Goal: Answer question/provide support: Answer question/provide support

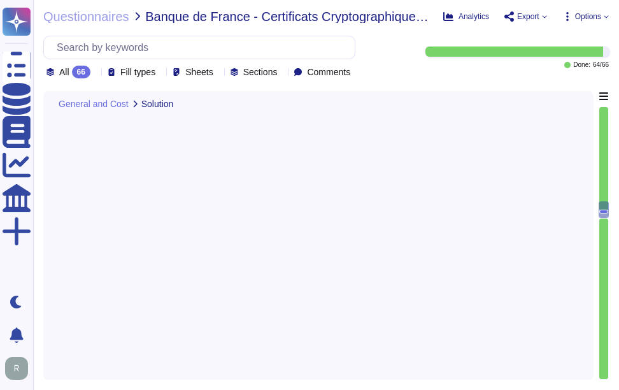
type textarea "Our typical clients span a wide range of industries and sectors, including Fina…"
type textarea "Your enterprise sales representative can assist you with references in the Fren…"
type textarea "Please contact your enterprise sales representative."
type textarea "Please discuss with your enterprise sales representative."
type textarea "Response Times and Acknowledgment Times for Support: 1. Critical (L1) - Acknowl…"
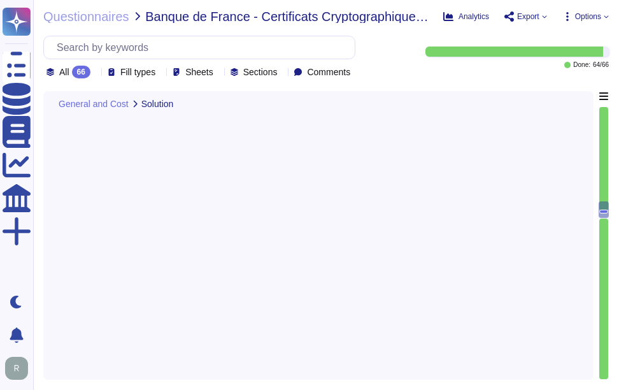
scroll to position [3017, 0]
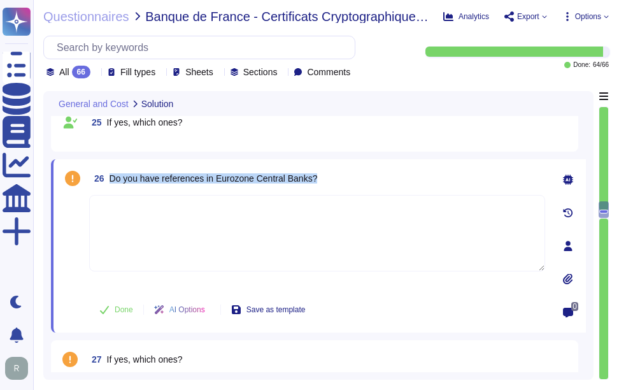
drag, startPoint x: 110, startPoint y: 177, endPoint x: 372, endPoint y: 182, distance: 261.3
click at [372, 182] on div "26 Do you have references in Eurozone Central Banks?" at bounding box center [317, 178] width 456 height 23
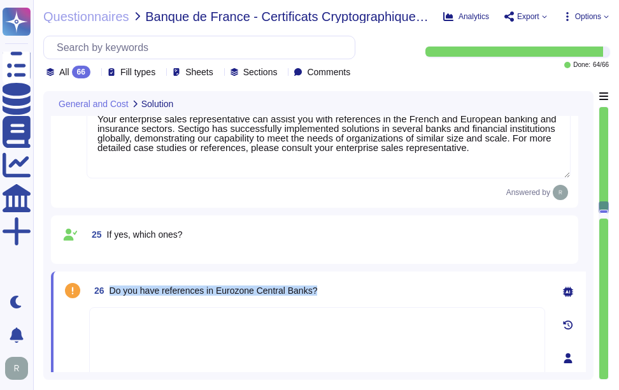
type textarea "We offer the following types of certificates: 1. Organization Validation Certif…"
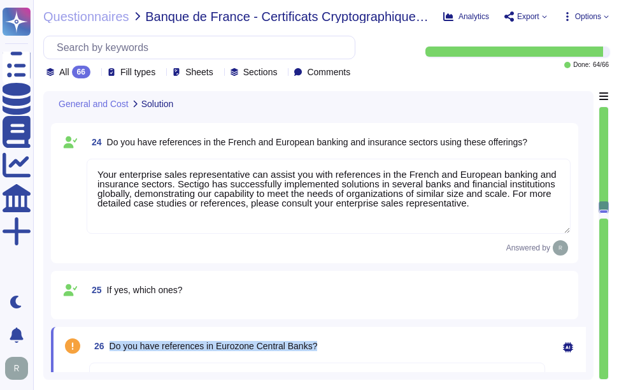
scroll to position [2826, 0]
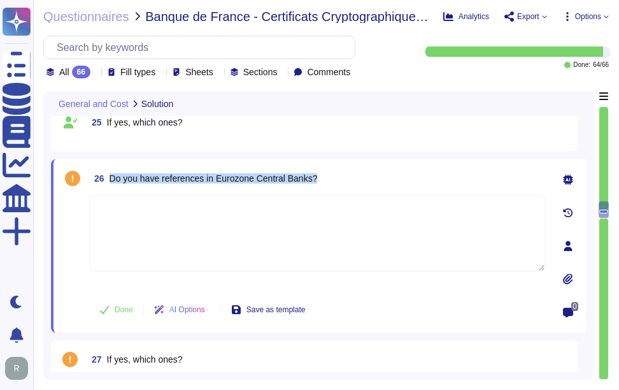
type textarea "Response Times and Acknowledgment Times for Support: 1. Critical (L1) - Acknowl…"
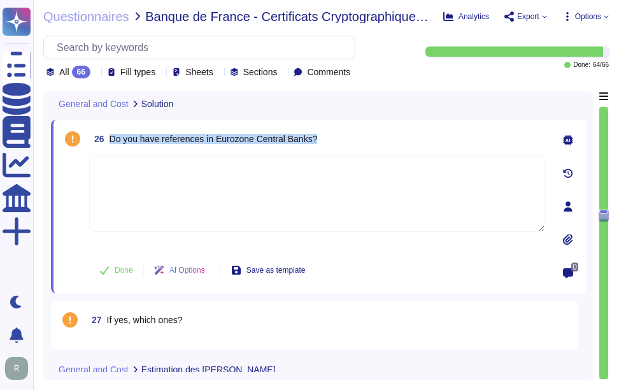
scroll to position [3017, 0]
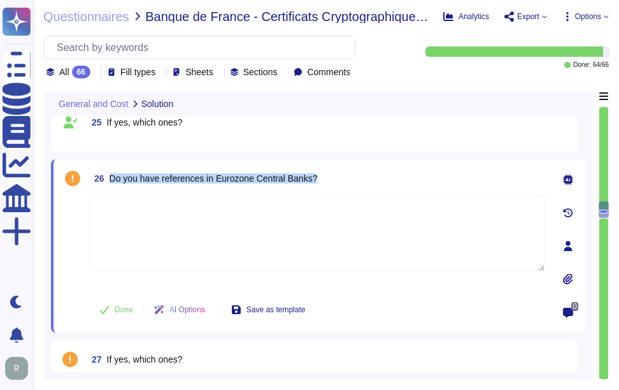
click at [147, 191] on div "26 Do you have references in Eurozone Central Banks? Done AI Options Save as te…" at bounding box center [303, 246] width 484 height 158
drag, startPoint x: 112, startPoint y: 178, endPoint x: 347, endPoint y: 178, distance: 235.8
click at [347, 178] on div "26 Do you have references in Eurozone Central Banks?" at bounding box center [317, 178] width 456 height 23
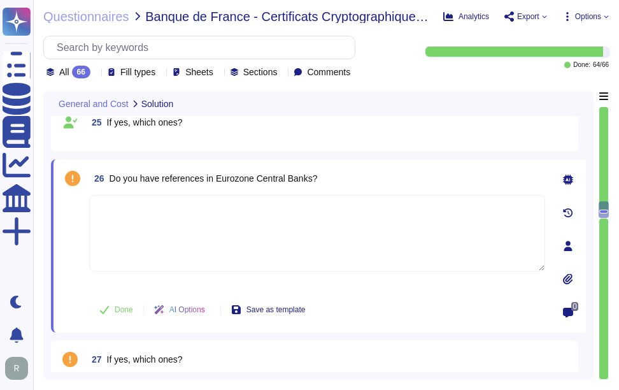
click at [157, 240] on textarea at bounding box center [317, 233] width 456 height 76
type textarea "Yes"
click at [243, 190] on div "26 Do you have references in Eurozone Central Banks? Yes Done AI Options Save a…" at bounding box center [303, 246] width 484 height 158
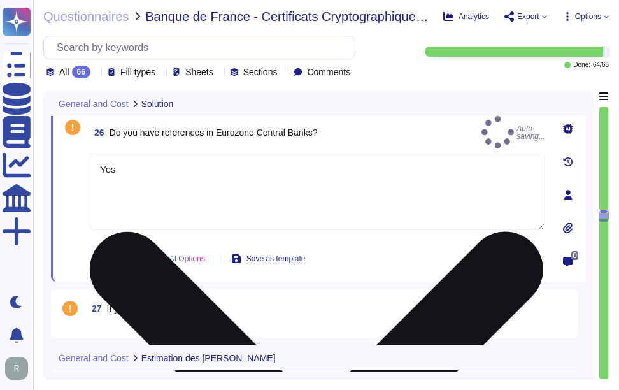
scroll to position [3144, 0]
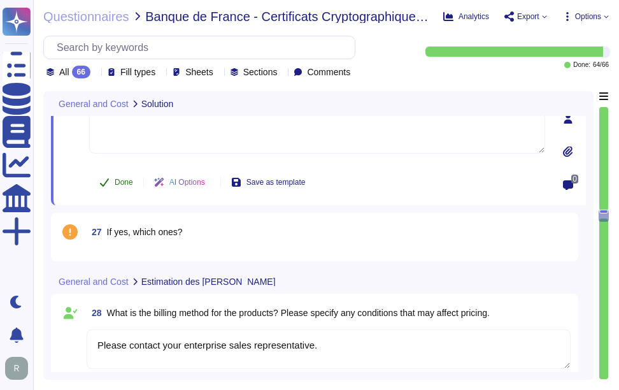
click at [124, 186] on span "Done" at bounding box center [124, 182] width 18 height 8
click at [139, 244] on div "27 If yes, which ones?" at bounding box center [315, 237] width 512 height 33
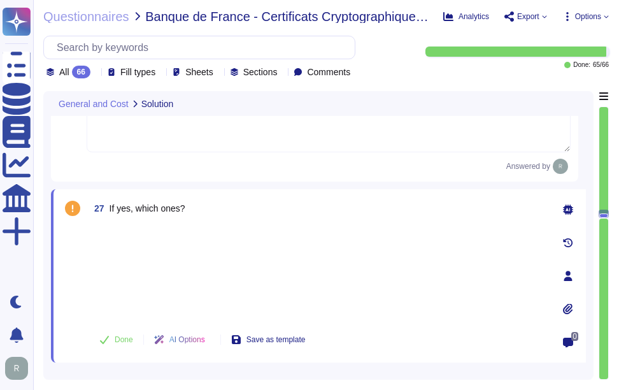
type textarea "Response Times and Acknowledgment Times for Support: 1. Critical (L1) - Acknowl…"
click at [119, 227] on div at bounding box center [317, 272] width 456 height 94
click at [121, 249] on div at bounding box center [317, 272] width 456 height 94
click at [110, 225] on div at bounding box center [317, 272] width 456 height 94
click at [256, 231] on div at bounding box center [317, 272] width 456 height 94
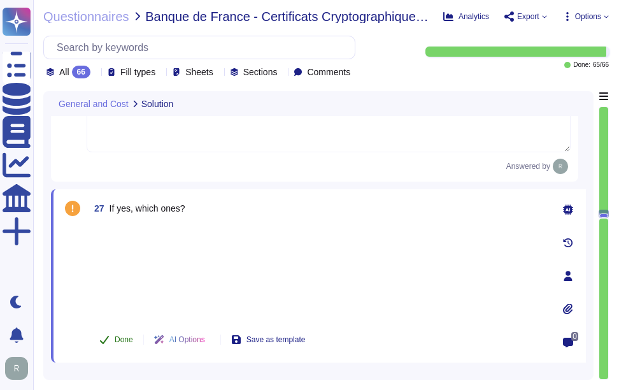
click at [120, 336] on span "Done" at bounding box center [124, 340] width 18 height 8
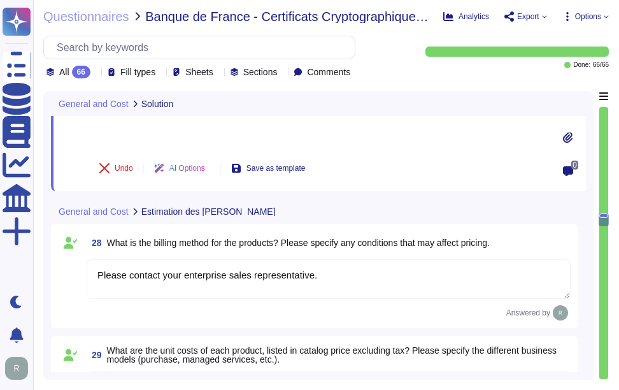
scroll to position [3335, 0]
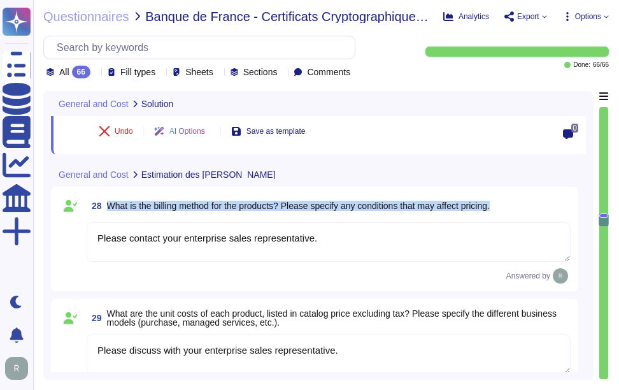
drag, startPoint x: 108, startPoint y: 206, endPoint x: 506, endPoint y: 212, distance: 398.3
click at [506, 212] on div "28 What is the billing method for the products? Please specify any conditions t…" at bounding box center [329, 205] width 484 height 23
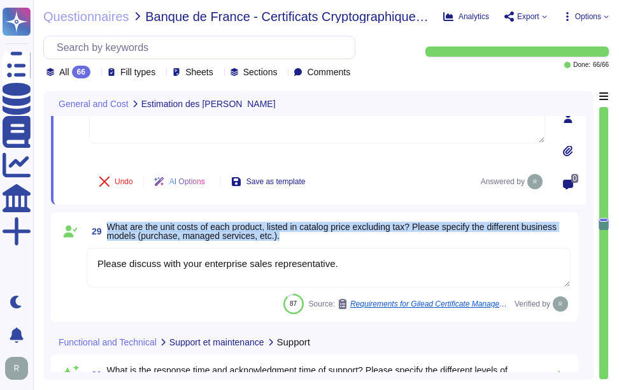
drag, startPoint x: 111, startPoint y: 222, endPoint x: 298, endPoint y: 234, distance: 187.1
click at [298, 234] on span "What are the unit costs of each product, listed in catalog price excluding tax?…" at bounding box center [339, 231] width 464 height 18
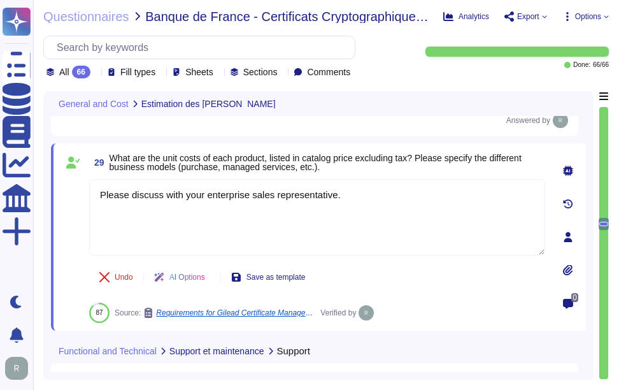
click at [429, 176] on div "29 What are the unit costs of each product, listed in catalog price excluding t…" at bounding box center [303, 237] width 484 height 172
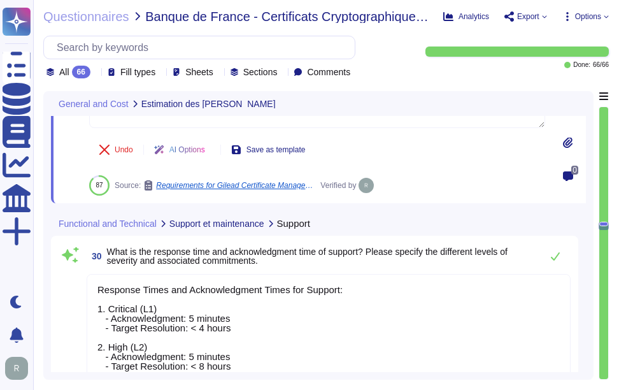
type textarea "Yes, Sectigo provides a self-service ticketing system as part of our support po…"
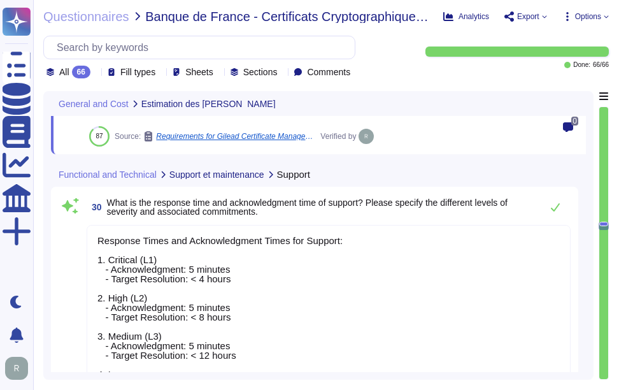
type textarea "The methods for submitting support or information requests are: 1. Self-Service…"
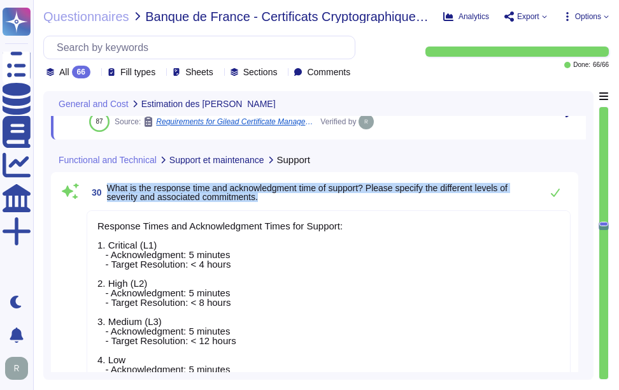
drag, startPoint x: 108, startPoint y: 188, endPoint x: 274, endPoint y: 197, distance: 166.6
click at [274, 197] on span "What is the response time and acknowledgment time of support? Please specify th…" at bounding box center [321, 193] width 428 height 18
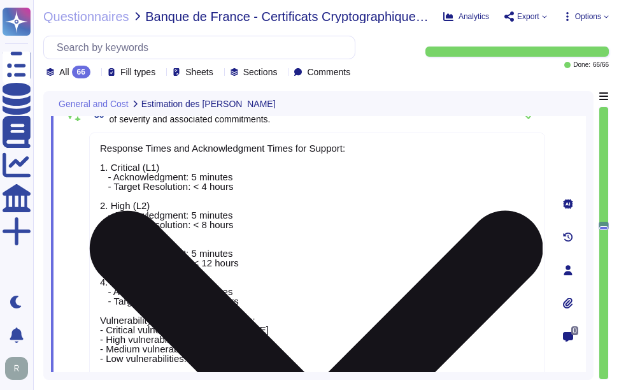
type textarea "Please contact your enterprise sales representative."
type textarea "Please discuss with your enterprise sales representative."
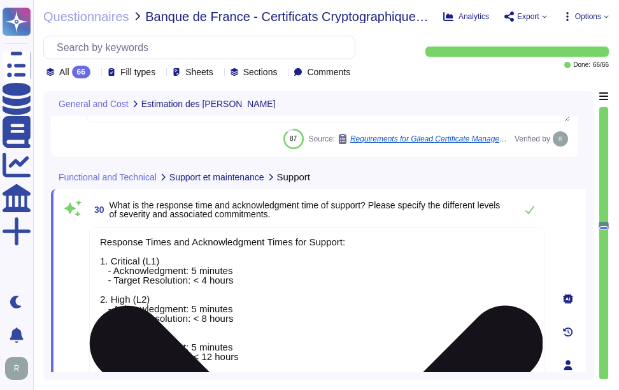
scroll to position [3463, 0]
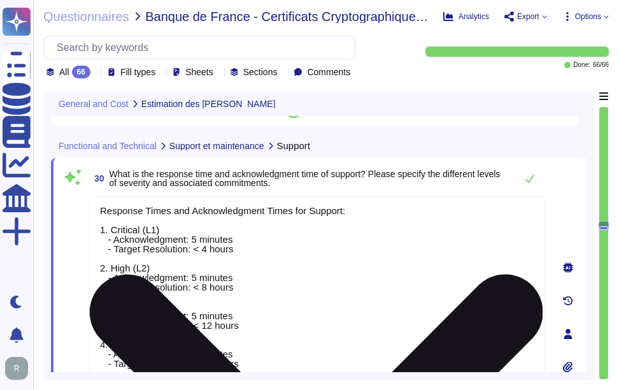
type textarea "The methods for submitting support or information requests are: 1. Self-Service…"
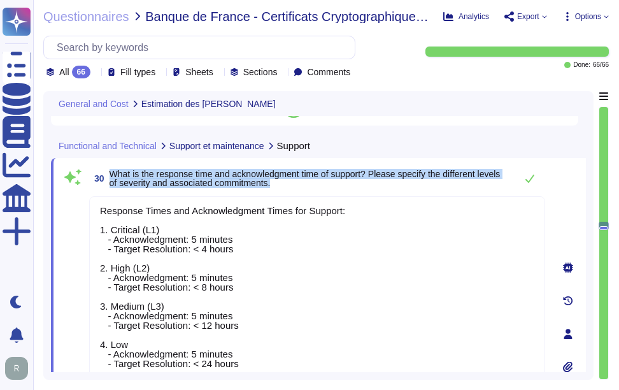
drag, startPoint x: 113, startPoint y: 170, endPoint x: 394, endPoint y: 187, distance: 282.2
click at [394, 187] on span "What is the response time and acknowledgment time of support? Please specify th…" at bounding box center [310, 179] width 400 height 18
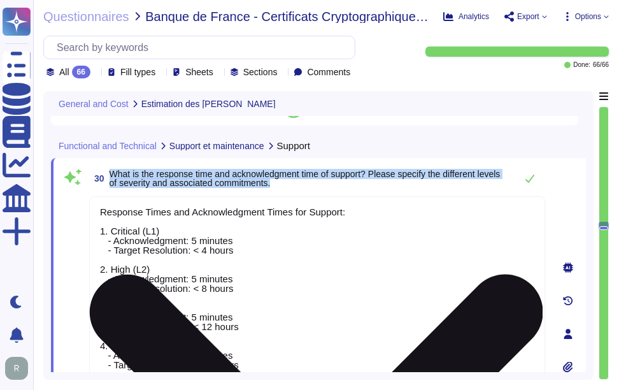
type textarea "Please contact your enterprise sales representative."
type textarea "Please discuss with your enterprise sales representative."
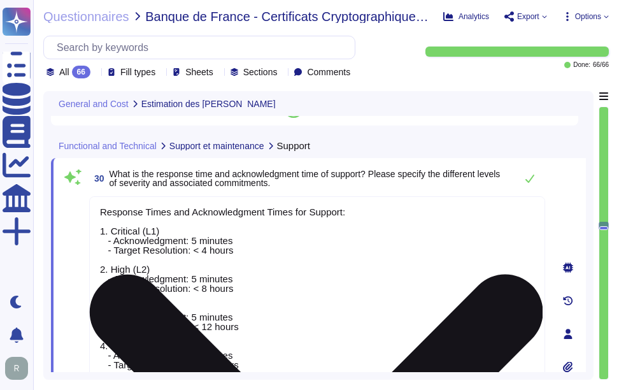
click at [335, 310] on textarea "Response Times and Acknowledgment Times for Support: 1. Critical (L1) - Acknowl…" at bounding box center [317, 330] width 456 height 269
paste textarea "The response and acknowledgment times for support incidents at [GEOGRAPHIC_DATA…"
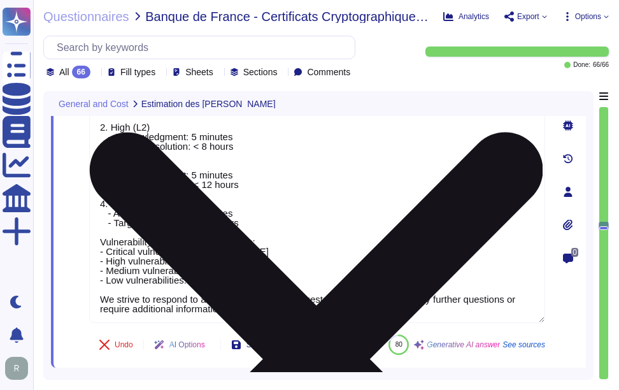
type textarea "The response and acknowledgment times for support incidents at [GEOGRAPHIC_DATA…"
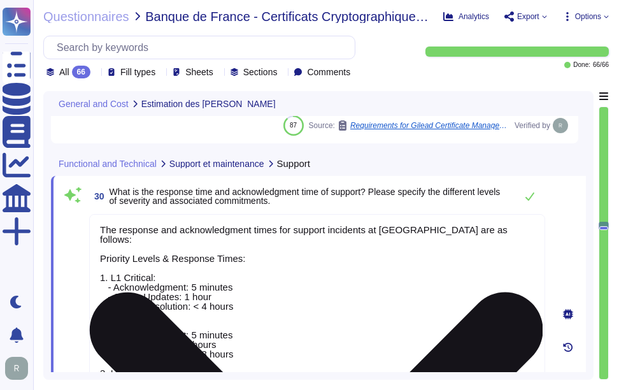
type textarea "Please contact your enterprise sales representative."
type textarea "Please discuss with your enterprise sales representative."
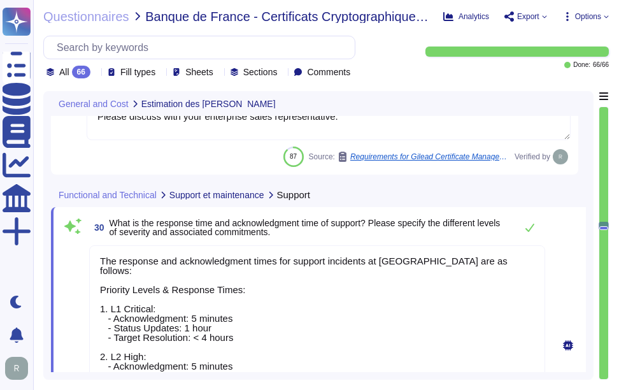
type textarea "The response and acknowledgment times for support incidents at [GEOGRAPHIC_DATA…"
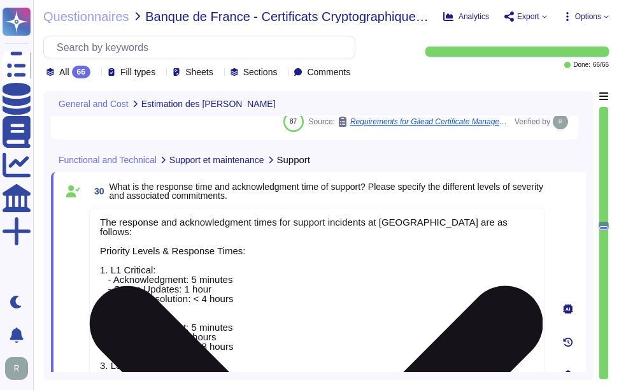
scroll to position [3478, 0]
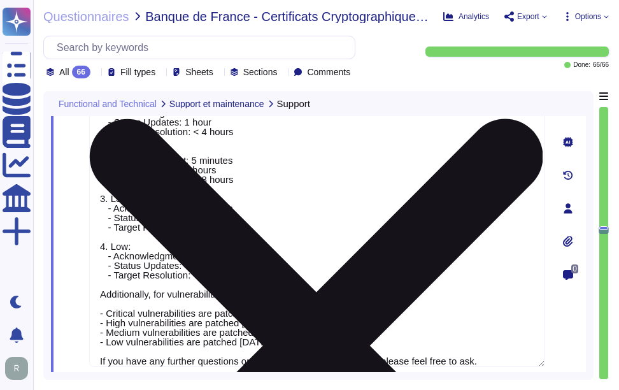
type textarea "The methods for submitting support or information requests are: 1. Self-Service…"
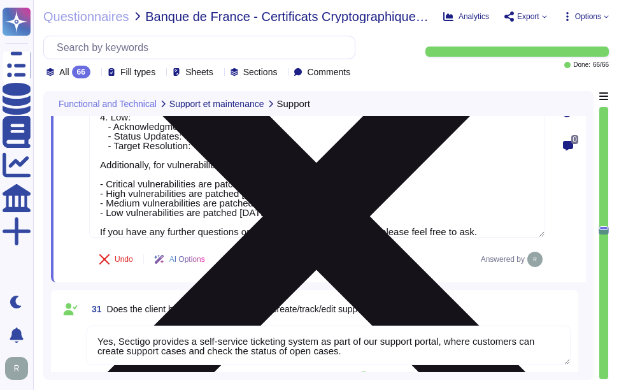
type textarea "Sectigo is the Root CA, and the Sub-CAs issued by the Root CA are listed in the…"
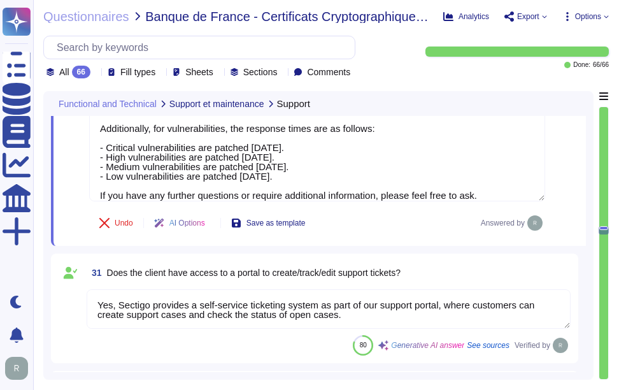
scroll to position [3796, 0]
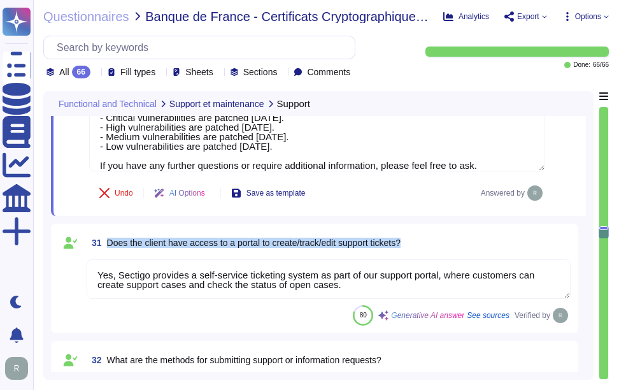
drag, startPoint x: 107, startPoint y: 242, endPoint x: 414, endPoint y: 243, distance: 307.2
click at [414, 243] on div "31 Does the client have access to a portal to create/track/edit support tickets?" at bounding box center [329, 242] width 484 height 23
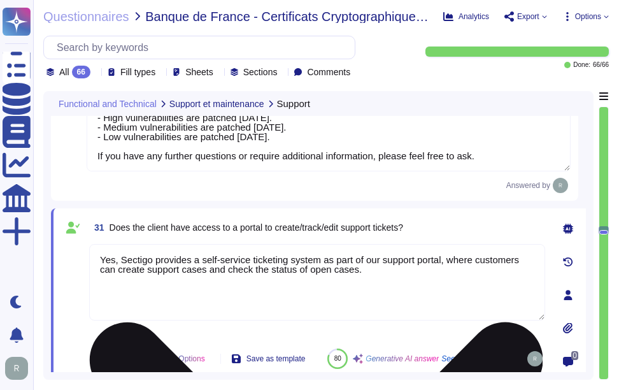
type textarea "Sectigo is the Root CA, and the Sub-CAs issued by the Root CA are listed in the…"
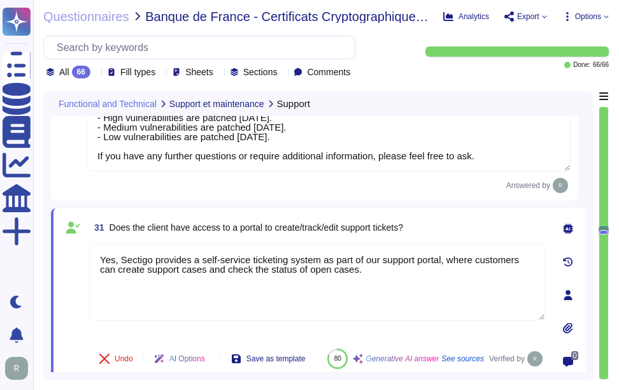
drag, startPoint x: 380, startPoint y: 277, endPoint x: 83, endPoint y: 261, distance: 298.0
click at [83, 261] on div "31 Does the client have access to a portal to create/track/edit support tickets…" at bounding box center [303, 295] width 484 height 158
type textarea "V"
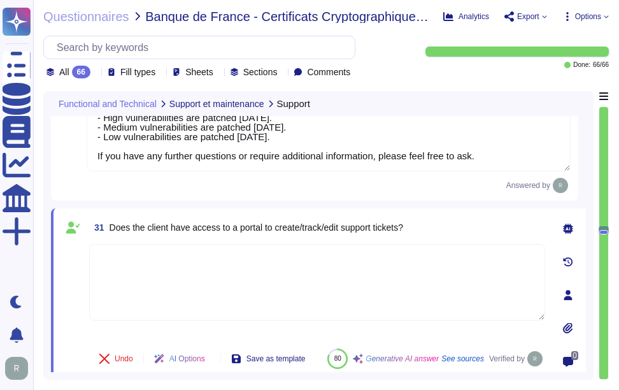
paste textarea "Yes, Sectigo provides a self-service ticketing system as part of our support po…"
type textarea "Yes, Sectigo provides a self-service ticketing system as part of our support po…"
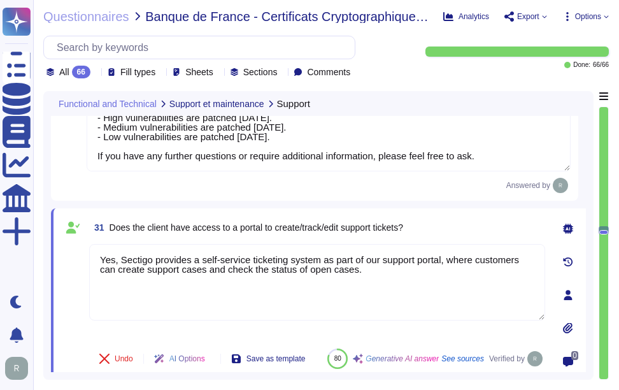
click at [461, 227] on div "31 Does the client have access to a portal to create/track/edit support tickets?" at bounding box center [317, 227] width 456 height 23
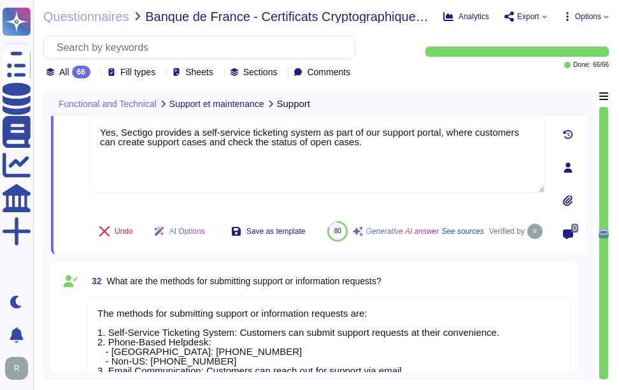
type textarea "Your enterprise sales manager can discuss this question."
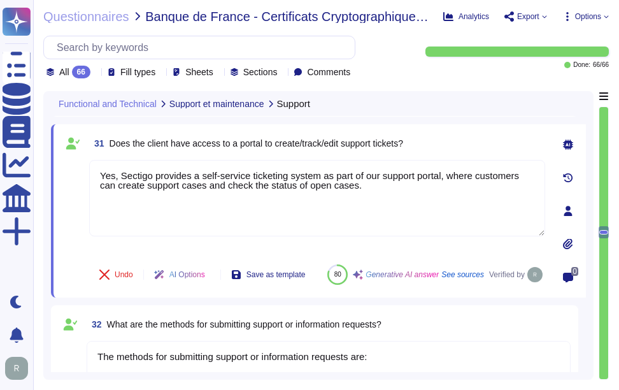
scroll to position [3860, 0]
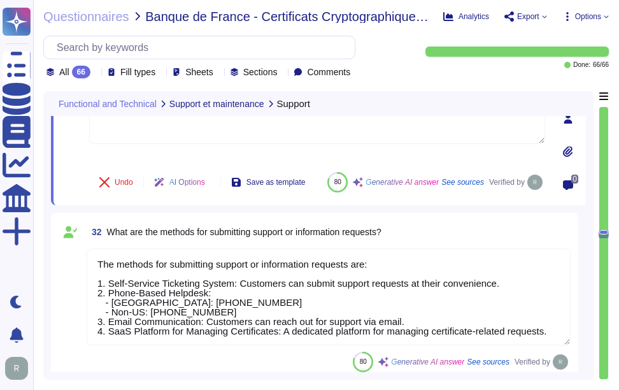
type textarea "The expiration of Sectigo’s Root CA certificates is set out in Table 6.3.2."
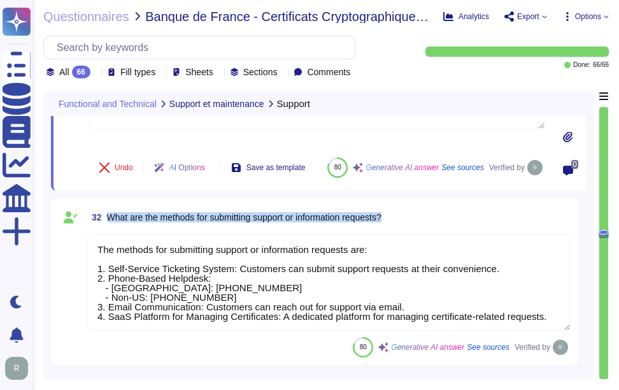
drag, startPoint x: 110, startPoint y: 228, endPoint x: 438, endPoint y: 218, distance: 329.0
click at [438, 218] on div "32 What are the methods for submitting support or information requests? The met…" at bounding box center [315, 281] width 528 height 167
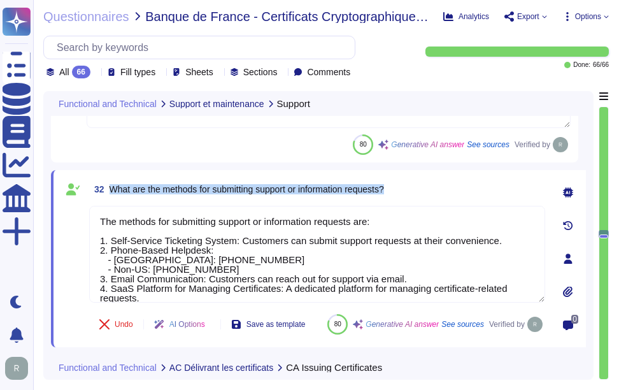
drag, startPoint x: 112, startPoint y: 188, endPoint x: 405, endPoint y: 182, distance: 293.8
click at [405, 182] on div "32 What are the methods for submitting support or information requests?" at bounding box center [317, 189] width 456 height 23
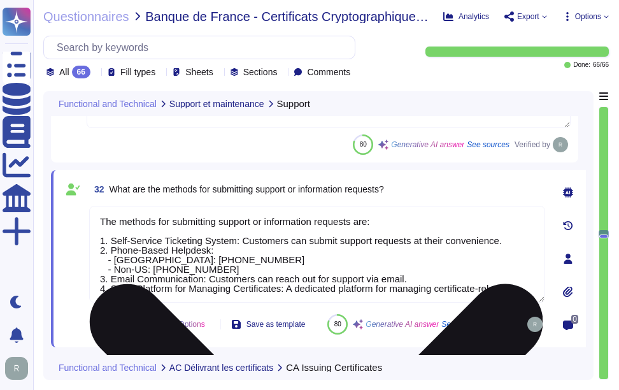
click at [138, 248] on textarea "The methods for submitting support or information requests are: 1. Self-Service…" at bounding box center [317, 254] width 456 height 97
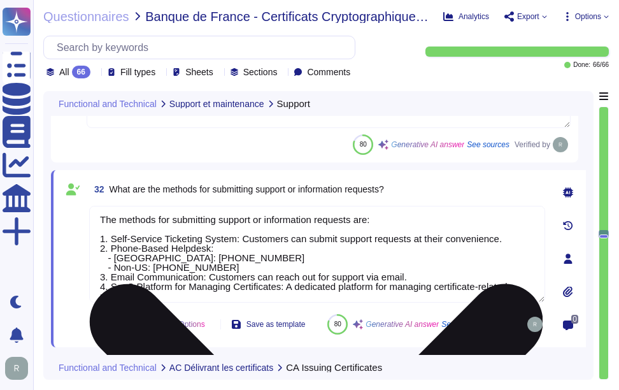
click at [138, 248] on textarea "The methods for submitting support or information requests are: 1. Self-Service…" at bounding box center [317, 254] width 456 height 97
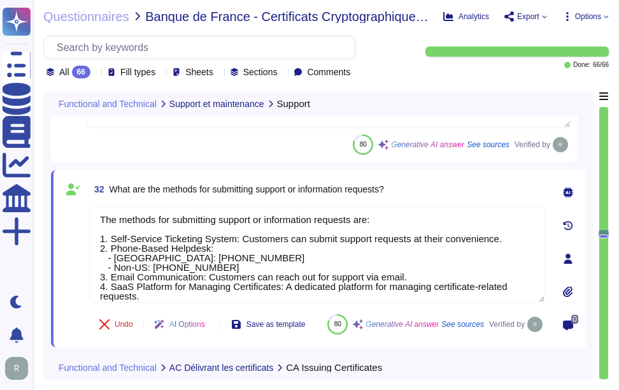
click at [451, 191] on div "32 What are the methods for submitting support or information requests?" at bounding box center [317, 189] width 456 height 23
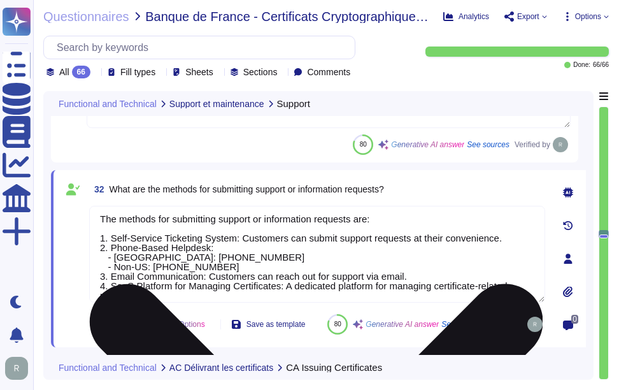
scroll to position [0, 0]
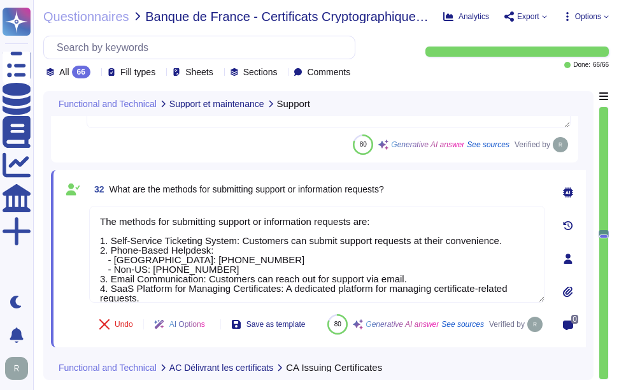
click at [441, 194] on div "32 What are the methods for submitting support or information requests?" at bounding box center [317, 189] width 456 height 23
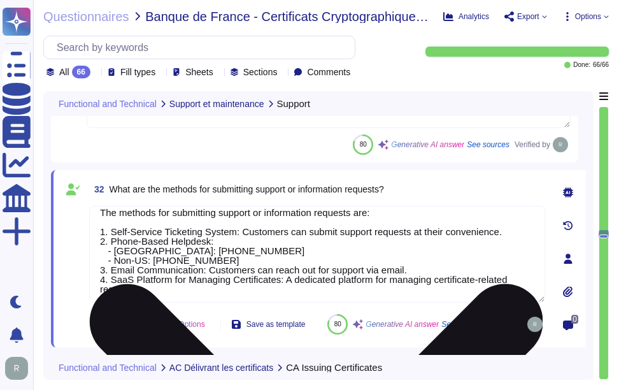
scroll to position [11, 0]
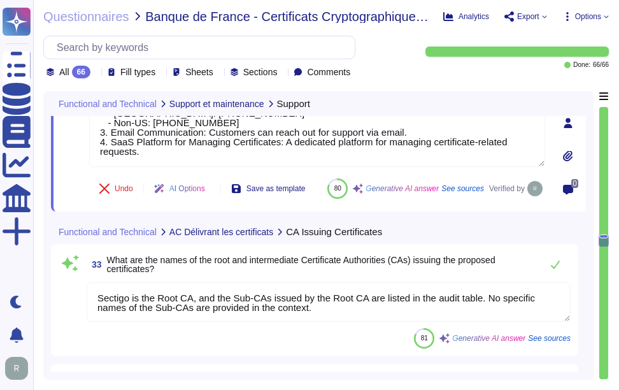
type textarea "The market browsers that recognize these CAs include Google Chrome, Apple, Mozi…"
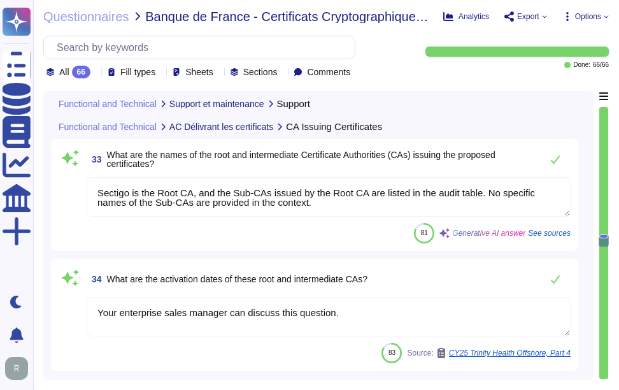
scroll to position [4242, 0]
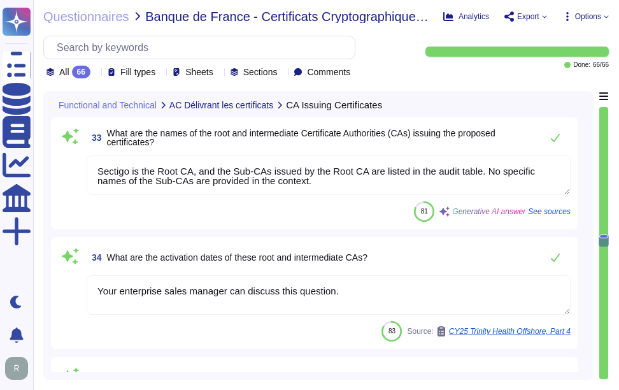
type textarea "Your enterprise sales manager can discuss this question."
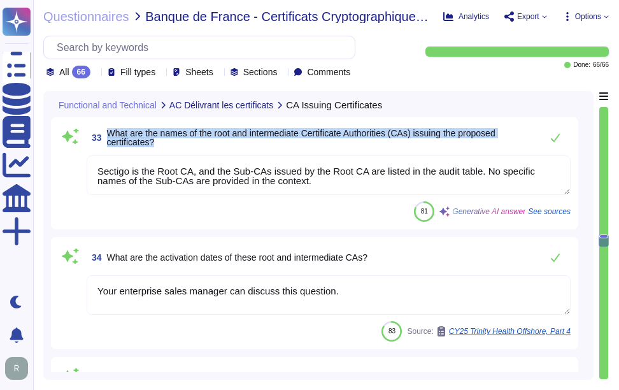
drag, startPoint x: 108, startPoint y: 160, endPoint x: 163, endPoint y: 173, distance: 56.4
click at [163, 147] on span "What are the names of the root and intermediate Certificate Authorities (CAs) i…" at bounding box center [321, 138] width 428 height 18
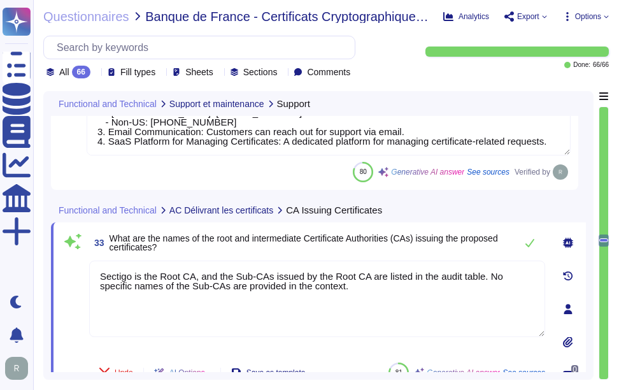
type textarea "The response and acknowledgment times for support incidents at [GEOGRAPHIC_DATA…"
type textarea "Yes, Sectigo provides a self-service ticketing system as part of our support po…"
type textarea "The methods for submitting support or information requests are: 1. Self-Service…"
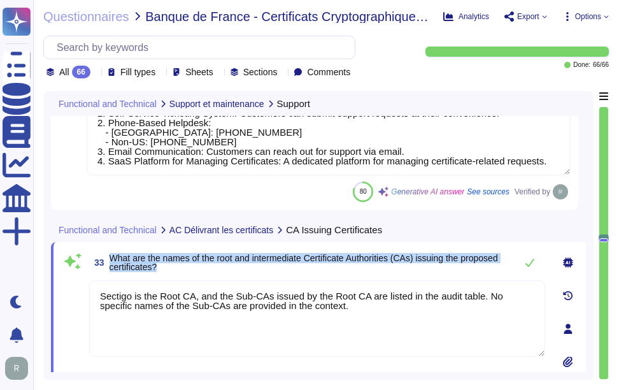
drag, startPoint x: 111, startPoint y: 258, endPoint x: 201, endPoint y: 269, distance: 90.5
click at [201, 269] on span "What are the names of the root and intermediate Certificate Authorities (CAs) i…" at bounding box center [310, 263] width 400 height 18
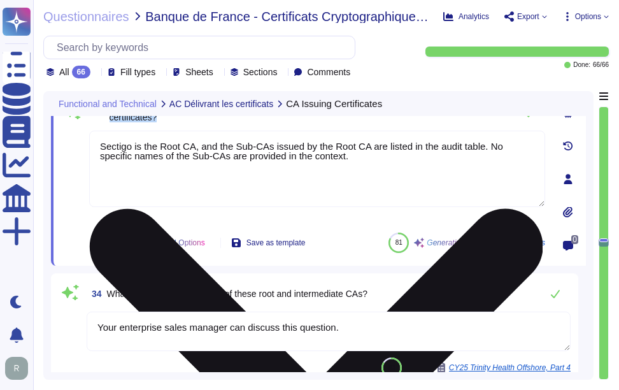
type textarea "Your enterprise sales manager can discuss this question."
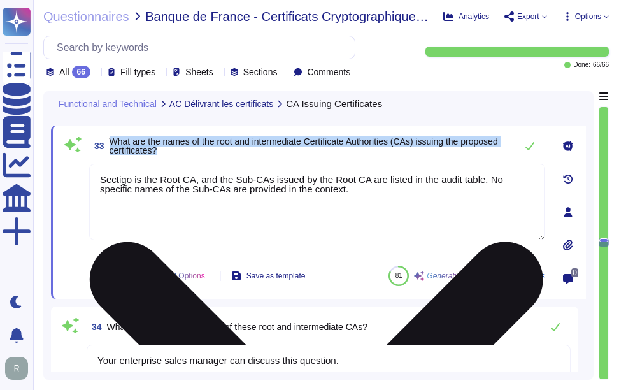
scroll to position [4143, 0]
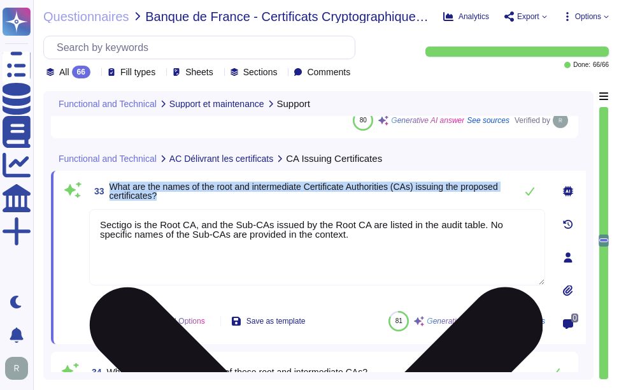
type textarea "Yes, Sectigo provides a self-service ticketing system as part of our support po…"
type textarea "The methods for submitting support or information requests are: 1. Self-Service…"
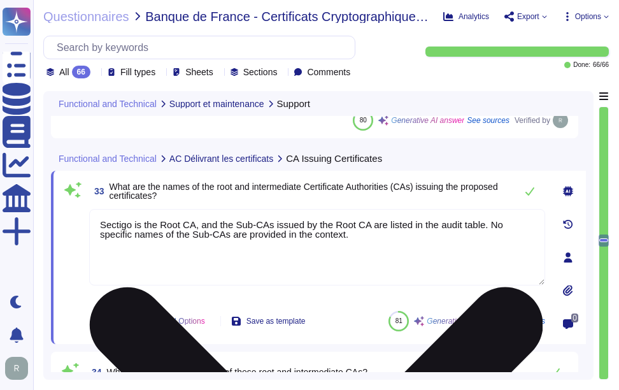
click at [228, 261] on textarea "Sectigo is the Root CA, and the Sub-CAs issued by the Root CA are listed in the…" at bounding box center [317, 247] width 456 height 76
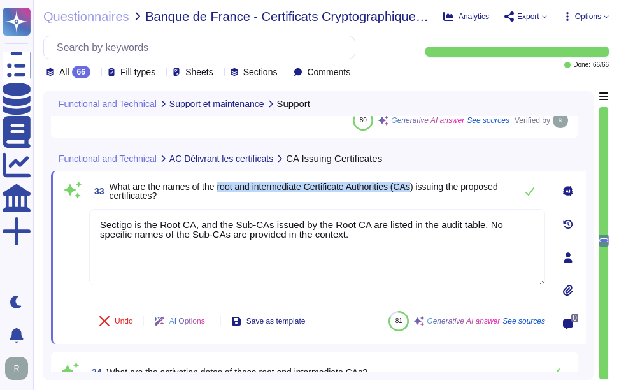
drag, startPoint x: 220, startPoint y: 187, endPoint x: 421, endPoint y: 191, distance: 201.4
click at [421, 191] on span "What are the names of the root and intermediate Certificate Authorities (CAs) i…" at bounding box center [304, 191] width 389 height 19
copy span "root and intermediate Certificate Authorities (CAs"
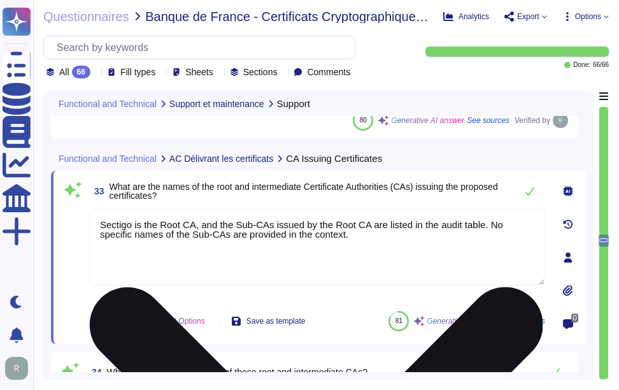
click at [416, 252] on textarea "Sectigo is the Root CA, and the Sub-CAs issued by the Root CA are listed in the…" at bounding box center [317, 247] width 456 height 76
click at [358, 243] on textarea "Sectigo is the Root CA, and the Sub-CAs issued by the Root CA are listed in the…" at bounding box center [317, 247] width 456 height 76
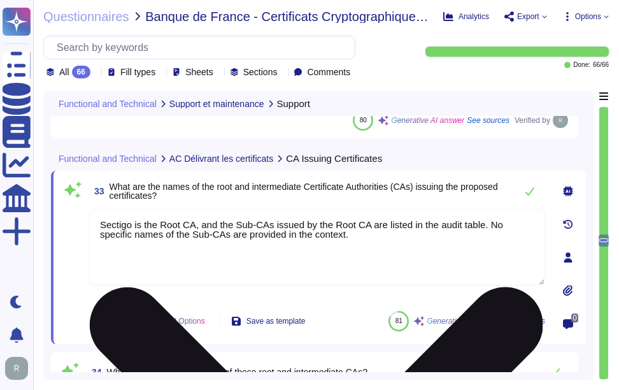
paste textarea "[URL][DOMAIN_NAME]"
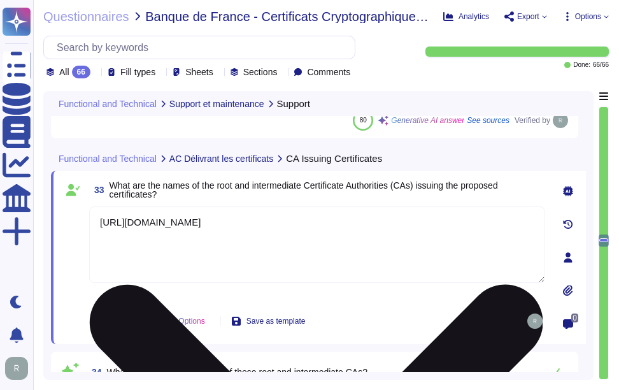
click at [500, 223] on textarea "[URL][DOMAIN_NAME]" at bounding box center [317, 244] width 456 height 76
paste textarea "[URL][DOMAIN_NAME]"
click at [103, 224] on textarea "[URL][DOMAIN_NAME] [URL][DOMAIN_NAME]" at bounding box center [317, 244] width 456 height 76
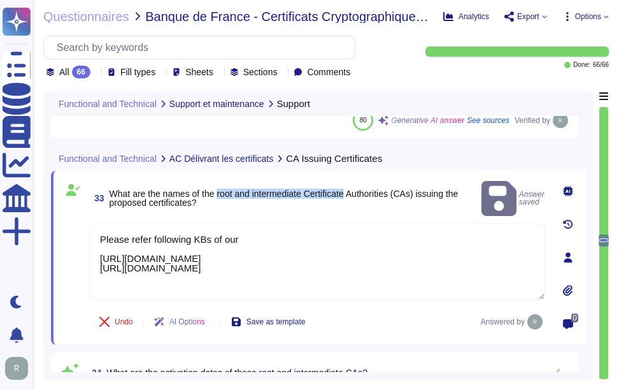
drag, startPoint x: 221, startPoint y: 185, endPoint x: 351, endPoint y: 185, distance: 130.0
click at [351, 189] on span "What are the names of the root and intermediate Certificate Authorities (CAs) i…" at bounding box center [284, 198] width 349 height 19
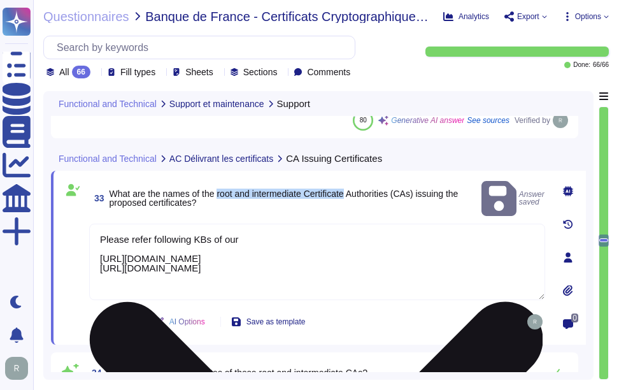
copy span "root and intermediate Certificate"
click at [327, 224] on textarea "Please refer following KBs of our [URL][DOMAIN_NAME] [URL][DOMAIN_NAME]" at bounding box center [317, 262] width 456 height 76
paste textarea "root and intermediate Certificate"
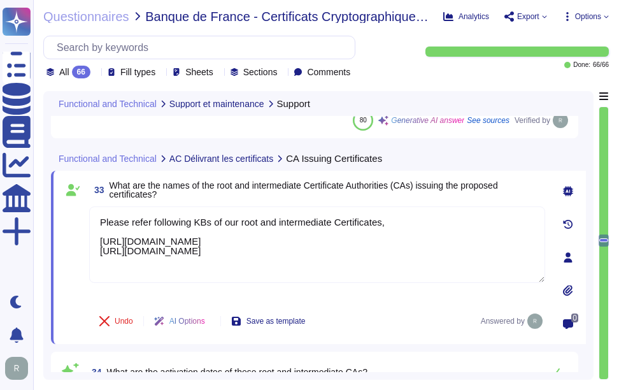
type textarea "Please refer following KBs of our root and intermediate Certificates, [URL][DOM…"
click at [313, 180] on span "What are the names of the root and intermediate Certificate Authorities (CAs) i…" at bounding box center [304, 189] width 389 height 19
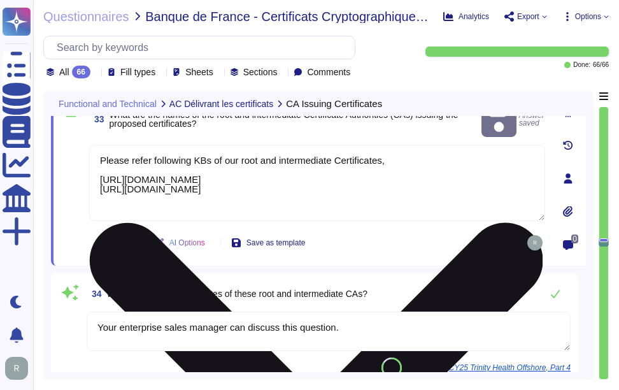
type textarea "Your enterprise sales manager can discuss this question."
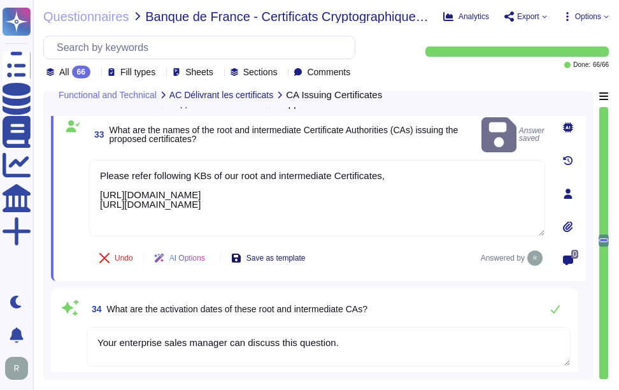
type textarea "Yes, Sectigo provides a self-service ticketing system as part of our support po…"
type textarea "The methods for submitting support or information requests are: 1. Self-Service…"
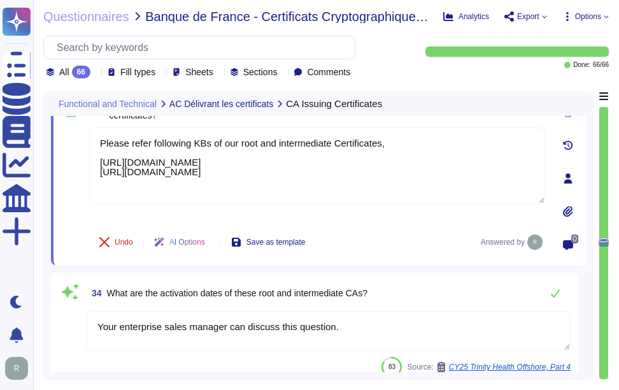
type textarea "Your enterprise sales manager can discuss this question."
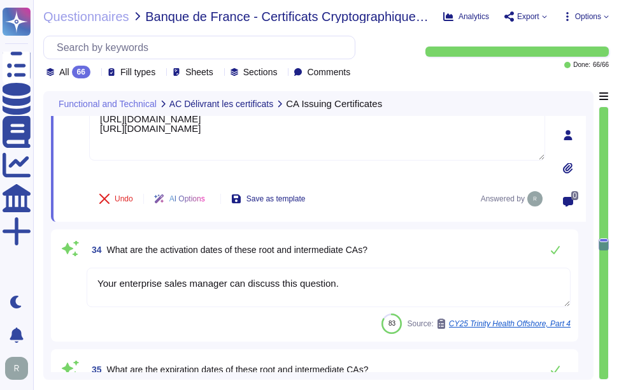
scroll to position [4270, 0]
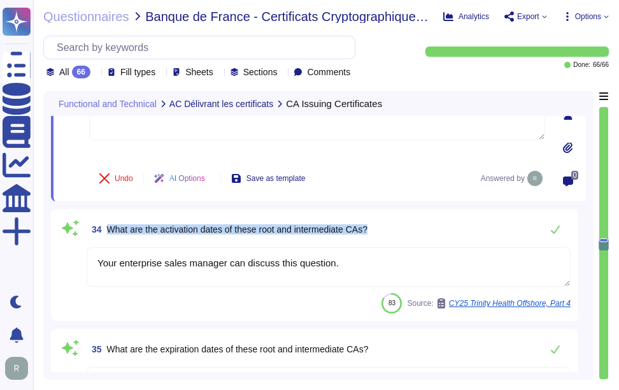
drag, startPoint x: 108, startPoint y: 227, endPoint x: 408, endPoint y: 230, distance: 300.8
click at [408, 230] on div "34 What are the activation dates of these root and intermediate CAs?" at bounding box center [329, 229] width 484 height 25
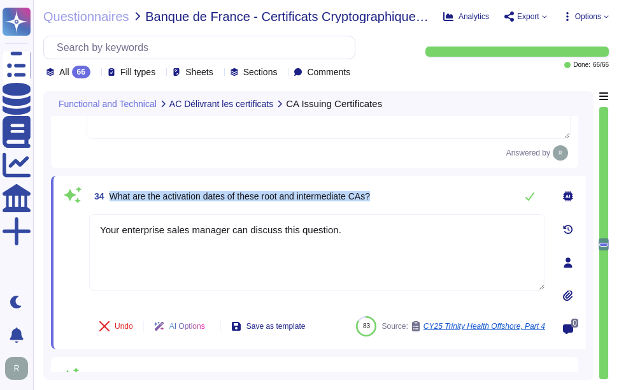
drag, startPoint x: 109, startPoint y: 194, endPoint x: 385, endPoint y: 200, distance: 276.0
click at [385, 200] on div "34 What are the activation dates of these root and intermediate CAs?" at bounding box center [317, 196] width 456 height 25
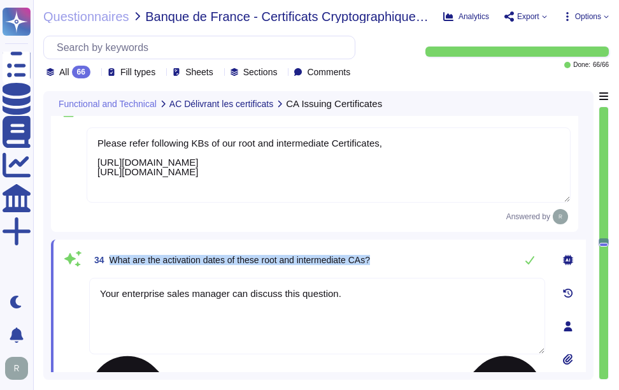
type textarea "Your enterprise sales manager can discuss this question."
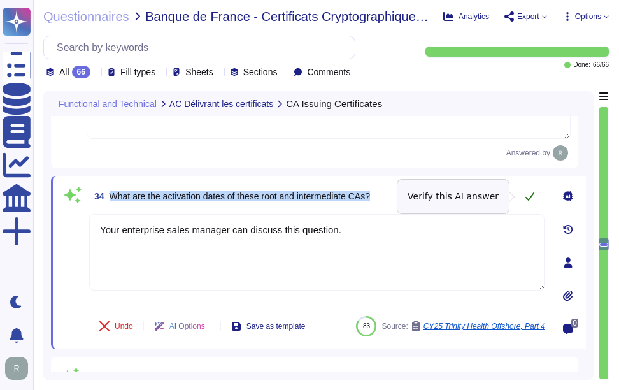
click at [527, 194] on icon at bounding box center [530, 196] width 10 height 10
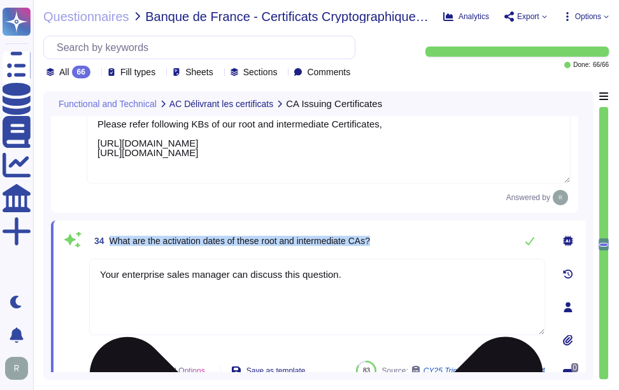
scroll to position [4207, 0]
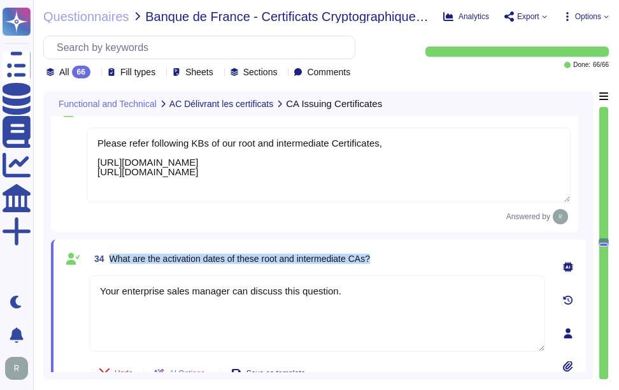
click at [527, 261] on div "34 What are the activation dates of these root and intermediate CAs?" at bounding box center [317, 258] width 456 height 23
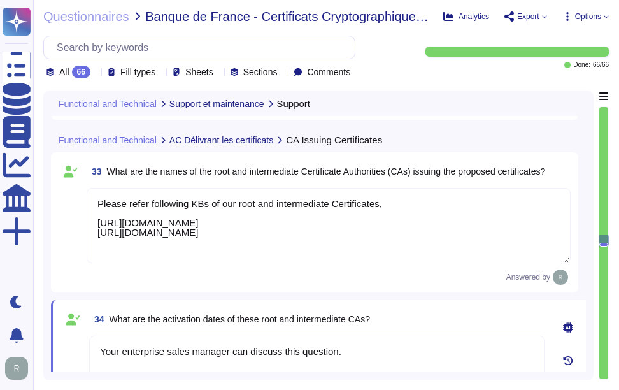
type textarea "Yes, Sectigo provides a self-service ticketing system as part of our support po…"
type textarea "The methods for submitting support or information requests are: 1. Self-Service…"
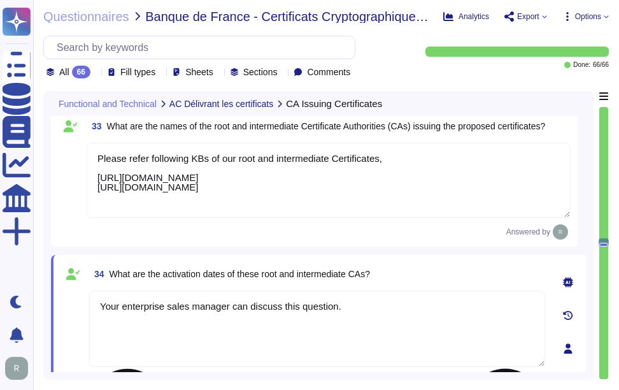
type textarea "Your enterprise sales manager can discuss this question."
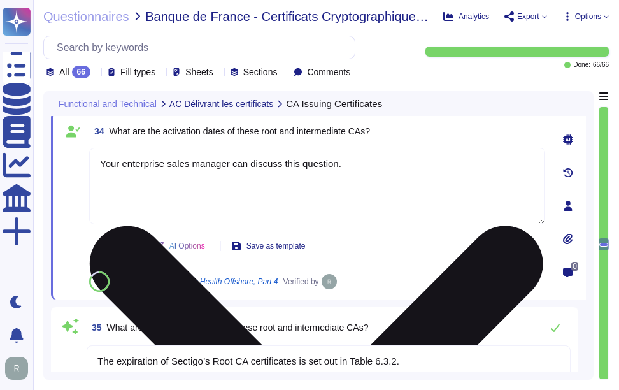
type textarea "Your enterprise sales manager can discuss this question."
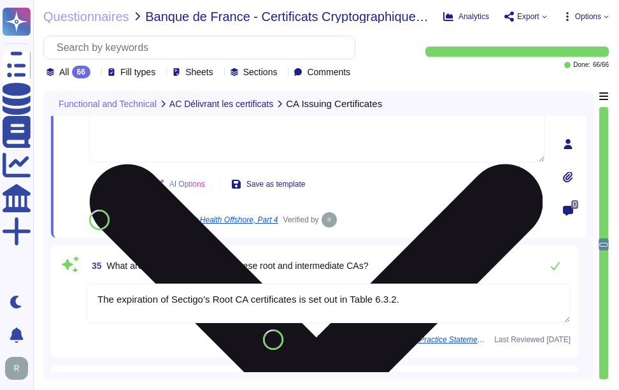
scroll to position [4461, 0]
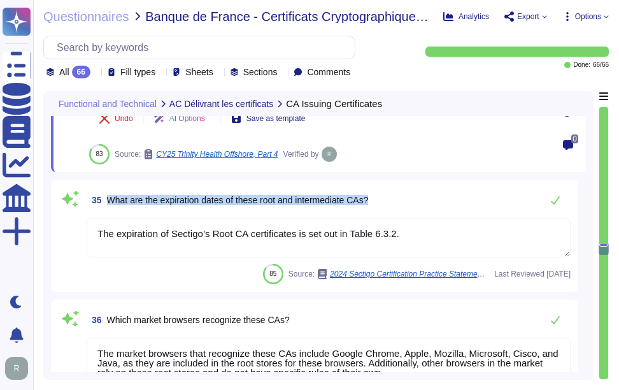
drag, startPoint x: 109, startPoint y: 197, endPoint x: 406, endPoint y: 211, distance: 297.3
click at [406, 211] on div "35 What are the expiration dates of these root and intermediate CAs?" at bounding box center [329, 199] width 484 height 25
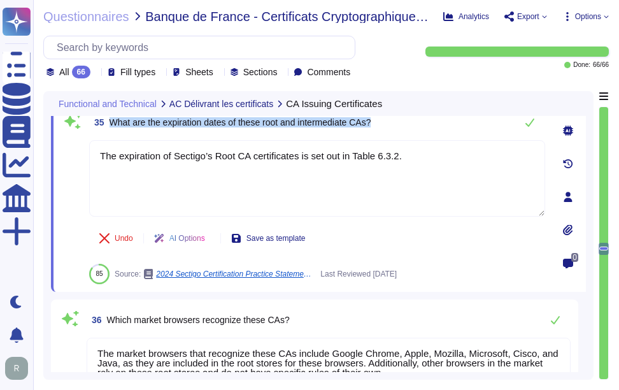
drag, startPoint x: 111, startPoint y: 122, endPoint x: 389, endPoint y: 127, distance: 277.9
click at [389, 127] on div "35 What are the expiration dates of these root and intermediate CAs?" at bounding box center [317, 122] width 456 height 25
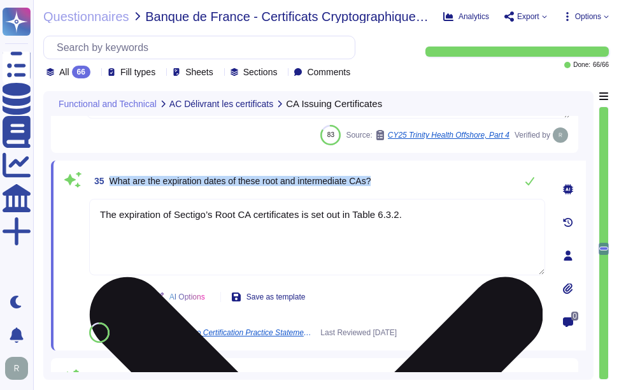
scroll to position [4334, 0]
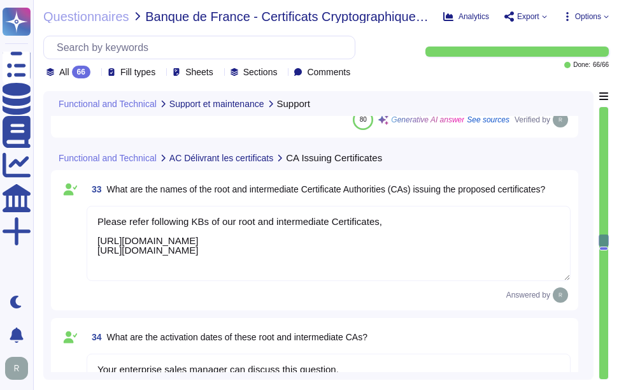
type textarea "Yes, Sectigo provides a self-service ticketing system as part of our support po…"
type textarea "The methods for submitting support or information requests are: 1. Self-Service…"
drag, startPoint x: 449, startPoint y: 254, endPoint x: 71, endPoint y: 242, distance: 377.5
click at [71, 242] on div "33 What are the names of the root and intermediate Certificate Authorities (CAs…" at bounding box center [315, 240] width 512 height 125
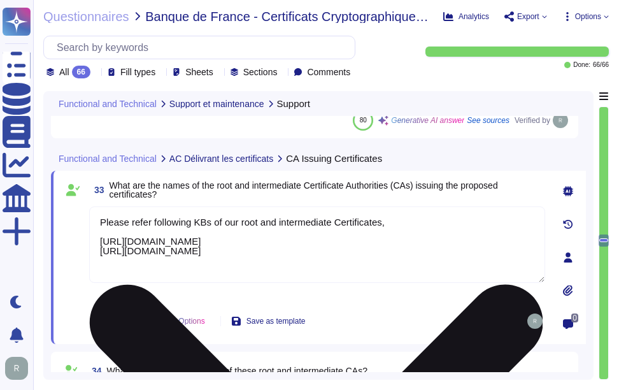
type textarea "Your enterprise sales manager can discuss this question."
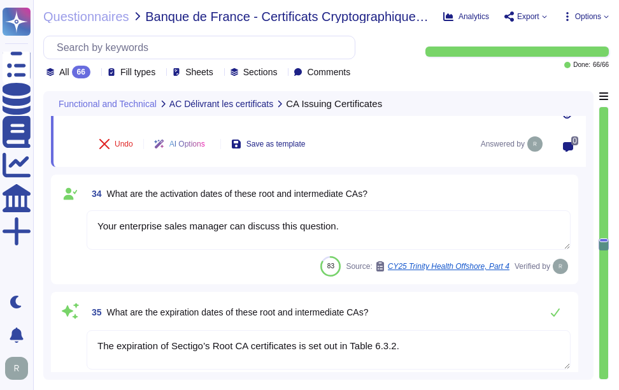
scroll to position [4334, 0]
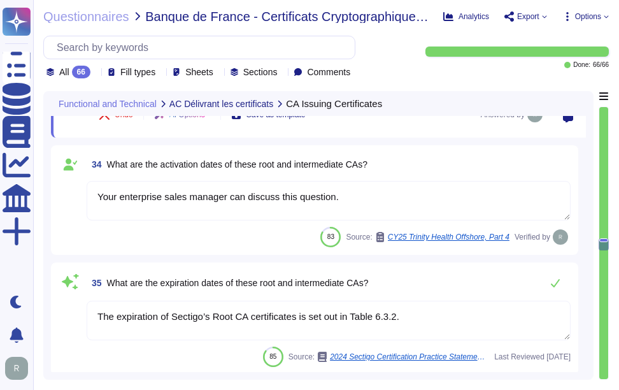
type textarea "Your enterprise sales manager can discuss this question."
click at [410, 317] on textarea "The expiration of Sectigo’s Root CA certificates is set out in Table 6.3.2." at bounding box center [329, 321] width 484 height 40
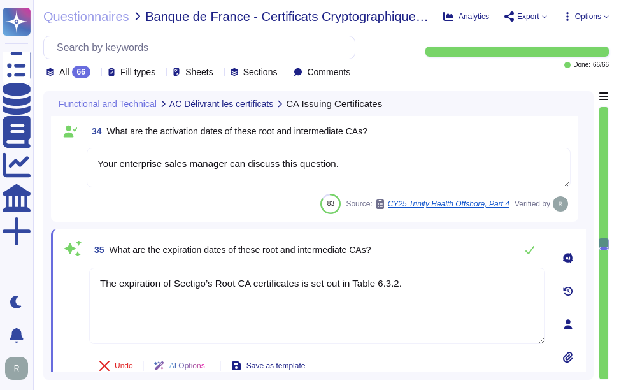
drag, startPoint x: 413, startPoint y: 296, endPoint x: 78, endPoint y: 281, distance: 335.5
click at [78, 281] on div "35 What are the expiration dates of these root and intermediate CAs? The expira…" at bounding box center [303, 324] width 484 height 175
paste textarea "[URL][DOMAIN_NAME] [URL][DOMAIN_NAME]"
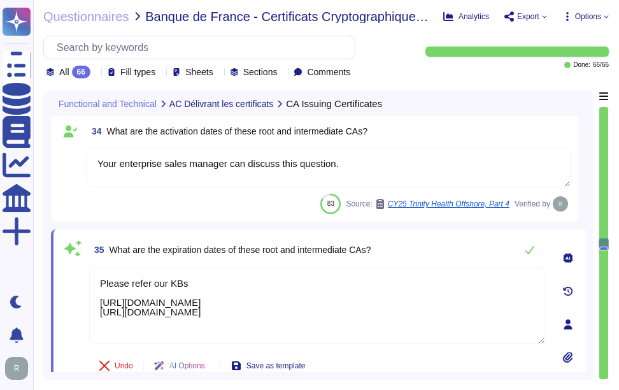
type textarea "Please refer our KBs [URL][DOMAIN_NAME] [URL][DOMAIN_NAME]"
click at [395, 243] on div "35 What are the expiration dates of these root and intermediate CAs?" at bounding box center [317, 249] width 456 height 25
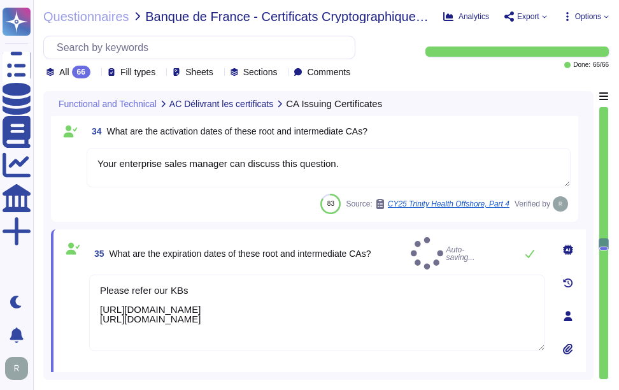
type textarea "Your enterprise sales manager can discuss this question."
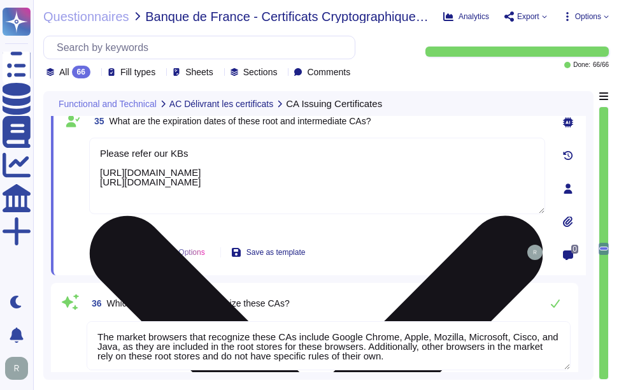
scroll to position [4525, 0]
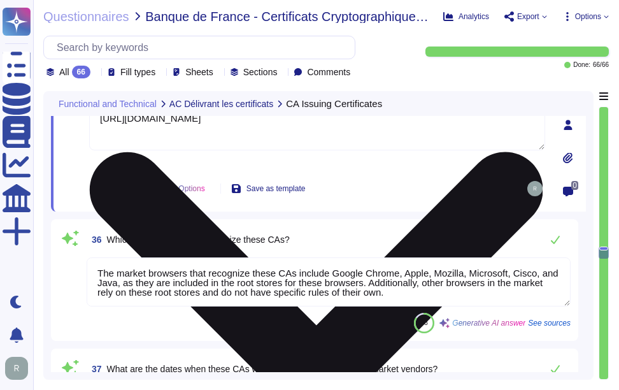
type textarea "For Root CA certificates, the algorithms and key sizes are as follows: - RSA: K…"
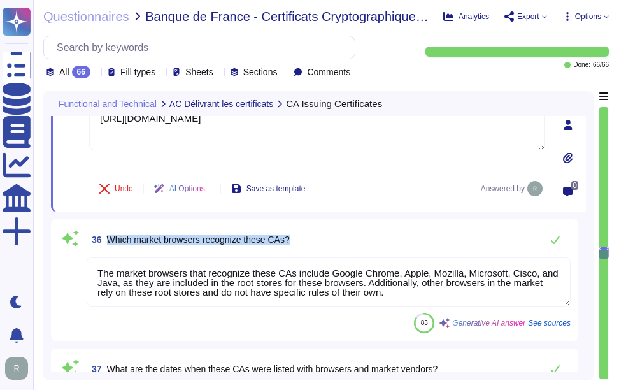
drag, startPoint x: 109, startPoint y: 242, endPoint x: 372, endPoint y: 240, distance: 263.2
click at [372, 240] on div "36 Which market browsers recognize these CAs?" at bounding box center [329, 239] width 484 height 25
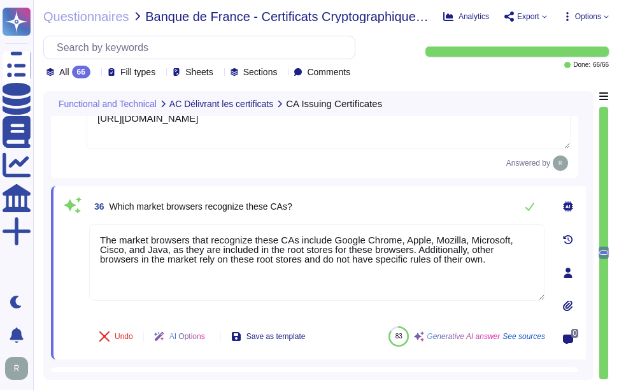
type textarea "For Root CA certificates, the algorithms and key sizes are as follows: - RSA: K…"
drag, startPoint x: 110, startPoint y: 204, endPoint x: 343, endPoint y: 215, distance: 232.9
click at [343, 215] on div "36 Which market browsers recognize these CAs?" at bounding box center [317, 206] width 456 height 25
click at [132, 199] on span "36 Which market browsers recognize these CAs?" at bounding box center [190, 206] width 203 height 23
drag, startPoint x: 112, startPoint y: 207, endPoint x: 303, endPoint y: 205, distance: 191.8
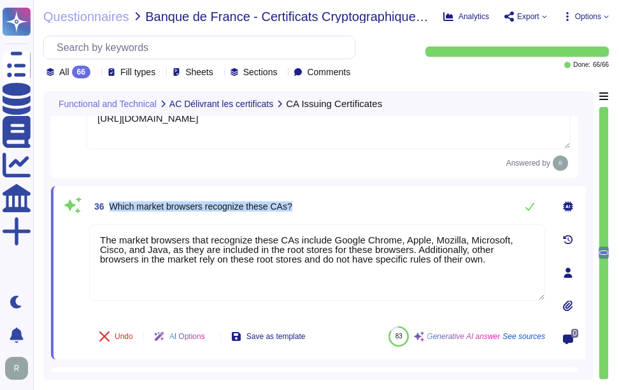
click at [303, 205] on div "36 Which market browsers recognize these CAs?" at bounding box center [317, 206] width 456 height 25
drag, startPoint x: 469, startPoint y: 260, endPoint x: 71, endPoint y: 236, distance: 399.0
click at [71, 236] on div "36 Which market browsers recognize these CAs? The market browsers that recogniz…" at bounding box center [303, 273] width 484 height 158
paste textarea ". O"
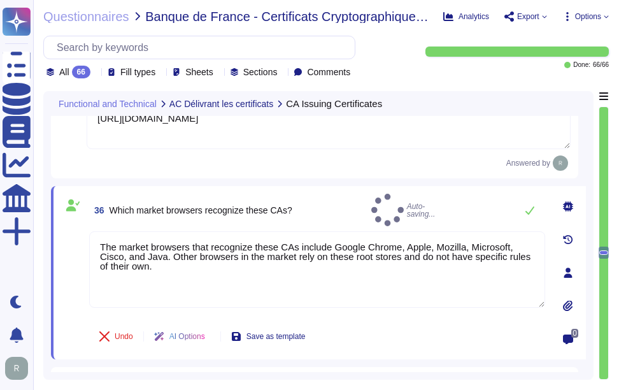
type textarea "The market browsers that recognize these CAs include Google Chrome, Apple, Mozi…"
click at [346, 208] on div "36 Which market browsers recognize these CAs? Auto-saving..." at bounding box center [317, 210] width 456 height 33
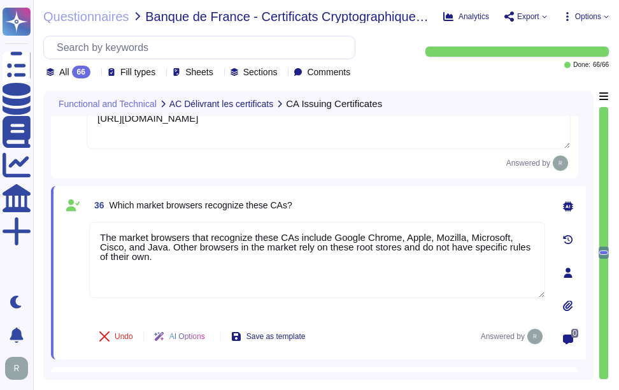
click at [338, 210] on div "36 Which market browsers recognize these CAs?" at bounding box center [317, 205] width 456 height 23
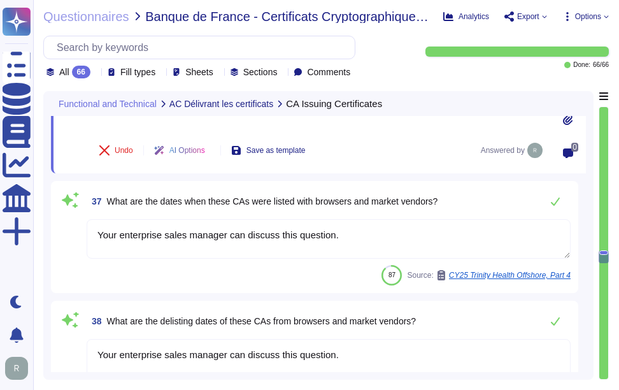
type textarea "For Root CA certificates, the algorithms and key sizes are as follows: - RSA: K…"
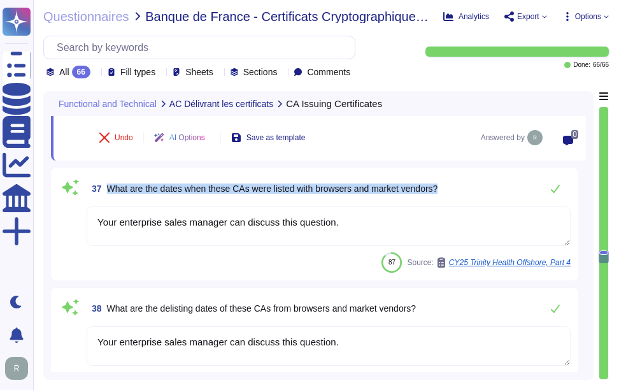
drag, startPoint x: 109, startPoint y: 187, endPoint x: 458, endPoint y: 189, distance: 348.6
click at [458, 189] on div "37 What are the dates when these CAs were listed with browsers and market vendo…" at bounding box center [329, 188] width 484 height 25
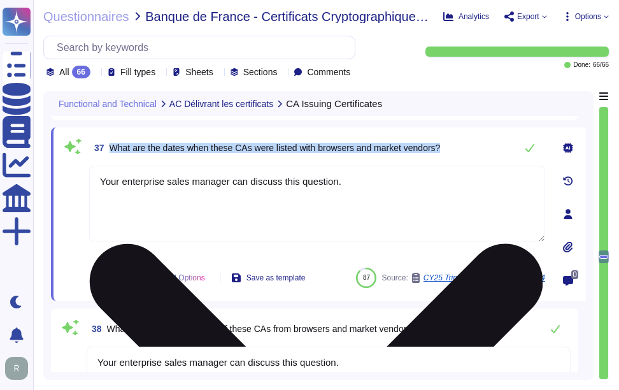
type textarea "For Root CA certificates, the algorithms and key sizes are as follows: - RSA: K…"
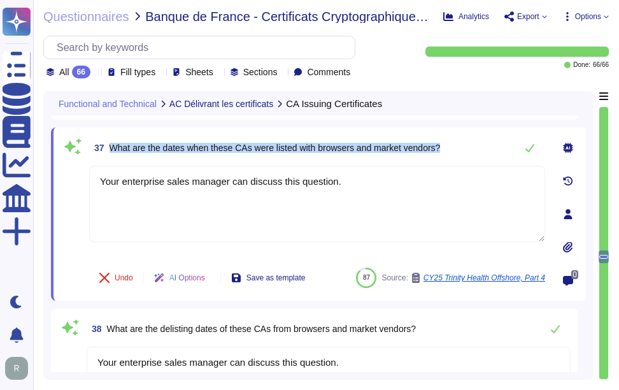
drag, startPoint x: 110, startPoint y: 147, endPoint x: 459, endPoint y: 150, distance: 349.2
click at [459, 150] on div "37 What are the dates when these CAs were listed with browsers and market vendo…" at bounding box center [317, 147] width 456 height 25
click at [456, 141] on div "37 What are the dates when these CAs were listed with browsers and market vendo…" at bounding box center [317, 147] width 456 height 25
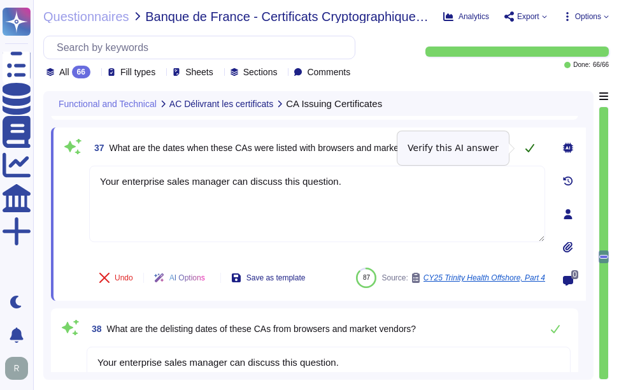
click at [529, 147] on icon at bounding box center [530, 148] width 10 height 10
click at [526, 148] on icon at bounding box center [530, 148] width 10 height 10
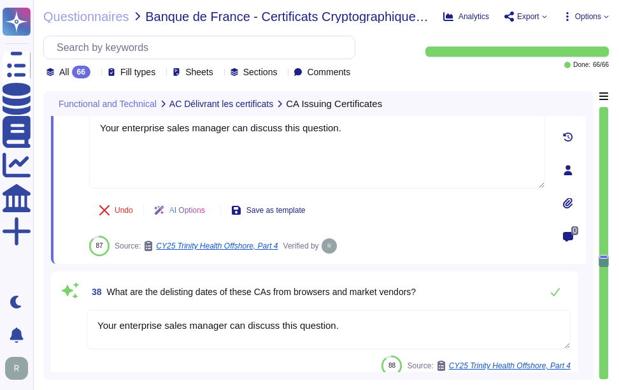
scroll to position [4844, 0]
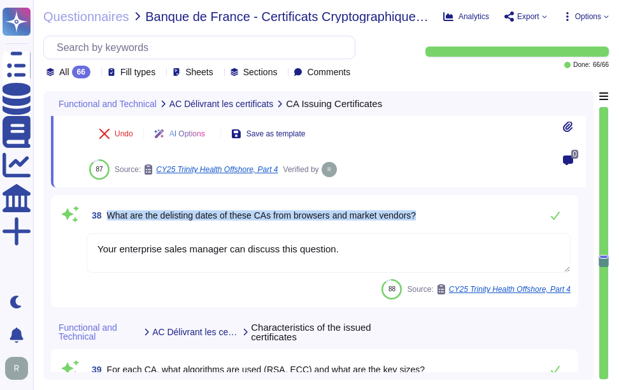
drag, startPoint x: 108, startPoint y: 210, endPoint x: 428, endPoint y: 222, distance: 320.1
click at [428, 222] on div "38 What are the delisting dates of these CAs from browsers and market vendors?" at bounding box center [329, 215] width 484 height 25
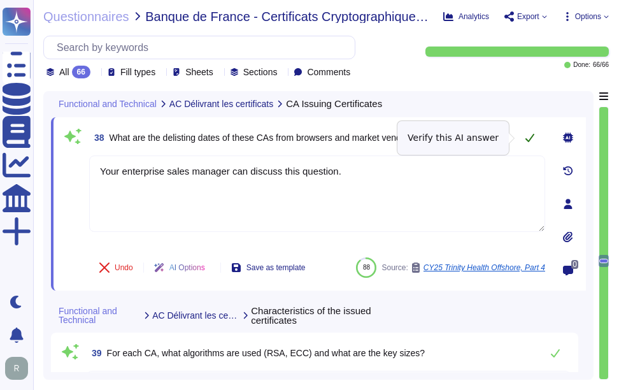
click at [531, 134] on icon at bounding box center [530, 138] width 10 height 10
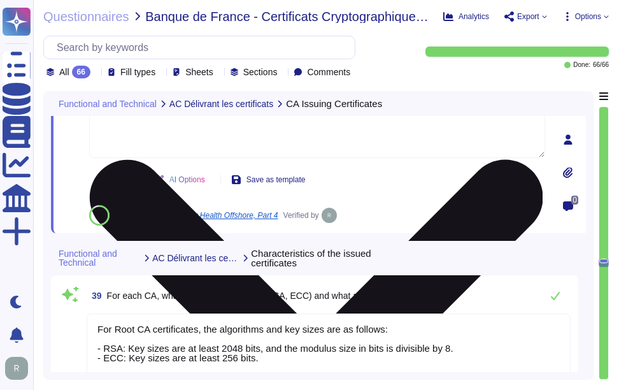
type textarea "For Root CA certificates, the algorithms and key sizes are as follows: - RSA: K…"
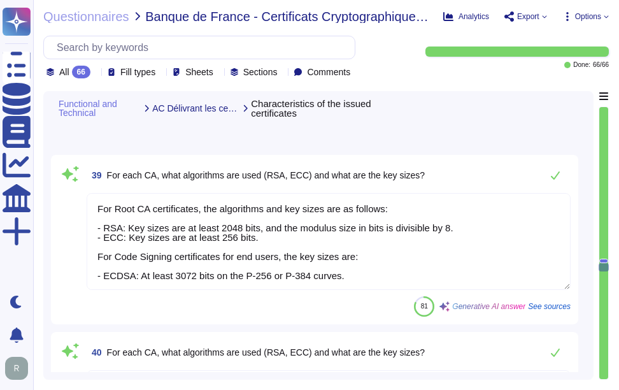
scroll to position [5035, 0]
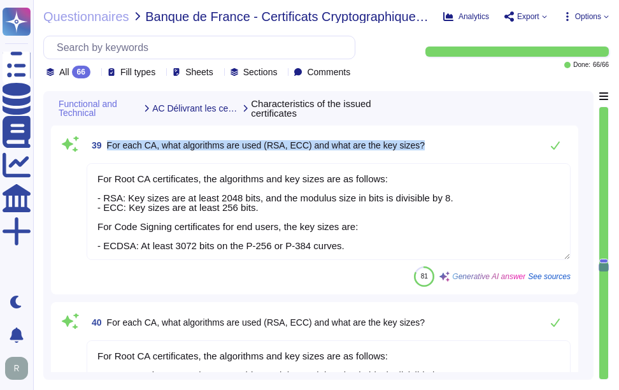
drag, startPoint x: 106, startPoint y: 143, endPoint x: 444, endPoint y: 142, distance: 337.1
click at [444, 142] on div "39 For each CA, what algorithms are used (RSA, ECC) and what are the key sizes?" at bounding box center [329, 145] width 484 height 25
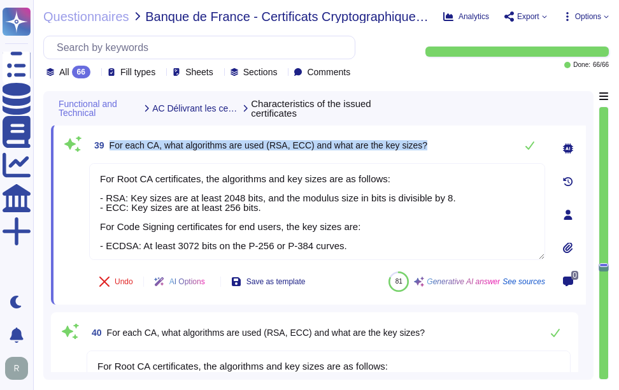
drag, startPoint x: 113, startPoint y: 141, endPoint x: 440, endPoint y: 147, distance: 327.0
click at [440, 147] on div "39 For each CA, what algorithms are used (RSA, ECC) and what are the key sizes?" at bounding box center [317, 145] width 456 height 25
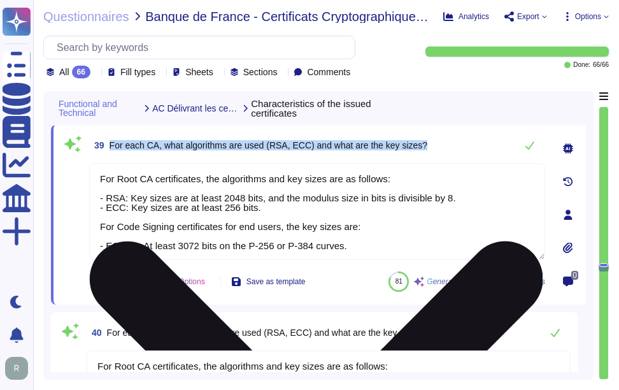
click at [360, 219] on textarea "For Root CA certificates, the algorithms and key sizes are as follows: - RSA: K…" at bounding box center [317, 211] width 456 height 97
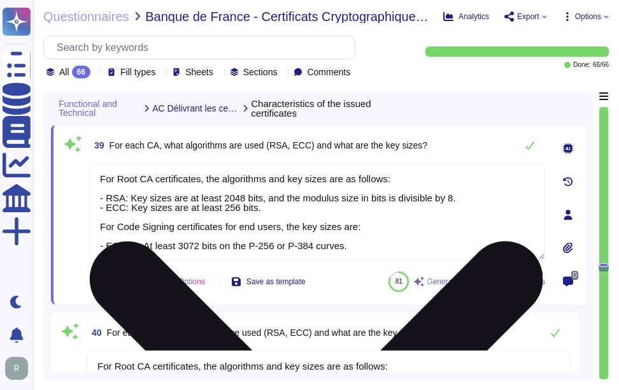
paste textarea ": - RSA: Key sizes are at least 2048 bits, and the modulus size in bits is divi…"
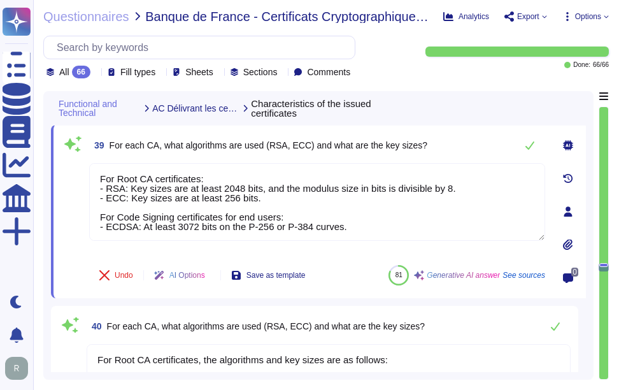
type textarea "For Root CA certificates: - RSA: Key sizes are at least 2048 bits, and the modu…"
click at [438, 135] on div "39 For each CA, what algorithms are used (RSA, ECC) and what are the key sizes?" at bounding box center [317, 145] width 456 height 25
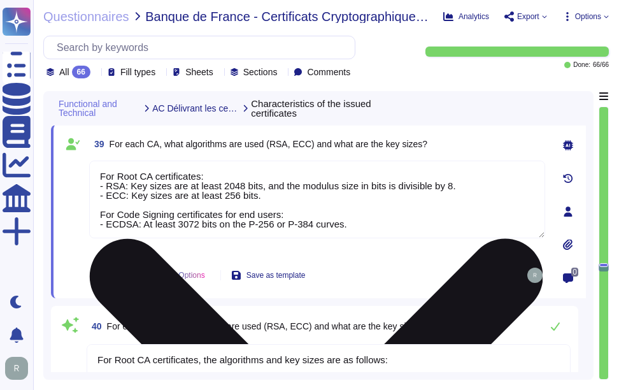
scroll to position [1, 0]
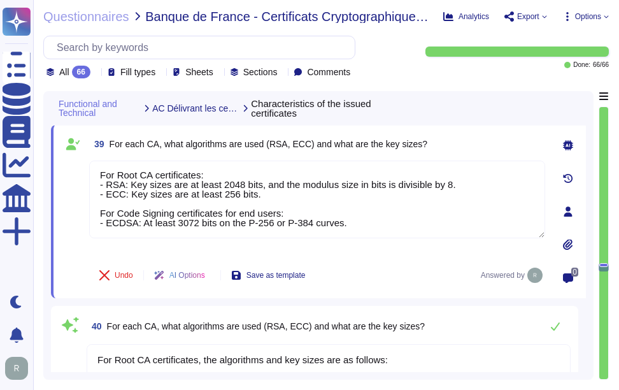
click at [452, 123] on div "Functional and Technical AC Délivrant les certificats Characteristics of the is…" at bounding box center [318, 108] width 535 height 34
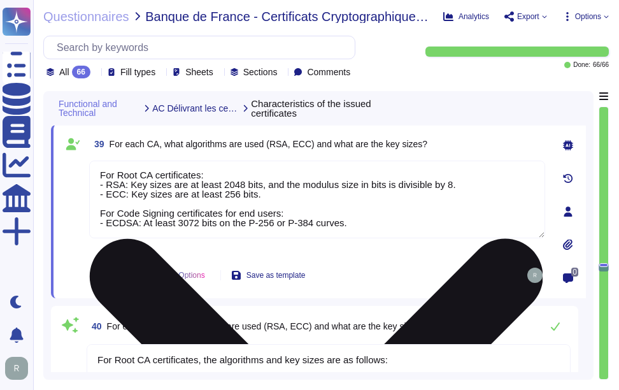
scroll to position [0, 0]
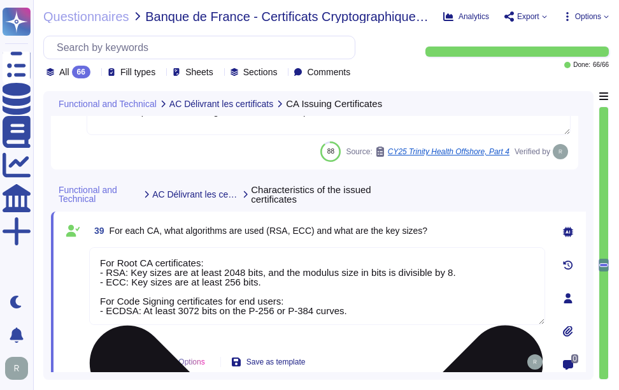
type textarea "The market browsers that recognize these CAs include Google Chrome, Apple, Mozi…"
type textarea "Your enterprise sales manager can discuss this question."
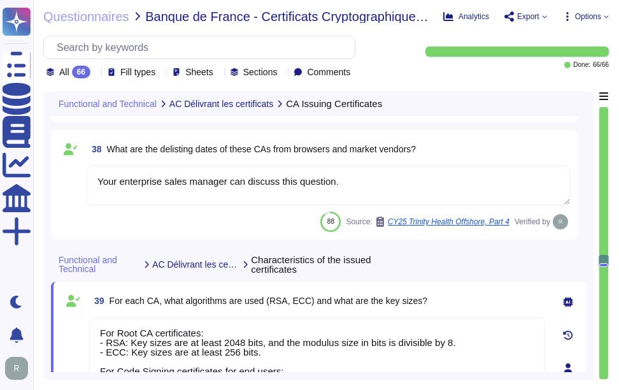
type textarea "Please refer our KBs [URL][DOMAIN_NAME] [URL][DOMAIN_NAME]"
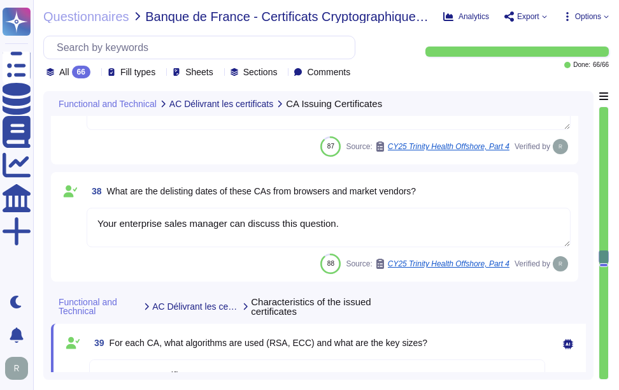
type textarea "Your enterprise sales manager can discuss this question."
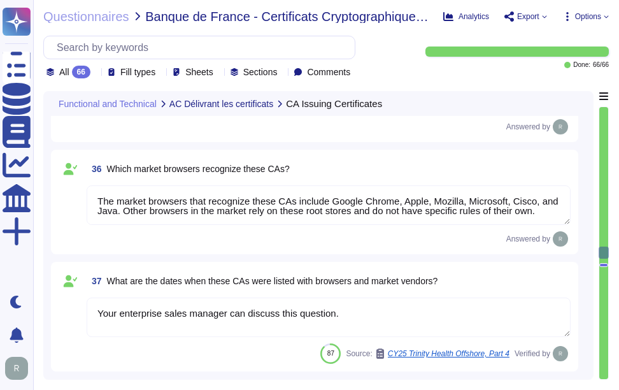
type textarea "Please refer following KBs of our root and intermediate Certificates, [URL][DOM…"
type textarea "For Root CA certificates, the algorithms and key sizes are as follows: - RSA: K…"
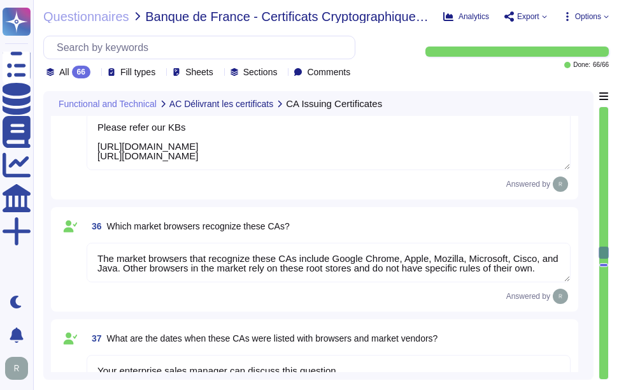
scroll to position [4452, 0]
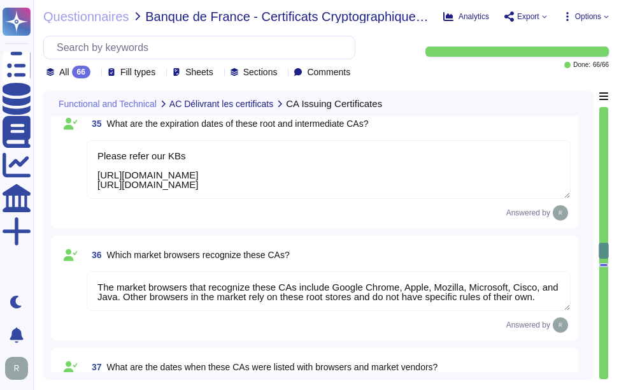
drag, startPoint x: 468, startPoint y: 186, endPoint x: 92, endPoint y: 154, distance: 378.0
click at [92, 154] on textarea "Please refer our KBs [URL][DOMAIN_NAME] [URL][DOMAIN_NAME]" at bounding box center [329, 169] width 484 height 59
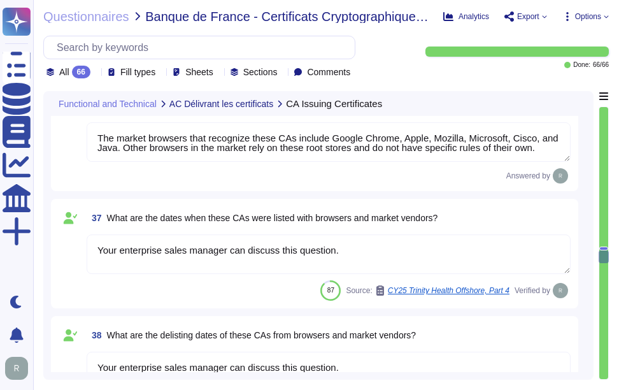
type textarea "For Root CA certificates, the algorithms and key sizes are as follows: - RSA: K…"
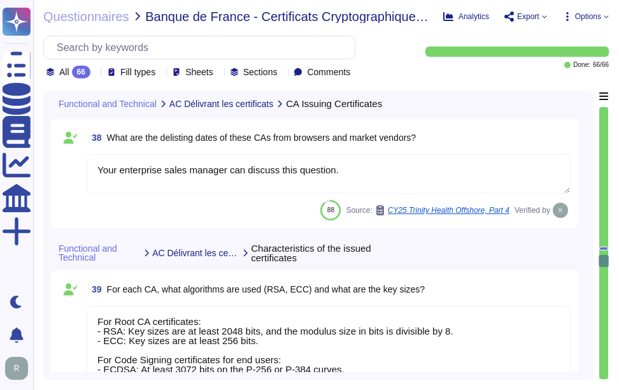
type textarea "For Root CA certificates, the algorithms and key sizes are as follows: - RSA: K…"
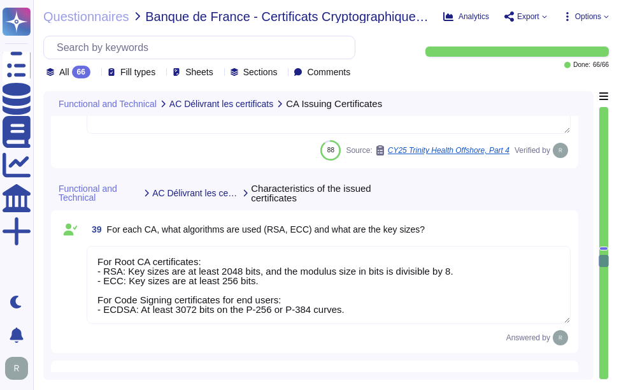
scroll to position [4962, 0]
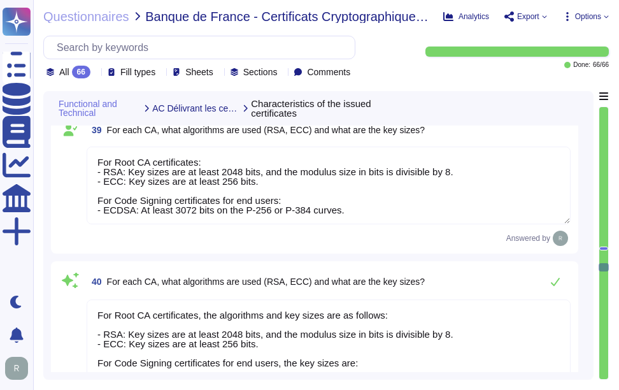
click at [339, 203] on textarea "For Root CA certificates: - RSA: Key sizes are at least 2048 bits, and the modu…" at bounding box center [329, 186] width 484 height 78
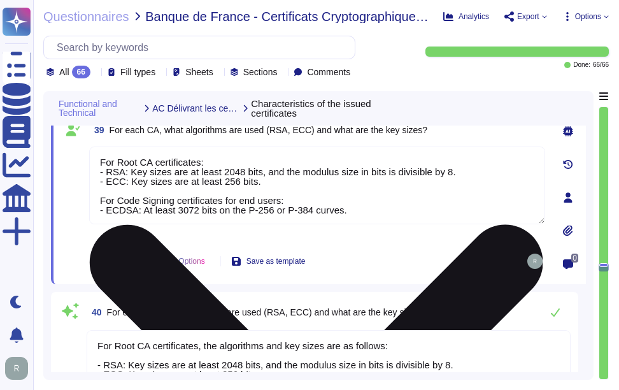
drag, startPoint x: 350, startPoint y: 208, endPoint x: 98, endPoint y: 154, distance: 258.0
click at [98, 154] on textarea "For Root CA certificates: - RSA: Key sizes are at least 2048 bits, and the modu…" at bounding box center [317, 186] width 456 height 78
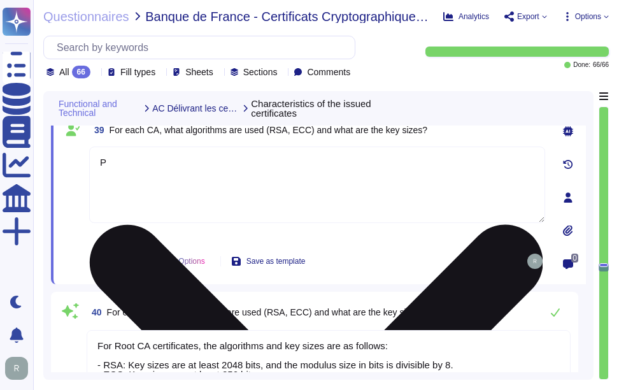
paste textarea "Please refer our KBs [URL][DOMAIN_NAME] [URL][DOMAIN_NAME]"
paste textarea "lease refer our KBs [URL][DOMAIN_NAME] [URL][DOMAIN_NAME]"
click at [265, 168] on textarea "Please refer our KBs [URL][DOMAIN_NAME] [URL][DOMAIN_NAME]" at bounding box center [317, 185] width 456 height 76
click at [230, 162] on textarea "Please refer our KBs [URL][DOMAIN_NAME] [URL][DOMAIN_NAME]" at bounding box center [317, 185] width 456 height 76
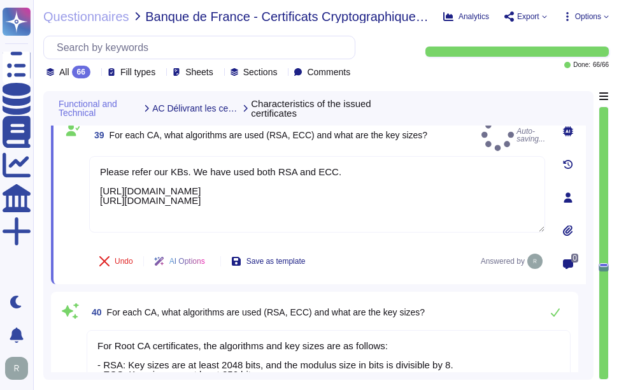
type textarea "Please refer our KBs. We have used both RSA and ECC. [URL][DOMAIN_NAME] [URL][D…"
click at [394, 134] on span "For each CA, what algorithms are used (RSA, ECC) and what are the key sizes?" at bounding box center [269, 135] width 319 height 10
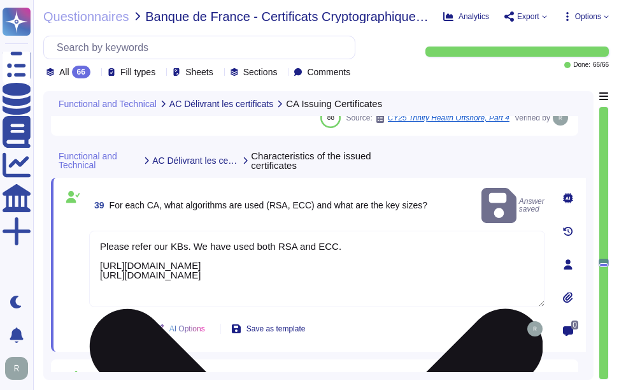
scroll to position [4898, 0]
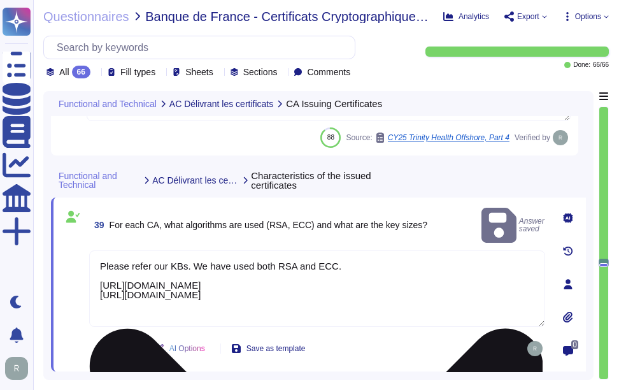
type textarea "The market browsers that recognize these CAs include Google Chrome, Apple, Mozi…"
type textarea "Your enterprise sales manager can discuss this question."
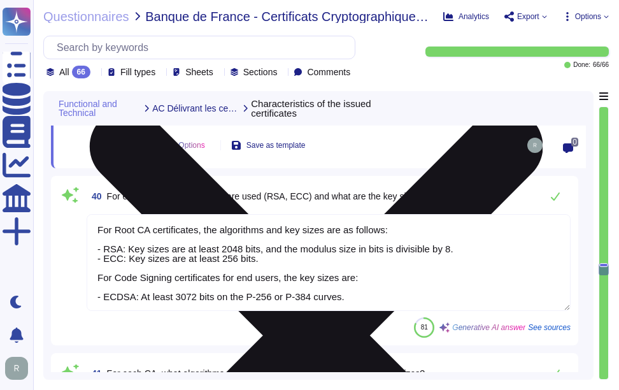
scroll to position [5089, 0]
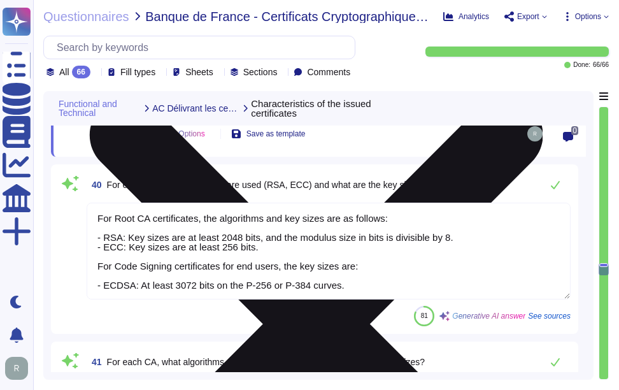
type textarea "For Root CA certificates, the algorithms and key sizes are as follows: - RSA: K…"
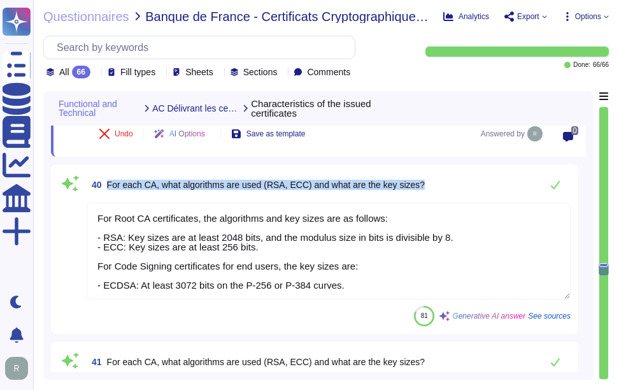
drag, startPoint x: 106, startPoint y: 184, endPoint x: 435, endPoint y: 182, distance: 328.2
click at [435, 182] on div "40 For each CA, what algorithms are used (RSA, ECC) and what are the key sizes?" at bounding box center [329, 184] width 484 height 25
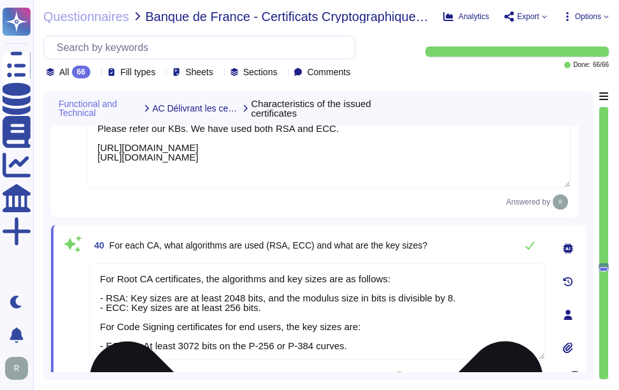
scroll to position [4962, 0]
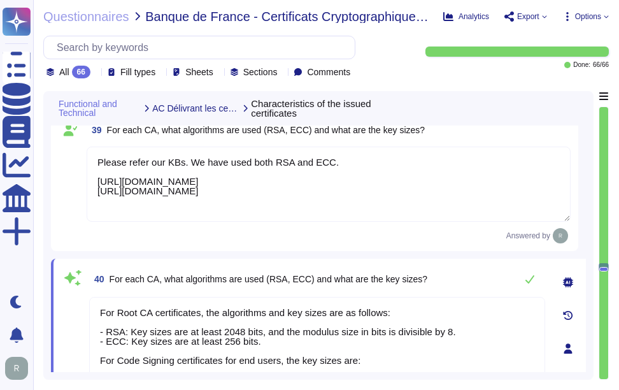
drag, startPoint x: 440, startPoint y: 188, endPoint x: 71, endPoint y: 151, distance: 370.8
click at [71, 151] on div "39 For each CA, what algorithms are used (RSA, ECC) and what are the key sizes?…" at bounding box center [315, 181] width 512 height 125
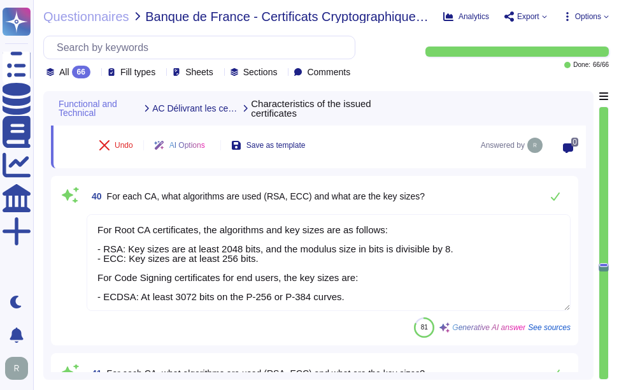
scroll to position [5089, 0]
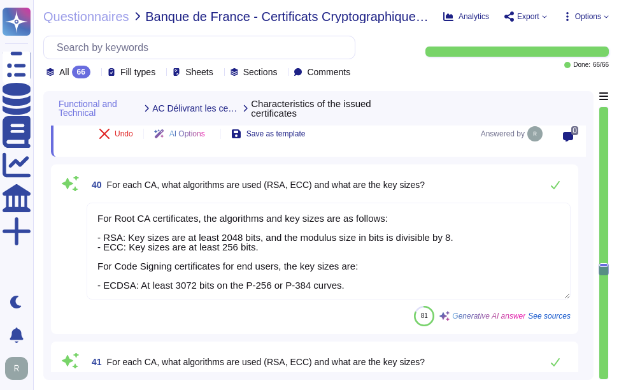
type textarea "For Root CA certificates, the algorithms and key sizes are as follows: - RSA: K…"
click at [369, 261] on textarea "For Root CA certificates, the algorithms and key sizes are as follows: - RSA: K…" at bounding box center [329, 251] width 484 height 97
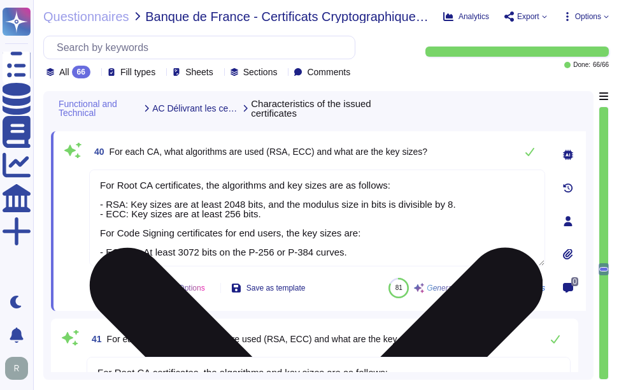
drag, startPoint x: 358, startPoint y: 254, endPoint x: 105, endPoint y: 183, distance: 263.5
click at [105, 183] on textarea "For Root CA certificates, the algorithms and key sizes are as follows: - RSA: K…" at bounding box center [317, 218] width 456 height 97
paste textarea "Please refer our KBs. We have used both RSA and ECC. [URL][DOMAIN_NAME] [URL][D…"
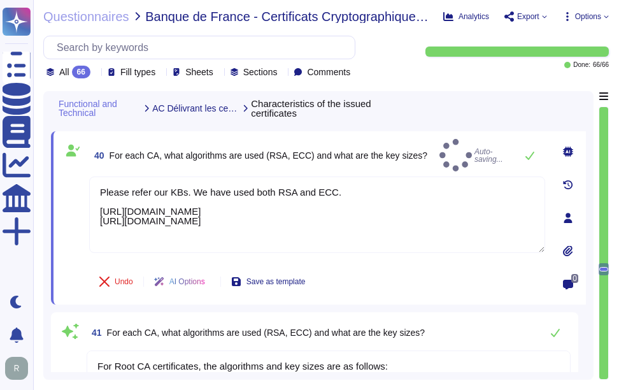
type textarea "Please refer our KBs. We have used both RSA and ECC. [URL][DOMAIN_NAME] [URL][D…"
click at [463, 152] on div "40 For each CA, what algorithms are used (RSA, ECC) and what are the key sizes?…" at bounding box center [317, 155] width 456 height 33
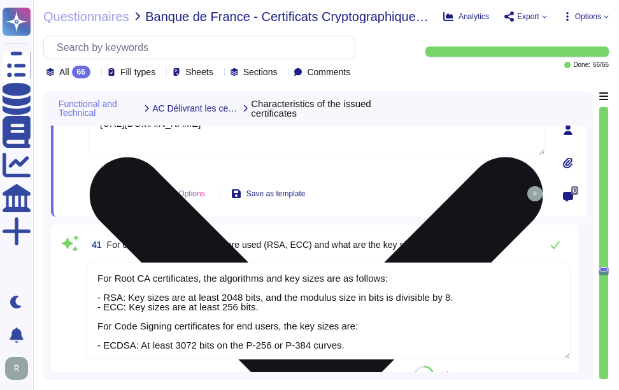
scroll to position [5217, 0]
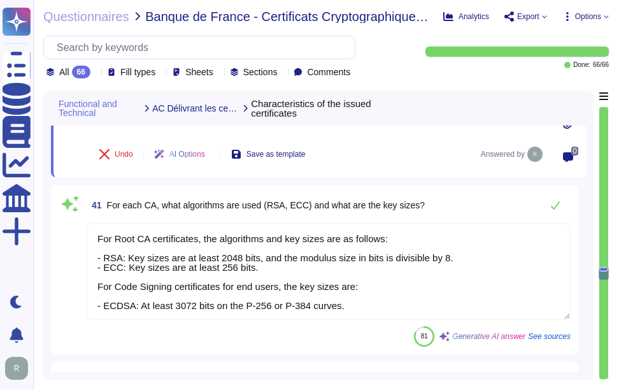
type textarea "The roles involved in the certificate lifecycle at Sectigo include: 1. Master R…"
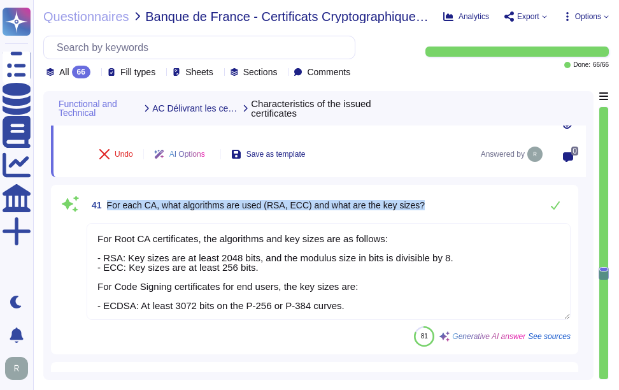
drag, startPoint x: 105, startPoint y: 203, endPoint x: 439, endPoint y: 198, distance: 334.6
click at [439, 198] on div "41 For each CA, what algorithms are used (RSA, ECC) and what are the key sizes?" at bounding box center [329, 204] width 484 height 25
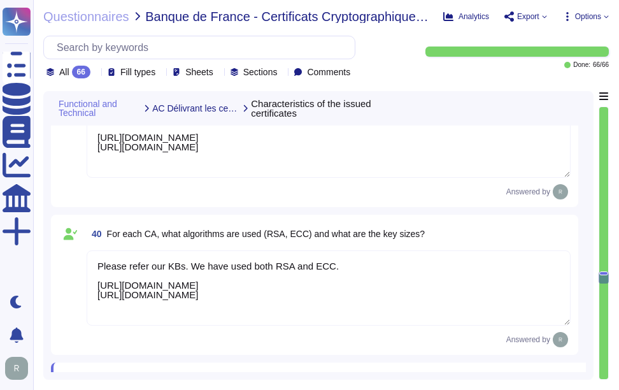
type textarea "For Root CA certificates, the algorithms and key sizes are as follows: - RSA: K…"
type textarea "The roles involved in the certificate lifecycle at Sectigo include: 1. Master R…"
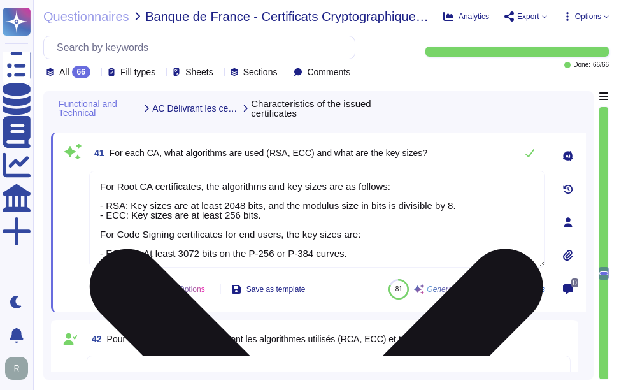
scroll to position [5213, 0]
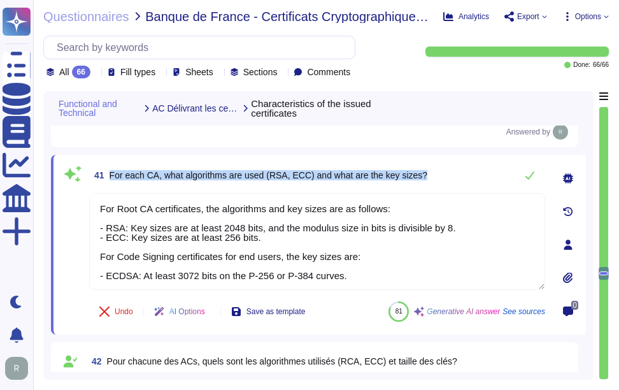
drag, startPoint x: 110, startPoint y: 171, endPoint x: 440, endPoint y: 170, distance: 330.1
click at [440, 170] on div "41 For each CA, what algorithms are used (RSA, ECC) and what are the key sizes?" at bounding box center [317, 175] width 456 height 25
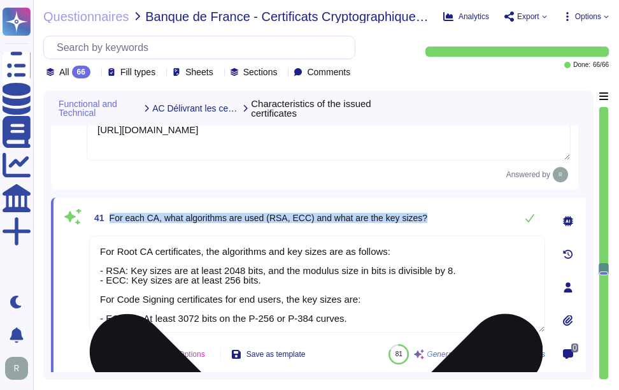
scroll to position [5086, 0]
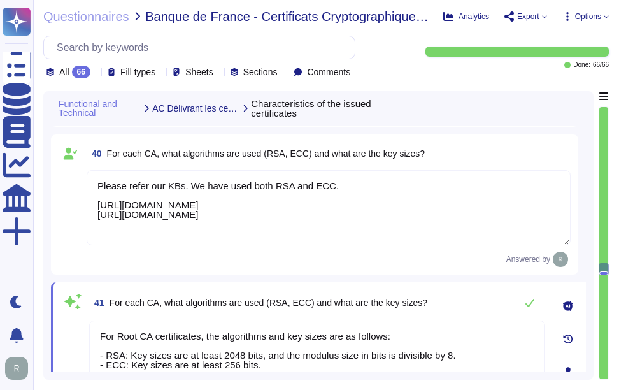
click at [308, 219] on textarea "Please refer our KBs. We have used both RSA and ECC. [URL][DOMAIN_NAME] [URL][D…" at bounding box center [329, 207] width 484 height 75
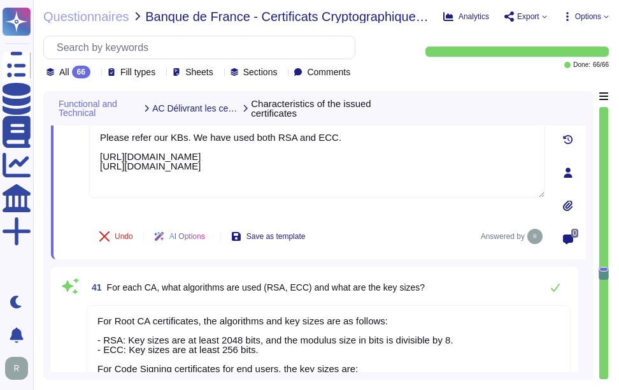
scroll to position [5213, 0]
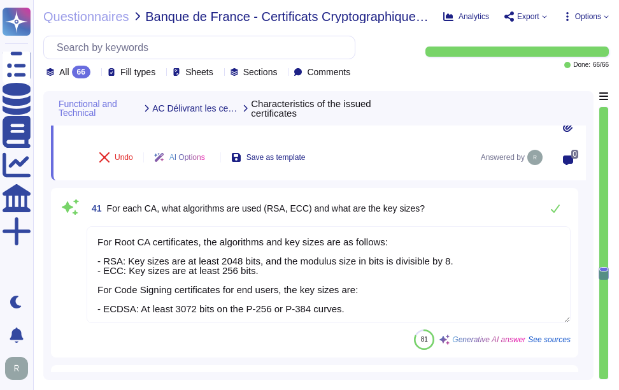
type textarea "The roles involved in the certificate lifecycle at Sectigo include: 1. Master R…"
click at [259, 285] on textarea "For Root CA certificates, the algorithms and key sizes are as follows: - RSA: K…" at bounding box center [329, 274] width 484 height 97
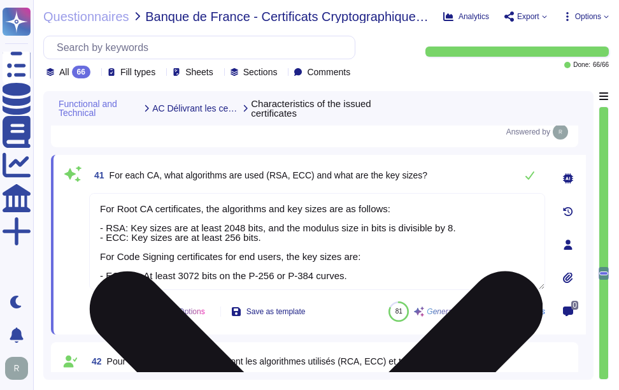
paste textarea "Please refer our KBs. We have used both RSA and ECC. [URL][DOMAIN_NAME] [URL][D…"
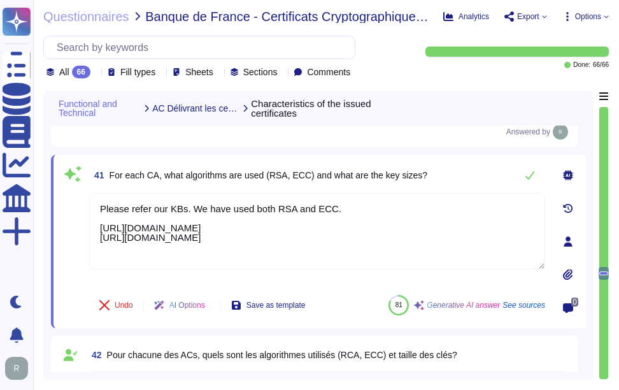
type textarea "Please refer our KBs. We have used both RSA and ECC. [URL][DOMAIN_NAME] [URL][D…"
click at [453, 178] on div "41 For each CA, what algorithms are used (RSA, ECC) and what are the key sizes?" at bounding box center [317, 175] width 456 height 25
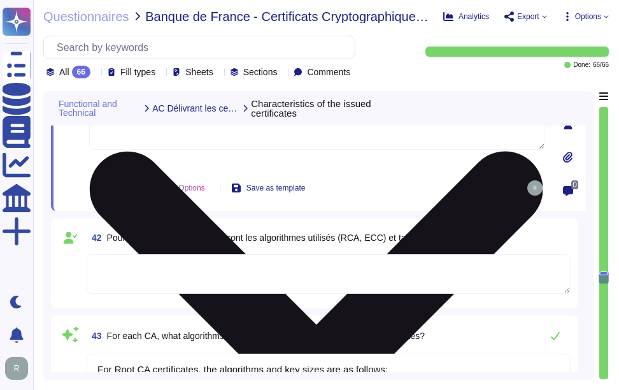
scroll to position [5341, 0]
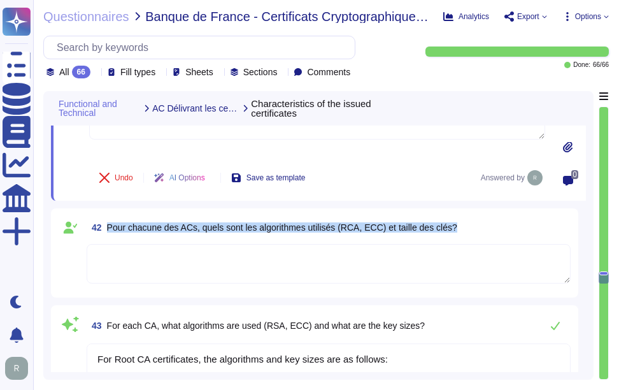
drag, startPoint x: 107, startPoint y: 224, endPoint x: 477, endPoint y: 230, distance: 369.7
click at [477, 230] on div "42 Pour chacune des ACs, quels sont les algorithmes utilisés (RCA, ECC) et tail…" at bounding box center [329, 227] width 484 height 23
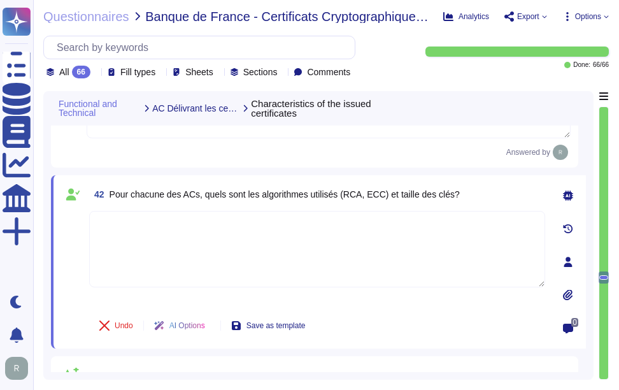
type textarea "The roles involved in the certificate lifecycle at Sectigo include: 1. Master R…"
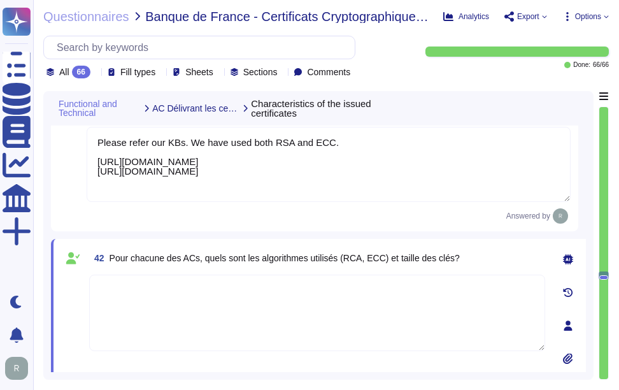
drag, startPoint x: 445, startPoint y: 170, endPoint x: 65, endPoint y: 115, distance: 383.7
click at [65, 115] on div "Functional and Technical AC Délivrant les certificats Characteristics of the is…" at bounding box center [318, 231] width 535 height 281
click at [222, 319] on textarea at bounding box center [317, 313] width 456 height 76
paste textarea "Please refer our KBs. We have used both RSA and ECC. [URL][DOMAIN_NAME] [URL][D…"
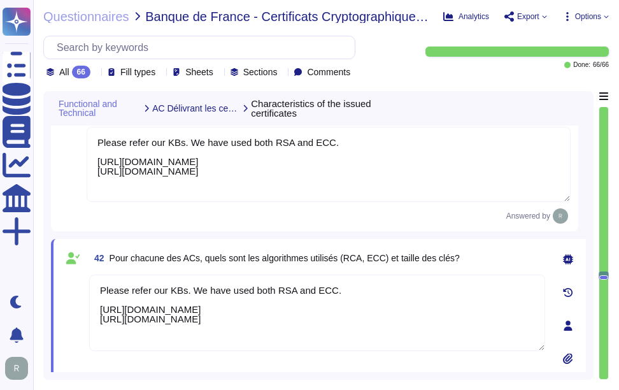
type textarea "Please refer our KBs. We have used both RSA and ECC. [URL][DOMAIN_NAME] [URL][D…"
click at [474, 259] on div "42 Pour chacune des ACs, quels sont les algorithmes utilisés (RCA, ECC) et tail…" at bounding box center [317, 258] width 456 height 23
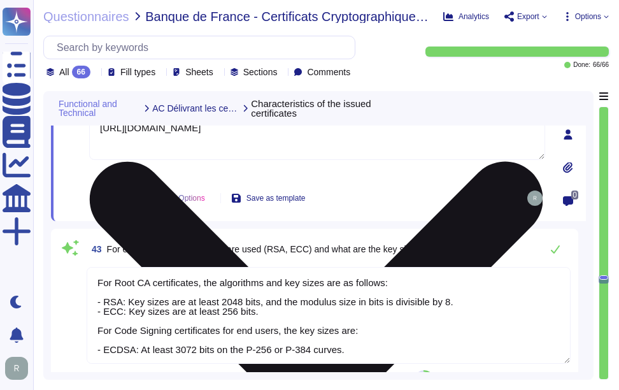
scroll to position [1, 0]
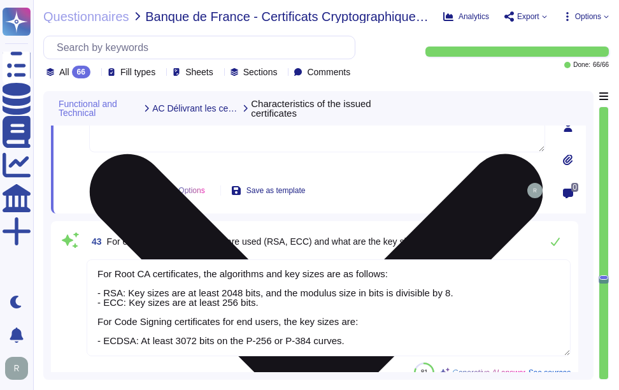
type textarea "Loremipsumd Sitametc Adipiscin: 8. Elitseddoei Tempori: U laboreetdol magnaal e…"
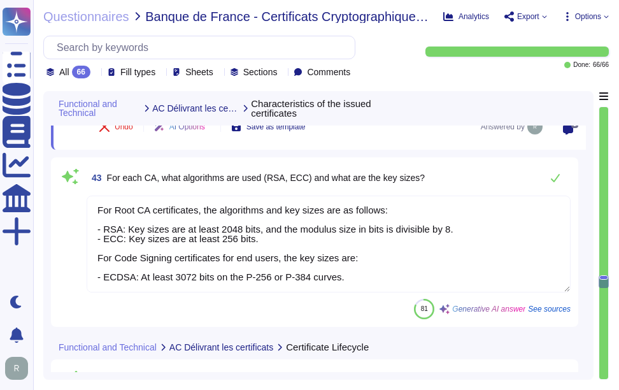
scroll to position [0, 0]
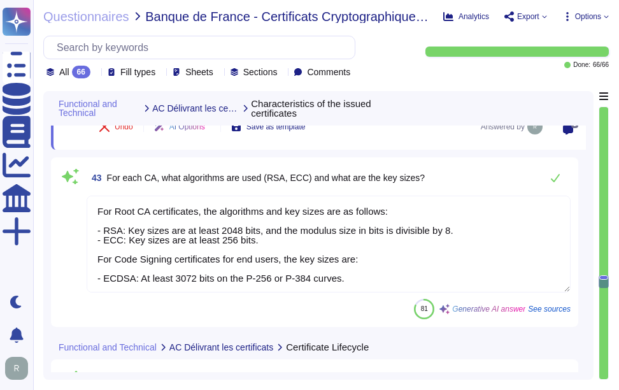
drag, startPoint x: 345, startPoint y: 277, endPoint x: 94, endPoint y: 194, distance: 263.8
click at [94, 194] on div "43 For each CA, what algorithms are used (RSA, ECC) and what are the key sizes?…" at bounding box center [315, 242] width 512 height 154
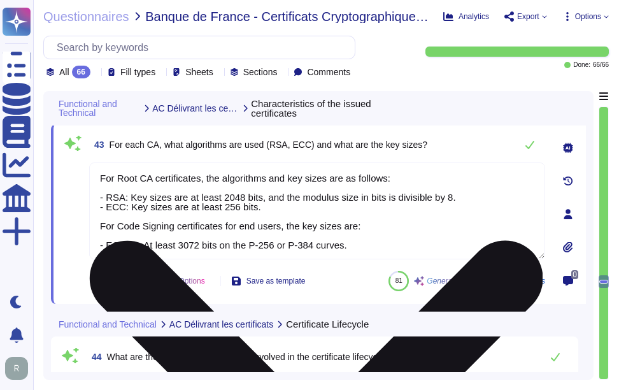
paste textarea "Please refer our KBs. We have used both RSA and ECC. [URL][DOMAIN_NAME] [URL][D…"
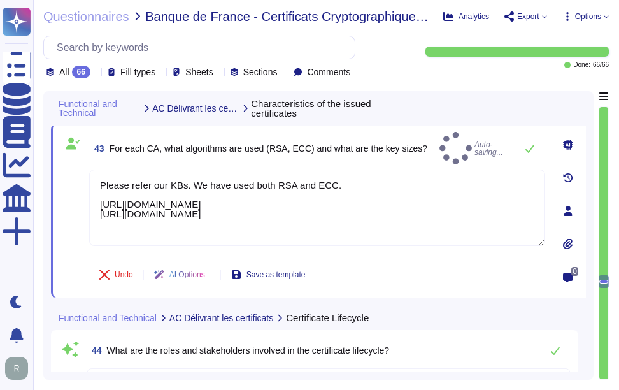
click at [441, 154] on div "43 For each CA, what algorithms are used (RSA, ECC) and what are the key sizes?…" at bounding box center [317, 148] width 456 height 33
type textarea "Please refer our KBs. We have used both RSA and ECC. [URL][DOMAIN_NAME] [URL][D…"
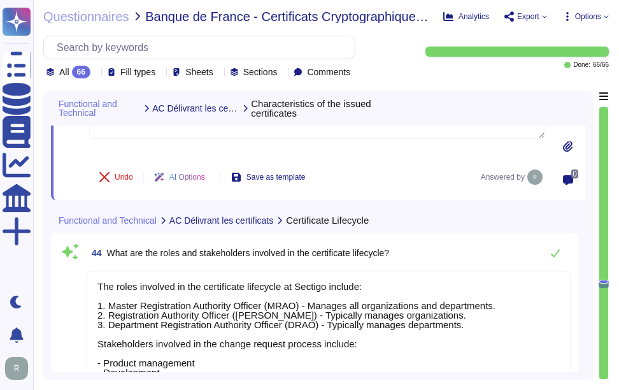
scroll to position [5660, 0]
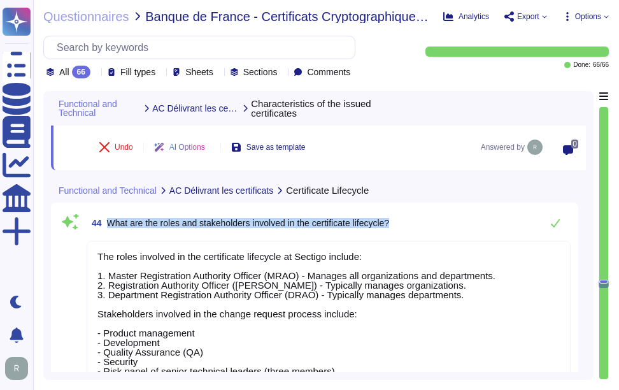
drag, startPoint x: 108, startPoint y: 222, endPoint x: 430, endPoint y: 220, distance: 321.2
click at [430, 220] on div "44 What are the roles and stakeholders involved in the certificate lifecycle?" at bounding box center [329, 222] width 484 height 25
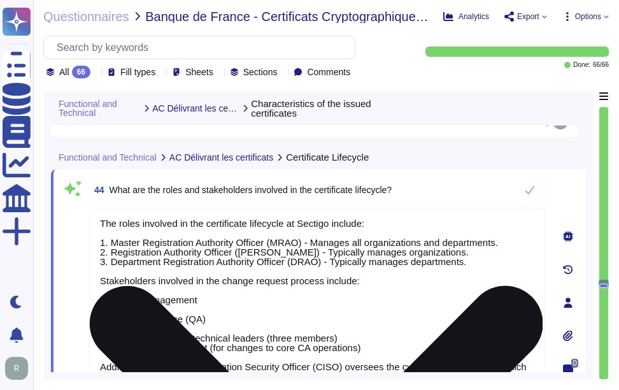
scroll to position [1, 0]
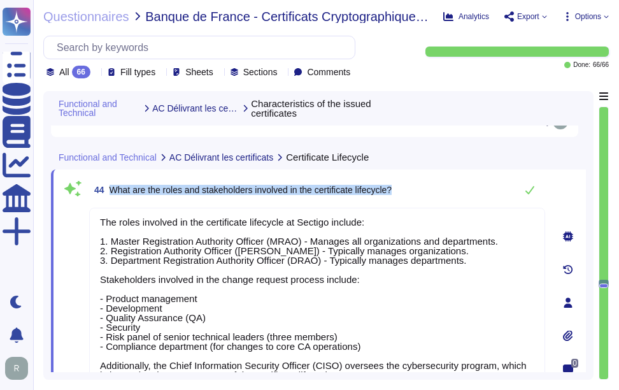
drag, startPoint x: 110, startPoint y: 189, endPoint x: 428, endPoint y: 191, distance: 317.4
click at [428, 191] on div "44 What are the roles and stakeholders involved in the certificate lifecycle?" at bounding box center [317, 189] width 456 height 25
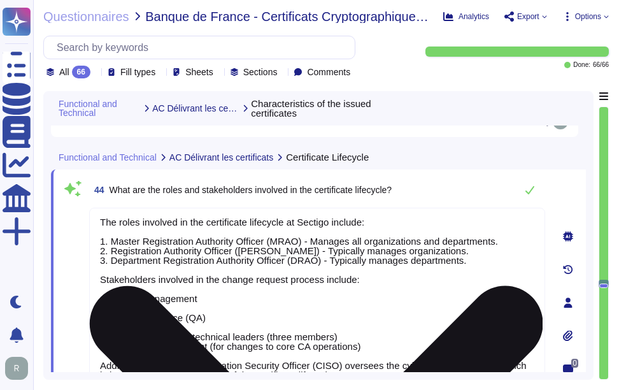
click at [355, 266] on textarea "The roles involved in the certificate lifecycle at Sectigo include: 1. Master R…" at bounding box center [317, 299] width 456 height 183
paste textarea "The stakeholders involved in the change request process include: - Product mana…"
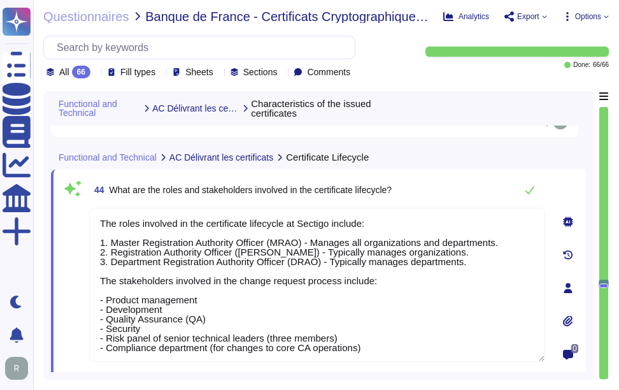
click at [479, 192] on div "44 What are the roles and stakeholders involved in the certificate lifecycle?" at bounding box center [317, 189] width 456 height 25
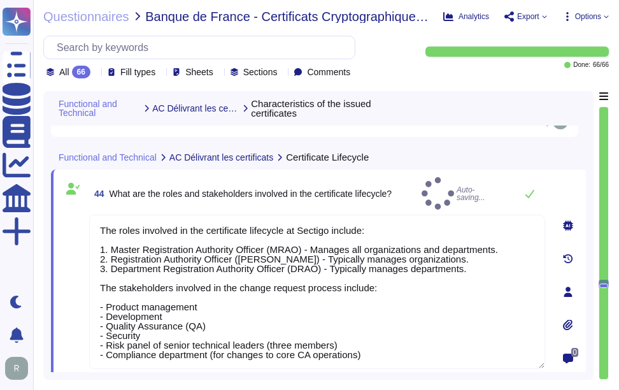
click at [470, 182] on div "44 What are the roles and stakeholders involved in the certificate lifecycle? A…" at bounding box center [317, 193] width 456 height 33
click at [529, 189] on icon at bounding box center [530, 194] width 10 height 10
click at [514, 168] on div "Functional and Technical AC Délivrant les certificats Certificate Lifecycle" at bounding box center [318, 157] width 535 height 25
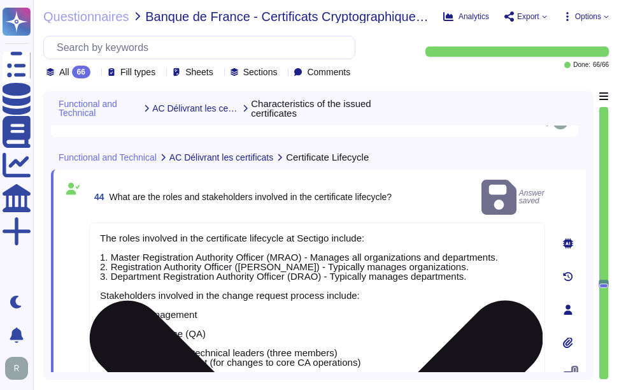
type textarea "The roles involved in the certificate lifecycle at Sectigo include: 1. Master R…"
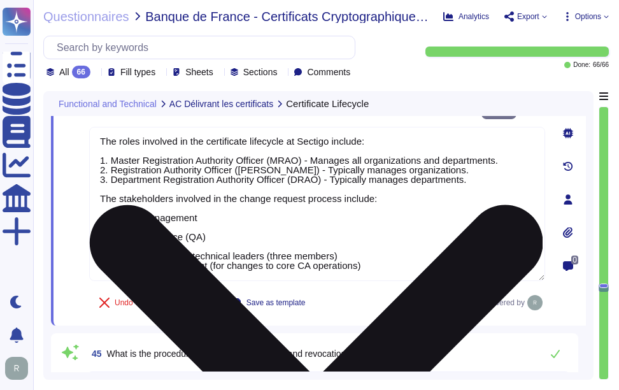
type textarea "The procedures used to protect activation data is dependent on whether the data…"
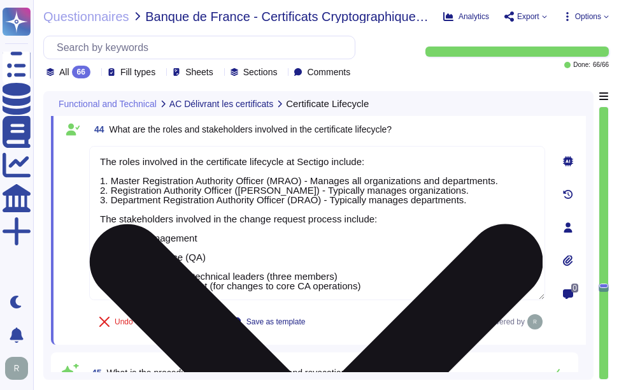
scroll to position [5626, 0]
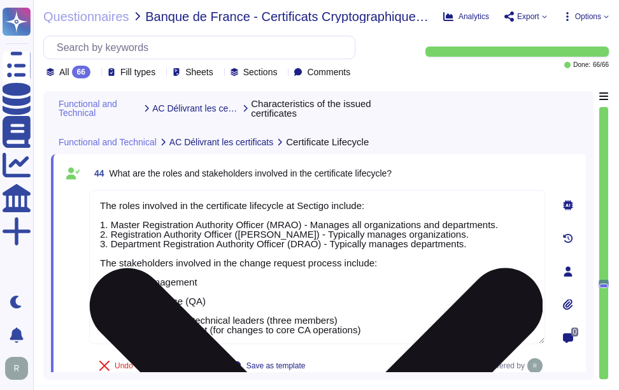
type textarea "Please refer our KBs. We have used both RSA and ECC. [URL][DOMAIN_NAME] [URL][D…"
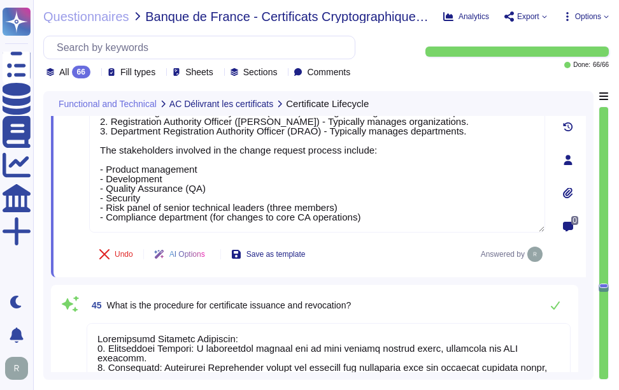
type textarea "The procedures used to protect activation data is dependent on whether the data…"
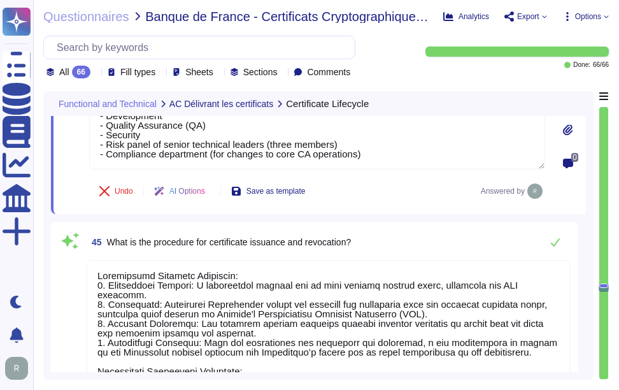
scroll to position [5818, 0]
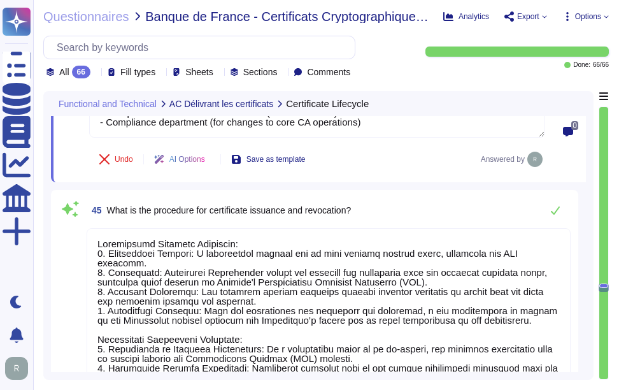
type textarea "Sectigo provides a robust solution for alerting users about certificate expirat…"
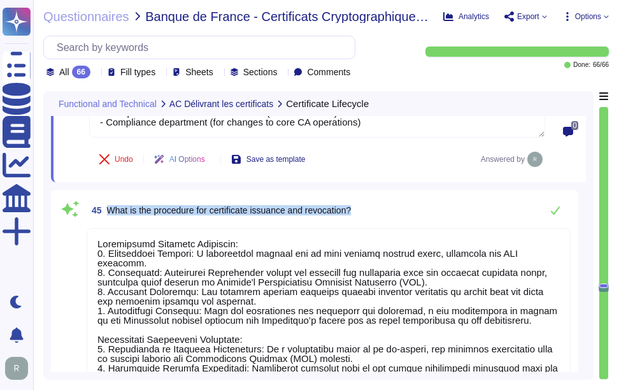
drag, startPoint x: 107, startPoint y: 211, endPoint x: 373, endPoint y: 213, distance: 266.4
click at [373, 213] on div "45 What is the procedure for certificate issuance and revocation?" at bounding box center [329, 210] width 484 height 25
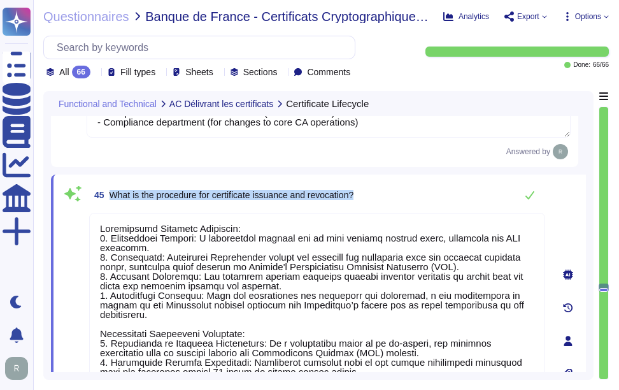
drag, startPoint x: 110, startPoint y: 196, endPoint x: 399, endPoint y: 196, distance: 288.7
click at [399, 196] on div "45 What is the procedure for certificate issuance and revocation?" at bounding box center [317, 194] width 456 height 25
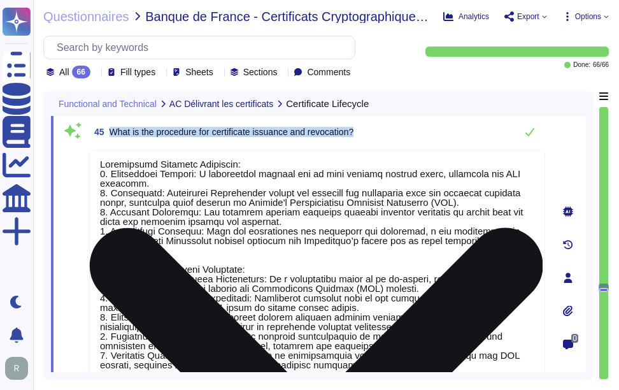
scroll to position [5881, 0]
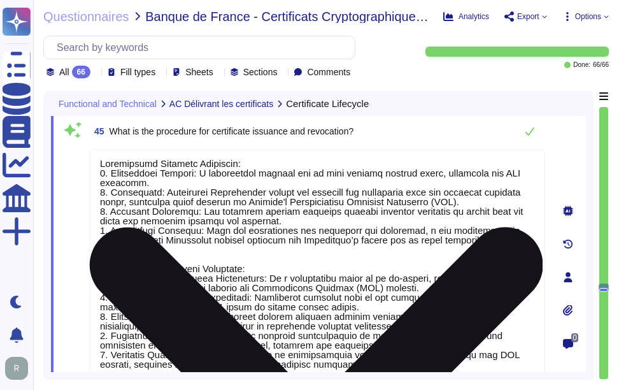
click at [396, 266] on textarea at bounding box center [317, 274] width 456 height 250
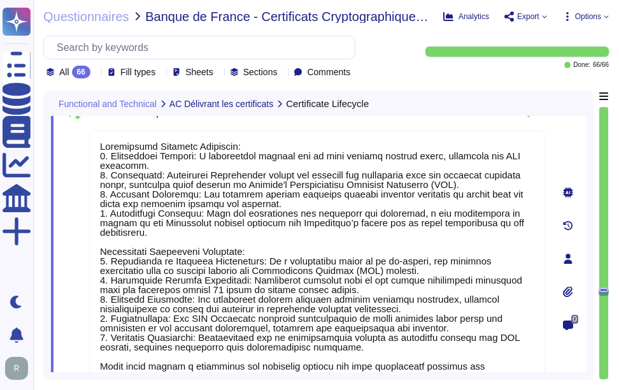
click at [461, 117] on div "45 What is the procedure for certificate issuance and revocation?" at bounding box center [317, 112] width 456 height 25
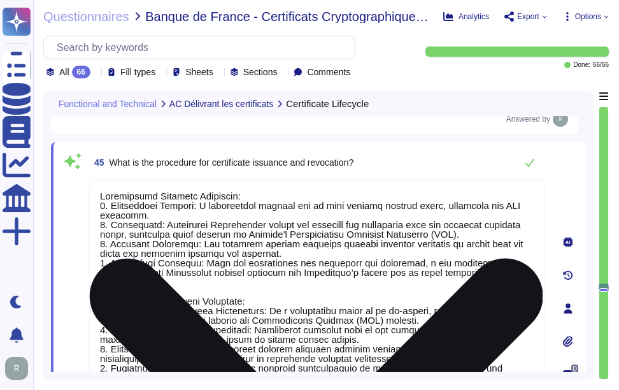
scroll to position [5836, 0]
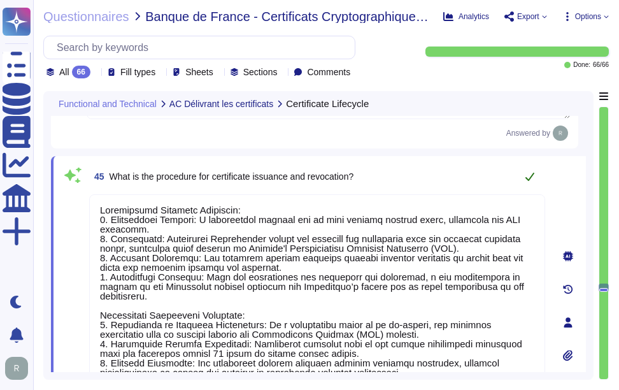
click at [526, 179] on icon at bounding box center [530, 176] width 10 height 10
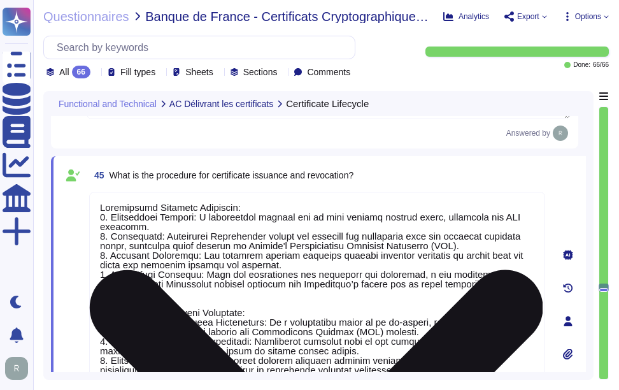
scroll to position [1, 0]
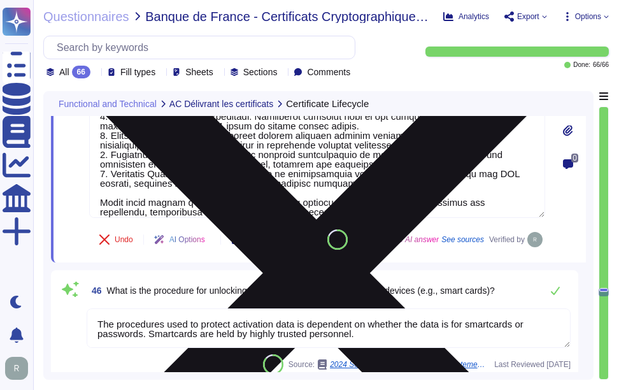
type textarea "Sectigo's procedure for automated certificate issuance includes the following k…"
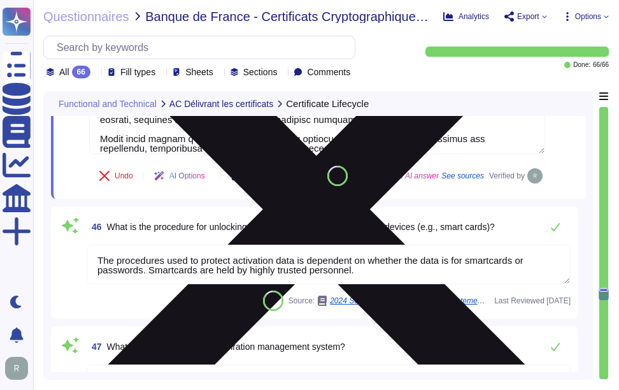
scroll to position [6155, 0]
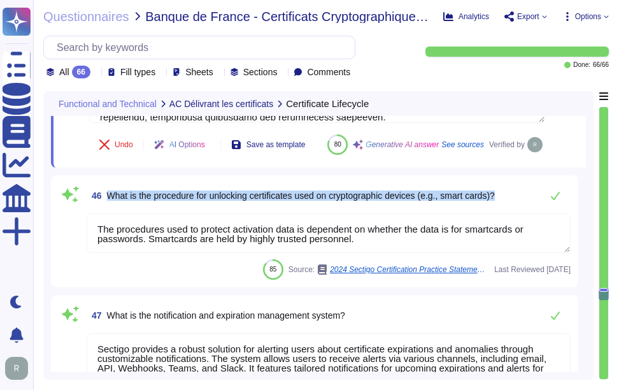
drag, startPoint x: 107, startPoint y: 223, endPoint x: 516, endPoint y: 215, distance: 409.2
click at [516, 208] on div "46 What is the procedure for unlocking certificates used on cryptographic devic…" at bounding box center [329, 195] width 484 height 25
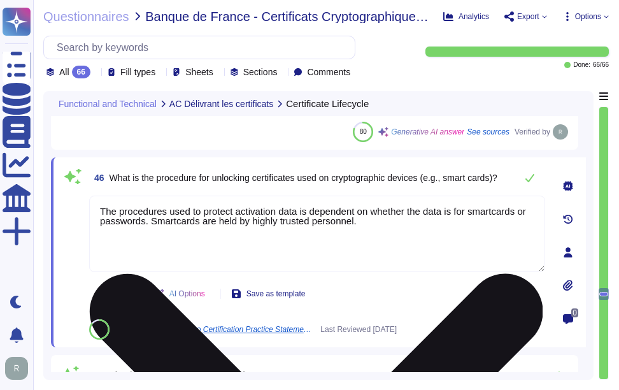
type textarea "Sectigo's procedure for automated certificate issuance includes the following k…"
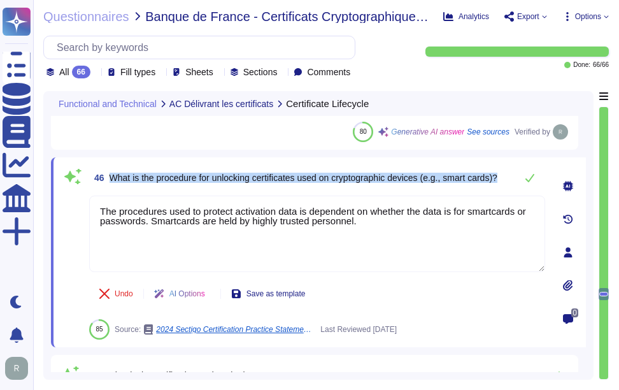
drag, startPoint x: 110, startPoint y: 177, endPoint x: 508, endPoint y: 179, distance: 398.3
click at [508, 179] on div "46 What is the procedure for unlocking certificates used on cryptographic devic…" at bounding box center [317, 177] width 456 height 25
click at [179, 180] on span "What is the procedure for unlocking certificates used on cryptographic devices …" at bounding box center [304, 178] width 388 height 10
click at [115, 177] on span "What is the procedure for unlocking certificates used on cryptographic devices …" at bounding box center [304, 178] width 388 height 10
click at [111, 179] on span "What is the procedure for unlocking certificates used on cryptographic devices …" at bounding box center [304, 178] width 388 height 10
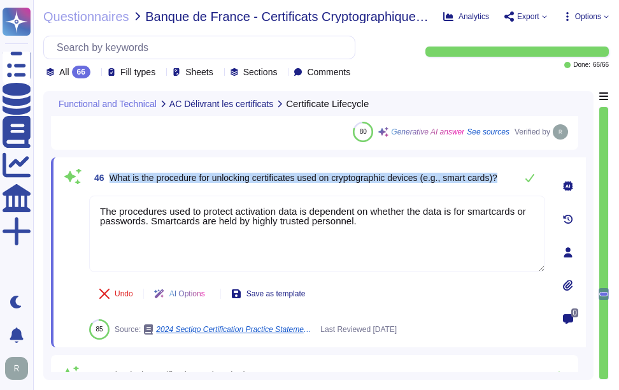
drag, startPoint x: 110, startPoint y: 176, endPoint x: 509, endPoint y: 187, distance: 399.1
click at [509, 187] on div "46 What is the procedure for unlocking certificates used on cryptographic devic…" at bounding box center [317, 177] width 456 height 25
copy span "What is the procedure for unlocking certificates used on cryptographic devices …"
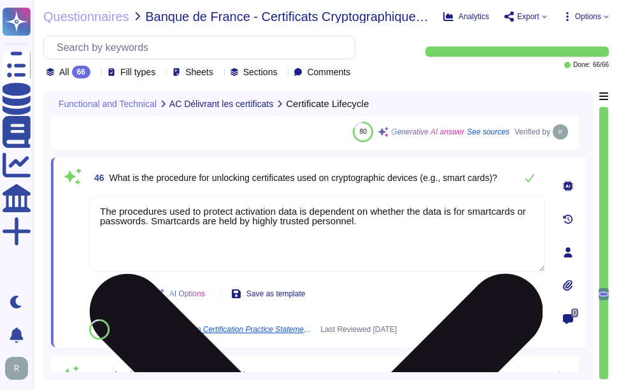
click at [356, 204] on textarea "The procedures used to protect activation data is dependent on whether the data…" at bounding box center [317, 234] width 456 height 76
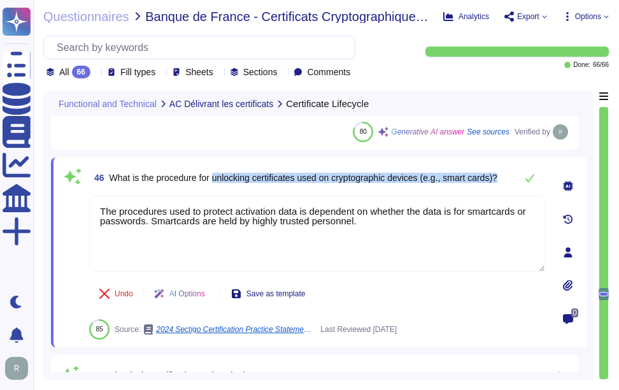
drag, startPoint x: 217, startPoint y: 175, endPoint x: 507, endPoint y: 180, distance: 290.6
click at [507, 180] on div "46 What is the procedure for unlocking certificates used on cryptographic devic…" at bounding box center [317, 177] width 456 height 25
copy span "unlocking certificates used on cryptographic devices (e.g., smart cards)?"
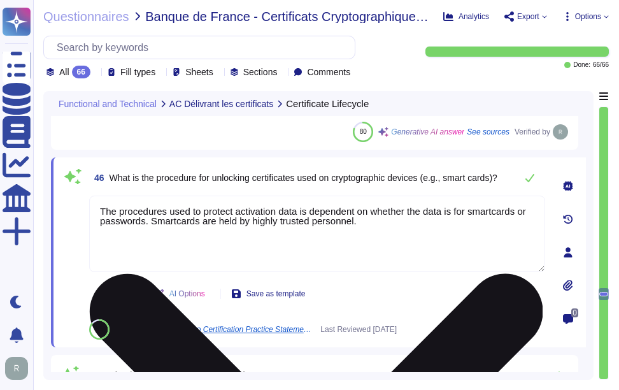
click at [382, 236] on textarea "The procedures used to protect activation data is dependent on whether the data…" at bounding box center [317, 234] width 456 height 76
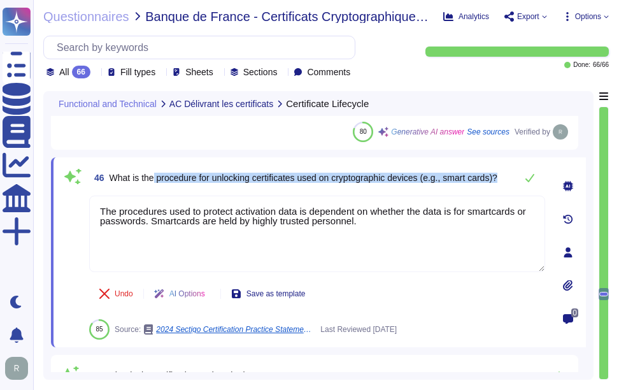
drag, startPoint x: 155, startPoint y: 177, endPoint x: 510, endPoint y: 179, distance: 354.3
click at [510, 179] on div "46 What is the procedure for unlocking certificates used on cryptographic devic…" at bounding box center [317, 177] width 456 height 25
copy span "procedure for unlocking certificates used on cryptographic devices (e.g., smart…"
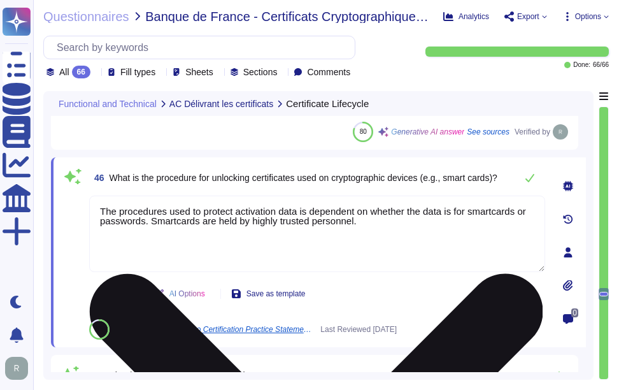
click at [342, 250] on textarea "The procedures used to protect activation data is dependent on whether the data…" at bounding box center [317, 234] width 456 height 76
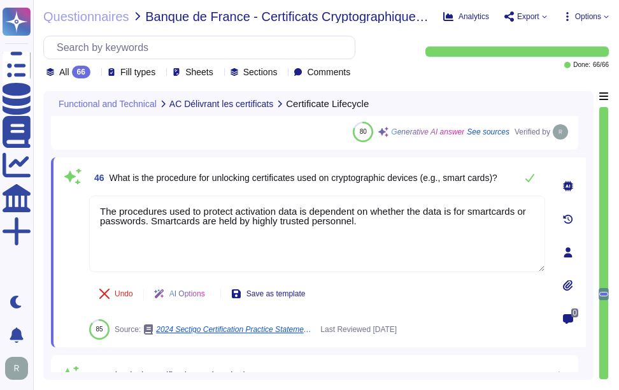
drag, startPoint x: 379, startPoint y: 226, endPoint x: 85, endPoint y: 206, distance: 295.1
click at [85, 206] on div "46 What is the procedure for unlocking certificates used on cryptographic devic…" at bounding box center [303, 252] width 484 height 175
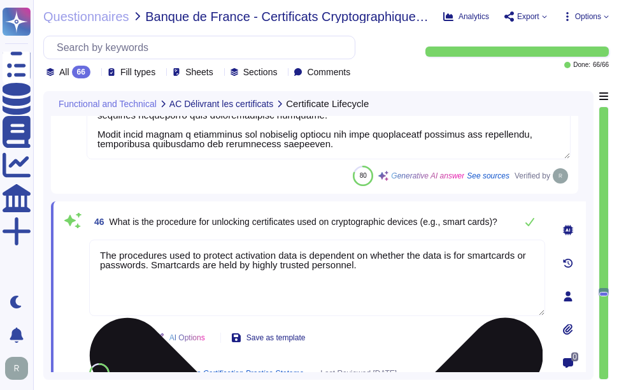
type textarea "The roles involved in the certificate lifecycle at Sectigo include: 1. Master R…"
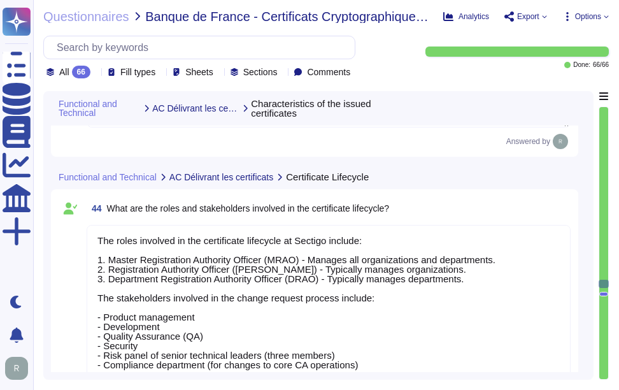
type textarea "Please refer our KBs. We have used both RSA and ECC. [URL][DOMAIN_NAME] [URL][D…"
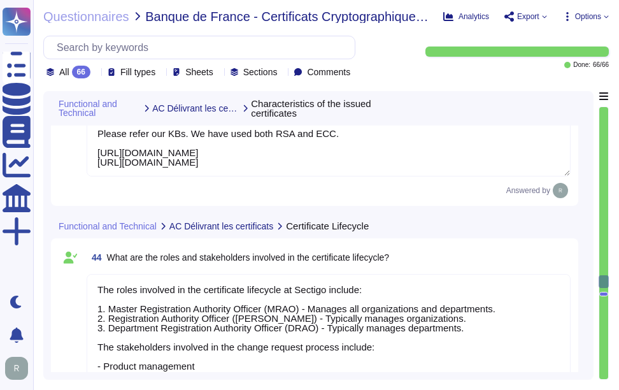
type textarea "Please refer our KBs. We have used both RSA and ECC. [URL][DOMAIN_NAME] [URL][D…"
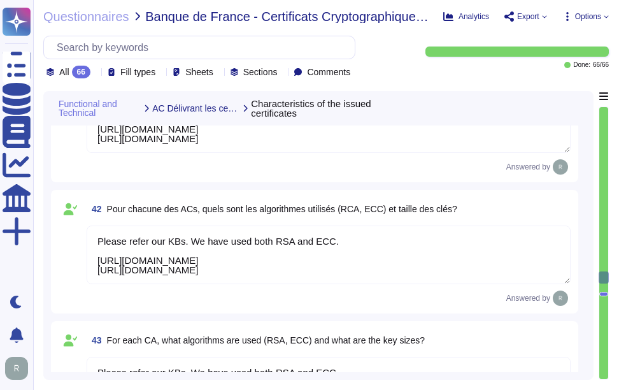
type textarea "Please refer our KBs. We have used both RSA and ECC. [URL][DOMAIN_NAME] [URL][D…"
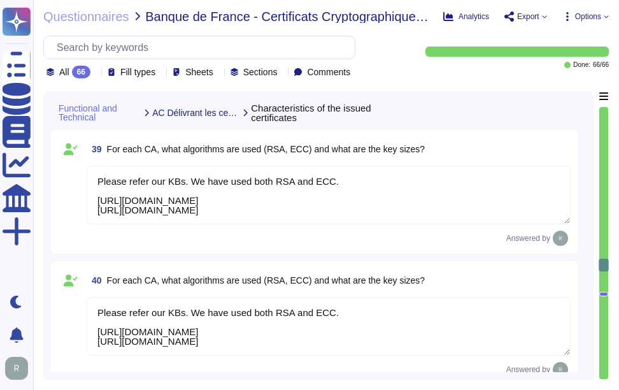
type textarea "The market browsers that recognize these CAs include Google Chrome, Apple, Mozi…"
type textarea "Your enterprise sales manager can discuss this question."
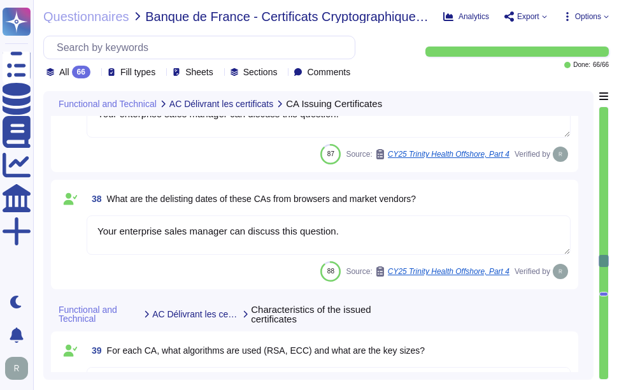
type textarea "Please refer our KBs [URL][DOMAIN_NAME] [URL][DOMAIN_NAME]"
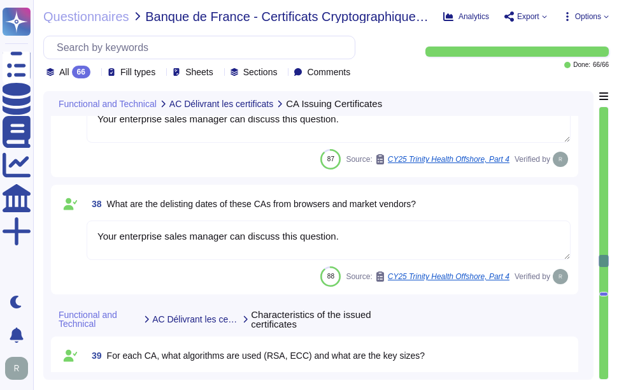
drag, startPoint x: 361, startPoint y: 236, endPoint x: 77, endPoint y: 235, distance: 283.6
click at [77, 235] on div "38 What are the delisting dates of these CAs from browsers and market vendors? …" at bounding box center [315, 239] width 512 height 94
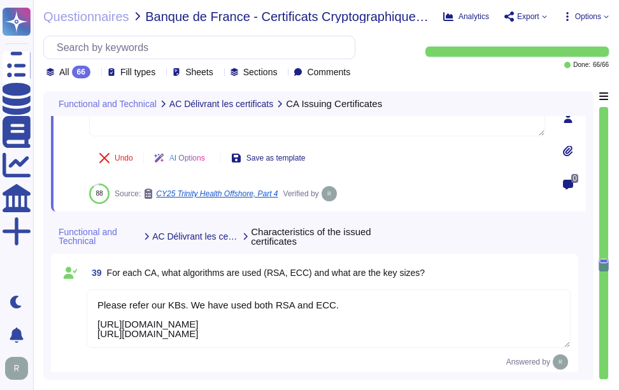
type textarea "Please refer our KBs. We have used both RSA and ECC. [URL][DOMAIN_NAME] [URL][D…"
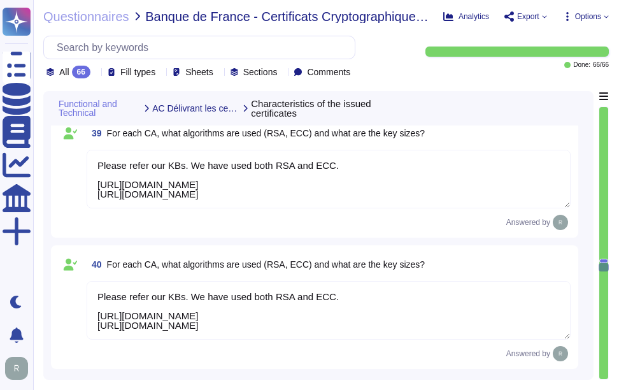
type textarea "Please refer our KBs. We have used both RSA and ECC. [URL][DOMAIN_NAME] [URL][D…"
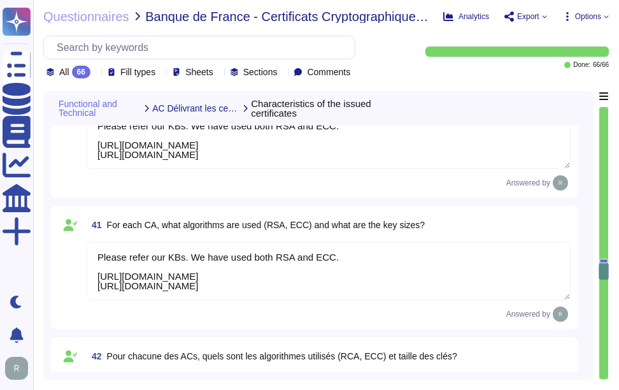
type textarea "The roles involved in the certificate lifecycle at Sectigo include: 1. Master R…"
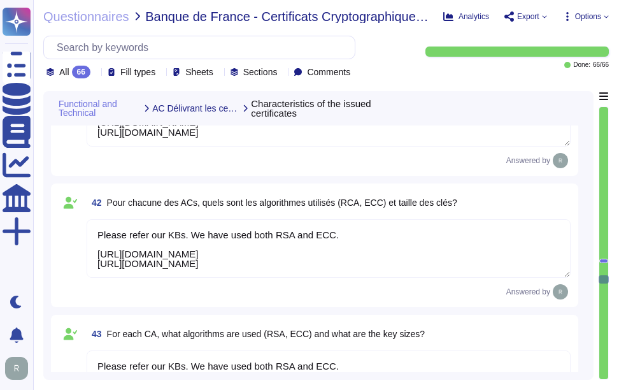
scroll to position [5418, 0]
type textarea "Loremipsumd Sitametc Adipiscin: 8. Elitseddoei Tempori: U laboreetdol magnaal e…"
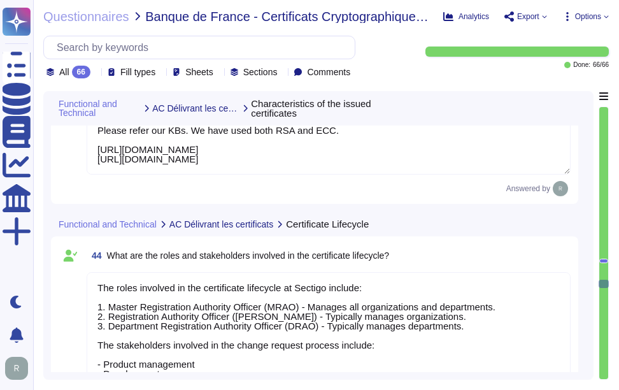
scroll to position [1, 0]
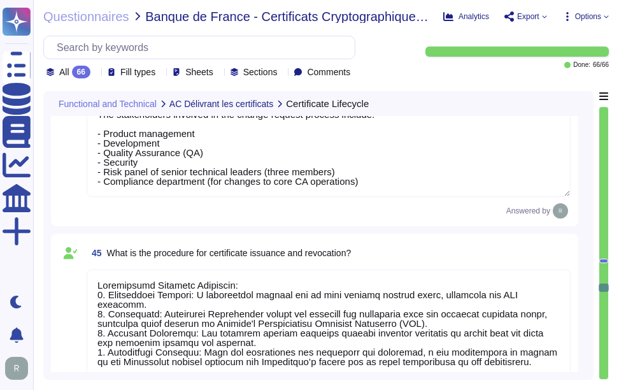
type textarea "The procedures used to protect activation data is dependent on whether the data…"
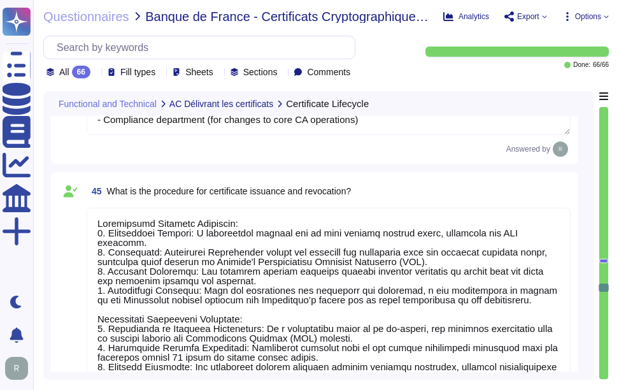
scroll to position [5800, 0]
type textarea "Sectigo provides a robust solution for alerting users about certificate expirat…"
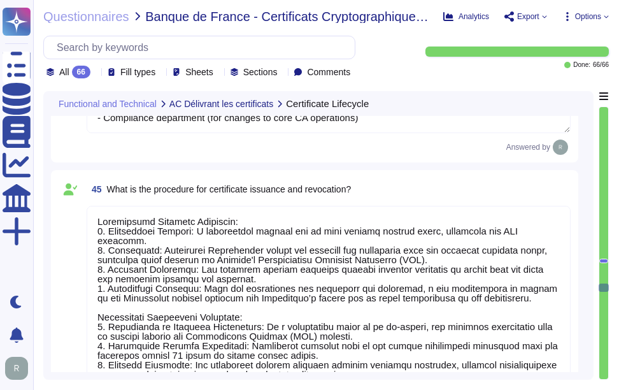
scroll to position [1, 0]
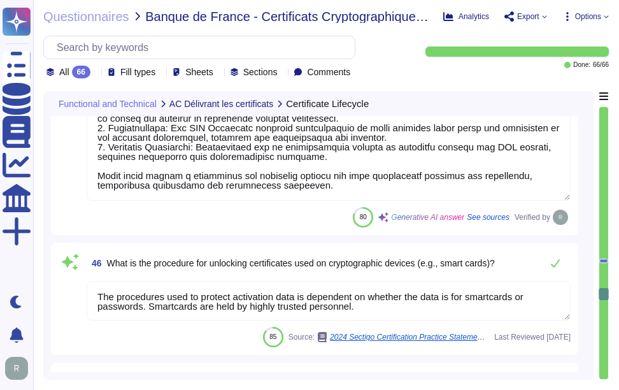
type textarea "Sectigo's procedure for automated certificate issuance includes the following k…"
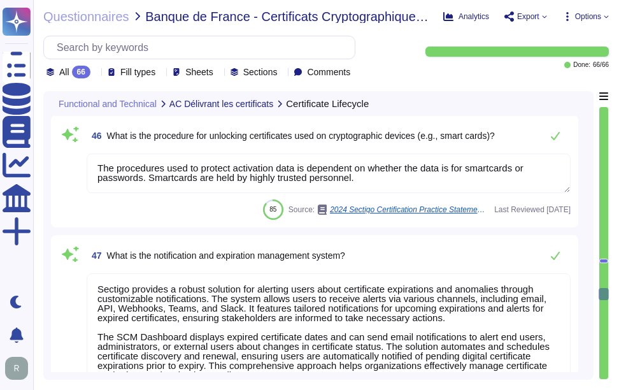
drag, startPoint x: 363, startPoint y: 184, endPoint x: 98, endPoint y: 166, distance: 265.7
click at [98, 166] on textarea "The procedures used to protect activation data is dependent on whether the data…" at bounding box center [329, 174] width 484 height 40
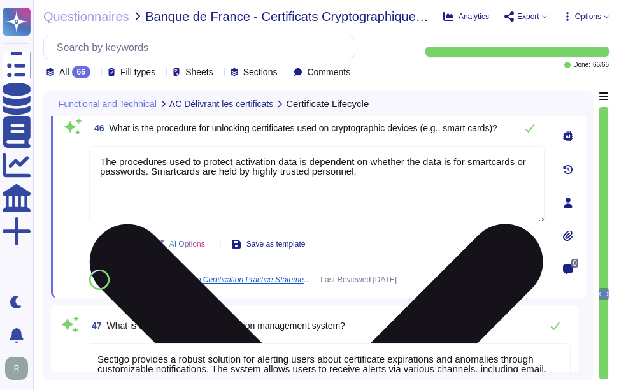
scroll to position [0, 0]
type textarea "Sectigo's procedure for automated certificate issuance includes the following k…"
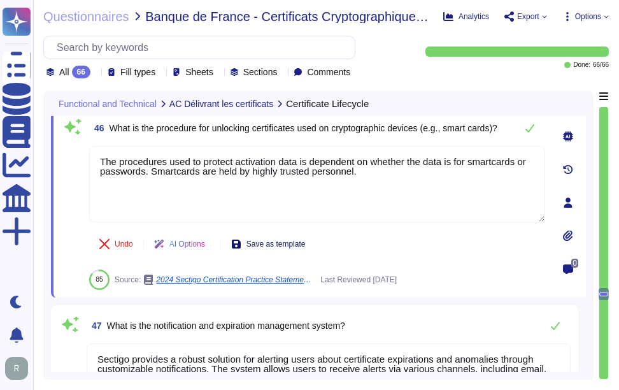
paste textarea "Your enterprise sales manager can discuss this question"
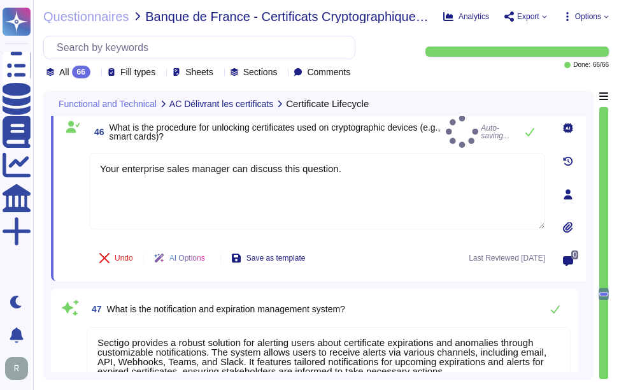
click at [489, 141] on div "46 What is the procedure for unlocking certificates used on cryptographic devic…" at bounding box center [303, 194] width 484 height 158
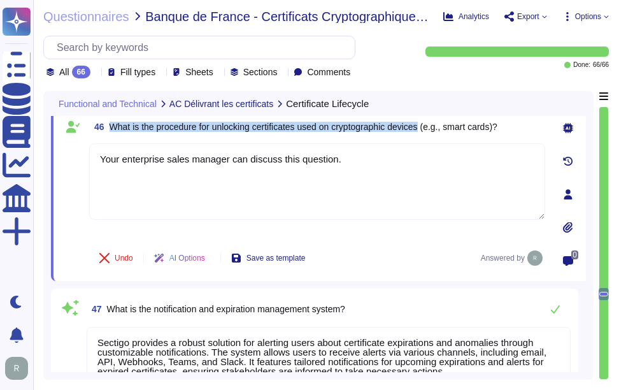
drag, startPoint x: 110, startPoint y: 124, endPoint x: 429, endPoint y: 139, distance: 319.0
click at [429, 139] on div "46 What is the procedure for unlocking certificates used on cryptographic devic…" at bounding box center [303, 194] width 484 height 158
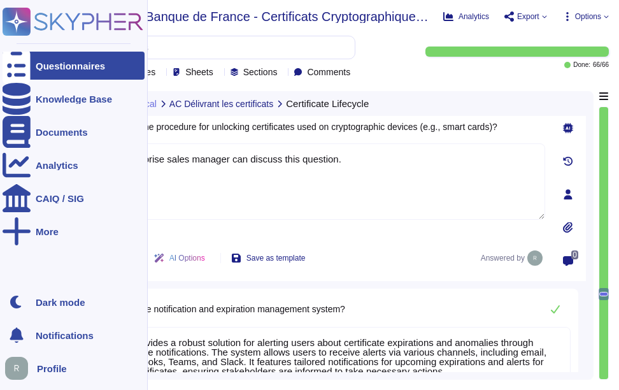
drag, startPoint x: 349, startPoint y: 161, endPoint x: 4, endPoint y: 148, distance: 345.0
click at [4, 148] on div "Questionnaires Knowledge Base Documents Analytics CAIQ / SIG More Dark mode Not…" at bounding box center [309, 195] width 619 height 390
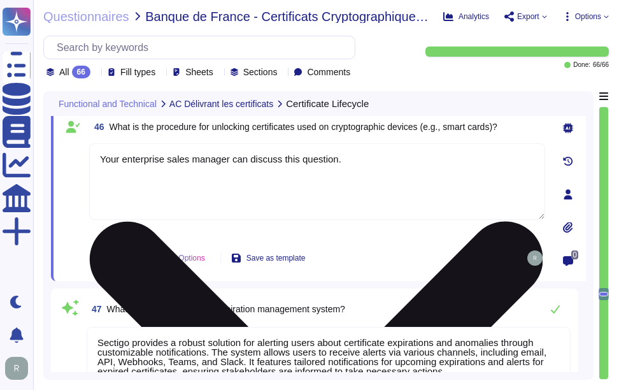
paste textarea "The procedures used to protect activation data vary based on whether the data p…"
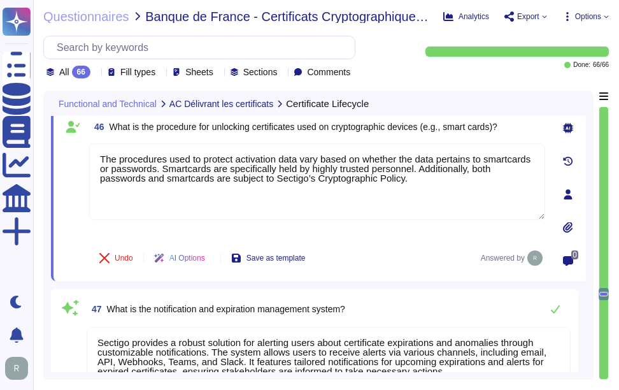
drag, startPoint x: 422, startPoint y: 177, endPoint x: 64, endPoint y: 156, distance: 358.8
click at [64, 156] on div "46 What is the procedure for unlocking certificates used on cryptographic devic…" at bounding box center [303, 194] width 484 height 158
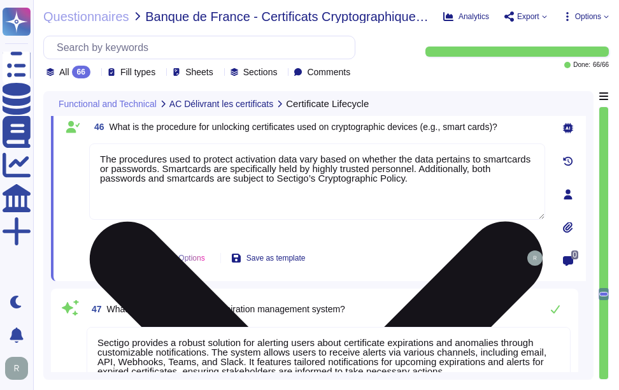
click at [459, 170] on textarea "The procedures used to protect activation data vary based on whether the data p…" at bounding box center [317, 181] width 456 height 76
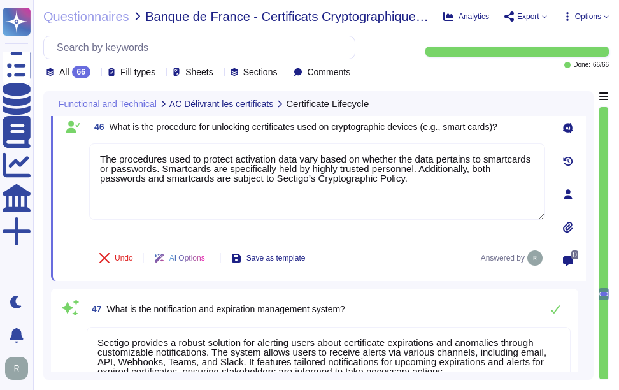
type textarea "The procedures used to protect activation data vary based on whether the data p…"
click at [388, 138] on span "46 What is the procedure for unlocking certificates used on cryptographic devic…" at bounding box center [293, 126] width 408 height 23
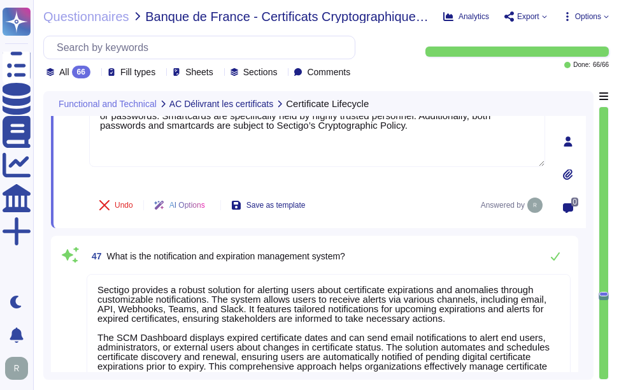
scroll to position [6310, 0]
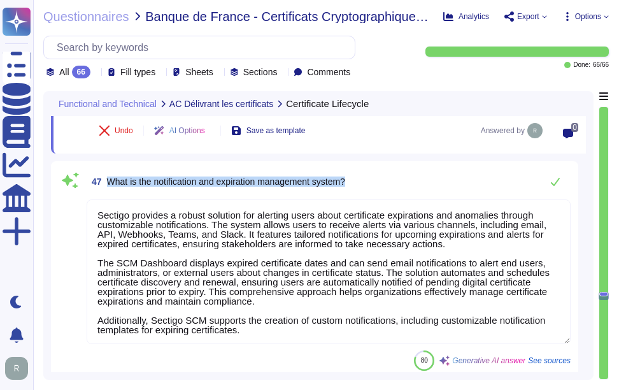
drag, startPoint x: 107, startPoint y: 179, endPoint x: 396, endPoint y: 178, distance: 288.7
click at [396, 178] on div "47 What is the notification and expiration management system?" at bounding box center [329, 181] width 484 height 25
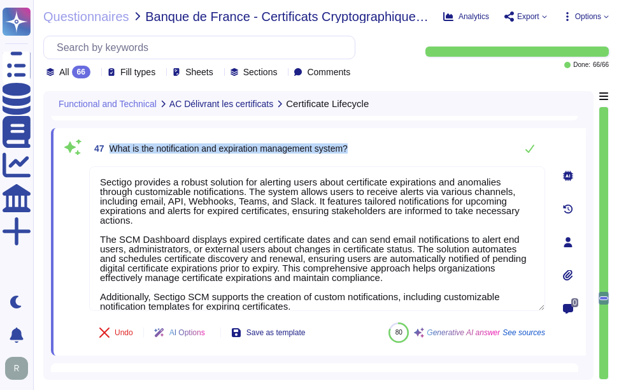
drag, startPoint x: 111, startPoint y: 148, endPoint x: 375, endPoint y: 143, distance: 263.9
click at [375, 143] on div "47 What is the notification and expiration management system?" at bounding box center [317, 148] width 456 height 25
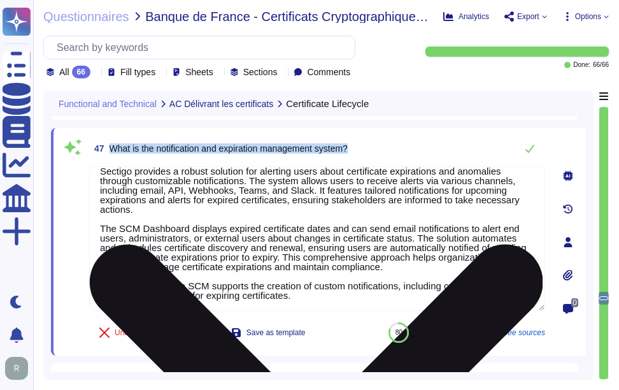
scroll to position [4, 0]
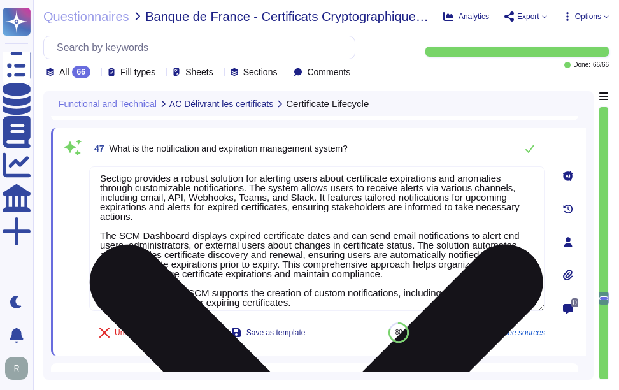
click at [298, 217] on textarea "Sectigo provides a robust solution for alerting users about certificate expirat…" at bounding box center [317, 238] width 456 height 145
paste textarea
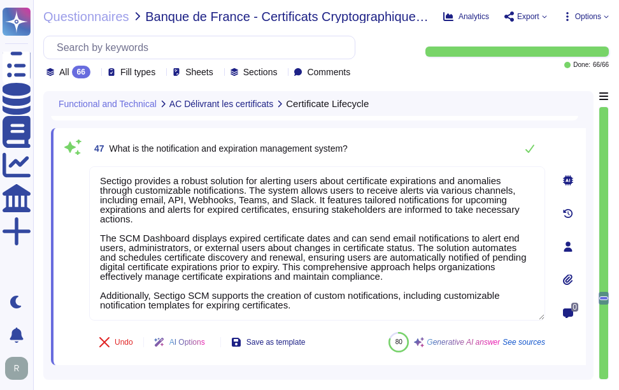
scroll to position [0, 0]
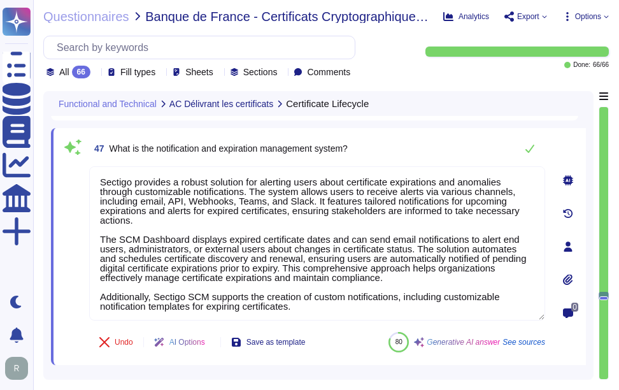
type textarea "Sectigo provides a robust solution for alerting users about certificate expirat…"
click at [413, 143] on div "47 What is the notification and expiration management system?" at bounding box center [317, 148] width 456 height 25
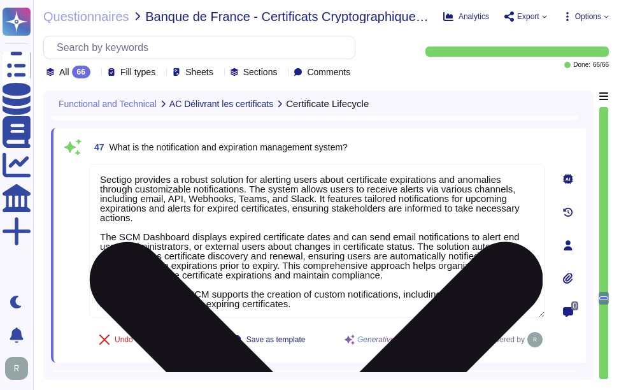
scroll to position [1, 0]
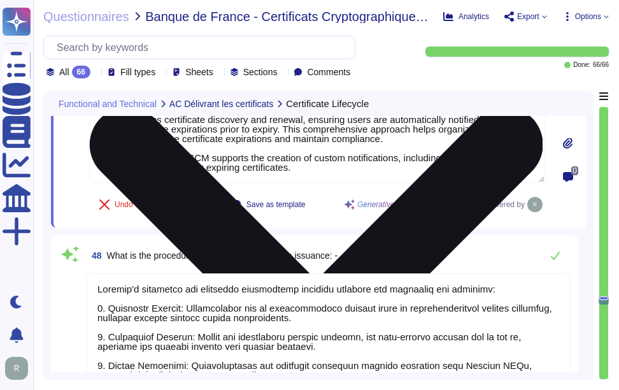
type textarea "Integration with Certificate Lifecycle Management (CLM) solutions is facilitate…"
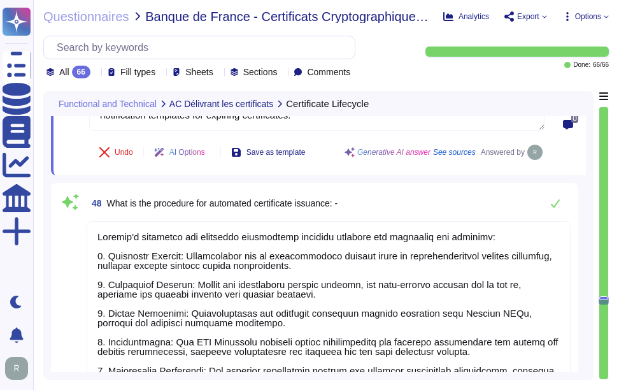
scroll to position [6501, 0]
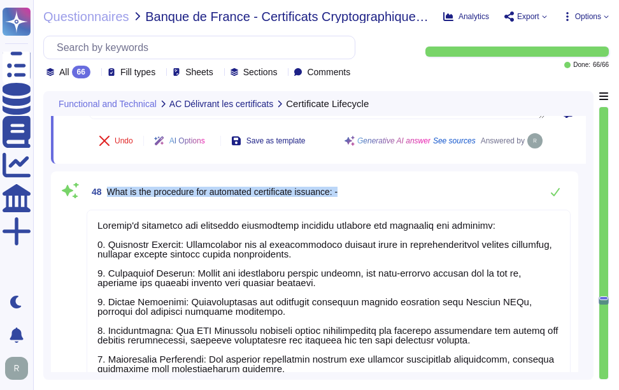
drag, startPoint x: 108, startPoint y: 191, endPoint x: 375, endPoint y: 180, distance: 267.2
click at [375, 180] on div "48 What is the procedure for automated certificate issuance: -" at bounding box center [329, 191] width 484 height 25
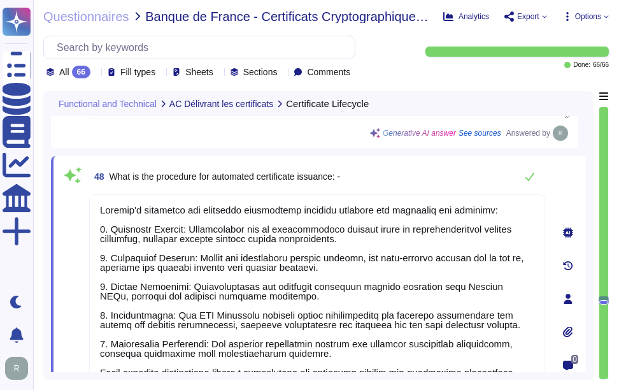
scroll to position [0, 0]
drag, startPoint x: 112, startPoint y: 177, endPoint x: 362, endPoint y: 178, distance: 249.8
click at [362, 178] on div "48 What is the procedure for automated certificate issuance: -" at bounding box center [317, 176] width 456 height 25
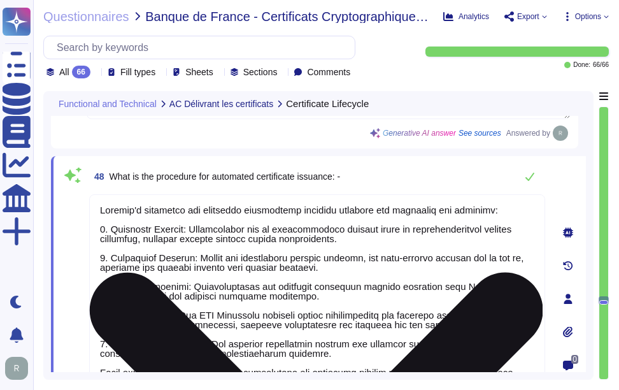
click at [407, 263] on textarea at bounding box center [317, 295] width 456 height 202
paste textarea "Lor ipsumdolo sit ametconse adipiscinge seddoeiu te Incidid utlabore etd magnaa…"
type textarea "Lor ipsumdolo sit ametconse adipiscinge seddoeiu te Incidid utlabore etd magnaa…"
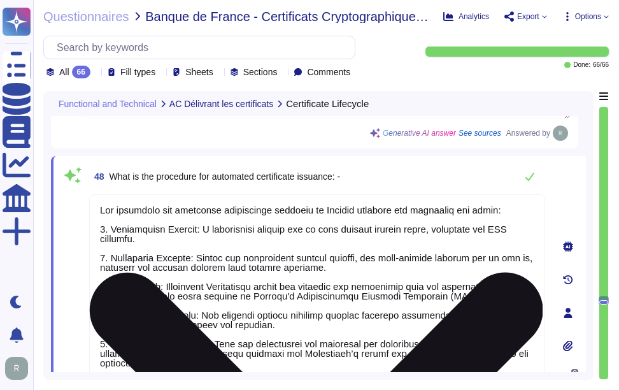
scroll to position [6546, 0]
type textarea "Integration with Certificate Lifecycle Management (CLM) solutions is facilitate…"
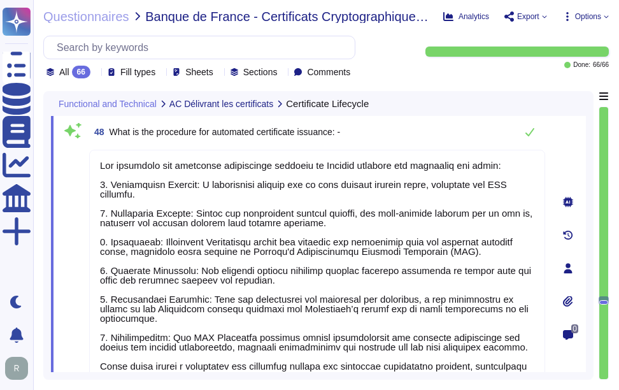
type textarea "Lor ipsumdolo sit ametconse adipiscinge seddoeiu te Incidid utlabore etd magnaa…"
click at [384, 133] on div "48 What is the procedure for automated certificate issuance: -" at bounding box center [317, 131] width 456 height 25
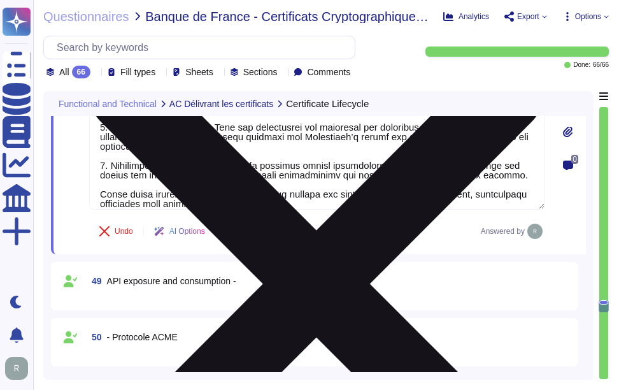
scroll to position [6801, 0]
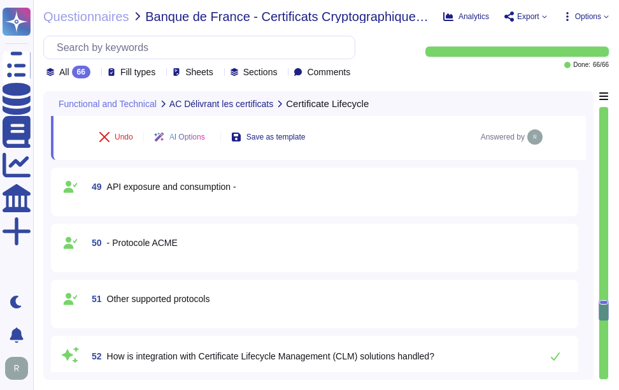
type textarea "Sectigo's Certificate Manager (SCM) automates both certificate issuance and ren…"
drag, startPoint x: 107, startPoint y: 185, endPoint x: 300, endPoint y: 185, distance: 192.5
click at [300, 185] on div "49 API exposure and consumption -" at bounding box center [329, 186] width 484 height 23
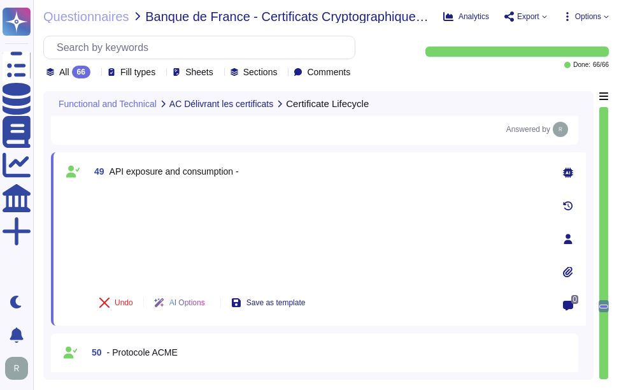
click at [131, 199] on div at bounding box center [317, 235] width 456 height 94
click at [148, 250] on div at bounding box center [317, 235] width 456 height 94
click at [119, 194] on div at bounding box center [317, 235] width 456 height 94
click at [156, 242] on div at bounding box center [317, 235] width 456 height 94
click at [123, 188] on div at bounding box center [317, 235] width 456 height 94
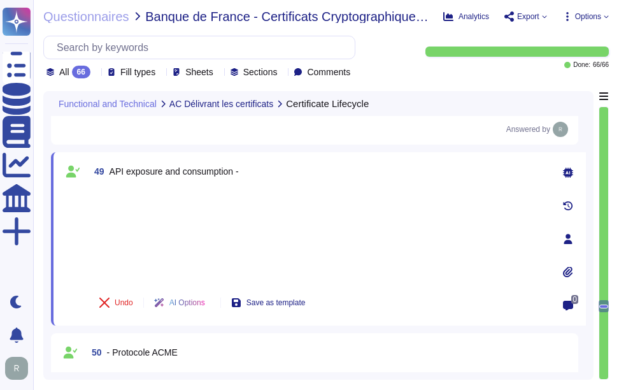
click at [217, 210] on div at bounding box center [317, 235] width 456 height 94
click at [157, 202] on div at bounding box center [317, 235] width 456 height 94
click at [124, 194] on div at bounding box center [317, 235] width 456 height 94
click at [133, 236] on div at bounding box center [317, 235] width 456 height 94
click at [126, 187] on div "49 API exposure and consumption - Undo AI Options Save as template" at bounding box center [303, 239] width 484 height 158
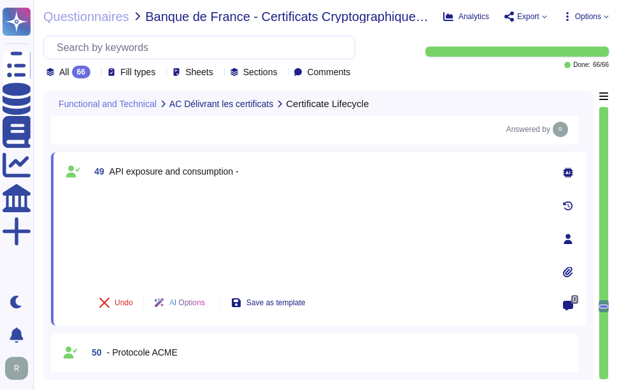
click at [117, 194] on div at bounding box center [317, 235] width 456 height 94
click at [274, 218] on div at bounding box center [317, 235] width 456 height 94
click at [331, 210] on div at bounding box center [317, 235] width 456 height 94
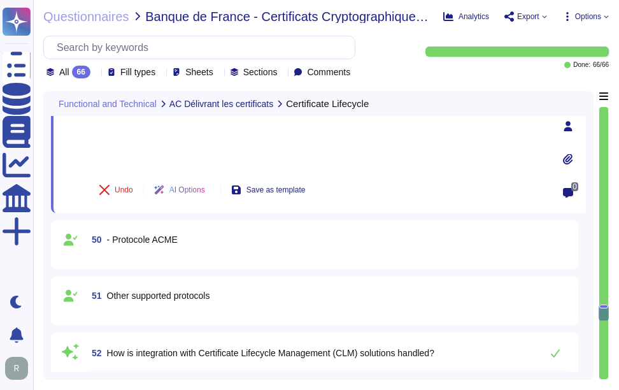
scroll to position [6928, 0]
type textarea "Sectigo's Certificate Manager (SCM) automates both certificate issuance and ren…"
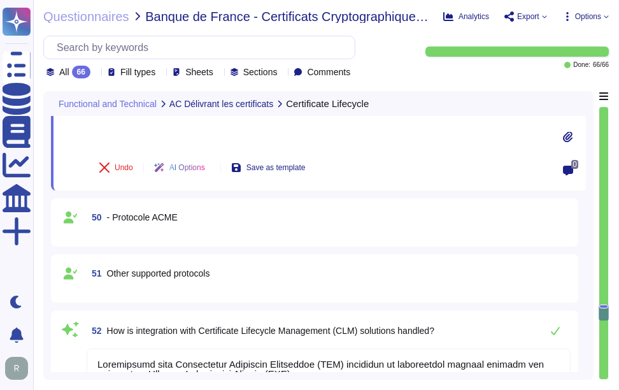
click at [197, 235] on div "50 - Protocole ACME" at bounding box center [315, 222] width 512 height 33
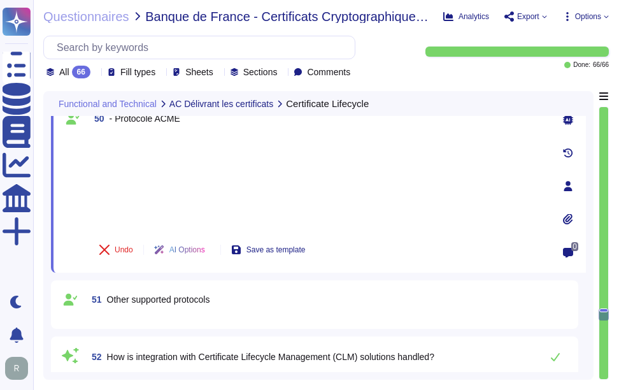
scroll to position [6865, 0]
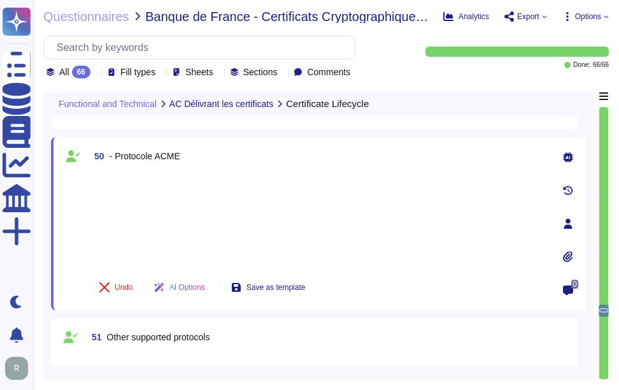
click at [152, 184] on div at bounding box center [317, 220] width 456 height 94
click at [126, 167] on div "50 - Protocole ACME Undo AI Options Save as template" at bounding box center [303, 224] width 484 height 158
drag, startPoint x: 126, startPoint y: 167, endPoint x: 142, endPoint y: 213, distance: 49.4
click at [142, 213] on div at bounding box center [317, 220] width 456 height 94
click at [215, 210] on div at bounding box center [317, 220] width 456 height 94
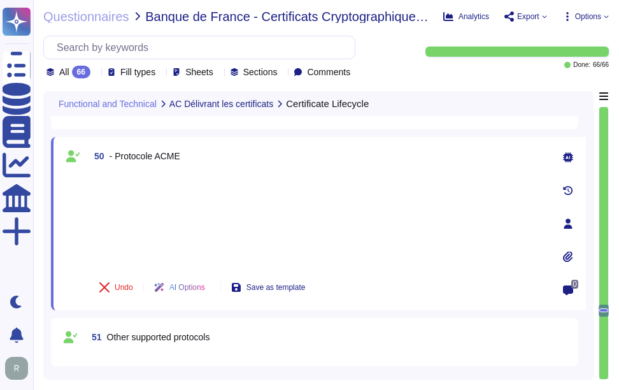
click at [136, 176] on div at bounding box center [317, 220] width 456 height 94
click at [164, 213] on div at bounding box center [317, 220] width 456 height 94
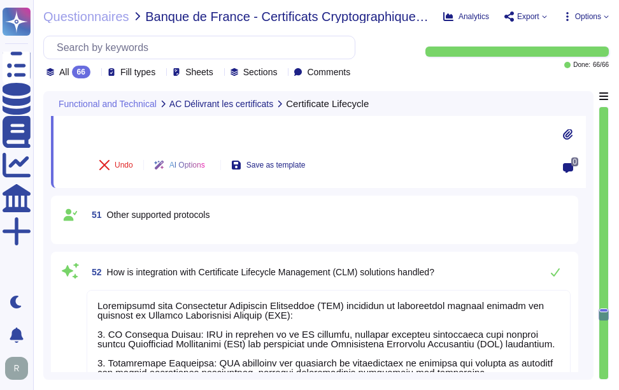
scroll to position [6992, 0]
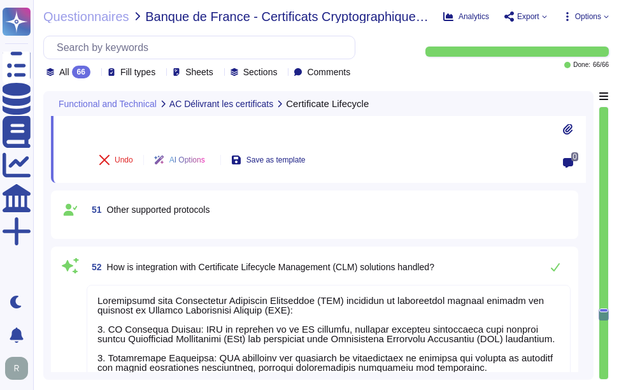
click at [164, 222] on div "51 Other supported protocols" at bounding box center [315, 214] width 512 height 33
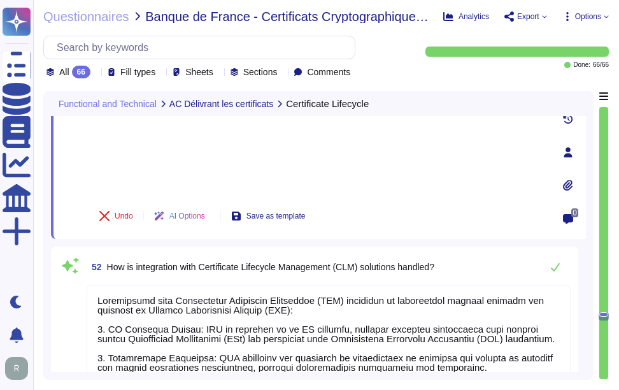
scroll to position [6928, 0]
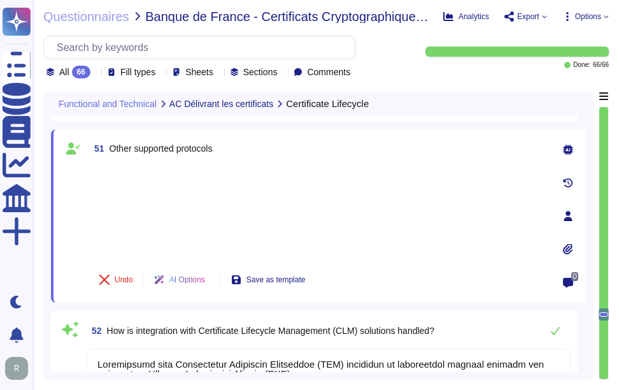
click at [140, 171] on div at bounding box center [317, 212] width 456 height 94
click at [104, 160] on div "51 Other supported protocols Undo AI Options Save as template" at bounding box center [303, 216] width 484 height 158
click at [145, 236] on div at bounding box center [317, 212] width 456 height 94
click at [220, 212] on div at bounding box center [317, 212] width 456 height 94
click at [212, 188] on div at bounding box center [317, 212] width 456 height 94
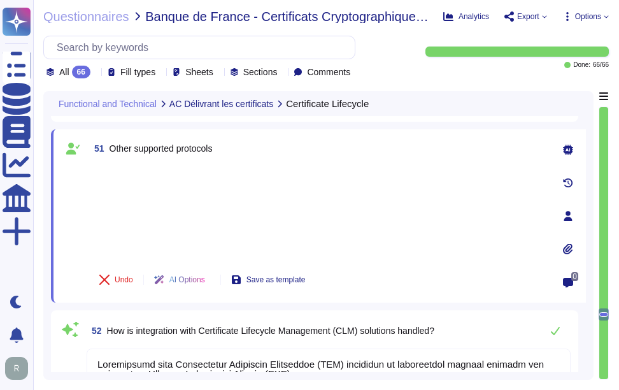
click at [154, 168] on div at bounding box center [317, 212] width 456 height 94
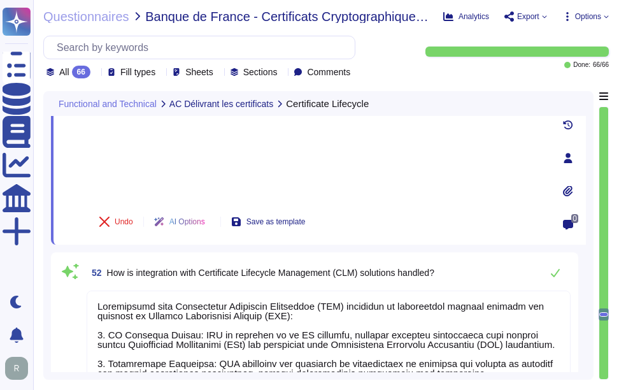
scroll to position [7056, 0]
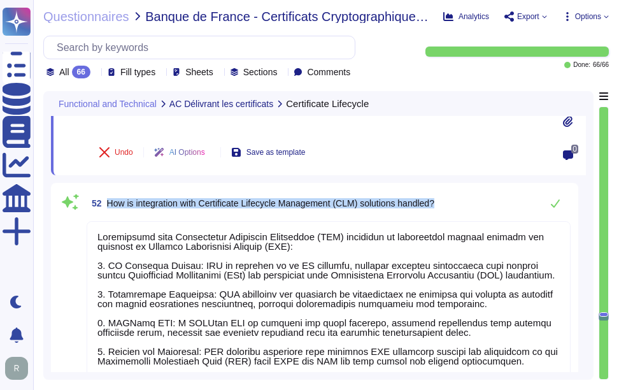
drag, startPoint x: 108, startPoint y: 202, endPoint x: 448, endPoint y: 201, distance: 340.3
click at [448, 201] on div "52 How is integration with Certificate Lifecycle Management (CLM) solutions han…" at bounding box center [329, 203] width 484 height 25
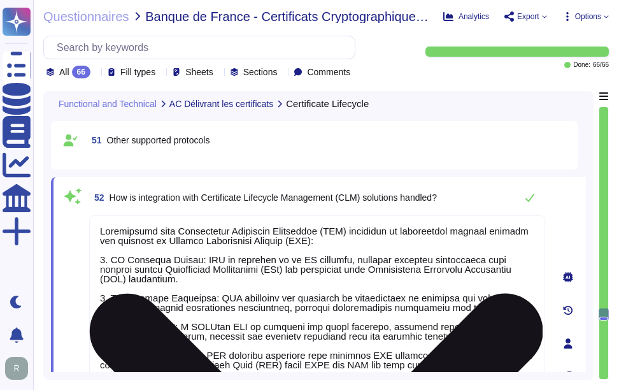
scroll to position [6928, 0]
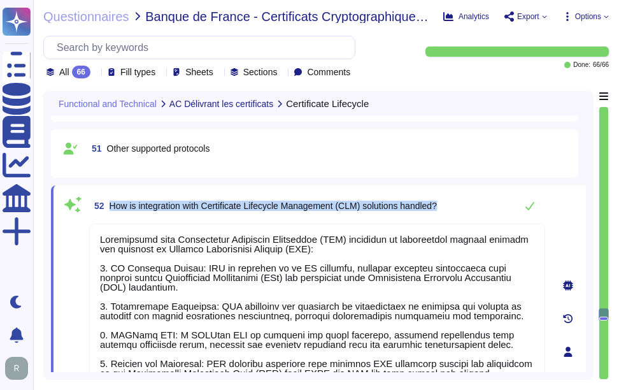
drag, startPoint x: 110, startPoint y: 205, endPoint x: 461, endPoint y: 203, distance: 350.5
click at [461, 203] on div "52 How is integration with Certificate Lifecycle Management (CLM) solutions han…" at bounding box center [317, 205] width 456 height 25
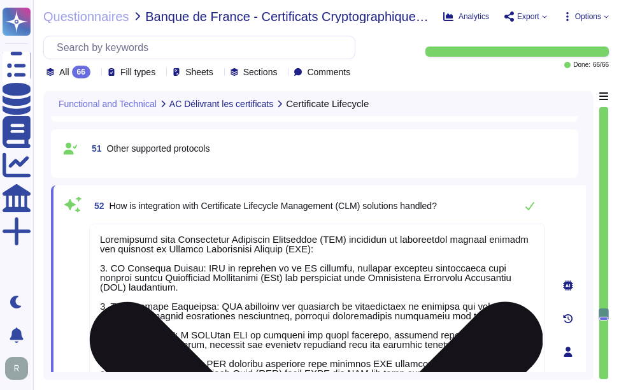
click at [380, 297] on textarea at bounding box center [317, 349] width 456 height 250
paste textarea "handled through several key features of Sectigo Certificate Manager (SCM): 1. C…"
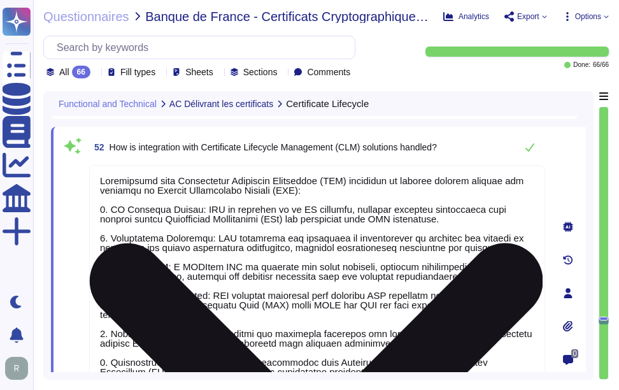
scroll to position [6958, 0]
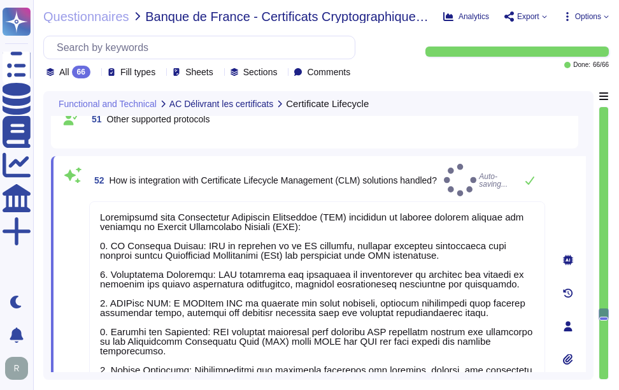
type textarea "Integration with Certificate Lifecycle Management (CLM) solutions is handled th…"
click at [465, 182] on div "52 How is integration with Certificate Lifecycle Management (CLM) solutions han…" at bounding box center [317, 180] width 456 height 33
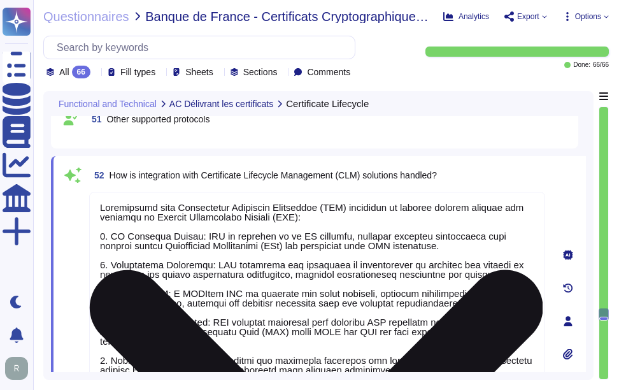
scroll to position [1, 0]
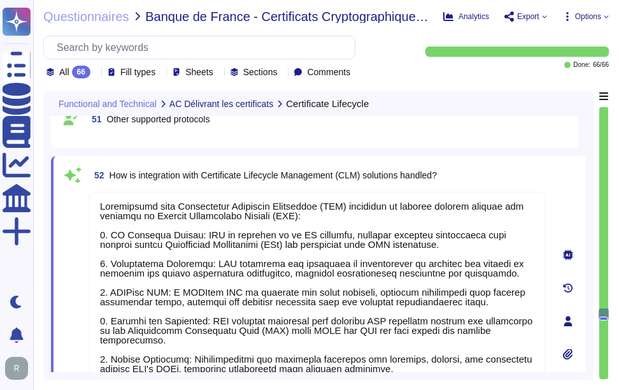
click at [489, 178] on div "52 How is integration with Certificate Lifecycle Management (CLM) solutions han…" at bounding box center [317, 175] width 456 height 23
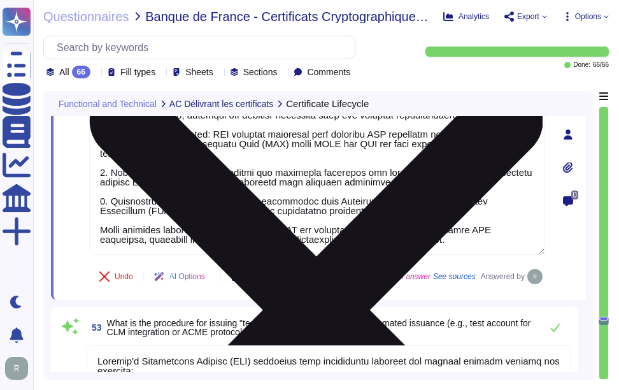
type textarea "Secure Server Certificate requests are generated using the Subscriber's webserv…"
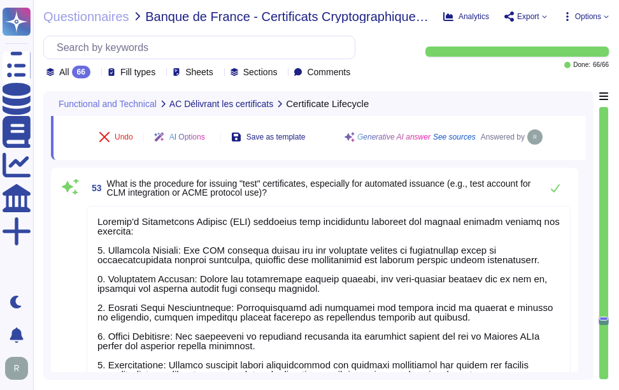
type textarea "A Certificate request can be done according to the following means:"
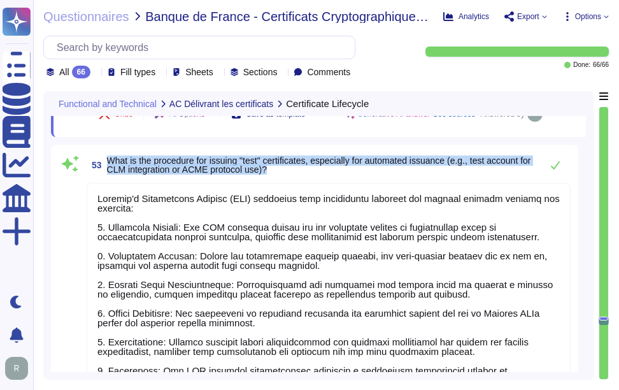
drag, startPoint x: 108, startPoint y: 159, endPoint x: 310, endPoint y: 173, distance: 201.9
click at [310, 173] on span "What is the procedure for issuing "test" certificates, especially for automated…" at bounding box center [321, 165] width 428 height 18
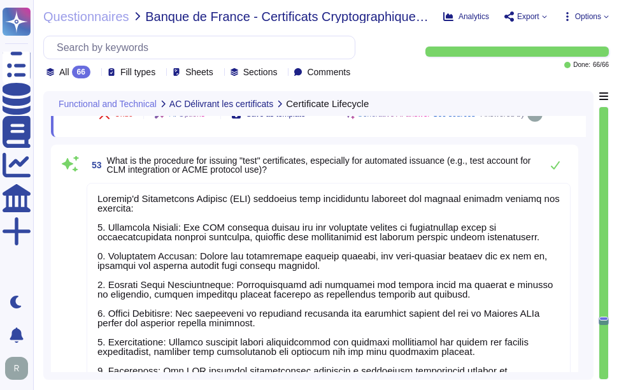
scroll to position [0, 0]
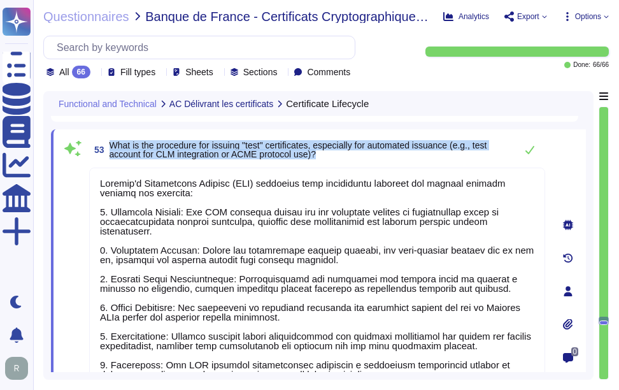
drag, startPoint x: 111, startPoint y: 145, endPoint x: 430, endPoint y: 154, distance: 318.8
click at [430, 154] on span "What is the procedure for issuing "test" certificates, especially for automated…" at bounding box center [310, 150] width 400 height 18
click at [122, 149] on span "What is the procedure for issuing "test" certificates, especially for automated…" at bounding box center [299, 149] width 378 height 19
drag, startPoint x: 112, startPoint y: 143, endPoint x: 339, endPoint y: 159, distance: 227.4
click at [339, 159] on span "53 What is the procedure for issuing "test" certificates, especially for automa…" at bounding box center [299, 149] width 421 height 23
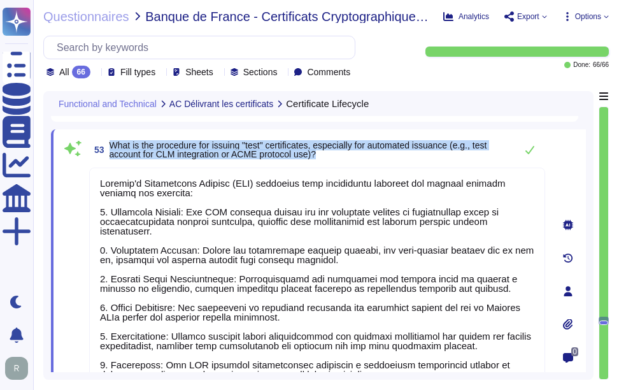
click at [435, 155] on span "What is the procedure for issuing "test" certificates, especially for automated…" at bounding box center [310, 150] width 400 height 18
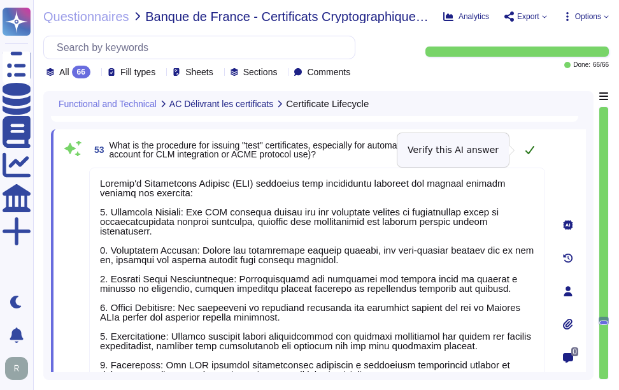
click at [527, 152] on icon at bounding box center [530, 150] width 9 height 8
click at [492, 159] on span "53 What is the procedure for issuing "test" certificates, especially for automa…" at bounding box center [299, 149] width 421 height 23
click at [531, 150] on icon at bounding box center [530, 150] width 9 height 8
click at [527, 152] on icon at bounding box center [530, 150] width 9 height 8
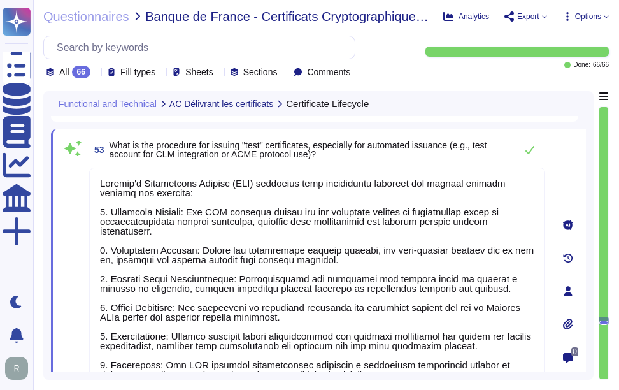
click at [321, 152] on span "What is the procedure for issuing "test" certificates, especially for automated…" at bounding box center [299, 149] width 378 height 19
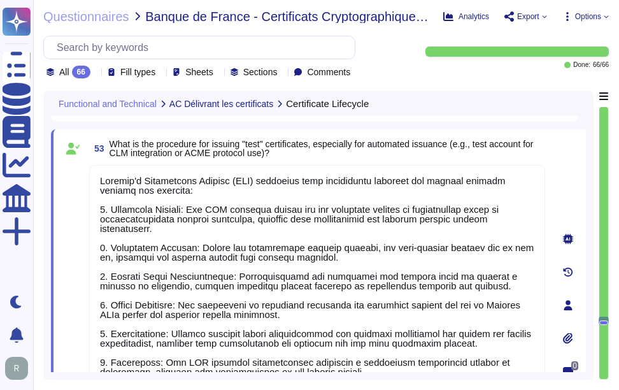
type textarea "A Certificate request can be done according to the following means:"
click at [535, 154] on span "What is the procedure for issuing "test" certificates, especially for automated…" at bounding box center [328, 149] width 436 height 18
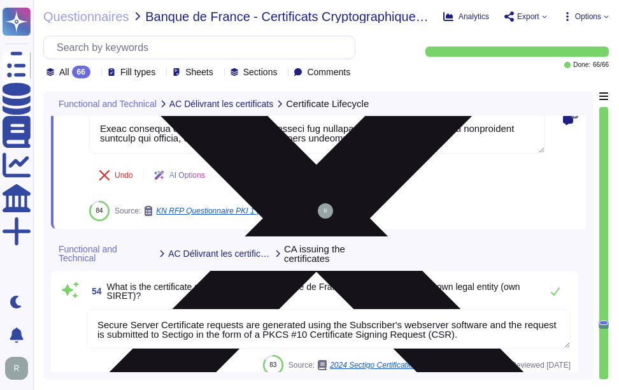
scroll to position [7531, 0]
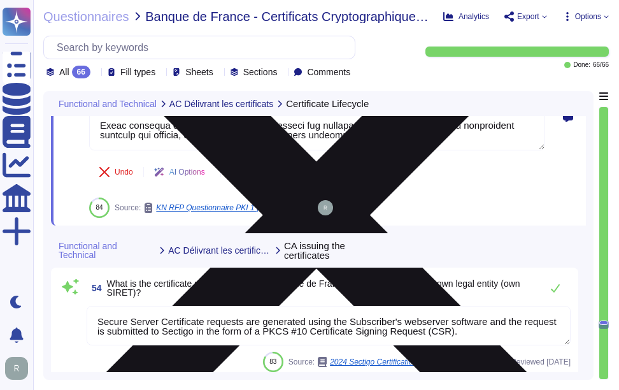
type textarea "The interface for managing and tracking requests is through Grafana, which is u…"
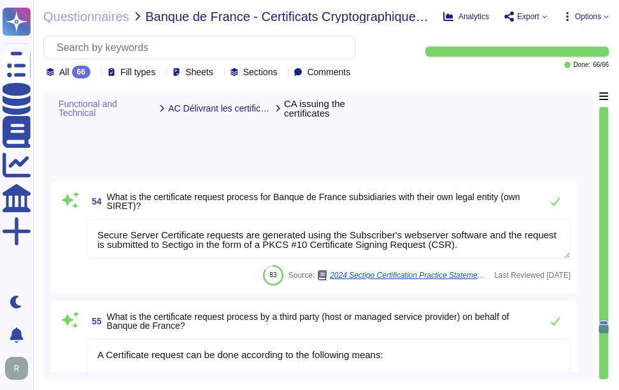
scroll to position [7659, 0]
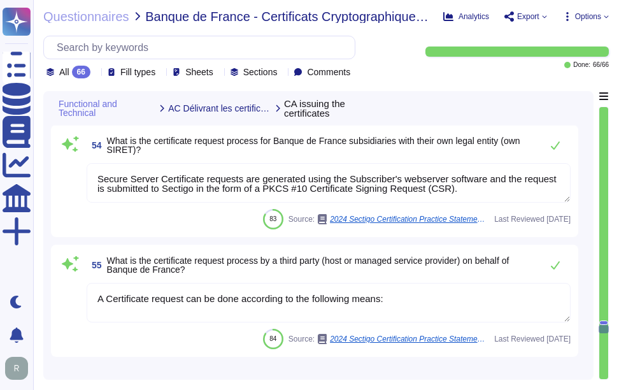
type textarea "Data reporting and export are handled through several methods: 1. Export Option…"
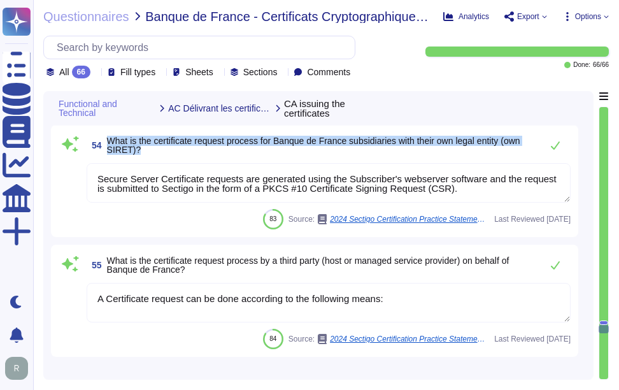
drag, startPoint x: 109, startPoint y: 140, endPoint x: 304, endPoint y: 150, distance: 195.3
click at [304, 150] on span "What is the certificate request process for Banque de France subsidiaries with …" at bounding box center [321, 145] width 428 height 18
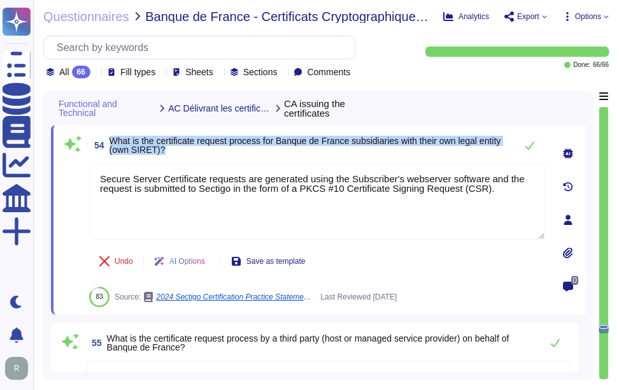
drag, startPoint x: 112, startPoint y: 139, endPoint x: 209, endPoint y: 147, distance: 97.8
click at [209, 147] on span "What is the certificate request process for Banque de France subsidiaries with …" at bounding box center [310, 145] width 400 height 18
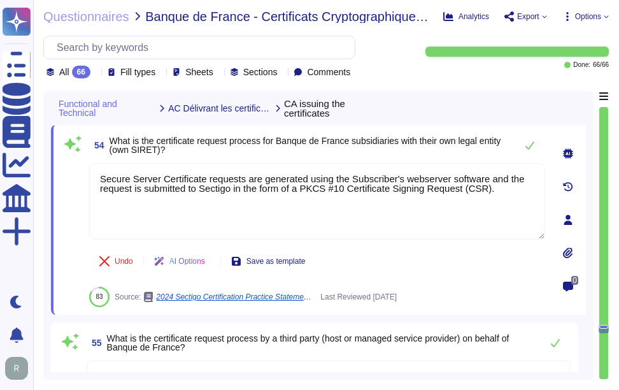
drag, startPoint x: 493, startPoint y: 191, endPoint x: 85, endPoint y: 175, distance: 407.5
click at [85, 175] on div "54 What is the certificate request process for Banque de France subsidiaries wi…" at bounding box center [303, 220] width 484 height 175
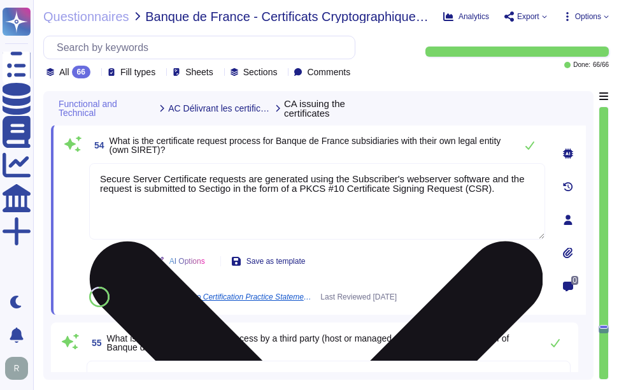
paste textarea "Customers manage their own accounts in SCM, including user provisioning and per…"
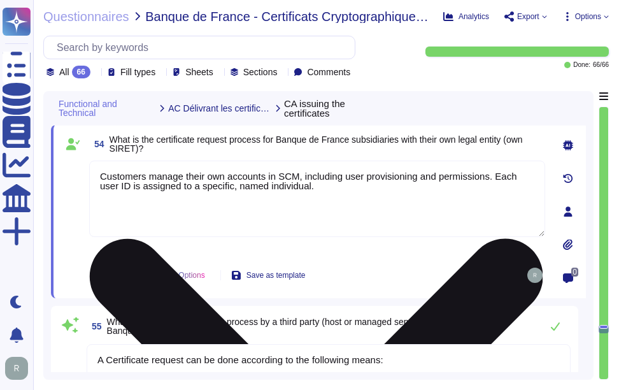
click at [363, 201] on textarea "Customers manage their own accounts in SCM, including user provisioning and per…" at bounding box center [317, 199] width 456 height 76
paste textarea "[URL][DOMAIN_NAME]"
click at [370, 190] on textarea "Customers manage their own accounts in SCM, including user provisioning and per…" at bounding box center [317, 199] width 456 height 76
paste textarea "Organizations and departments are created for the purpose of requesting, issuin…"
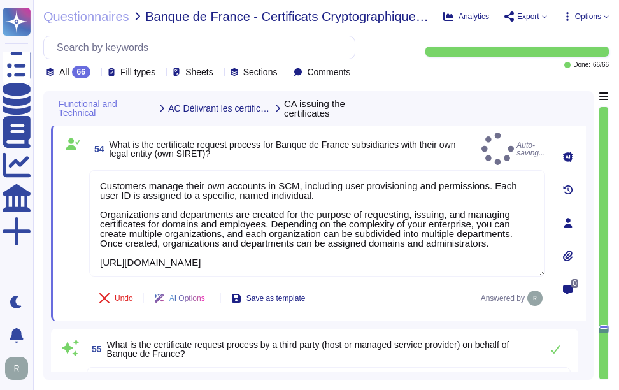
type textarea "Customers manage their own accounts in SCM, including user provisioning and per…"
click at [384, 152] on span "What is the certificate request process for Banque de France subsidiaries with …" at bounding box center [293, 149] width 367 height 18
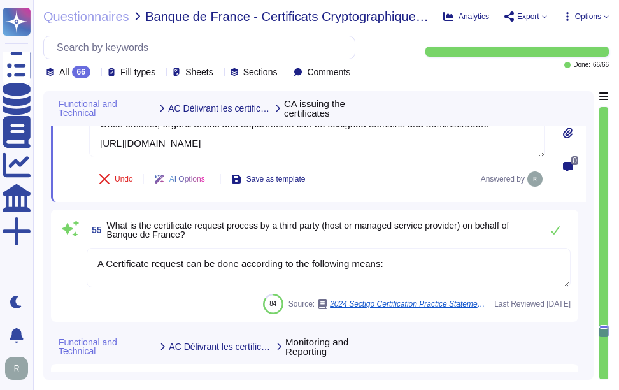
scroll to position [7786, 0]
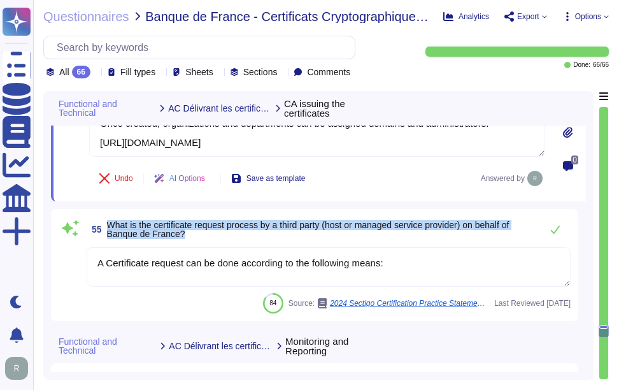
drag, startPoint x: 109, startPoint y: 206, endPoint x: 216, endPoint y: 213, distance: 107.3
click at [216, 220] on span "What is the certificate request process by a third party (host or managed servi…" at bounding box center [321, 229] width 428 height 18
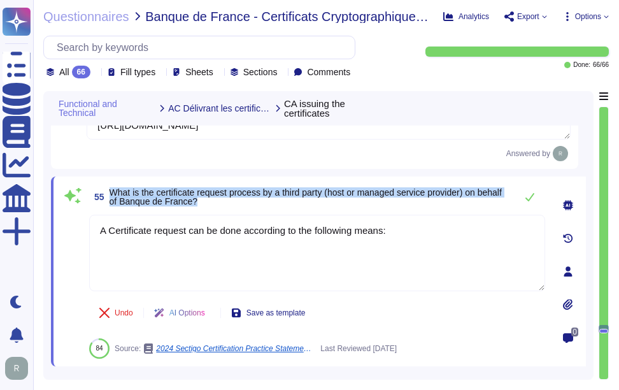
drag, startPoint x: 112, startPoint y: 192, endPoint x: 266, endPoint y: 198, distance: 154.3
click at [266, 198] on span "What is the certificate request process by a third party (host or managed servi…" at bounding box center [310, 197] width 400 height 18
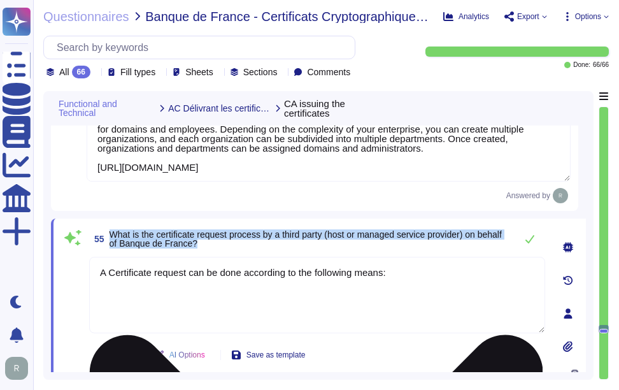
scroll to position [7722, 0]
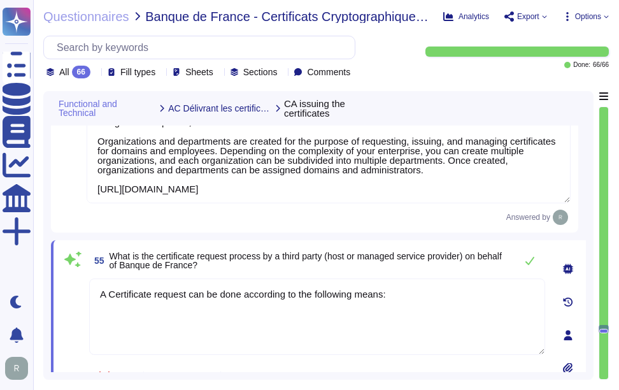
click at [301, 188] on textarea "Customers manage their own accounts in SCM, including user provisioning and per…" at bounding box center [329, 150] width 484 height 106
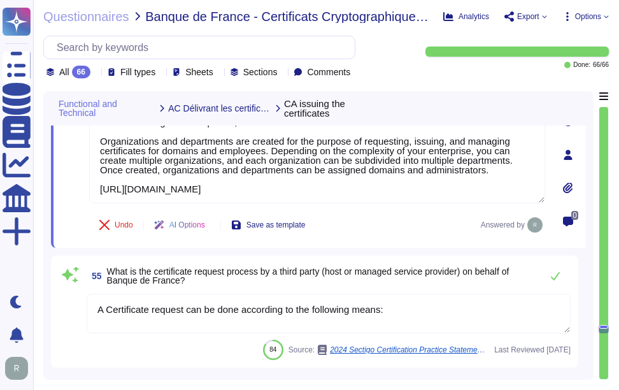
scroll to position [1, 0]
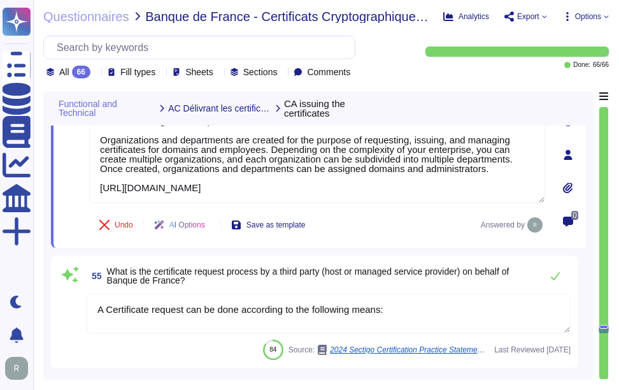
click at [264, 307] on textarea "A Certificate request can be done according to the following means:" at bounding box center [329, 314] width 484 height 40
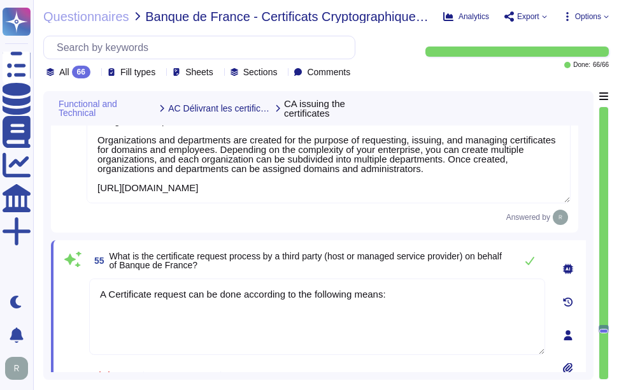
drag, startPoint x: 408, startPoint y: 293, endPoint x: 57, endPoint y: 287, distance: 350.6
click at [57, 287] on div "55 What is the certificate request process by a third party (host or managed se…" at bounding box center [318, 335] width 535 height 190
paste textarea "Customers manage their own accounts in SCM, including user provisioning and per…"
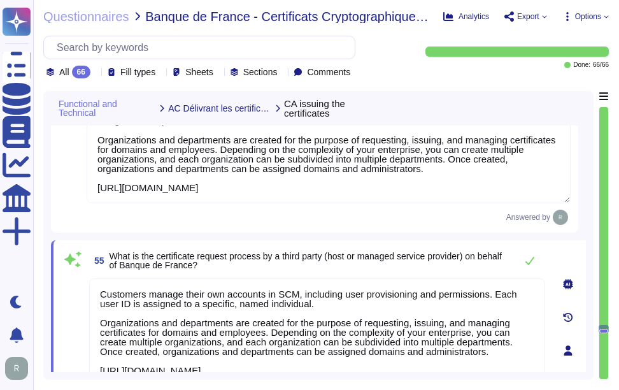
scroll to position [7727, 0]
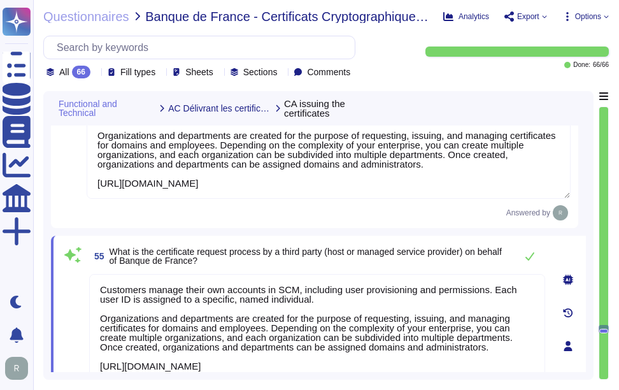
click at [426, 249] on span "What is the certificate request process by a third party (host or managed servi…" at bounding box center [306, 256] width 393 height 19
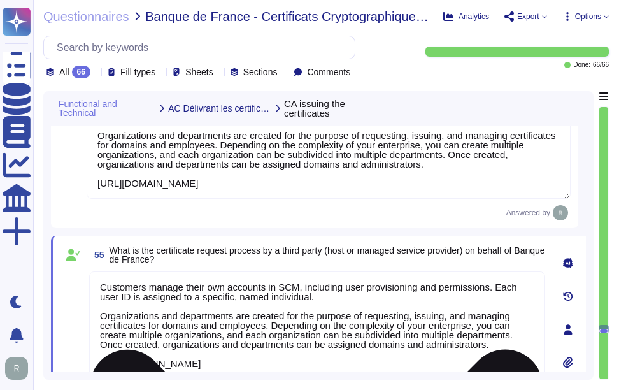
drag, startPoint x: 489, startPoint y: 286, endPoint x: 489, endPoint y: 296, distance: 10.2
click at [489, 296] on textarea "Customers manage their own accounts in SCM, including user provisioning and per…" at bounding box center [317, 324] width 456 height 106
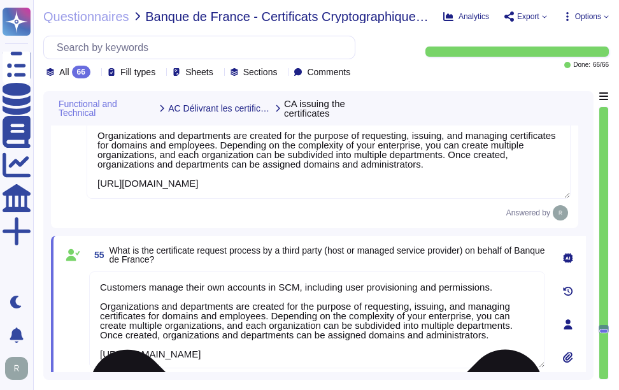
click at [477, 321] on textarea "Customers manage their own accounts in SCM, including user provisioning and per…" at bounding box center [317, 319] width 456 height 97
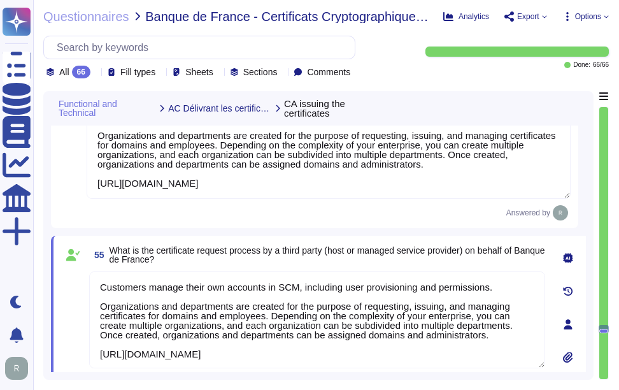
type textarea "Customers manage their own accounts in SCM, including user provisioning and per…"
click at [457, 259] on span "What is the certificate request process by a third party (host or managed servi…" at bounding box center [328, 255] width 436 height 18
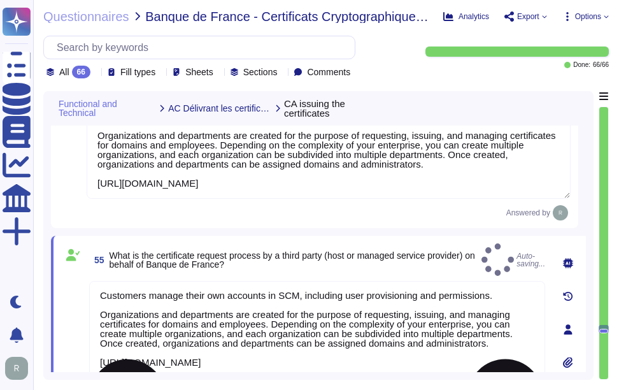
scroll to position [0, 0]
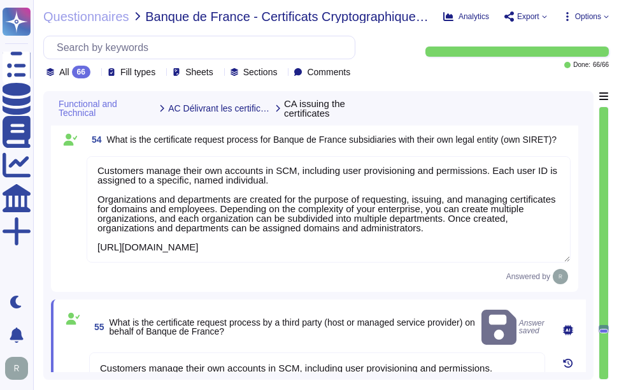
type textarea "Data reporting and export are handled through several methods: 1. Export Option…"
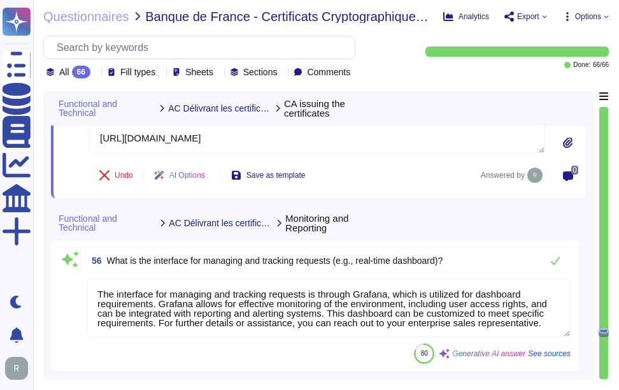
scroll to position [7982, 0]
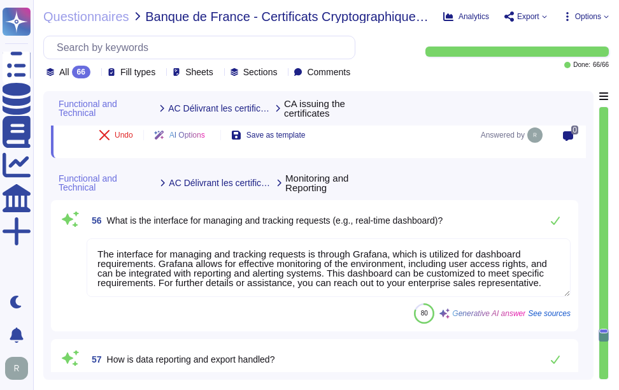
type textarea "Alerts and notifications are handled through various methods, allowing for a cu…"
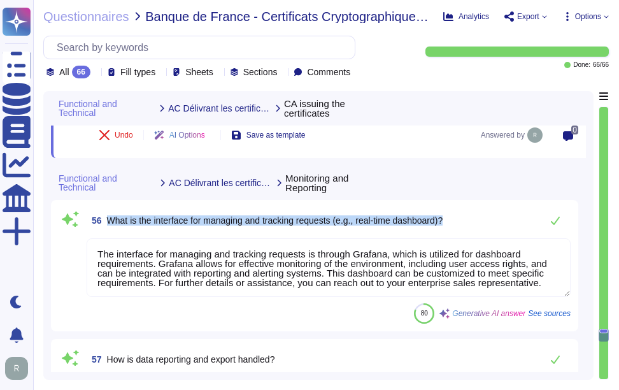
drag, startPoint x: 109, startPoint y: 220, endPoint x: 454, endPoint y: 222, distance: 344.8
click at [454, 222] on div "56 What is the interface for managing and tracking requests (e.g., real-time da…" at bounding box center [329, 220] width 484 height 25
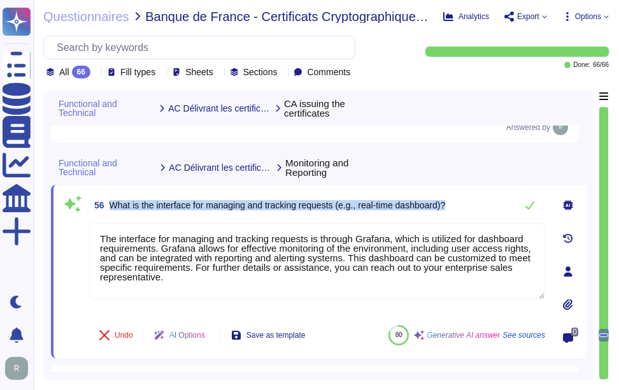
drag, startPoint x: 110, startPoint y: 205, endPoint x: 473, endPoint y: 208, distance: 363.9
click at [473, 208] on div "56 What is the interface for managing and tracking requests (e.g., real-time da…" at bounding box center [317, 204] width 456 height 25
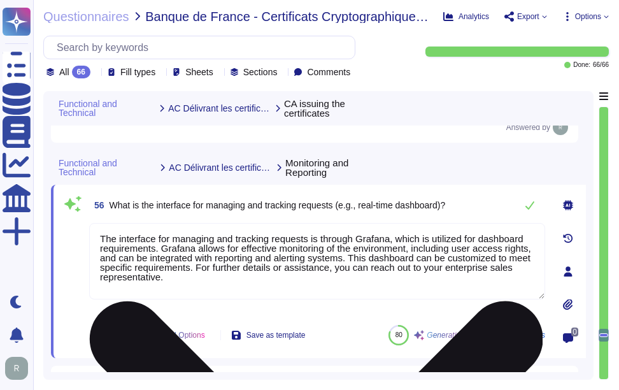
click at [287, 245] on textarea "The interface for managing and tracking requests is through Grafana, which is u…" at bounding box center [317, 261] width 456 height 76
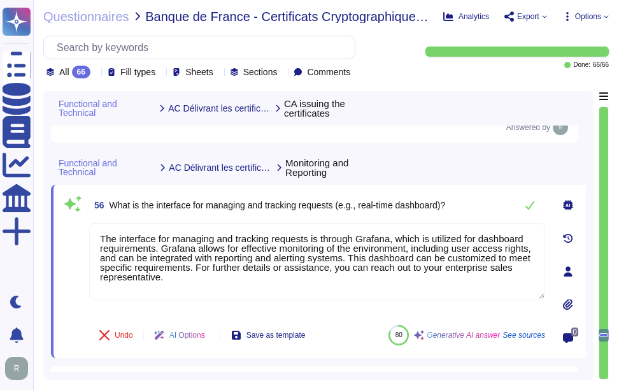
paste textarea "e dashboard can be customized to meet specific requirements"
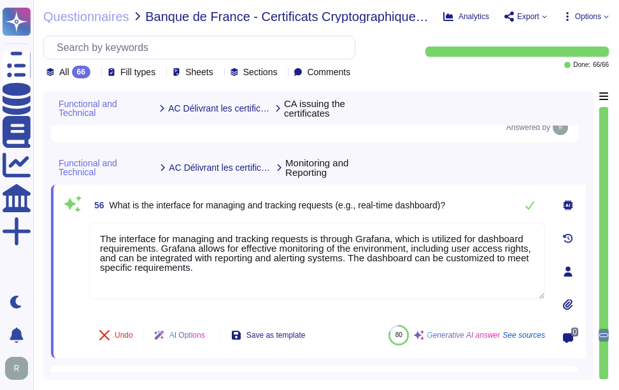
type textarea "The interface for managing and tracking requests is through Grafana, which is u…"
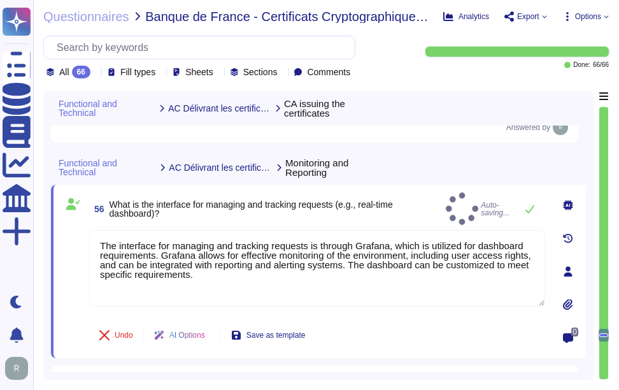
click at [432, 184] on div "Functional and Technical AC Délivrant les certificats Monitoring and Reporting" at bounding box center [318, 167] width 535 height 34
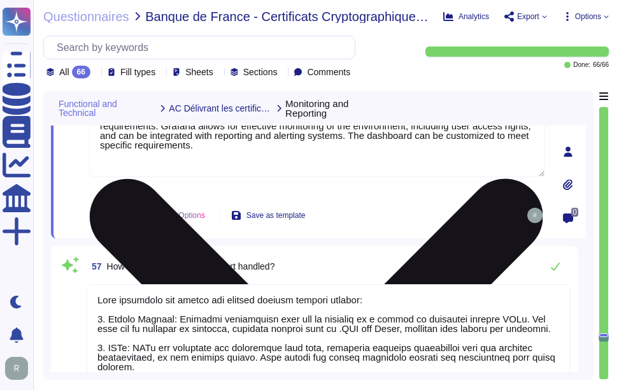
scroll to position [8109, 0]
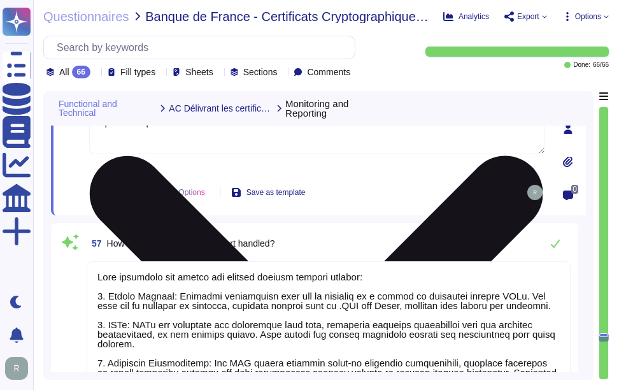
type textarea "Alerts and notifications are handled through various methods, allowing for a cu…"
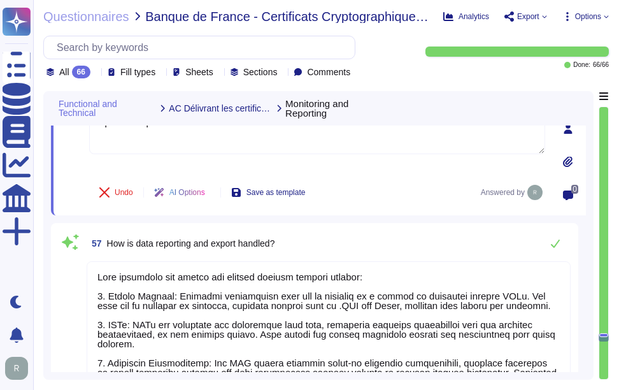
scroll to position [1, 0]
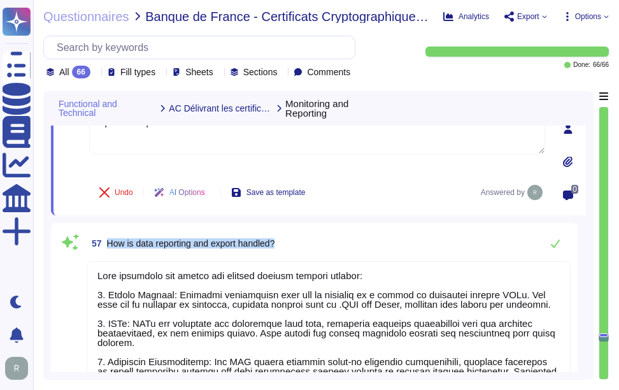
drag, startPoint x: 108, startPoint y: 244, endPoint x: 296, endPoint y: 245, distance: 187.4
click at [296, 245] on div "57 How is data reporting and export handled?" at bounding box center [329, 243] width 484 height 25
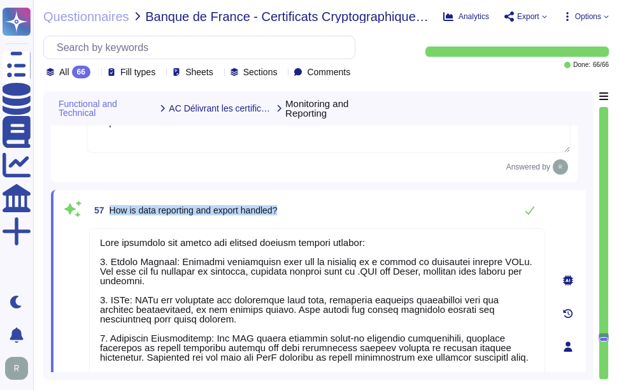
drag, startPoint x: 109, startPoint y: 208, endPoint x: 343, endPoint y: 208, distance: 233.9
click at [343, 208] on div "57 How is data reporting and export handled?" at bounding box center [317, 210] width 456 height 25
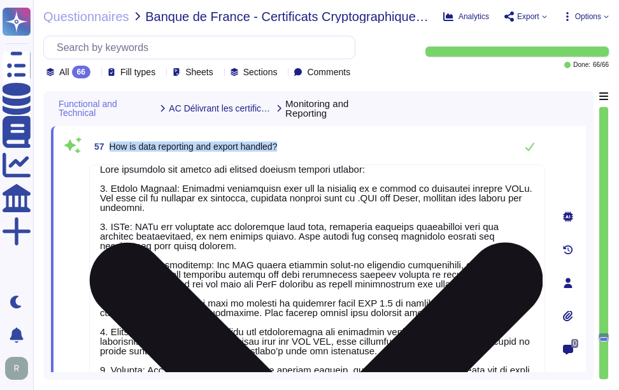
scroll to position [20, 0]
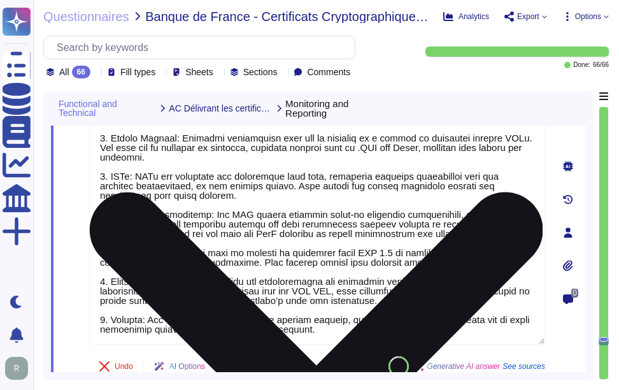
type textarea "Sectigo has established a formal Software Development Lifecycle (SDLC) process …"
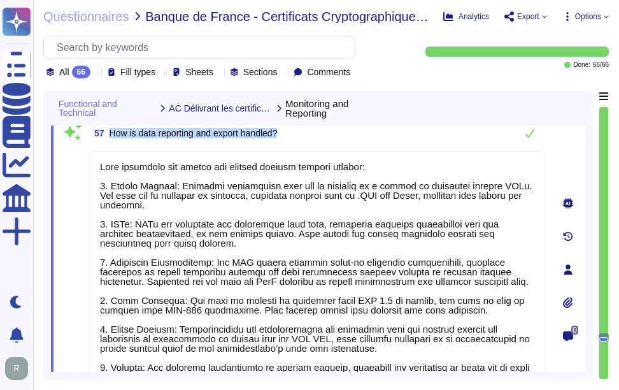
scroll to position [8109, 0]
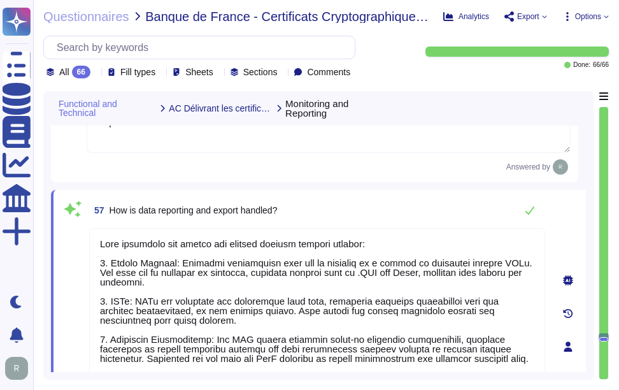
click at [473, 211] on div "57 How is data reporting and export handled?" at bounding box center [317, 210] width 456 height 25
click at [527, 213] on icon at bounding box center [530, 210] width 10 height 10
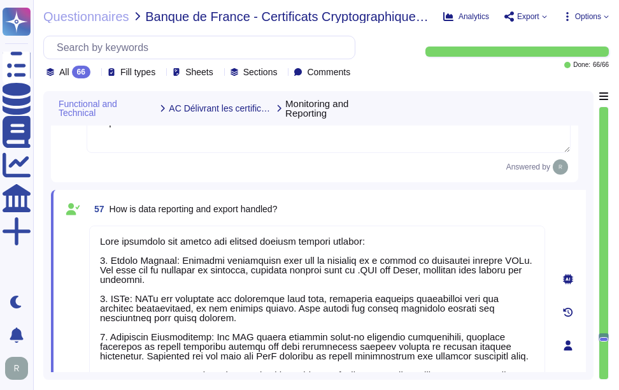
click at [449, 215] on div "57 How is data reporting and export handled?" at bounding box center [317, 209] width 456 height 23
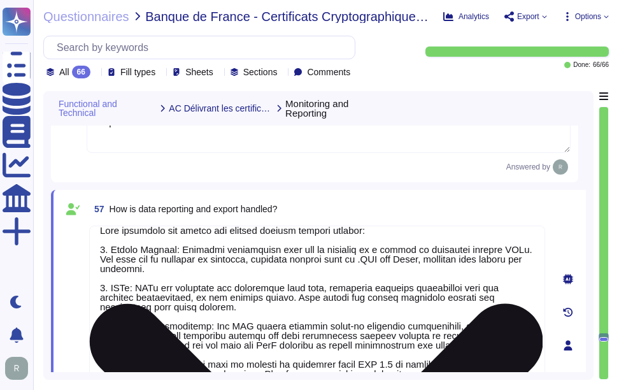
scroll to position [20, 0]
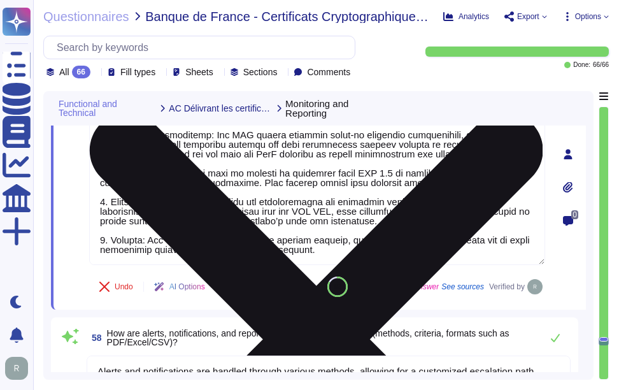
type textarea "Sectigo has established a formal Software Development Lifecycle (SDLC) process …"
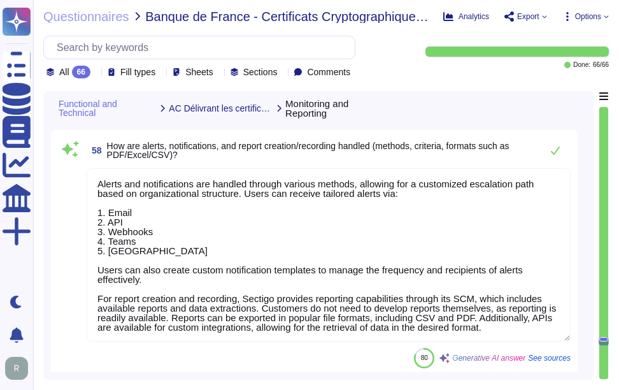
scroll to position [8492, 0]
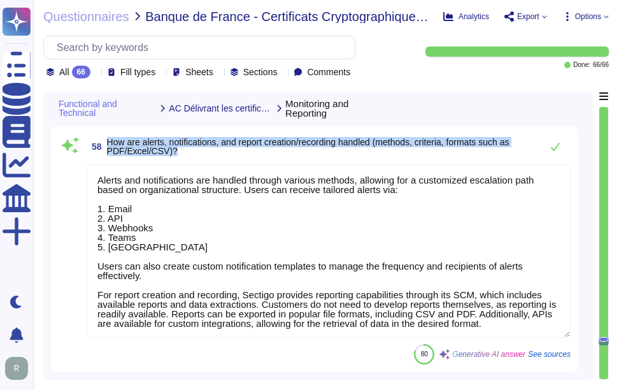
drag, startPoint x: 109, startPoint y: 173, endPoint x: 377, endPoint y: 180, distance: 267.7
click at [377, 155] on span "How are alerts, notifications, and report creation/recording handled (methods, …" at bounding box center [321, 147] width 428 height 18
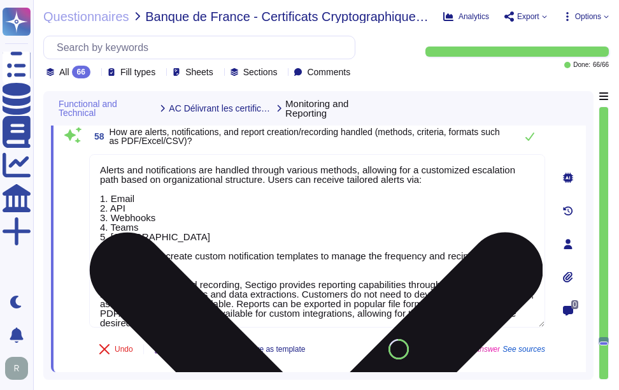
scroll to position [1, 0]
click at [391, 257] on textarea "Alerts and notifications are handled through various methods, allowing for a cu…" at bounding box center [317, 240] width 456 height 173
paste textarea "managed through various methods, allowing for a customized escalation path base…"
type textarea "Alerts and notifications are managed through various methods, allowing for a cu…"
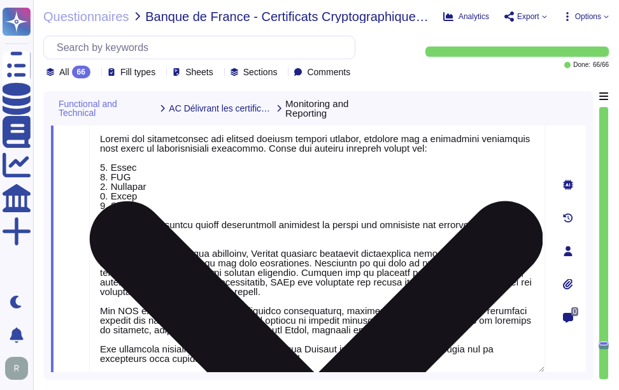
type textarea "Sectigo has established a formal Software Development Lifecycle (SDLC) process …"
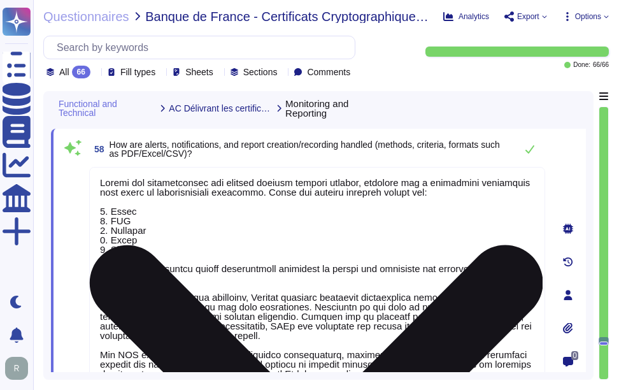
scroll to position [8451, 0]
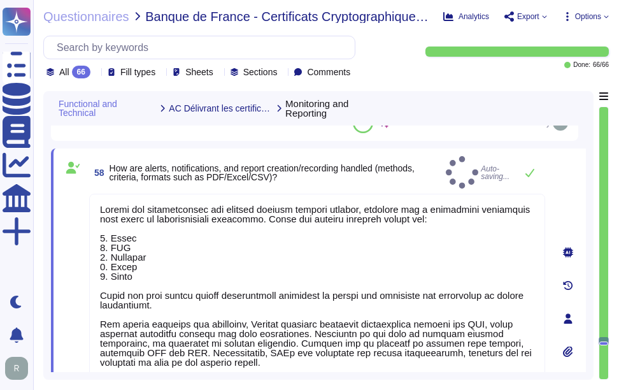
type textarea "Alerts and notifications are managed through various methods, allowing for a cu…"
click at [347, 171] on span "How are alerts, notifications, and report creation/recording handled (methods, …" at bounding box center [275, 173] width 331 height 18
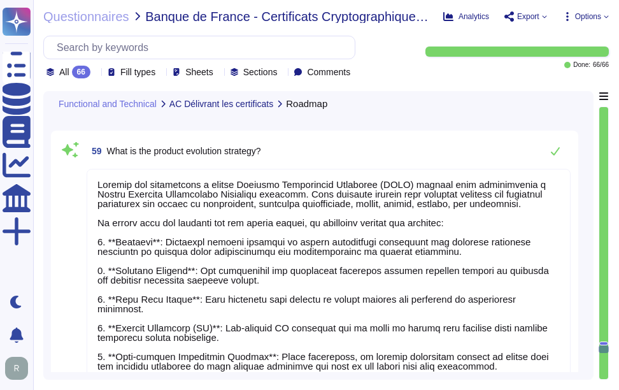
scroll to position [8834, 0]
type textarea "Sectigo's end-of-support strategy for versions includes the following key point…"
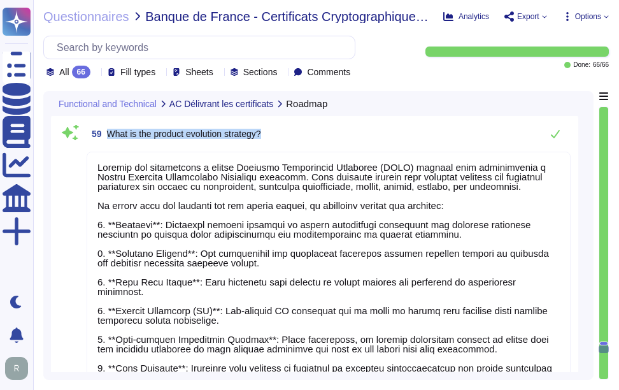
drag, startPoint x: 108, startPoint y: 133, endPoint x: 342, endPoint y: 133, distance: 233.9
click at [342, 133] on div "59 What is the product evolution strategy?" at bounding box center [329, 133] width 484 height 25
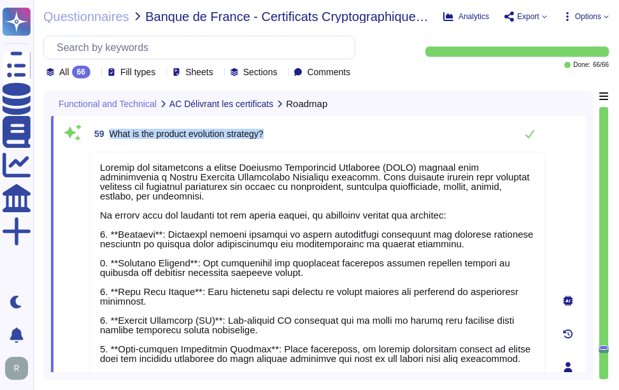
drag, startPoint x: 110, startPoint y: 133, endPoint x: 348, endPoint y: 132, distance: 237.7
click at [348, 132] on div "59 What is the product evolution strategy?" at bounding box center [317, 133] width 456 height 25
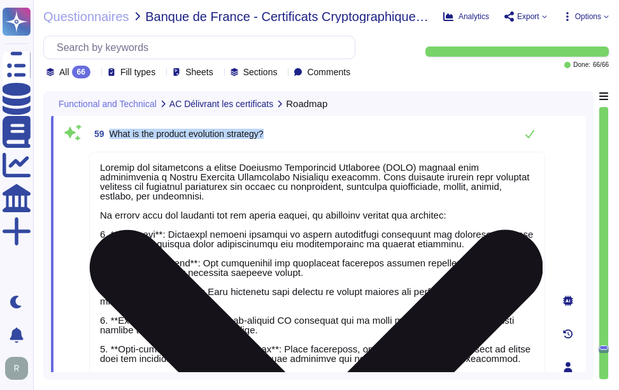
copy span "What is the product evolution strategy?"
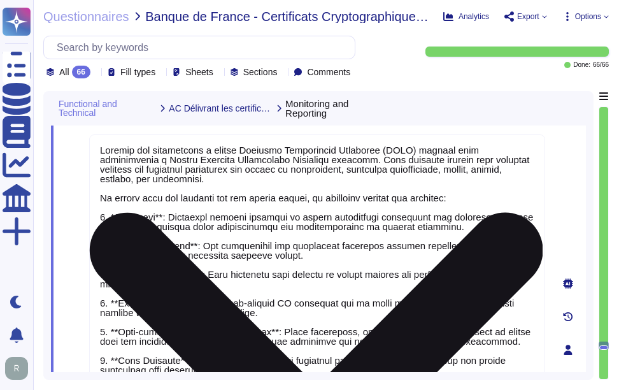
type textarea "Alerts and notifications are managed through various methods, allowing for a cu…"
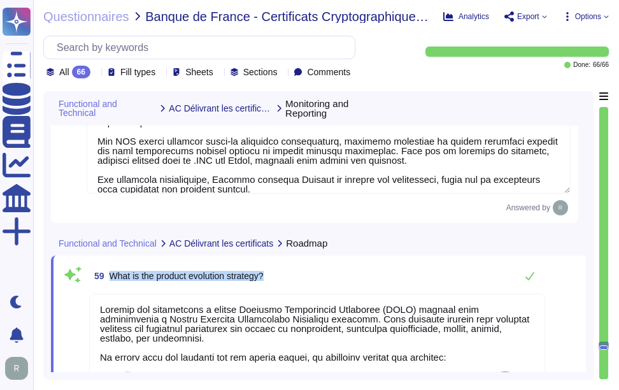
type textarea "Data reporting and export are handled through several methods: 1. Export Option…"
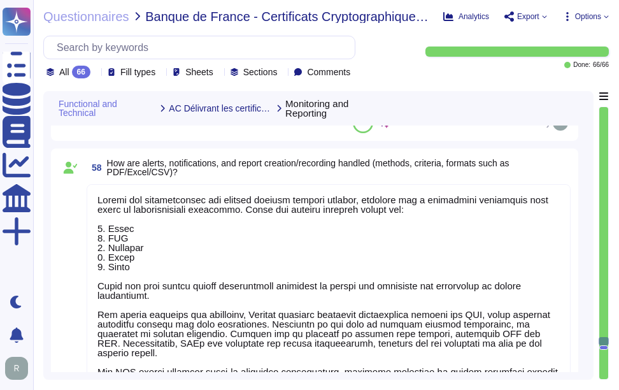
type textarea "The interface for managing and tracking requests is through Grafana, which is u…"
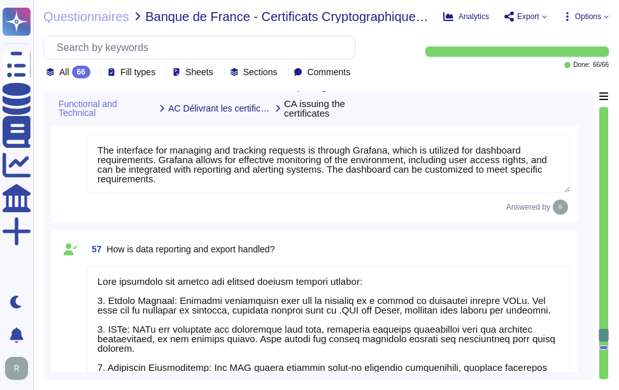
type textarea "Customers manage their own accounts in SCM, including user provisioning and per…"
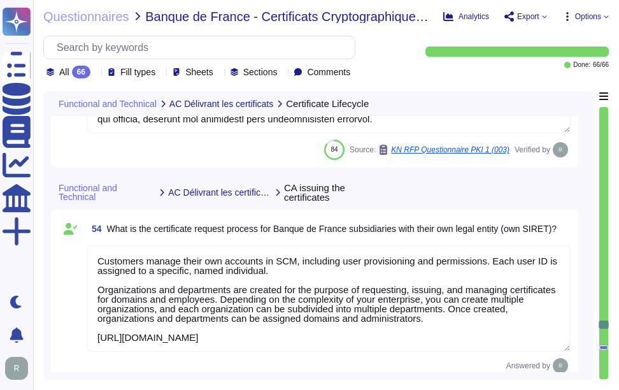
type textarea "Sectigo's Certificate Manager (SCM) automates both certificate issuance and ren…"
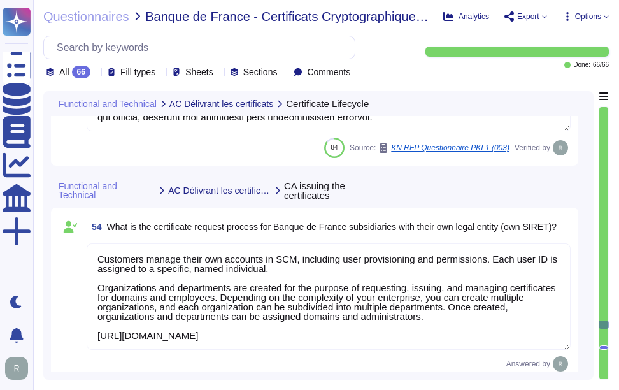
type textarea "Integration with Certificate Lifecycle Management (CLM) solutions is handled th…"
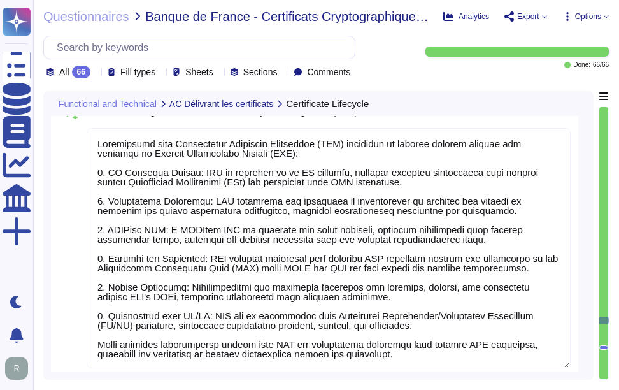
type textarea "Lor ipsumdolo sit ametconse adipiscinge seddoeiu te Incidid utlabore etd magnaa…"
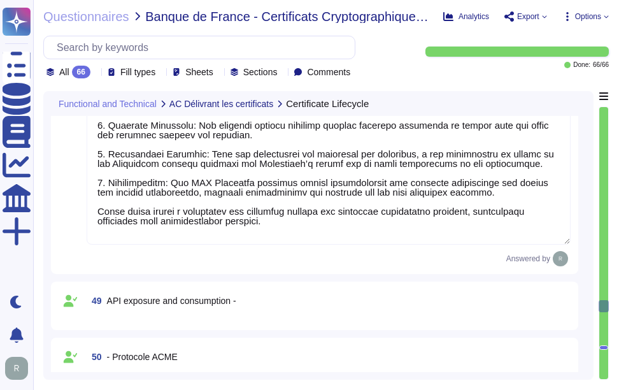
type textarea "Sectigo provides a robust solution for alerting users about certificate expirat…"
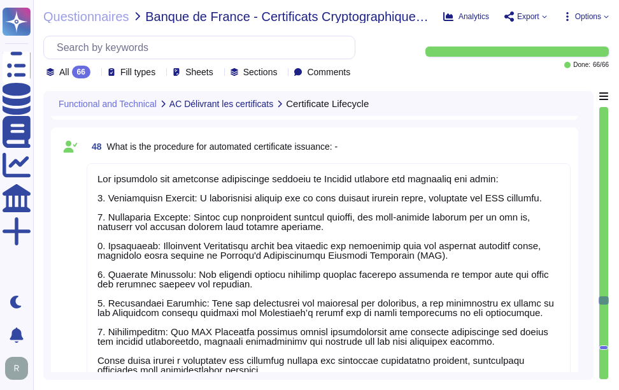
type textarea "The procedures used to protect activation data vary based on whether the data p…"
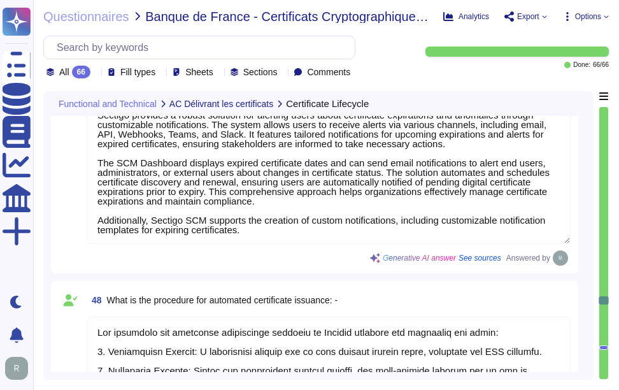
type textarea "Loremipsumd Sitametc Adipiscin: 8. Elitseddoei Tempori: U laboreetdol magnaal e…"
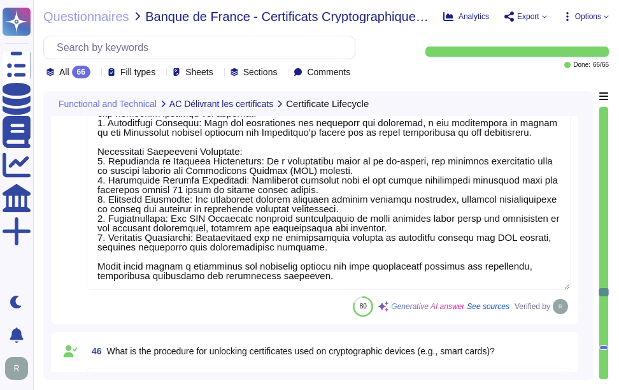
type textarea "The roles involved in the certificate lifecycle at Sectigo include: 1. Master R…"
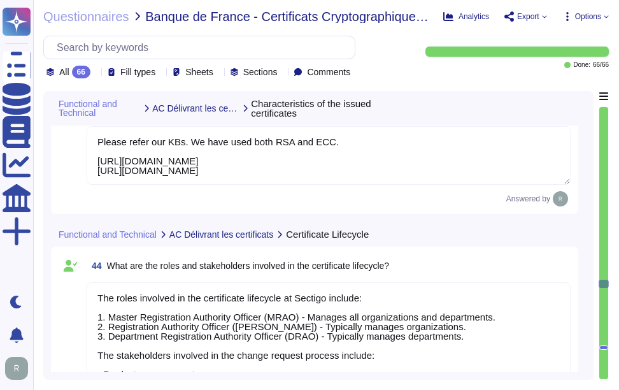
type textarea "Please refer our KBs. We have used both RSA and ECC. [URL][DOMAIN_NAME] [URL][D…"
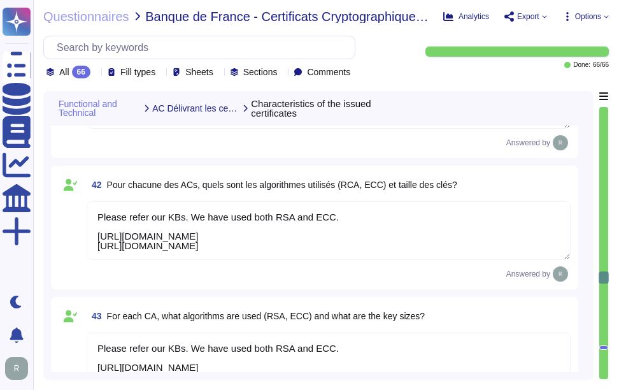
type textarea "Please refer our KBs. We have used both RSA and ECC. [URL][DOMAIN_NAME] [URL][D…"
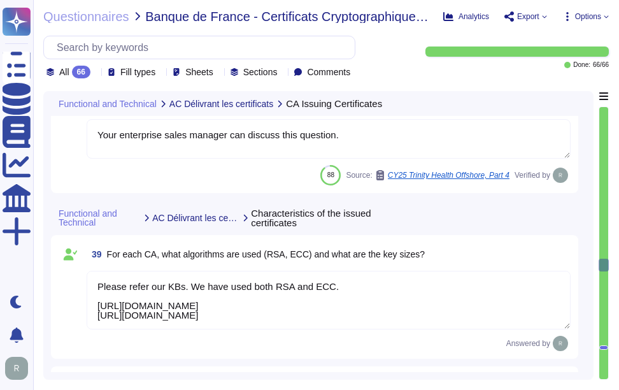
type textarea "The market browsers that recognize these CAs include Google Chrome, Apple, Mozi…"
type textarea "Your enterprise sales manager can discuss this question."
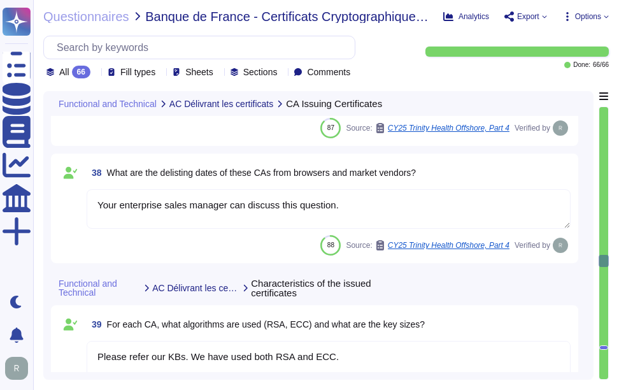
scroll to position [4678, 0]
type textarea "Please refer our KBs [URL][DOMAIN_NAME] [URL][DOMAIN_NAME]"
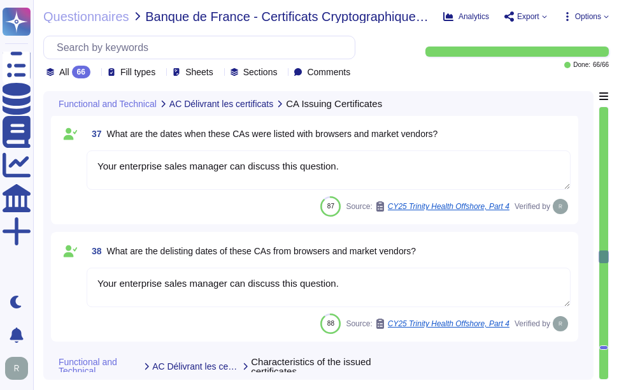
type textarea "Your enterprise sales manager can discuss this question."
drag, startPoint x: 370, startPoint y: 282, endPoint x: 86, endPoint y: 276, distance: 283.6
click at [85, 276] on div "38 What are the delisting dates of these CAs from browsers and market vendors? …" at bounding box center [315, 287] width 512 height 94
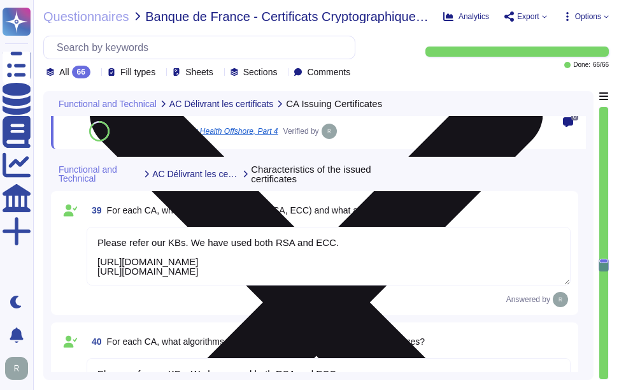
type textarea "Please refer our KBs. We have used both RSA and ECC. [URL][DOMAIN_NAME] [URL][D…"
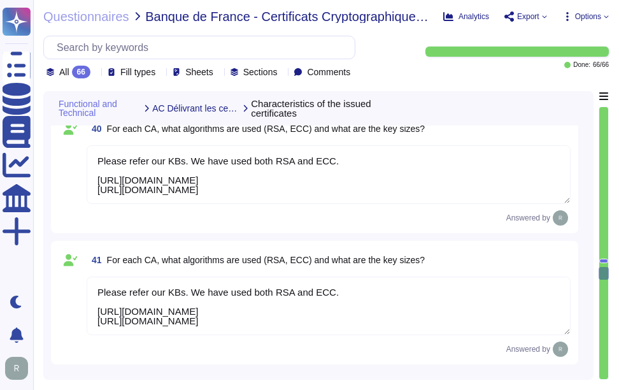
type textarea "Please refer our KBs. We have used both RSA and ECC. [URL][DOMAIN_NAME] [URL][D…"
type textarea "The roles involved in the certificate lifecycle at Sectigo include: 1. Master R…"
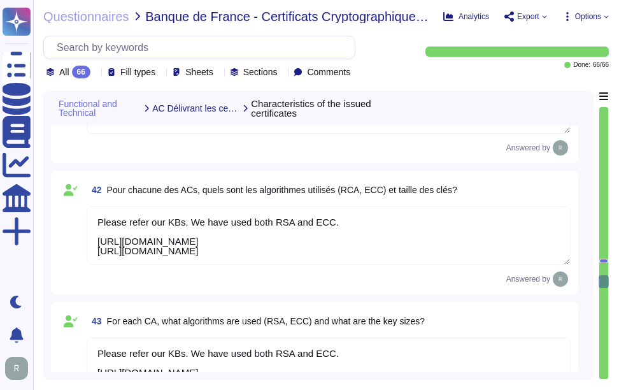
type textarea "Loremipsumd Sitametc Adipiscin: 8. Elitseddoei Tempori: U laboreetdol magnaal e…"
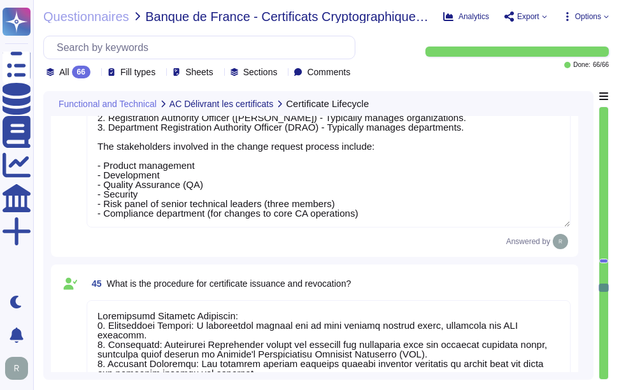
type textarea "The procedures used to protect activation data vary based on whether the data p…"
type textarea "Sectigo provides a robust solution for alerting users about certificate expirat…"
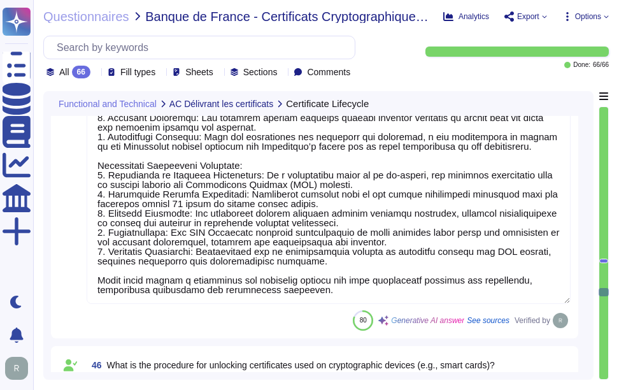
type textarea "Lor ipsumdolo sit ametconse adipiscinge seddoeiu te Incidid utlabore etd magnaa…"
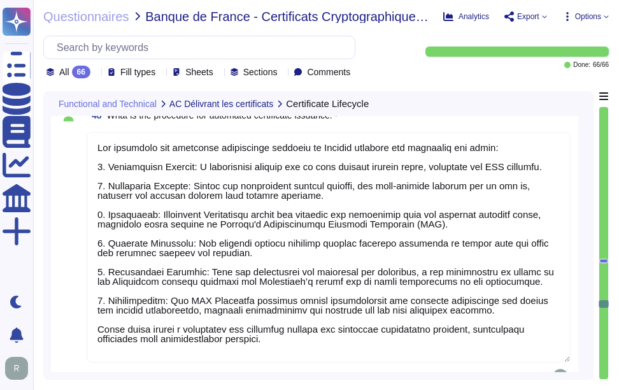
type textarea "Integration with Certificate Lifecycle Management (CLM) solutions is handled th…"
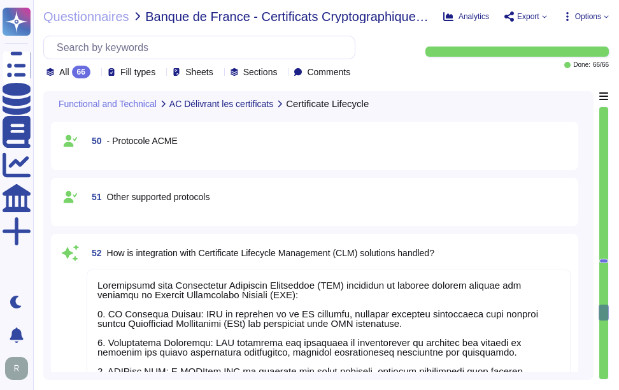
type textarea "Sectigo's Certificate Manager (SCM) automates both certificate issuance and ren…"
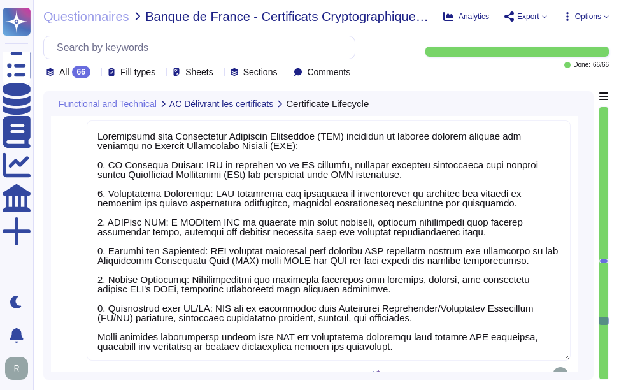
type textarea "Customers manage their own accounts in SCM, including user provisioning and per…"
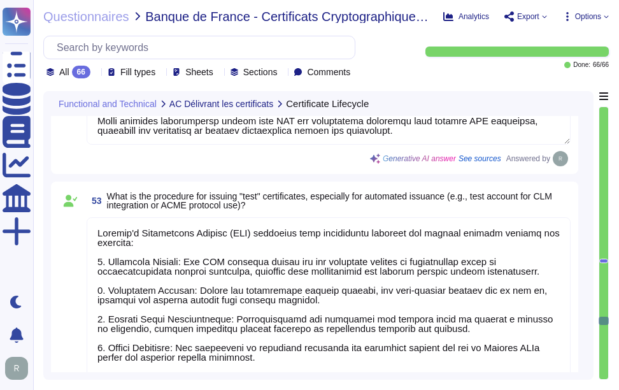
type textarea "Customers manage their own accounts in SCM, including user provisioning and per…"
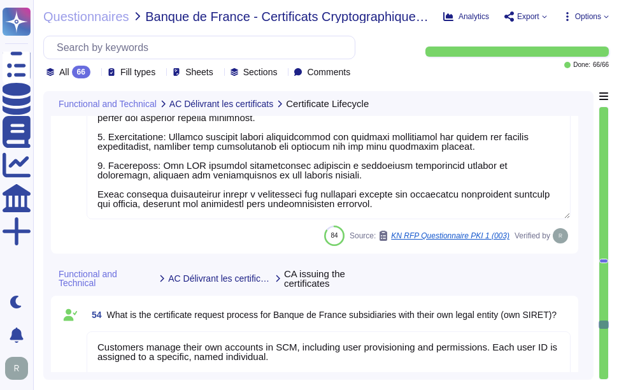
scroll to position [7418, 0]
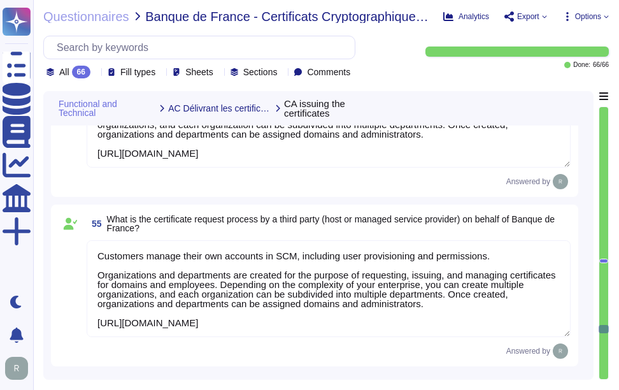
type textarea "The interface for managing and tracking requests is through Grafana, which is u…"
type textarea "Data reporting and export are handled through several methods: 1. Export Option…"
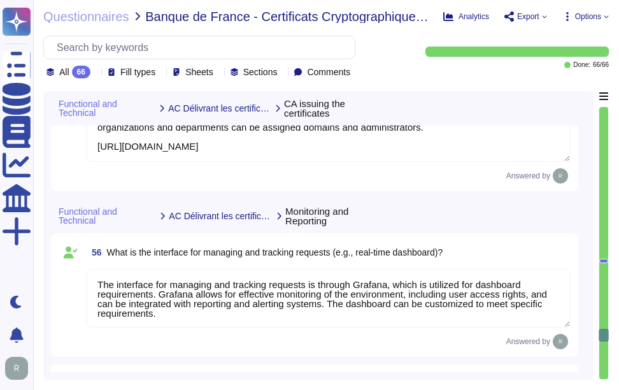
type textarea "Alerts and notifications are managed through various methods, allowing for a cu…"
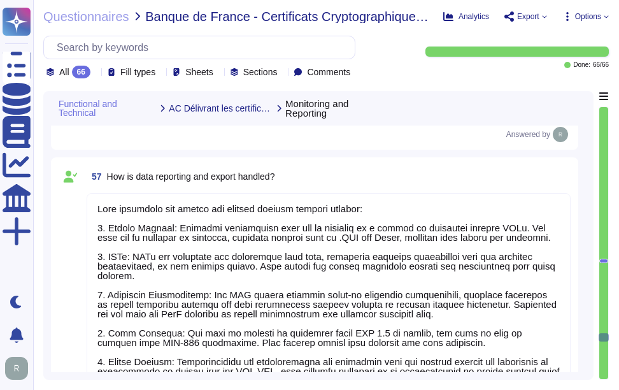
scroll to position [8055, 0]
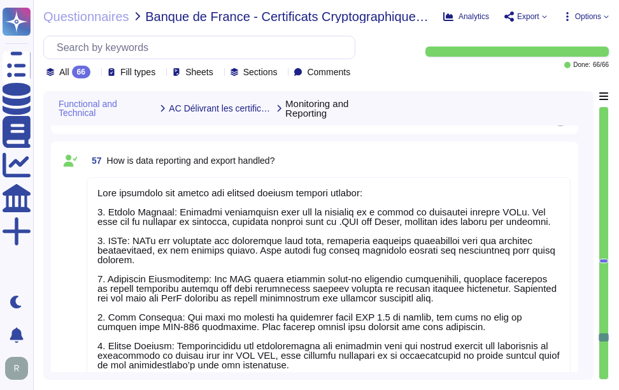
click at [307, 277] on textarea at bounding box center [329, 292] width 484 height 231
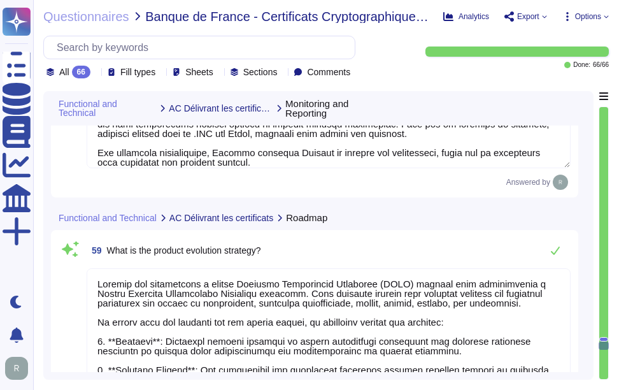
scroll to position [8692, 0]
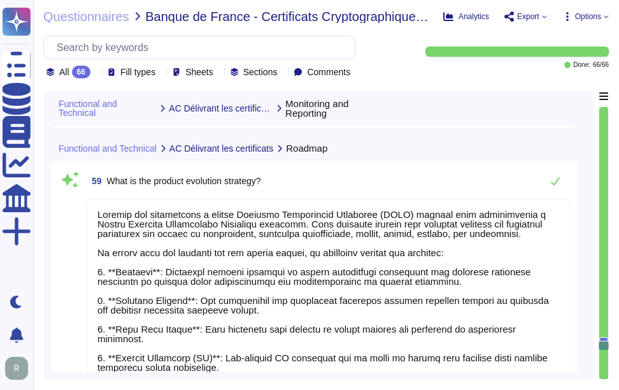
click at [333, 285] on textarea at bounding box center [329, 395] width 484 height 393
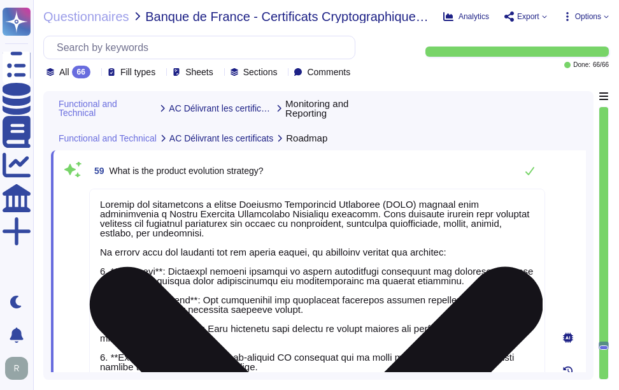
scroll to position [1, 0]
paste textarea "Your enterprise sales manager can discuss this question"
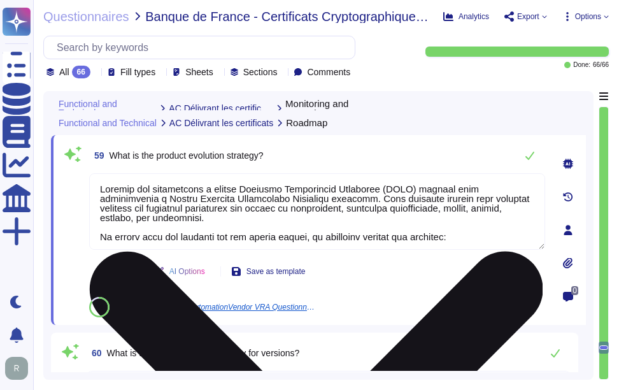
type textarea "Your enterprise sales manager can discuss this question."
type textarea "Sectigo's end-of-support strategy for versions includes the following key point…"
type textarea "Client requests for enhancements are handled through a change request process. …"
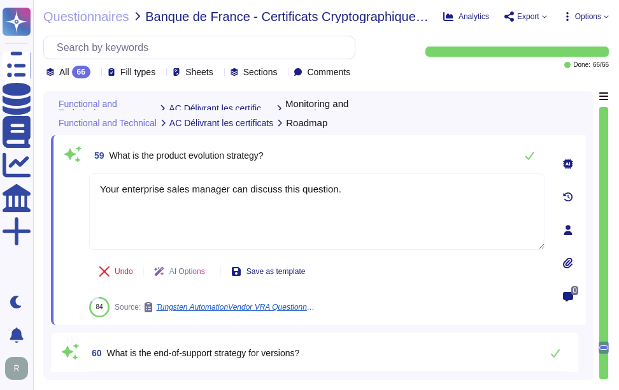
type textarea "Your enterprise sales manager can discuss this question."
click at [381, 152] on div "59 What is the product evolution strategy?" at bounding box center [317, 155] width 456 height 25
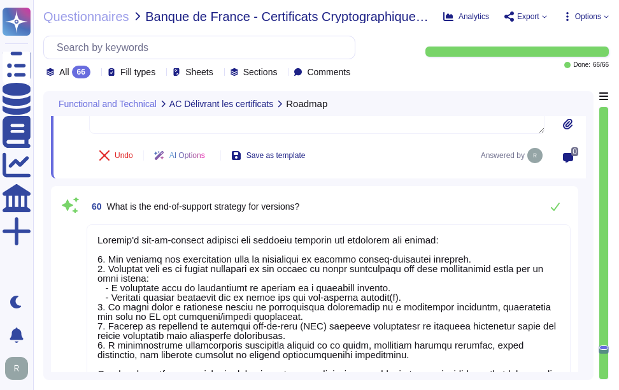
type textarea "Communication with clients is managed through various methods, including electr…"
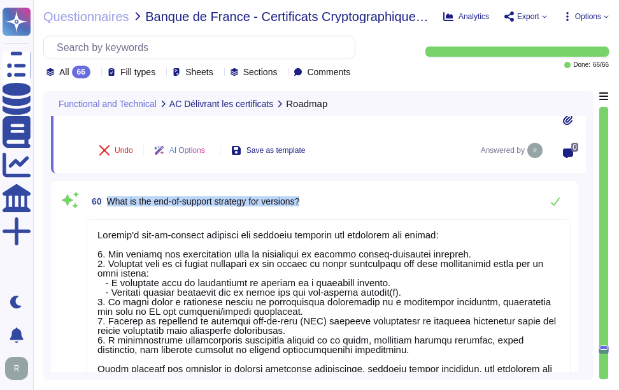
drag, startPoint x: 109, startPoint y: 201, endPoint x: 368, endPoint y: 203, distance: 259.4
click at [368, 203] on div "60 What is the end-of-support strategy for versions?" at bounding box center [329, 201] width 484 height 25
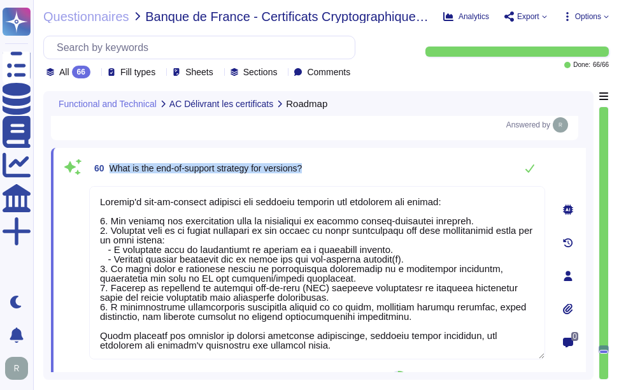
drag, startPoint x: 110, startPoint y: 168, endPoint x: 347, endPoint y: 166, distance: 237.1
click at [347, 166] on div "60 What is the end-of-support strategy for versions?" at bounding box center [317, 167] width 456 height 25
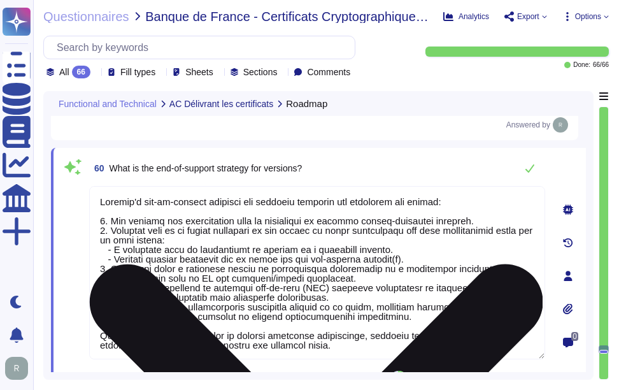
click at [217, 253] on textarea at bounding box center [317, 272] width 456 height 173
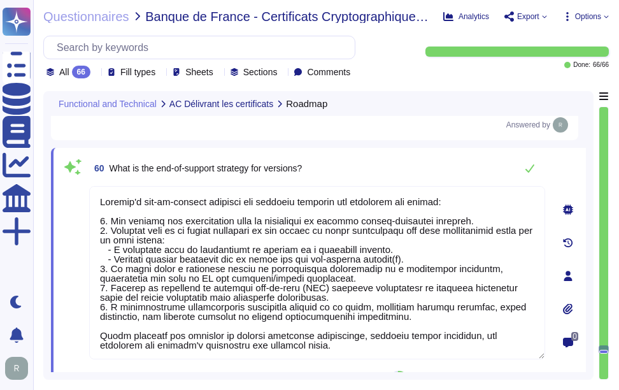
click at [393, 179] on div "60 What is the end-of-support strategy for versions?" at bounding box center [317, 167] width 456 height 25
click at [384, 171] on div "60 What is the end-of-support strategy for versions?" at bounding box center [317, 167] width 456 height 25
click at [527, 170] on icon at bounding box center [530, 168] width 9 height 8
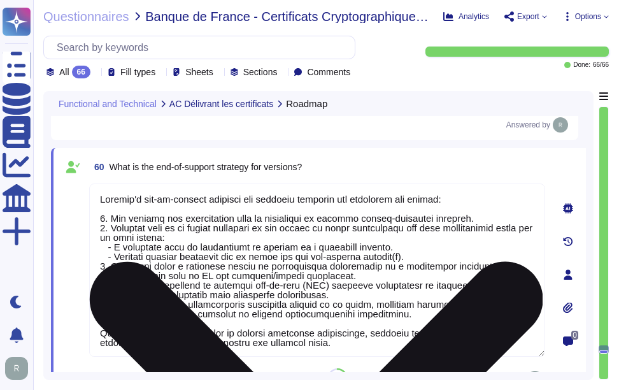
scroll to position [1, 0]
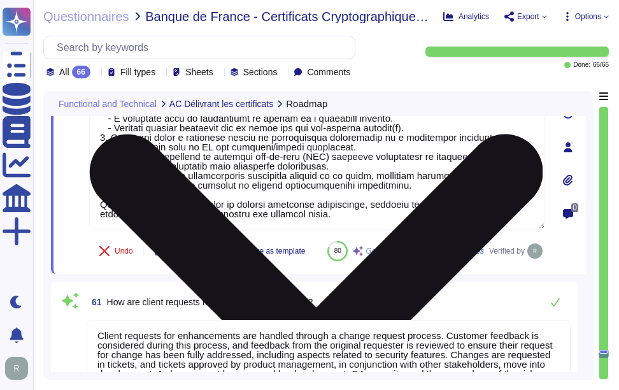
type textarea "The data hosting countries are [GEOGRAPHIC_DATA], [GEOGRAPHIC_DATA], [GEOGRAPHI…"
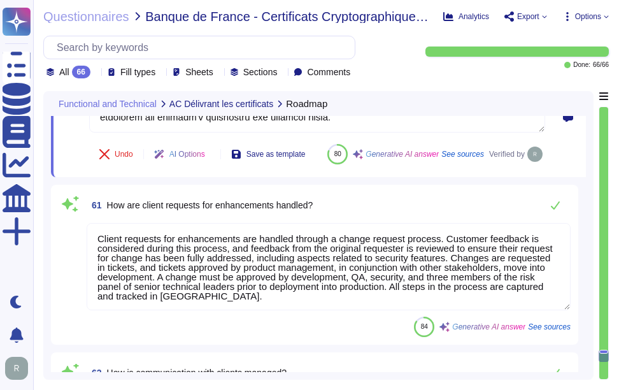
scroll to position [9075, 0]
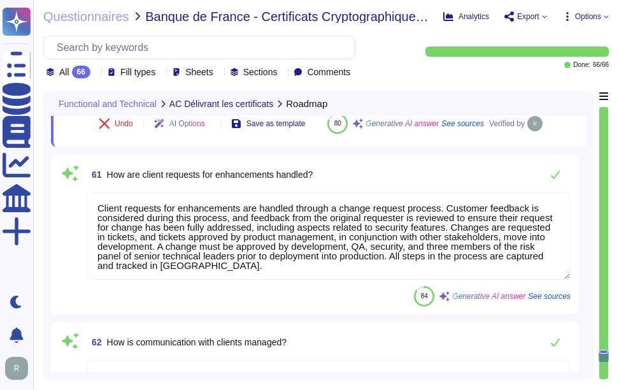
type textarea "Sectigo complies fully with the General Data Protection Regulation (GDPR) of th…"
drag, startPoint x: 106, startPoint y: 203, endPoint x: 339, endPoint y: 208, distance: 233.3
click at [339, 187] on div "61 How are client requests for enhancements handled?" at bounding box center [329, 174] width 484 height 25
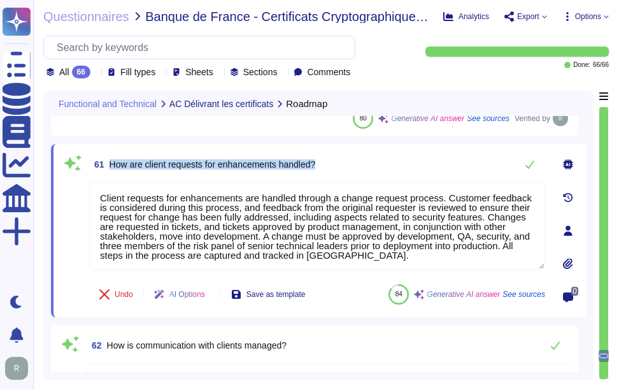
drag, startPoint x: 112, startPoint y: 162, endPoint x: 426, endPoint y: 163, distance: 314.2
click at [426, 163] on div "61 How are client requests for enhancements handled?" at bounding box center [317, 164] width 456 height 25
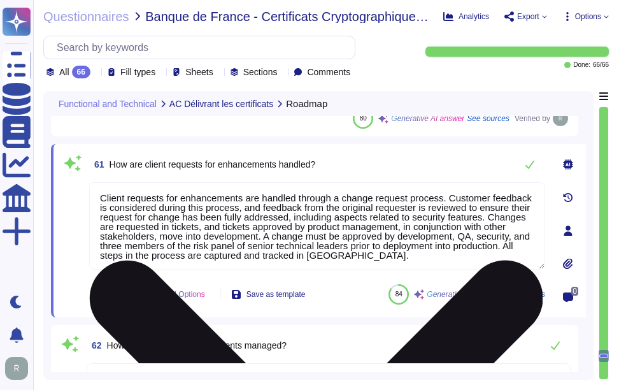
click at [373, 252] on textarea "Client requests for enhancements are handled through a change request process. …" at bounding box center [317, 225] width 456 height 87
paste textarea "These requests are documented in tickets, which are approved by product managem…"
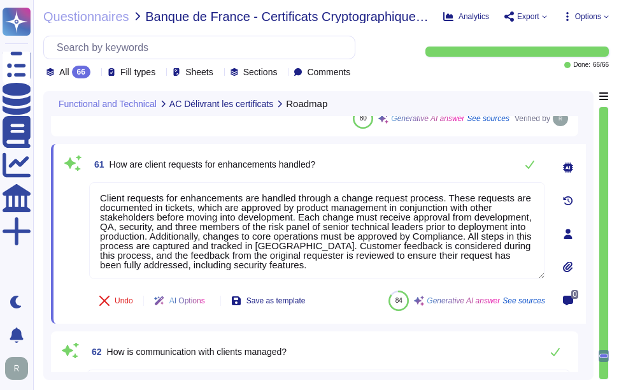
type textarea "Client requests for enhancements are handled through a change request process. …"
click at [380, 178] on div "61 How are client requests for enhancements handled? Client requests for enhanc…" at bounding box center [303, 234] width 484 height 164
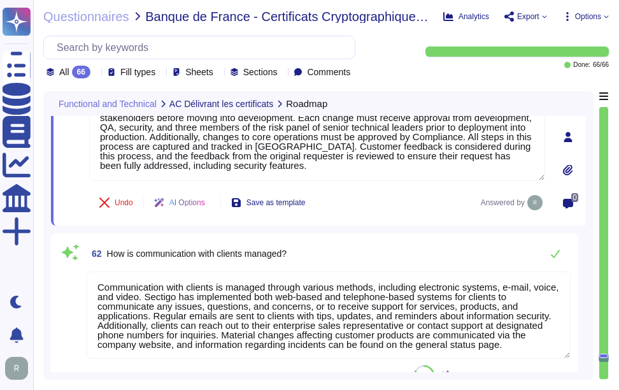
scroll to position [9202, 0]
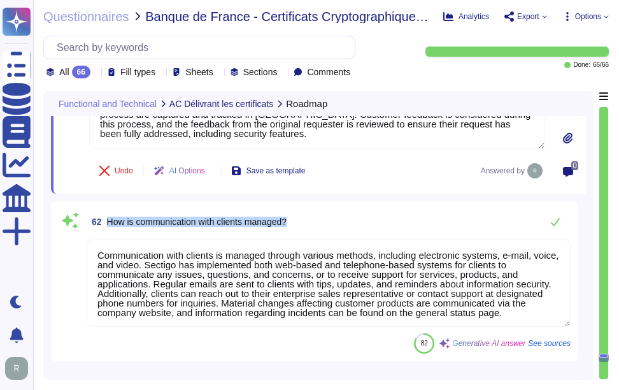
drag, startPoint x: 108, startPoint y: 221, endPoint x: 341, endPoint y: 225, distance: 233.3
click at [341, 225] on div "62 How is communication with clients managed?" at bounding box center [329, 221] width 484 height 25
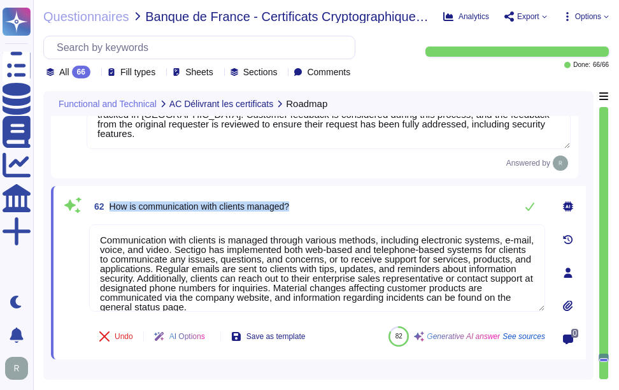
drag, startPoint x: 109, startPoint y: 205, endPoint x: 384, endPoint y: 208, distance: 274.7
click at [384, 208] on div "62 How is communication with clients managed?" at bounding box center [317, 206] width 456 height 25
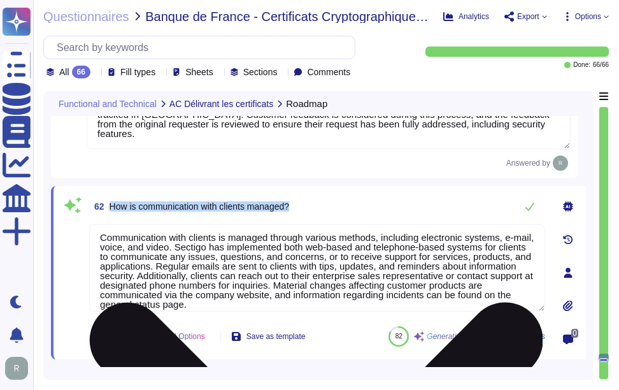
scroll to position [0, 0]
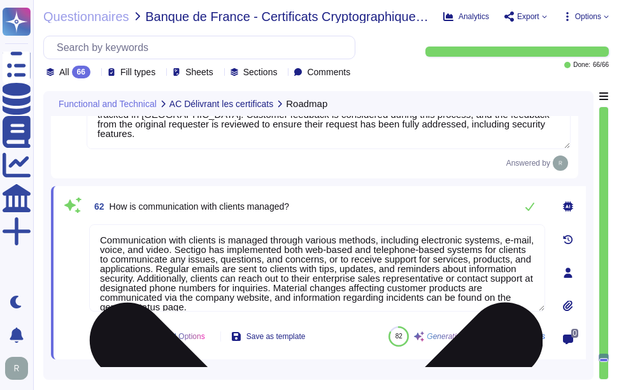
click at [275, 261] on textarea "Communication with clients is managed through various methods, including electr…" at bounding box center [317, 267] width 456 height 87
paste textarea "Clients can also"
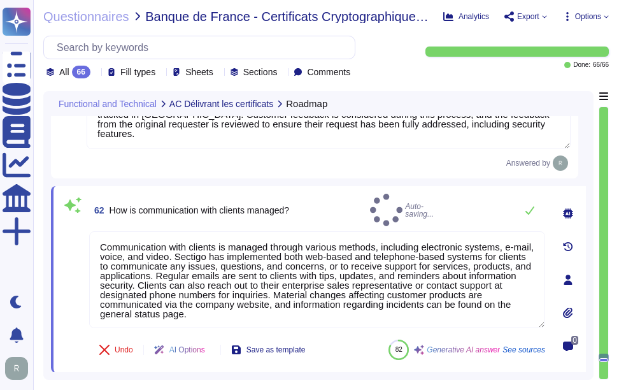
type textarea "Communication with clients is managed through various methods, including electr…"
click at [343, 196] on div "62 How is communication with clients managed? Auto-saving..." at bounding box center [317, 210] width 456 height 33
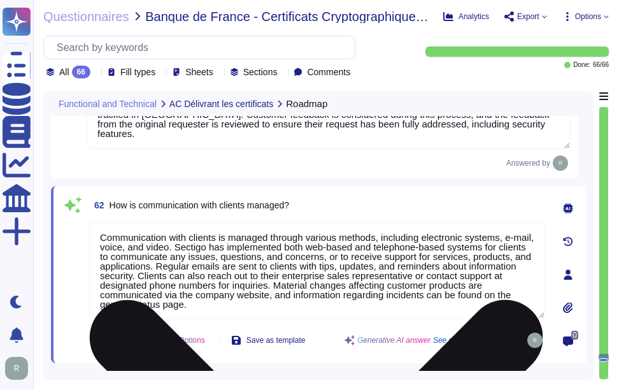
scroll to position [1, 0]
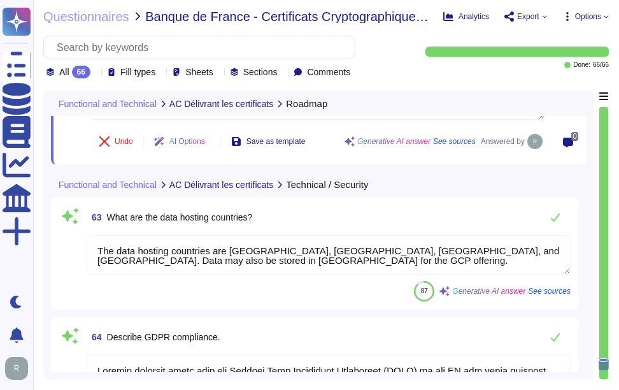
type textarea "No, we do not use subcontractors for this service. All development work is inte…"
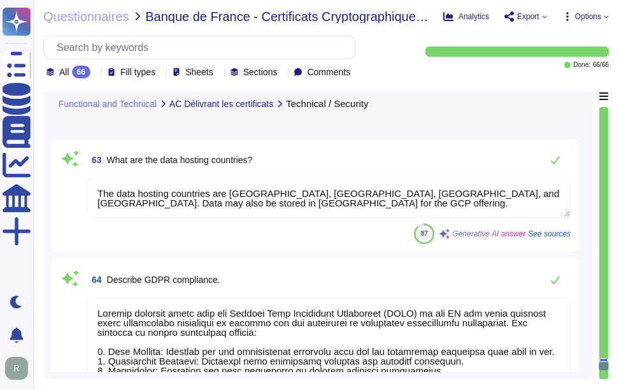
scroll to position [9457, 0]
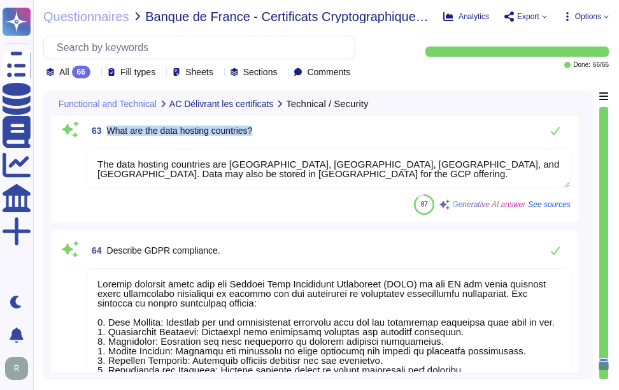
drag, startPoint x: 108, startPoint y: 127, endPoint x: 303, endPoint y: 138, distance: 195.9
click at [303, 138] on div "63 What are the data hosting countries?" at bounding box center [329, 130] width 484 height 25
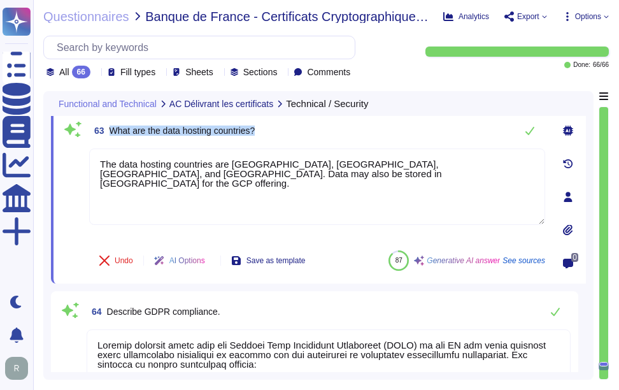
drag, startPoint x: 112, startPoint y: 129, endPoint x: 367, endPoint y: 134, distance: 255.0
click at [367, 134] on div "63 What are the data hosting countries?" at bounding box center [317, 130] width 456 height 25
click at [531, 131] on icon at bounding box center [530, 131] width 10 height 10
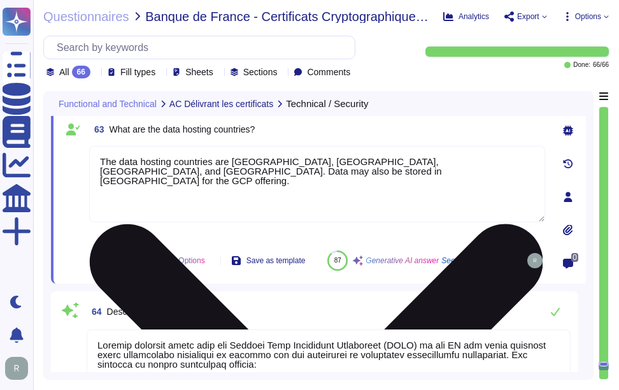
drag, startPoint x: 403, startPoint y: 163, endPoint x: 415, endPoint y: 164, distance: 12.1
click at [403, 163] on textarea "The data hosting countries are [GEOGRAPHIC_DATA], [GEOGRAPHIC_DATA], [GEOGRAPHI…" at bounding box center [317, 184] width 456 height 76
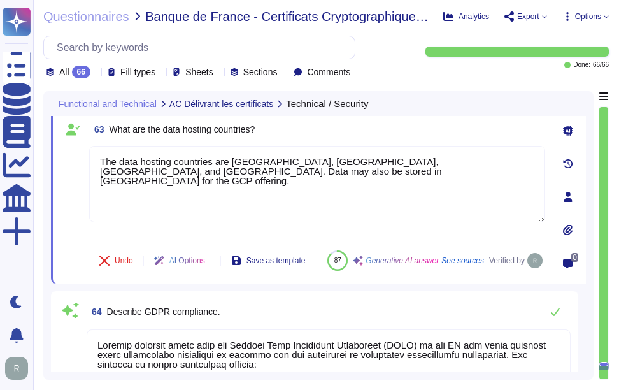
drag, startPoint x: 457, startPoint y: 163, endPoint x: 85, endPoint y: 148, distance: 371.8
click at [85, 148] on div "63 What are the data hosting countries? The data hosting countries are the [GEO…" at bounding box center [303, 197] width 484 height 158
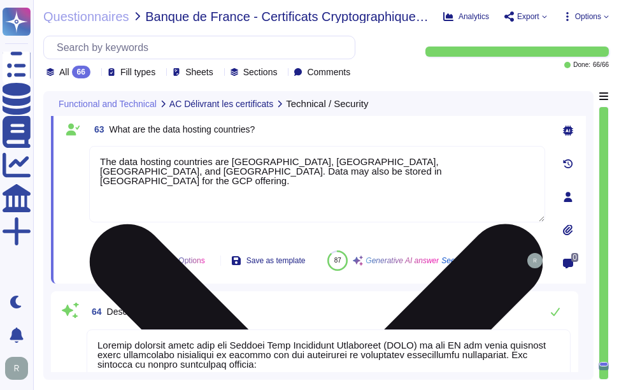
paste textarea "Data is stored in colocation centers in the [GEOGRAPHIC_DATA] or [GEOGRAPHIC_DA…"
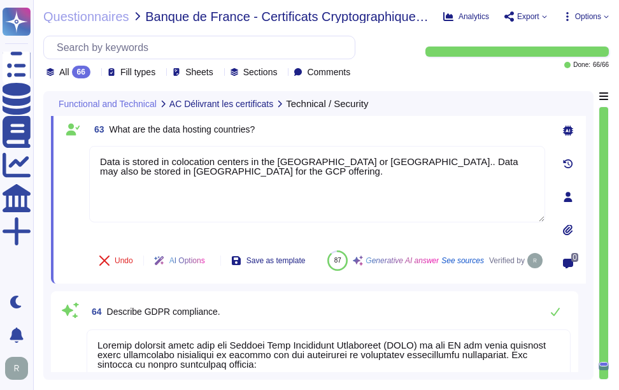
type textarea "Data is stored in colocation centers in the [GEOGRAPHIC_DATA] or [GEOGRAPHIC_DA…"
click at [331, 138] on div "63 What are the data hosting countries?" at bounding box center [317, 129] width 456 height 23
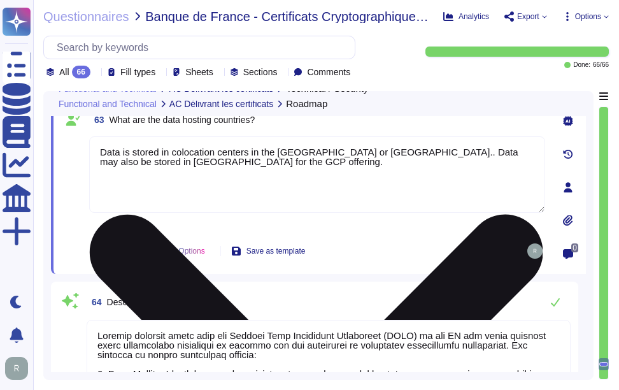
type textarea "Client requests for enhancements are handled through a change request process. …"
type textarea "Communication with clients is managed through various methods, including electr…"
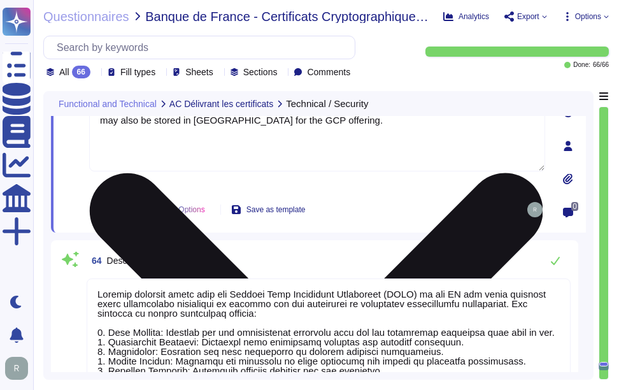
scroll to position [9560, 0]
type textarea "- There are inherent limitations in any controls, including the possibility of …"
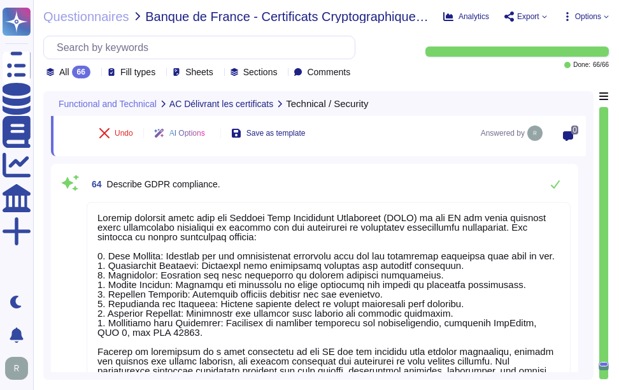
drag, startPoint x: 106, startPoint y: 181, endPoint x: 227, endPoint y: 188, distance: 120.6
click at [227, 188] on div "64 Describe GDPR compliance." at bounding box center [329, 183] width 484 height 25
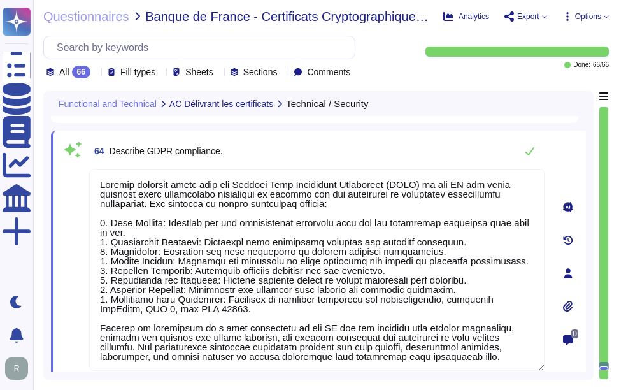
drag, startPoint x: 110, startPoint y: 151, endPoint x: 306, endPoint y: 154, distance: 196.3
click at [306, 154] on div "64 Describe GDPR compliance." at bounding box center [317, 150] width 456 height 25
click at [306, 147] on div "64 Describe GDPR compliance." at bounding box center [317, 150] width 456 height 25
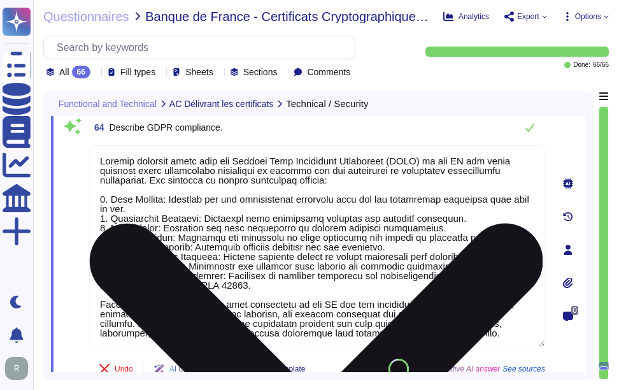
scroll to position [9496, 0]
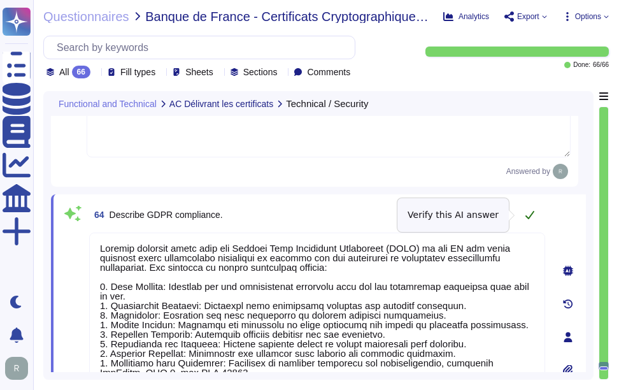
click at [533, 212] on icon at bounding box center [530, 215] width 9 height 8
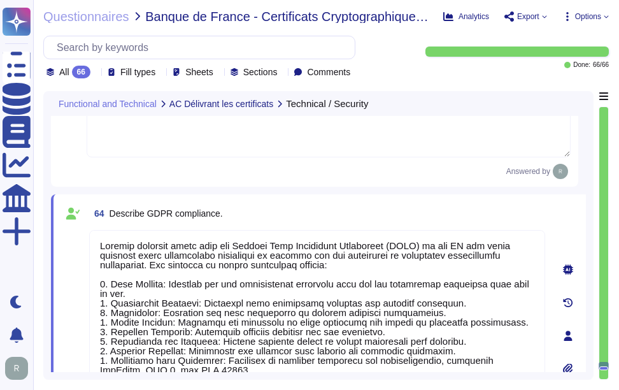
click at [533, 212] on div "64 Describe GDPR compliance." at bounding box center [317, 213] width 456 height 23
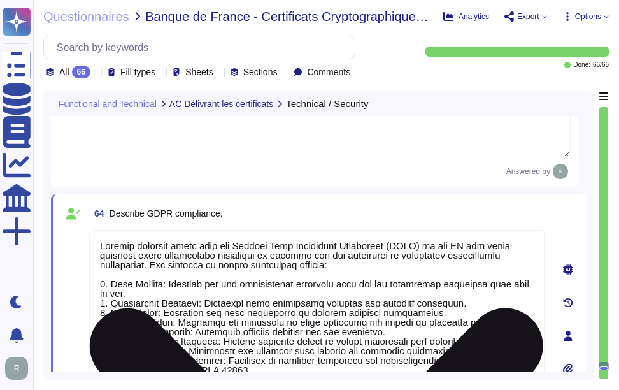
scroll to position [1, 0]
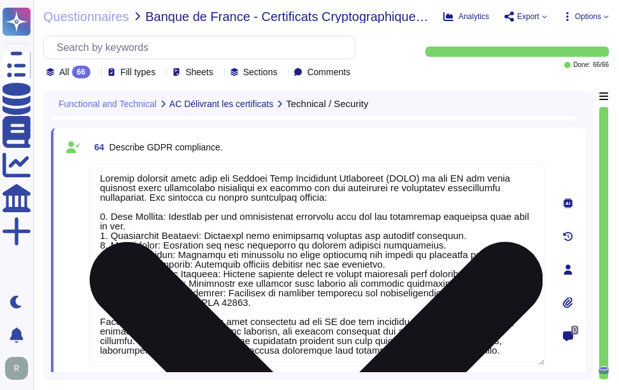
type textarea "- There are inherent limitations in any controls, including the possibility of …"
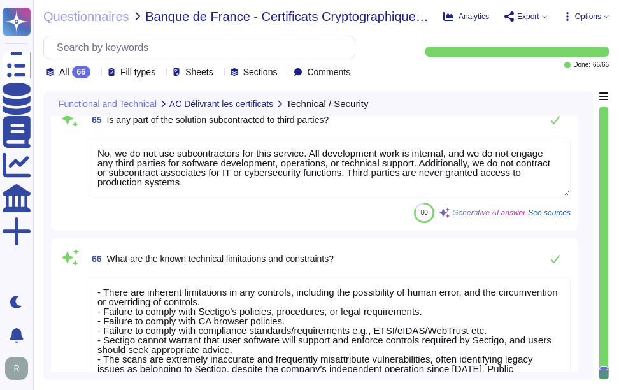
scroll to position [9878, 0]
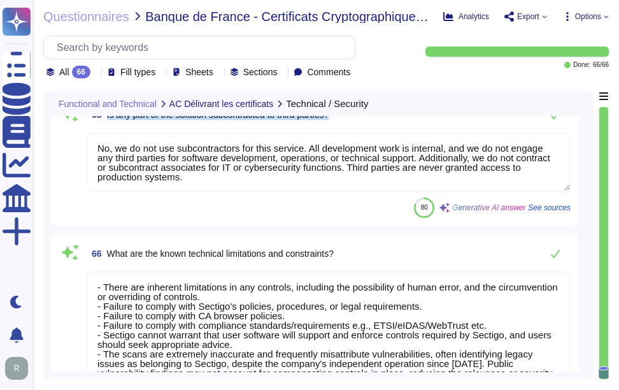
drag, startPoint x: 107, startPoint y: 146, endPoint x: 344, endPoint y: 151, distance: 237.1
click at [344, 127] on div "65 Is any part of the solution subcontracted to third parties?" at bounding box center [329, 114] width 484 height 25
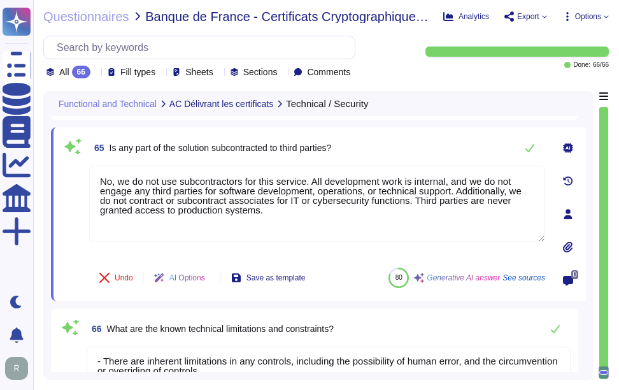
scroll to position [9806, 0]
type textarea "Data is stored in colocation centers in the [GEOGRAPHIC_DATA] or [GEOGRAPHIC_DA…"
drag, startPoint x: 110, startPoint y: 147, endPoint x: 345, endPoint y: 148, distance: 235.2
click at [345, 148] on div "65 Is any part of the solution subcontracted to third parties?" at bounding box center [317, 148] width 456 height 25
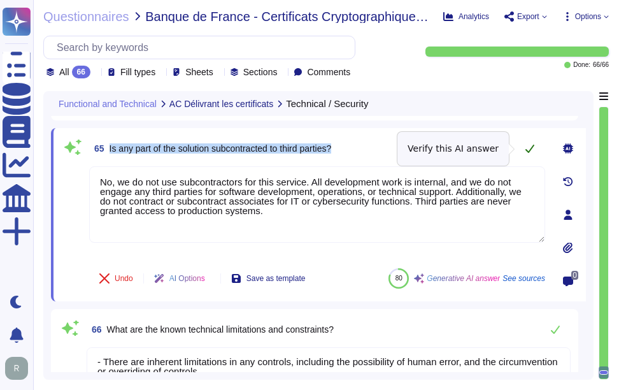
click at [528, 150] on icon at bounding box center [530, 148] width 10 height 10
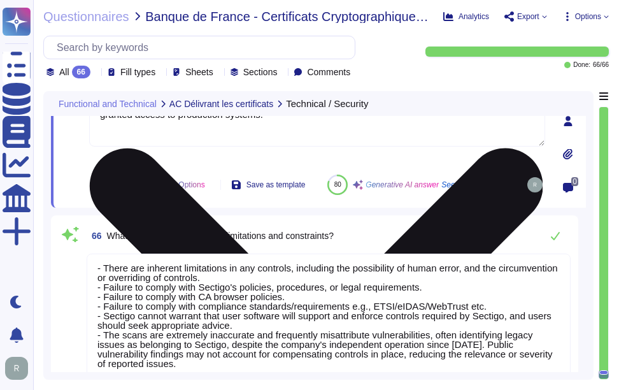
scroll to position [9948, 0]
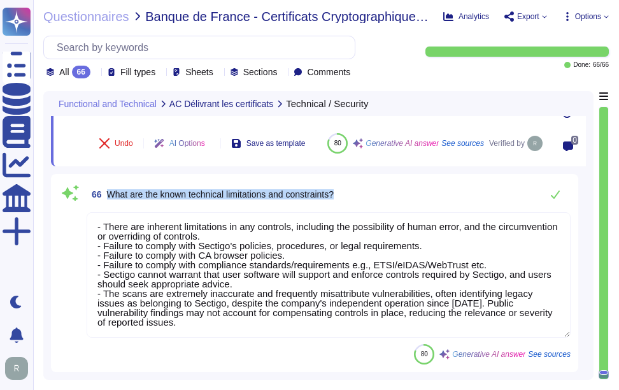
drag, startPoint x: 108, startPoint y: 193, endPoint x: 365, endPoint y: 205, distance: 257.7
click at [365, 205] on div "66 What are the known technical limitations and constraints?" at bounding box center [329, 194] width 484 height 25
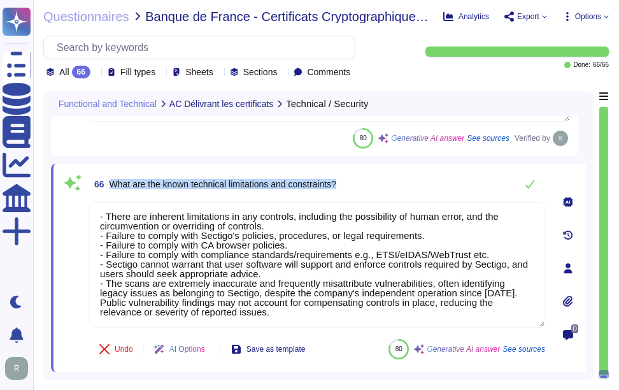
drag, startPoint x: 108, startPoint y: 182, endPoint x: 360, endPoint y: 183, distance: 251.7
click at [360, 183] on div "66 What are the known technical limitations and constraints?" at bounding box center [317, 183] width 456 height 25
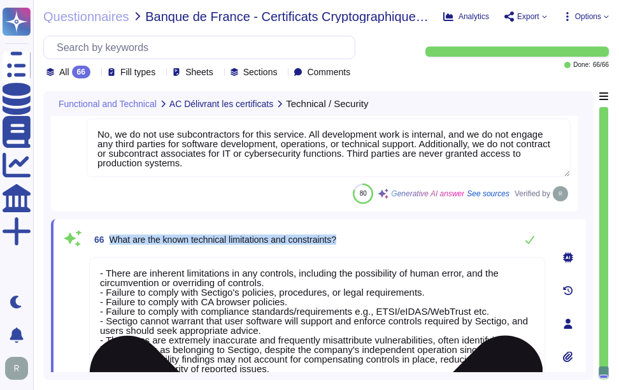
scroll to position [9772, 0]
type textarea "Data is stored in colocation centers in the [GEOGRAPHIC_DATA] or [GEOGRAPHIC_DA…"
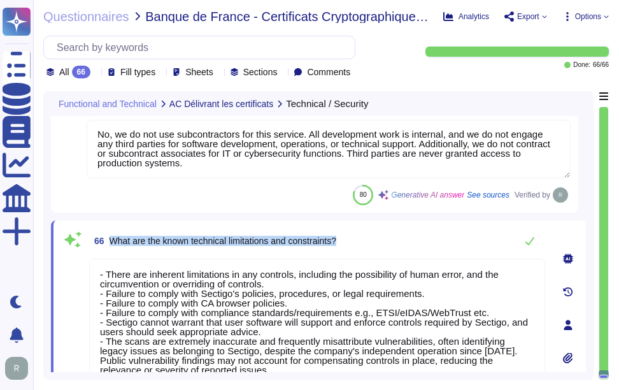
scroll to position [9899, 0]
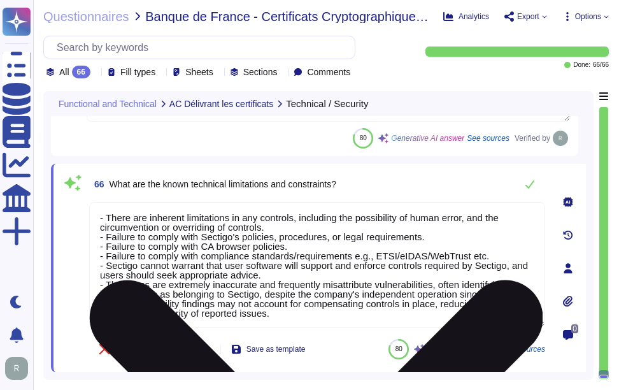
click at [280, 262] on textarea "- There are inherent limitations in any controls, including the possibility of …" at bounding box center [317, 265] width 456 height 126
paste textarea "The scans are extremely inaccurate and frequently misattribute vulnerabilities,…"
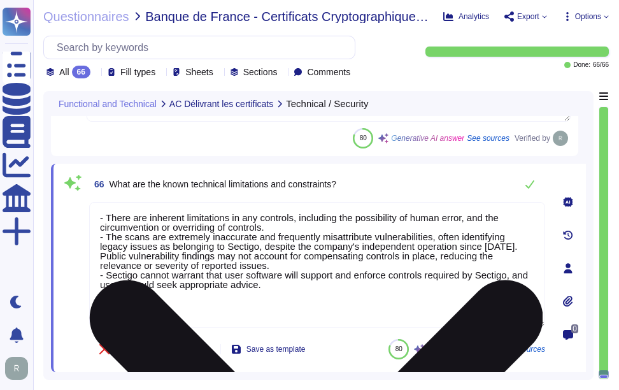
scroll to position [9871, 0]
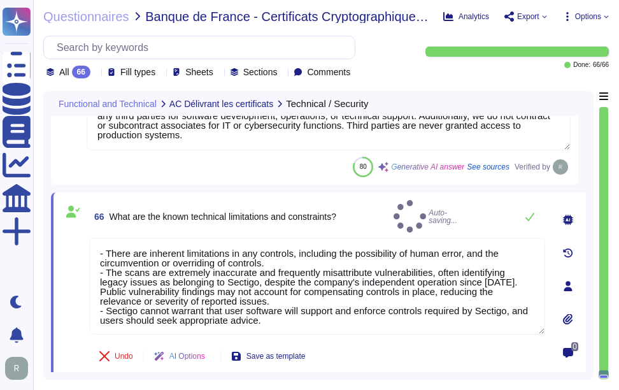
type textarea "- There are inherent limitations in any controls, including the possibility of …"
click at [398, 216] on div "66 What are the known technical limitations and constraints? Auto-saving..." at bounding box center [317, 216] width 456 height 33
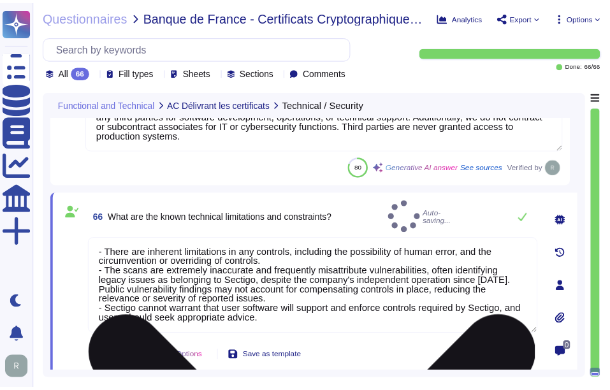
scroll to position [9868, 0]
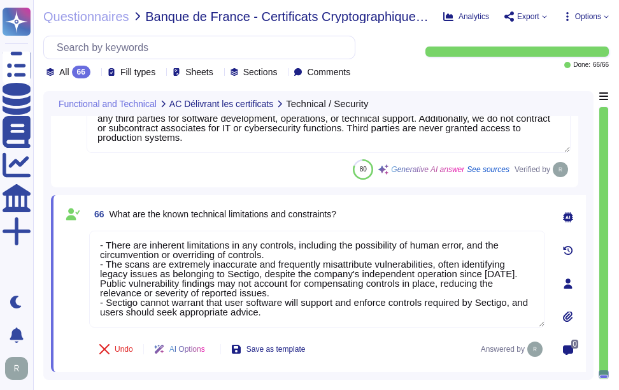
click at [431, 219] on div "66 What are the known technical limitations and constraints?" at bounding box center [317, 214] width 456 height 23
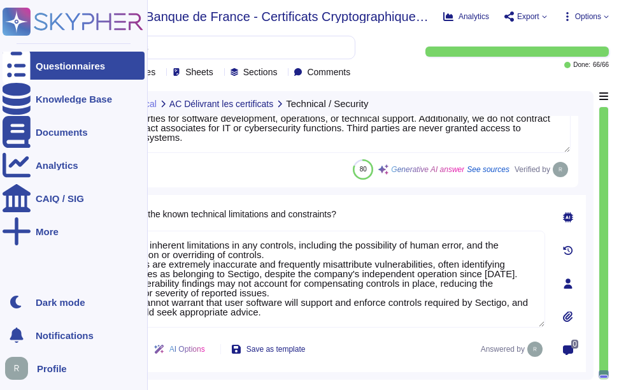
click at [106, 69] on div "Questionnaires" at bounding box center [74, 66] width 142 height 28
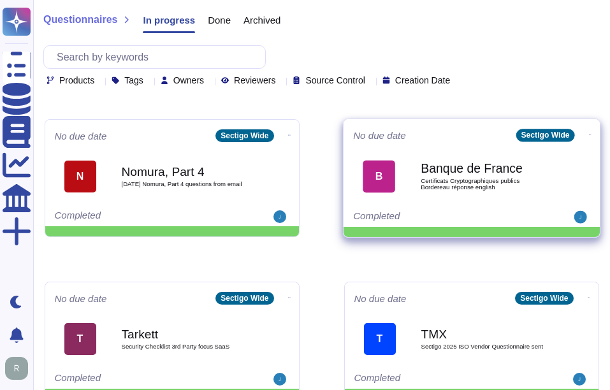
scroll to position [637, 0]
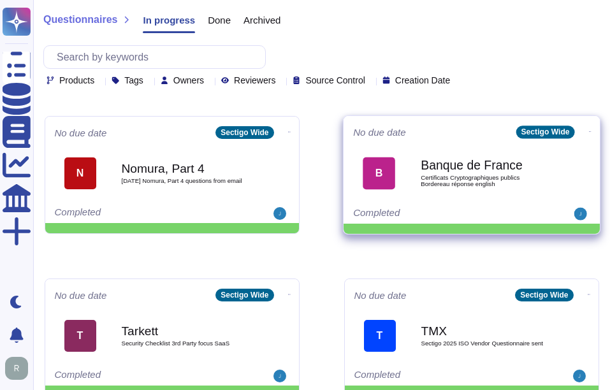
click at [510, 186] on span "Certificats Cryptographiques publics Bordereau réponse english" at bounding box center [485, 181] width 129 height 12
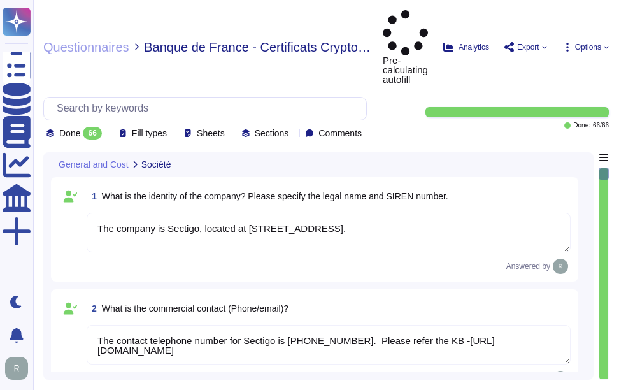
type textarea "The company is Sectigo, located at [STREET_ADDRESS]."
type textarea "The contact telephone number for Sectigo is [PHONE_NUMBER]. Please refer the KB…"
type textarea "We are a privately held company and do not disclose this information."
type textarea "We are privately held and do not share this information."
type textarea "The company employs 34 employees in [GEOGRAPHIC_DATA]. In [GEOGRAPHIC_DATA], th…"
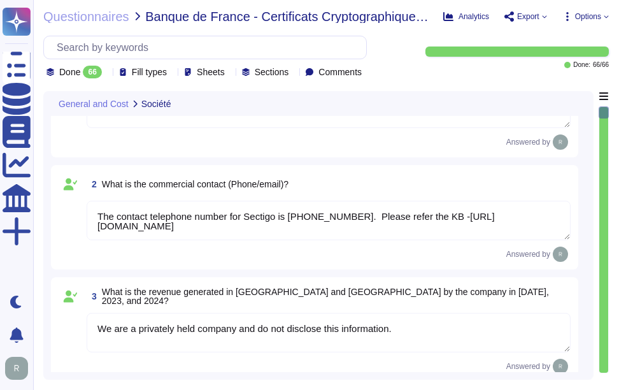
scroll to position [64, 0]
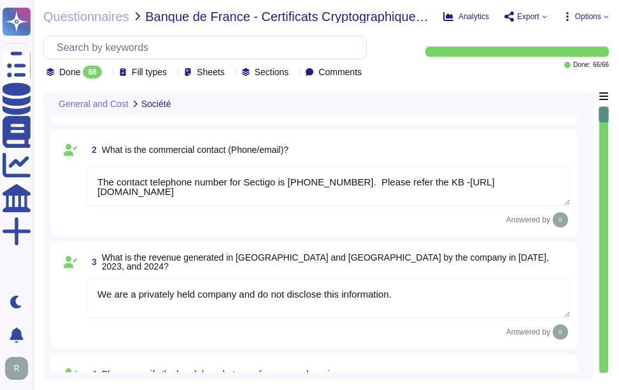
type textarea "Your enterprise sales representative will share the details."
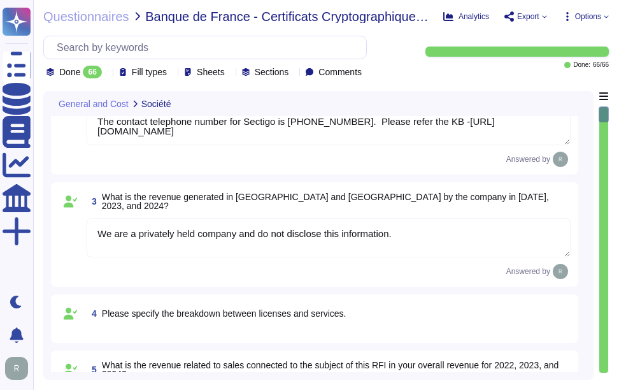
scroll to position [191, 0]
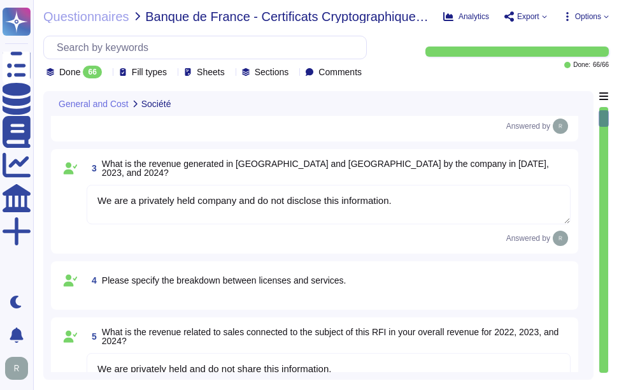
type textarea "We are privately held and do not share this information."
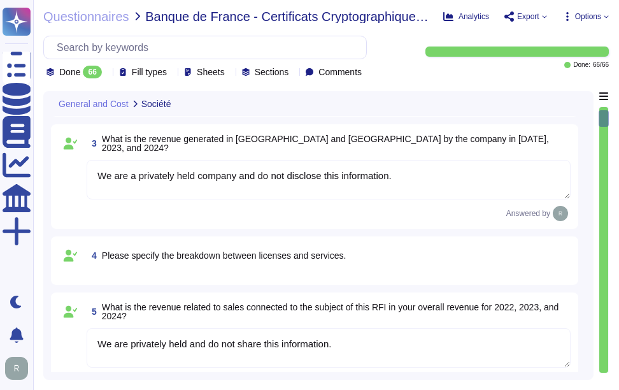
scroll to position [255, 0]
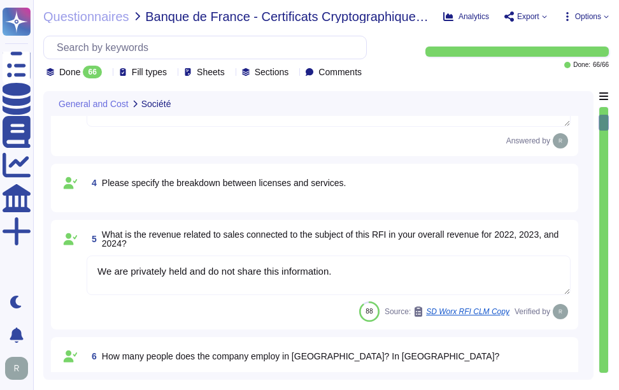
type textarea "We handle maintenance and upgrades by defining optimal times for installation, …"
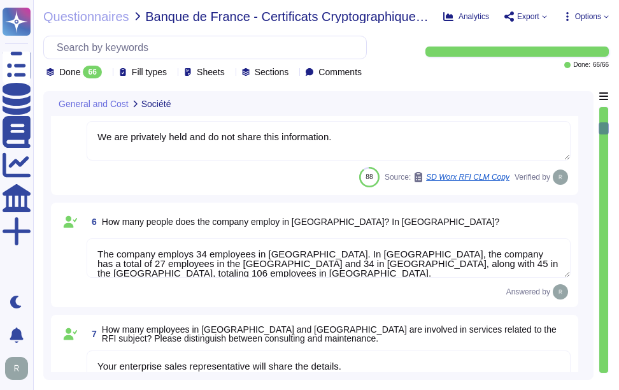
type textarea "No, Sectigo is incorporated in the [GEOGRAPHIC_DATA]. Sectigo complies fully wi…"
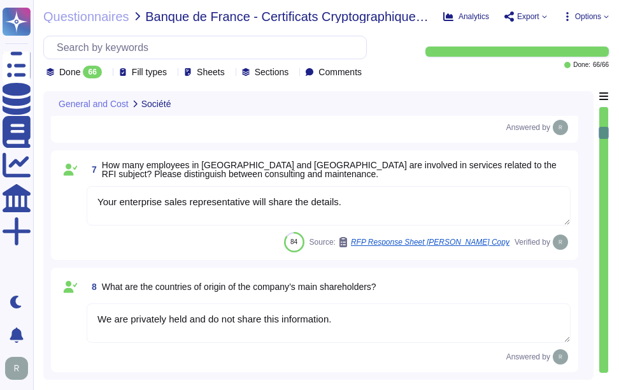
scroll to position [574, 0]
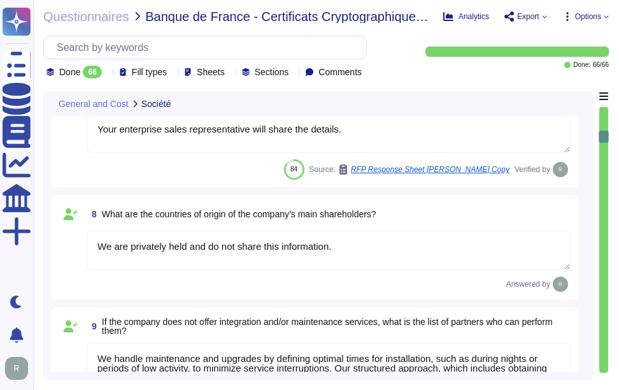
type textarea "We offer a variety of SSL authentication certificate types, including: 1. Multi…"
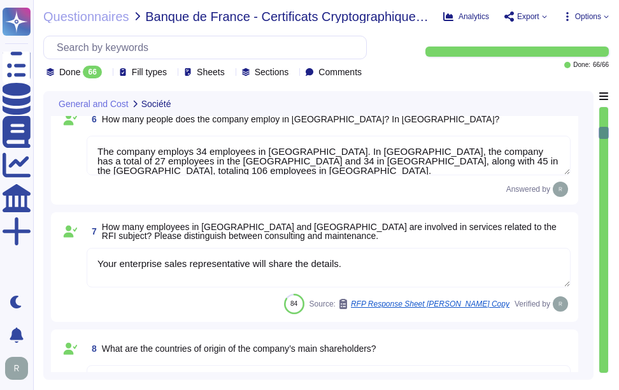
scroll to position [510, 0]
drag, startPoint x: 348, startPoint y: 270, endPoint x: 94, endPoint y: 270, distance: 254.3
click at [94, 270] on textarea "Your enterprise sales representative will share the details." at bounding box center [329, 269] width 484 height 40
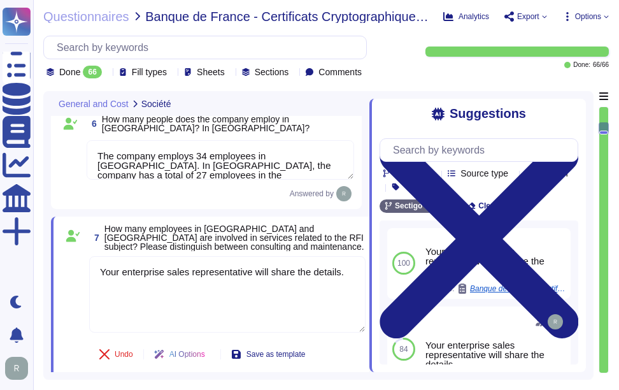
scroll to position [20, 0]
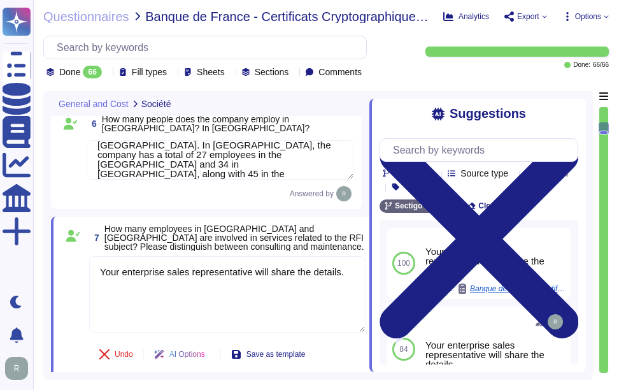
drag, startPoint x: 97, startPoint y: 147, endPoint x: 349, endPoint y: 178, distance: 254.3
click at [349, 178] on div "6 How many people does the company employ in [GEOGRAPHIC_DATA]? In [GEOGRAPHIC_…" at bounding box center [207, 156] width 296 height 89
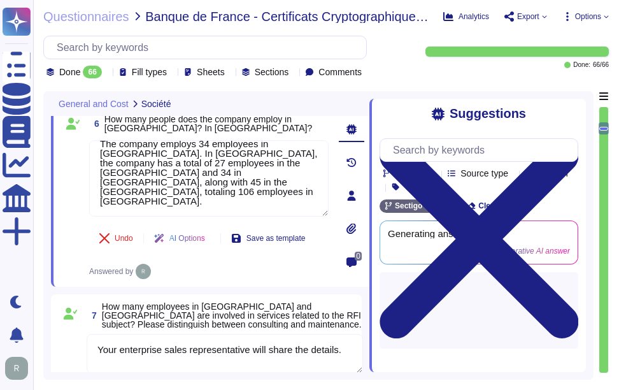
scroll to position [0, 0]
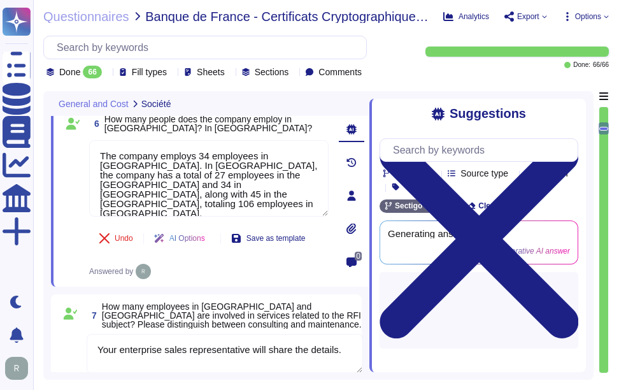
paste textarea "Your enterprise sales representative will share the details"
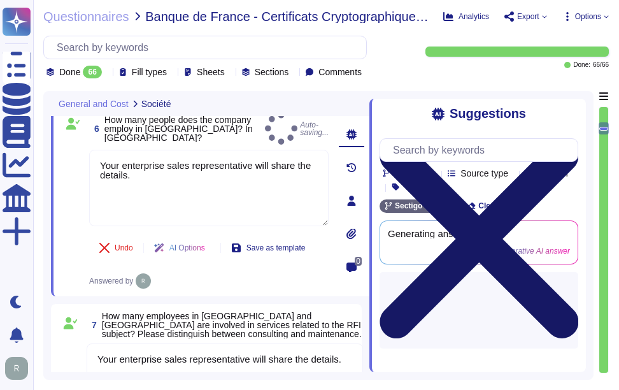
click at [572, 140] on icon at bounding box center [479, 239] width 199 height 199
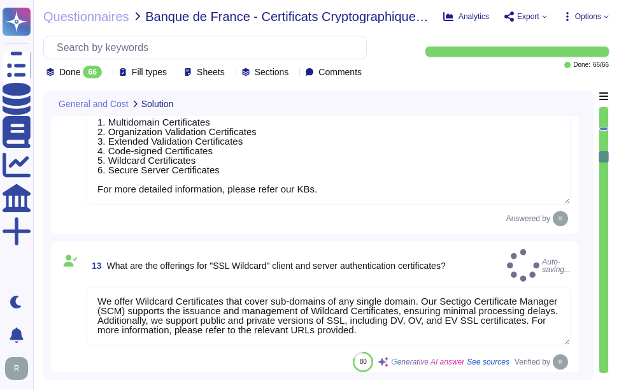
scroll to position [1275, 0]
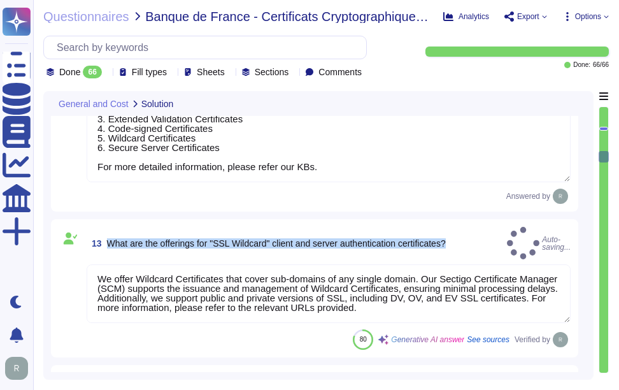
drag, startPoint x: 106, startPoint y: 236, endPoint x: 509, endPoint y: 236, distance: 402.7
click at [509, 236] on div "13 What are the offerings for "SSL Wildcard" client and server authentication c…" at bounding box center [329, 243] width 484 height 33
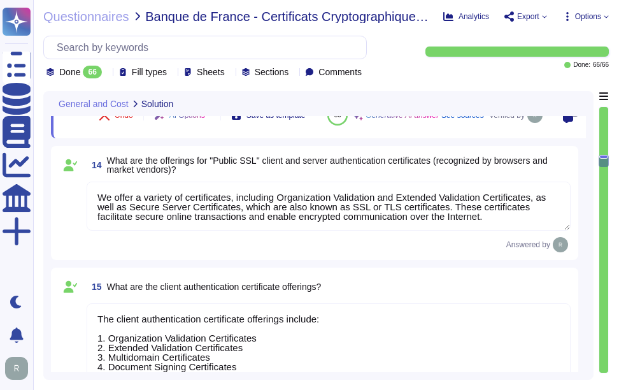
scroll to position [1529, 0]
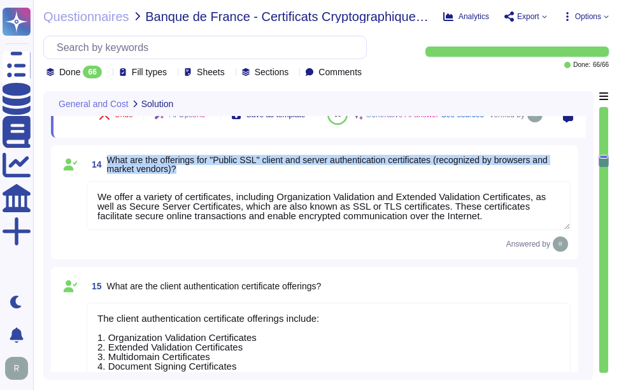
drag, startPoint x: 107, startPoint y: 170, endPoint x: 335, endPoint y: 184, distance: 228.0
click at [335, 173] on span "What are the offerings for "Public SSL" client and server authentication certif…" at bounding box center [339, 164] width 464 height 18
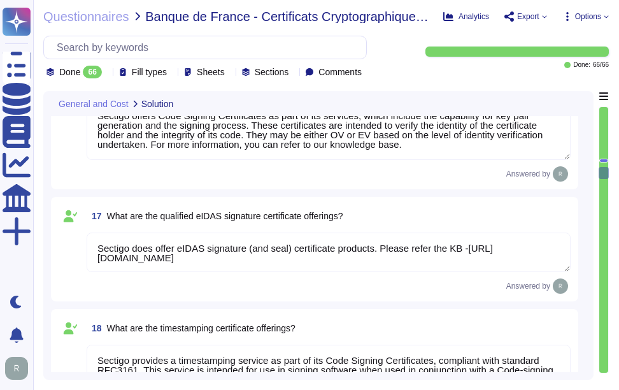
scroll to position [1912, 0]
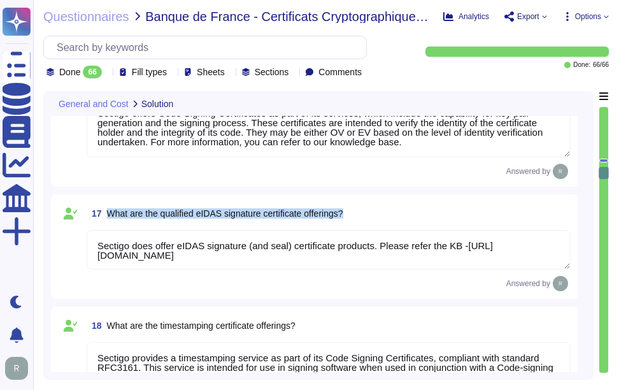
drag, startPoint x: 107, startPoint y: 211, endPoint x: 412, endPoint y: 211, distance: 305.2
click at [412, 211] on div "17 What are the qualified eIDAS signature certificate offerings?" at bounding box center [329, 213] width 484 height 23
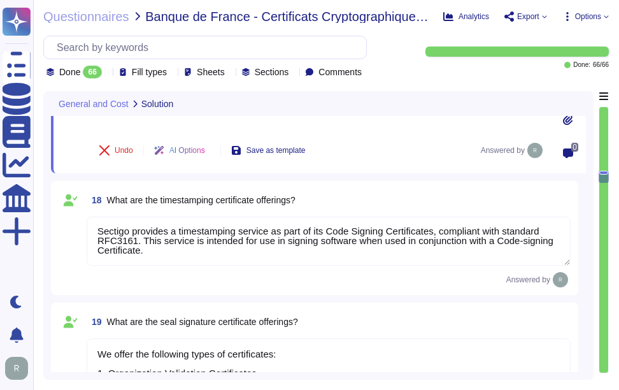
scroll to position [2103, 0]
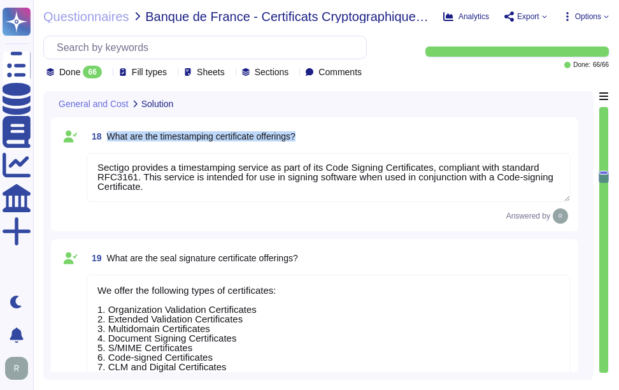
drag, startPoint x: 108, startPoint y: 135, endPoint x: 367, endPoint y: 134, distance: 259.4
click at [367, 134] on div "18 What are the timestamping certificate offerings?" at bounding box center [329, 136] width 484 height 23
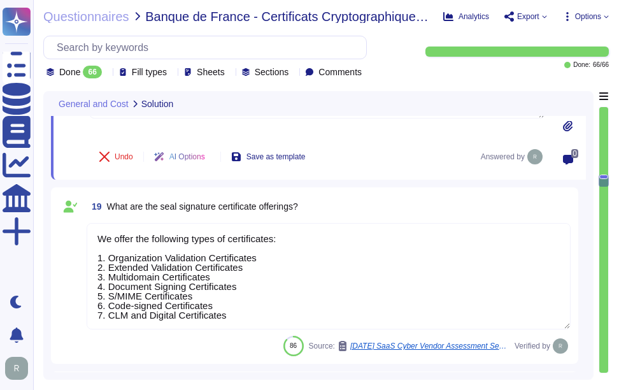
scroll to position [2167, 0]
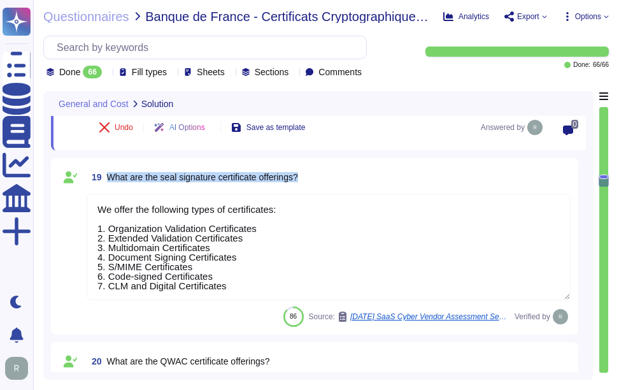
drag, startPoint x: 106, startPoint y: 175, endPoint x: 335, endPoint y: 181, distance: 228.9
click at [335, 181] on div "19 What are the seal signature certificate offerings?" at bounding box center [329, 177] width 484 height 23
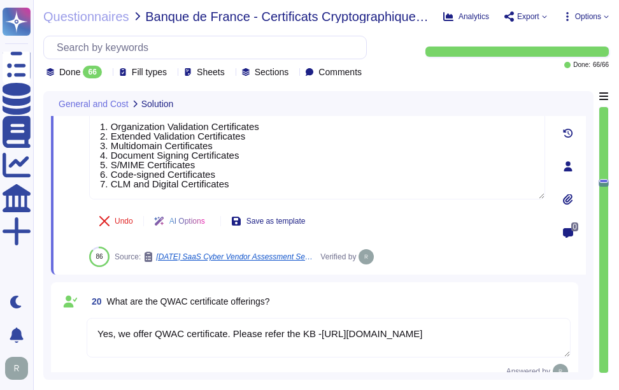
scroll to position [2230, 0]
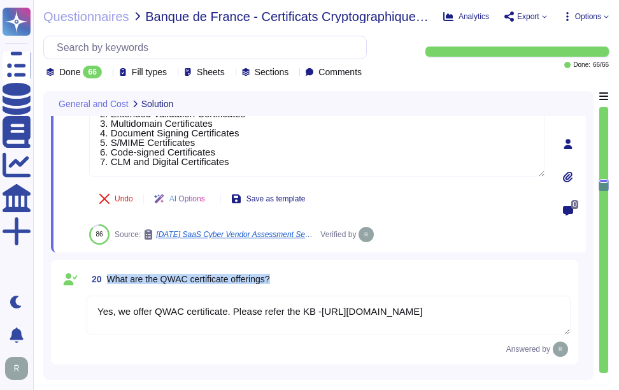
drag, startPoint x: 108, startPoint y: 280, endPoint x: 344, endPoint y: 291, distance: 236.0
click at [344, 291] on div "20 What are the QWAC certificate offerings? Yes, we offer QWAC certificate. Ple…" at bounding box center [315, 312] width 512 height 89
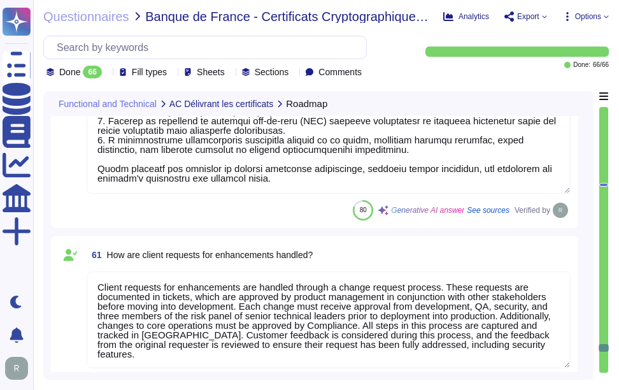
scroll to position [8922, 0]
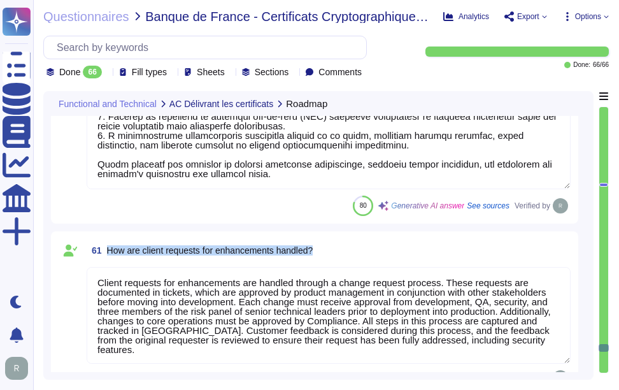
drag, startPoint x: 108, startPoint y: 249, endPoint x: 333, endPoint y: 257, distance: 224.5
click at [333, 257] on div "61 How are client requests for enhancements handled?" at bounding box center [329, 250] width 484 height 23
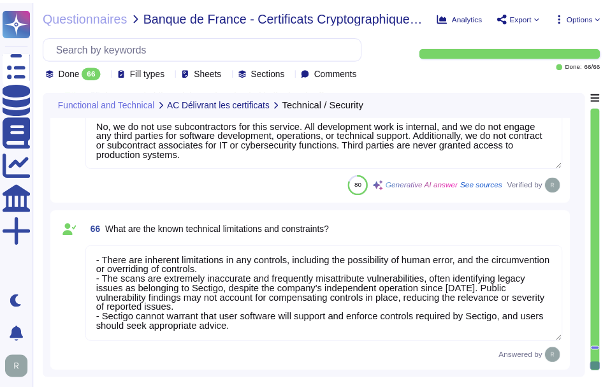
scroll to position [0, 0]
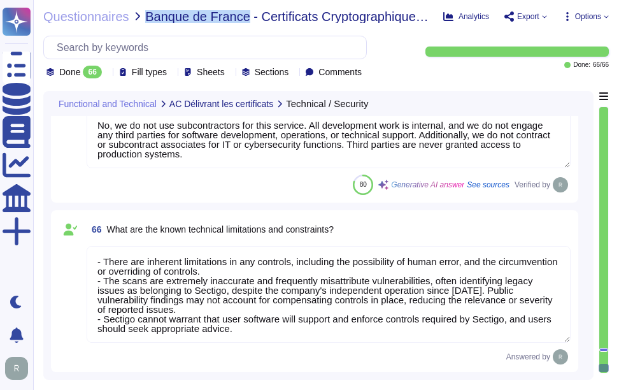
drag, startPoint x: 147, startPoint y: 17, endPoint x: 243, endPoint y: 19, distance: 96.2
click at [243, 19] on span "Banque de France - Certificats Cryptographiques publics Bordereau réponse engl…" at bounding box center [289, 16] width 288 height 13
copy span "Banque de France"
click at [86, 19] on span "Questionnaires" at bounding box center [86, 16] width 86 height 13
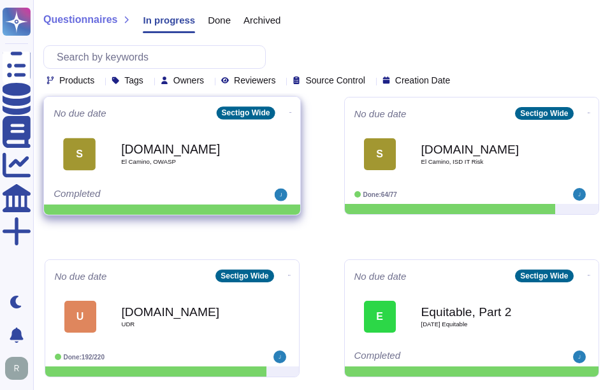
scroll to position [191, 0]
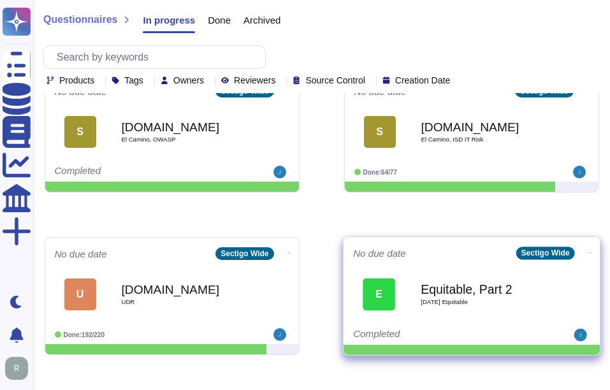
click at [475, 301] on span "[DATE] Equitable" at bounding box center [485, 302] width 129 height 6
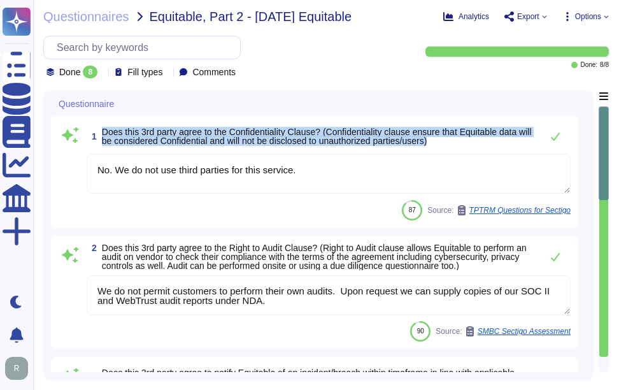
drag, startPoint x: 103, startPoint y: 132, endPoint x: 499, endPoint y: 147, distance: 396.0
click at [499, 147] on span "1 Does this 3rd party agree to the Confidentiality Clause? (Confidentiality cla…" at bounding box center [311, 136] width 449 height 23
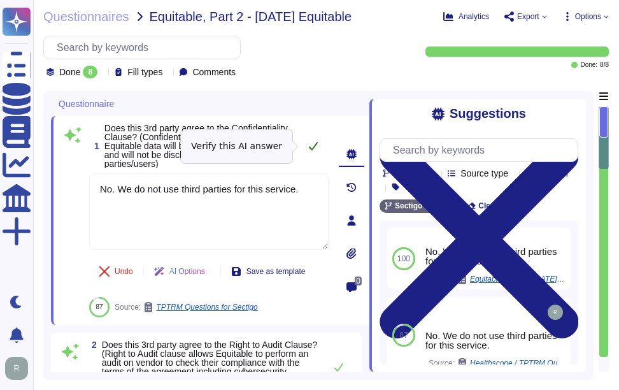
click at [312, 146] on icon at bounding box center [313, 146] width 10 height 10
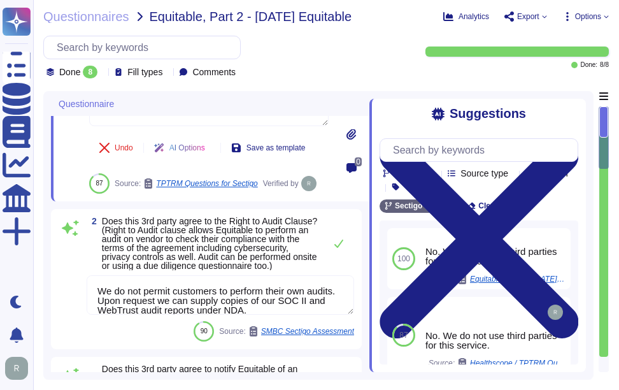
scroll to position [127, 0]
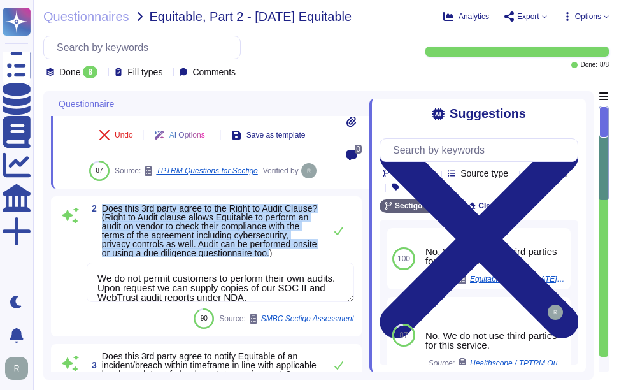
drag, startPoint x: 103, startPoint y: 208, endPoint x: 215, endPoint y: 263, distance: 125.1
click at [215, 258] on span "Does this 3rd party agree to the Right to Audit Clause? (Right to Audit clause …" at bounding box center [210, 230] width 216 height 55
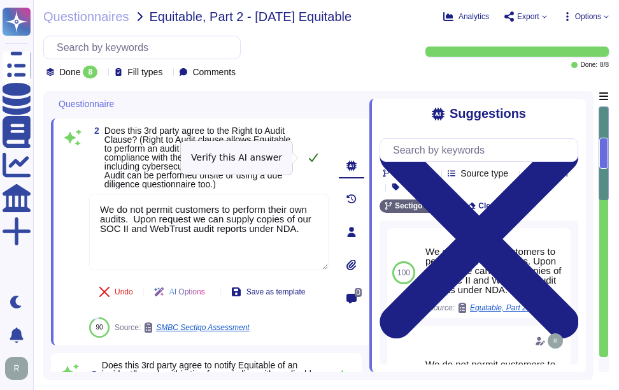
click at [314, 157] on icon at bounding box center [313, 157] width 10 height 10
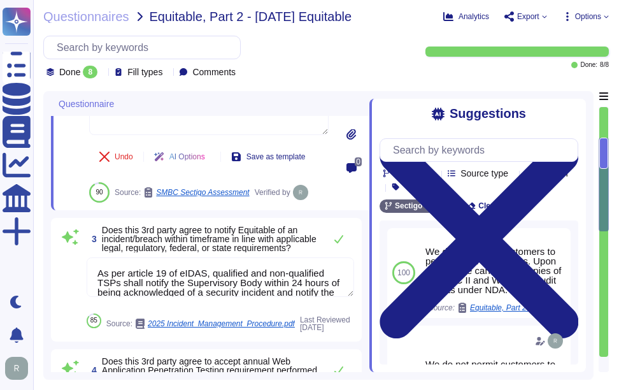
scroll to position [255, 0]
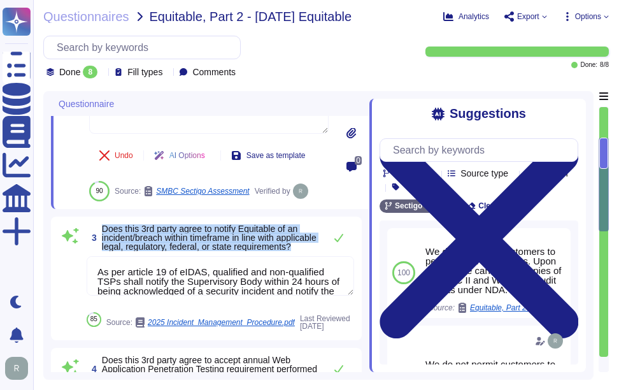
drag, startPoint x: 103, startPoint y: 226, endPoint x: 184, endPoint y: 266, distance: 90.6
click at [184, 266] on div "3 Does this 3rd party agree to notify Equitable of an incident/breach within ti…" at bounding box center [207, 278] width 296 height 108
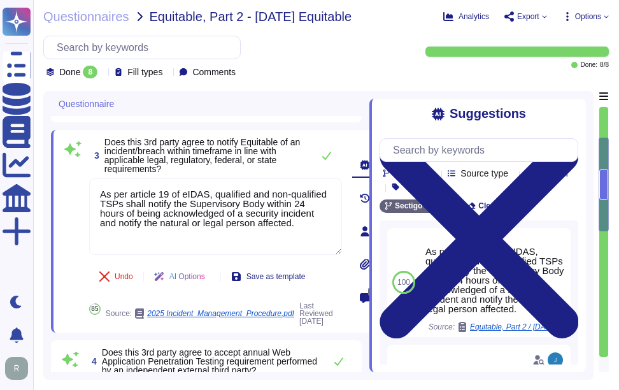
drag, startPoint x: 159, startPoint y: 242, endPoint x: 92, endPoint y: 178, distance: 92.8
click at [92, 178] on div "3 Does this 3rd party agree to notify Equitable of an incident/breach within ti…" at bounding box center [201, 231] width 281 height 187
paste textarea "Online and email from our Status IO application provides immediate notification…"
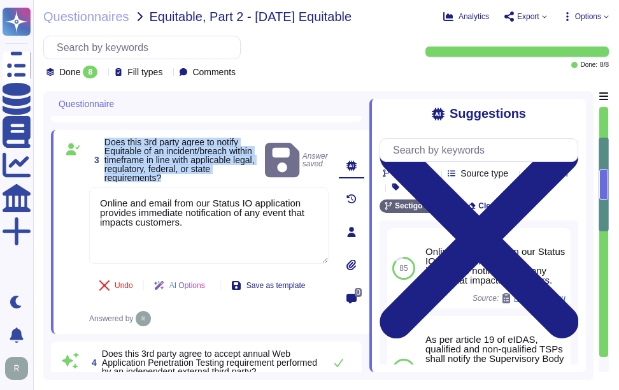
drag, startPoint x: 105, startPoint y: 147, endPoint x: 189, endPoint y: 191, distance: 95.5
click at [189, 191] on div "3 Does this 3rd party agree to notify Equitable of an incident/breach within ti…" at bounding box center [195, 232] width 268 height 189
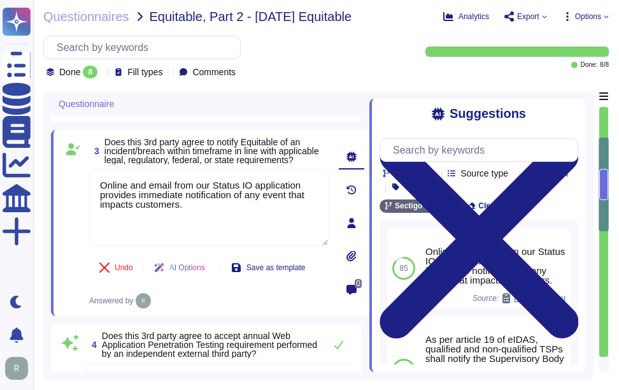
click at [242, 308] on div "Undo AI Options Save as template Answered by" at bounding box center [209, 280] width 240 height 56
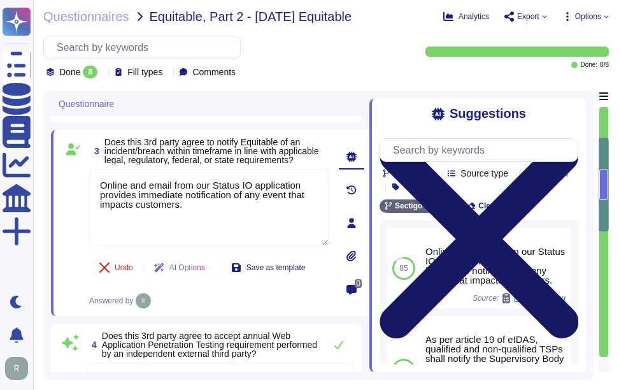
click at [573, 113] on icon at bounding box center [479, 238] width 199 height 265
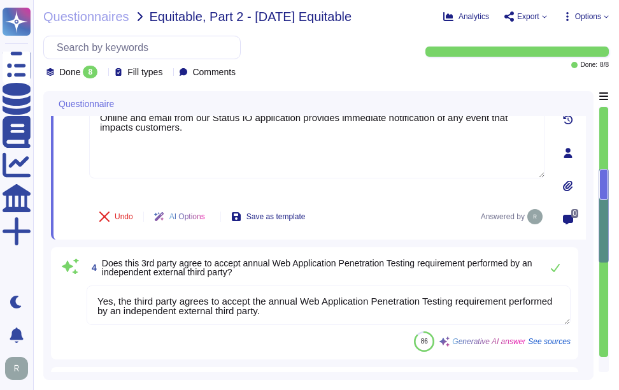
scroll to position [319, 0]
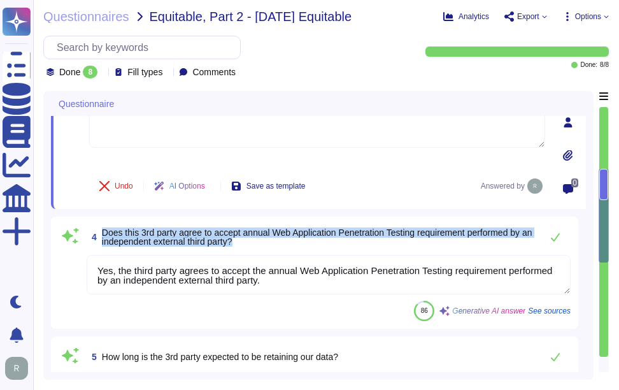
drag, startPoint x: 103, startPoint y: 230, endPoint x: 297, endPoint y: 242, distance: 194.1
click at [297, 242] on span "Does this 3rd party agree to accept annual Web Application Penetration Testing …" at bounding box center [318, 237] width 433 height 18
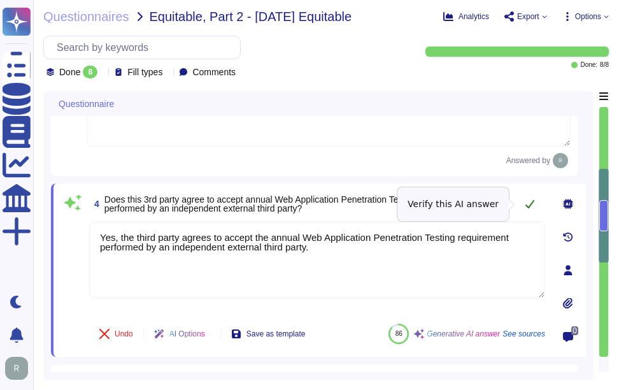
click at [528, 201] on icon at bounding box center [530, 204] width 10 height 10
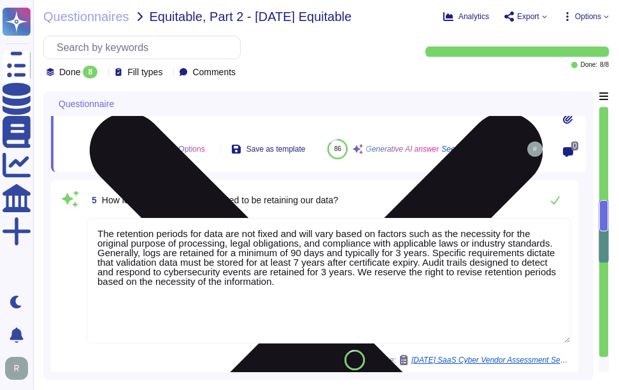
scroll to position [510, 0]
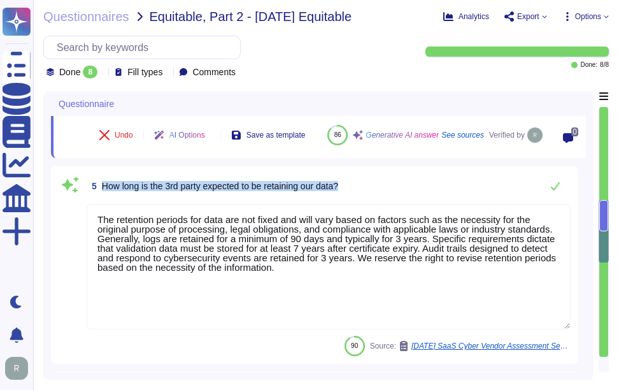
drag, startPoint x: 102, startPoint y: 200, endPoint x: 391, endPoint y: 205, distance: 288.7
click at [391, 199] on div "5 How long is the 3rd party expected to be retaining our data?" at bounding box center [329, 185] width 484 height 25
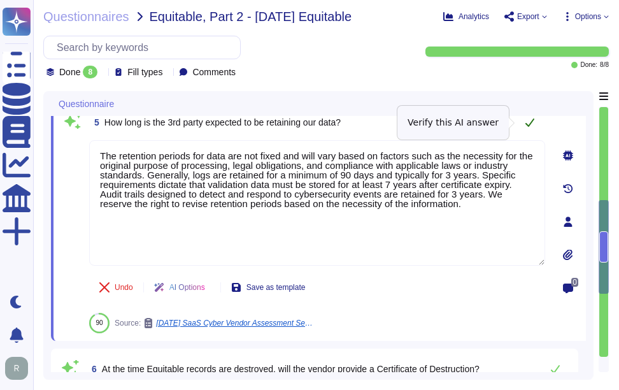
click at [522, 119] on button at bounding box center [530, 122] width 31 height 25
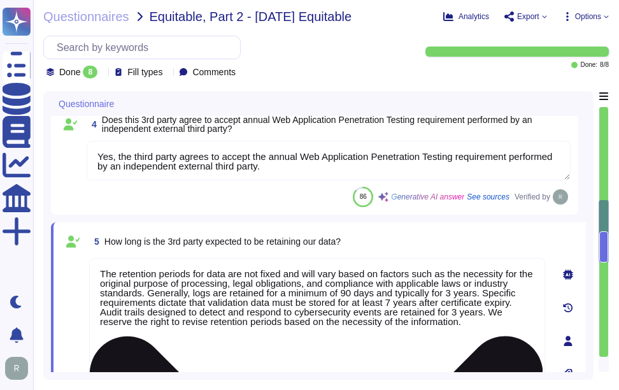
scroll to position [382, 0]
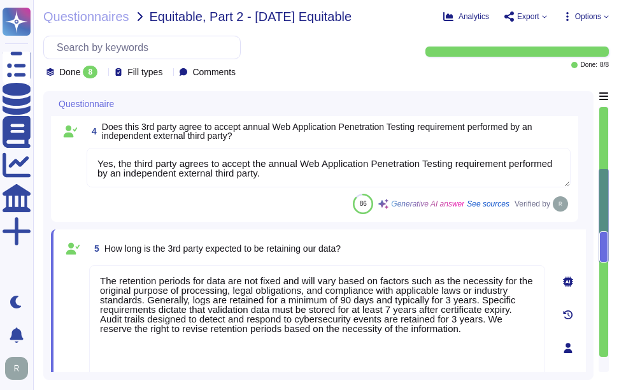
click at [503, 248] on div "5 How long is the 3rd party expected to be retaining our data?" at bounding box center [317, 248] width 456 height 23
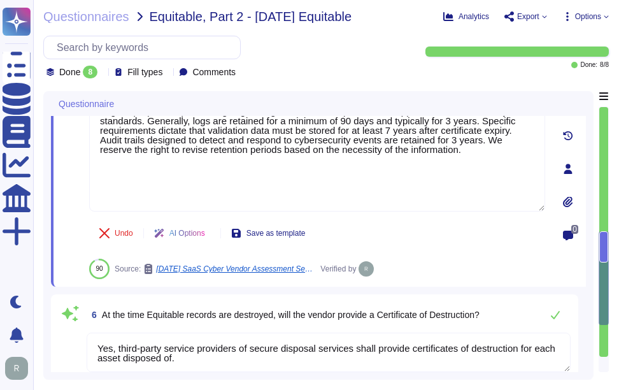
scroll to position [637, 0]
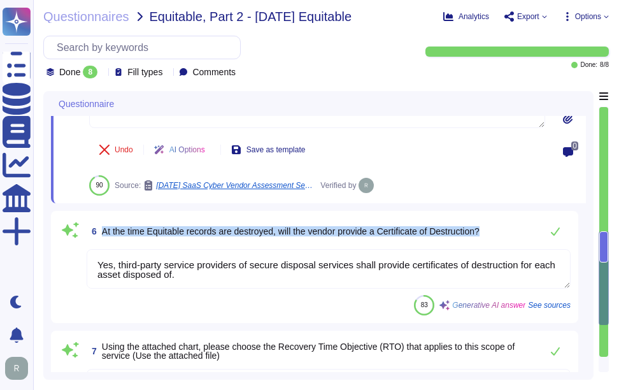
drag, startPoint x: 103, startPoint y: 232, endPoint x: 530, endPoint y: 242, distance: 427.1
click at [530, 242] on div "6 At the time Equitable records are destroyed, will the vendor provide a Certif…" at bounding box center [329, 231] width 484 height 25
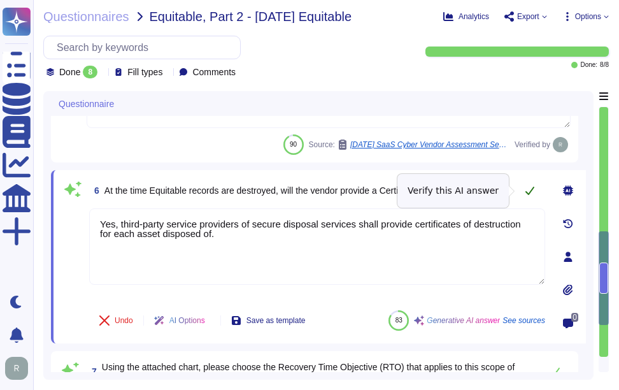
click at [529, 192] on icon at bounding box center [530, 190] width 10 height 10
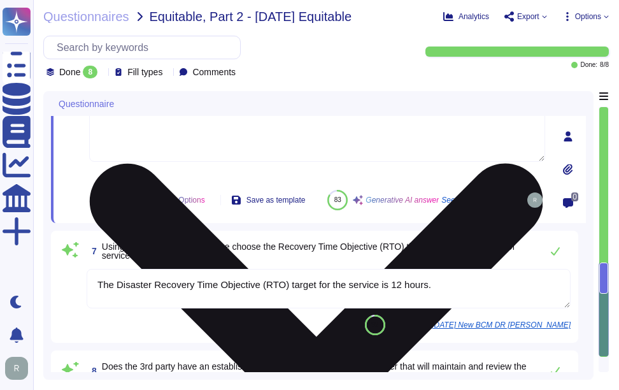
scroll to position [729, 0]
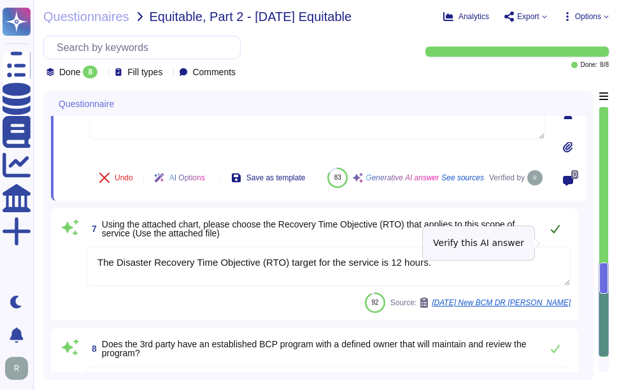
click at [558, 234] on icon at bounding box center [556, 229] width 10 height 10
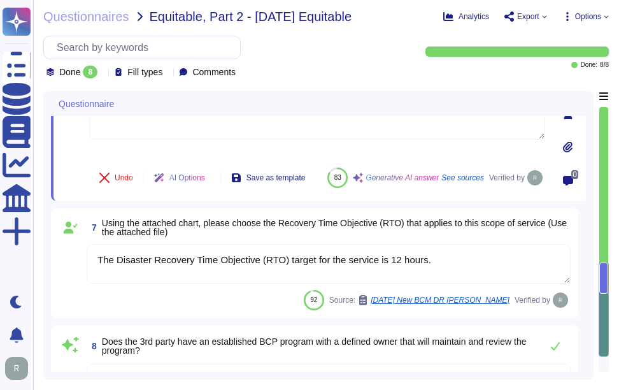
click at [522, 318] on div "7 Using the attached chart, please choose the Recovery Time Objective (RTO) tha…" at bounding box center [315, 263] width 528 height 110
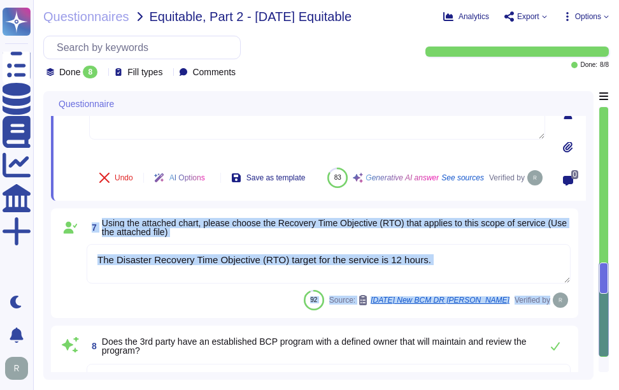
click at [522, 318] on div "7 Using the attached chart, please choose the Recovery Time Objective (RTO) tha…" at bounding box center [315, 263] width 528 height 110
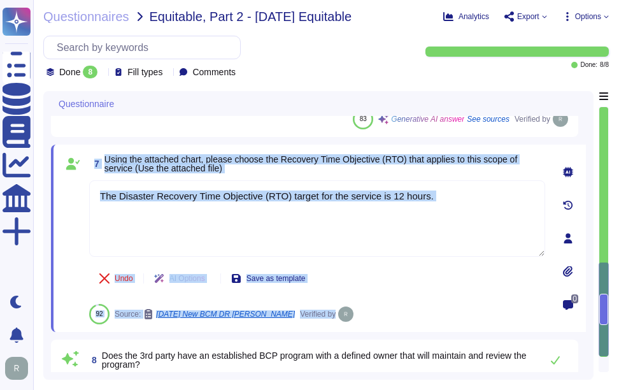
click at [389, 273] on div "Undo AI Options Save as template 92 Source: [DATE] New BCM DR Questionaire Veri…" at bounding box center [317, 293] width 456 height 61
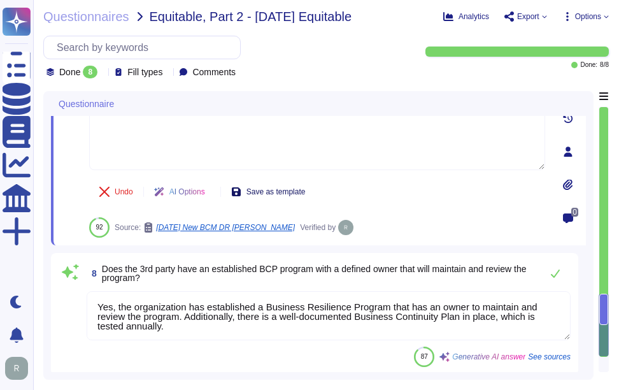
scroll to position [818, 0]
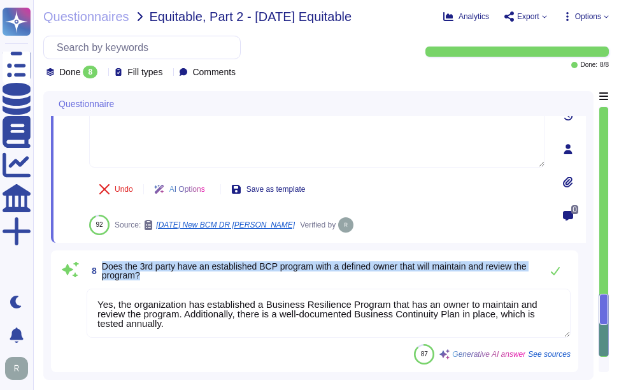
drag, startPoint x: 103, startPoint y: 262, endPoint x: 166, endPoint y: 275, distance: 65.0
click at [166, 275] on span "Does the 3rd party have an established BCP program with a defined owner that wi…" at bounding box center [318, 271] width 433 height 18
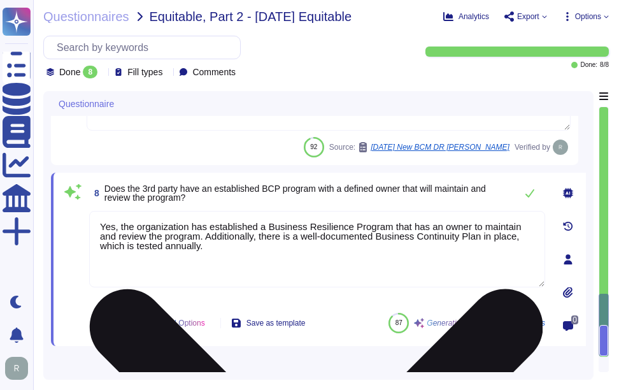
scroll to position [792, 0]
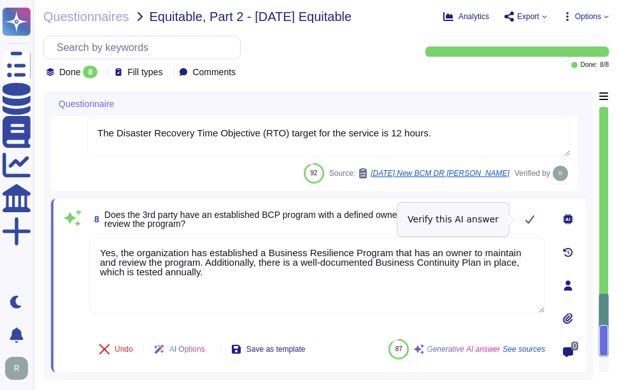
click at [534, 219] on icon at bounding box center [530, 219] width 10 height 10
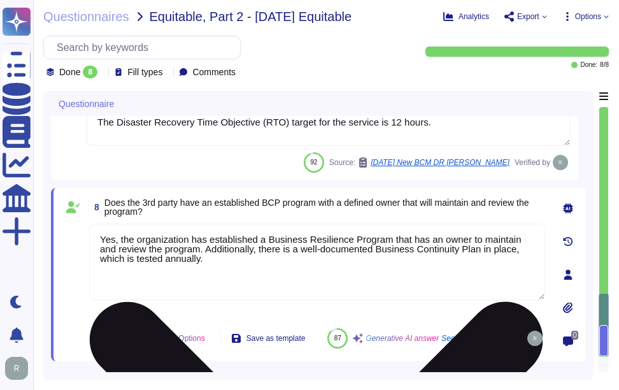
scroll to position [806, 0]
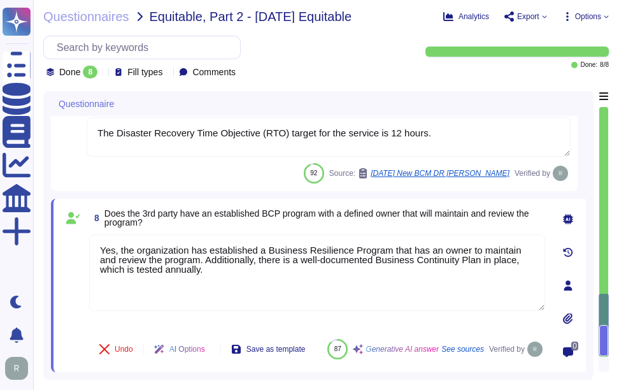
click at [79, 270] on span at bounding box center [72, 282] width 23 height 94
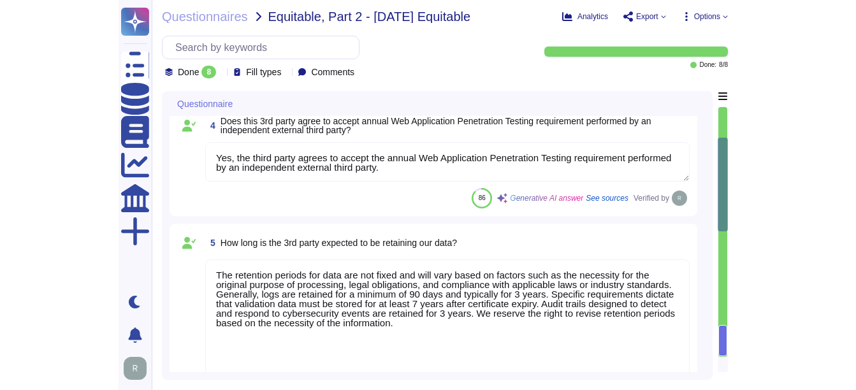
scroll to position [0, 0]
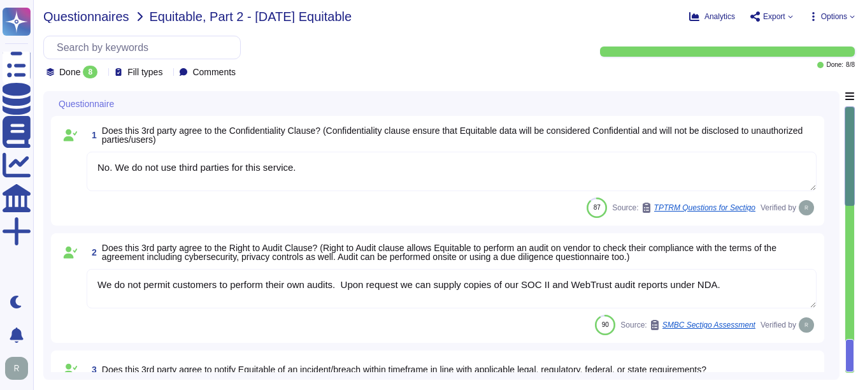
click at [90, 20] on span "Questionnaires" at bounding box center [86, 16] width 86 height 13
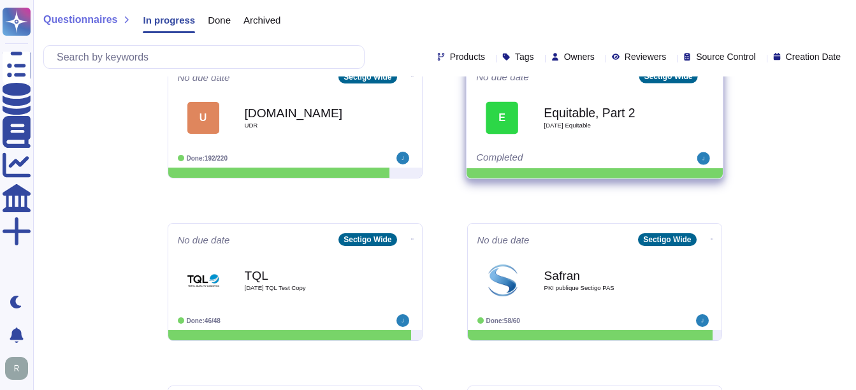
scroll to position [382, 0]
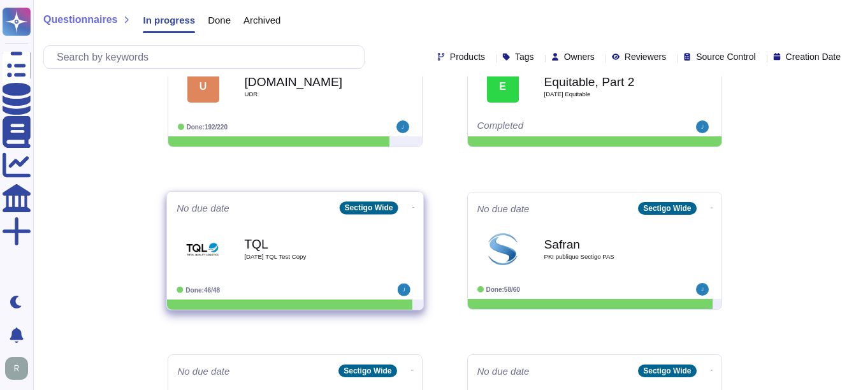
click at [275, 263] on div "TQL [DATE] TQL Test Copy" at bounding box center [308, 249] width 129 height 52
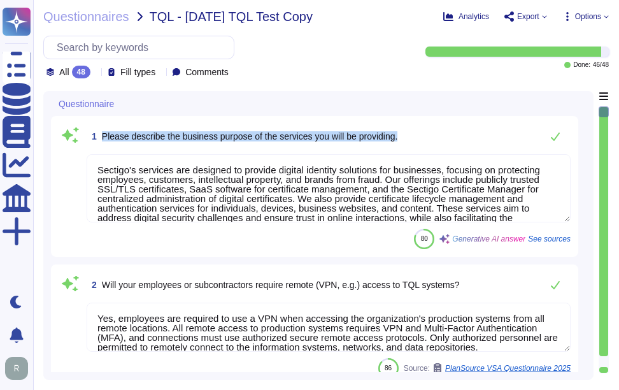
drag, startPoint x: 103, startPoint y: 136, endPoint x: 436, endPoint y: 152, distance: 333.1
click at [436, 152] on div "1 Please describe the business purpose of the services you will be providing. S…" at bounding box center [315, 187] width 512 height 126
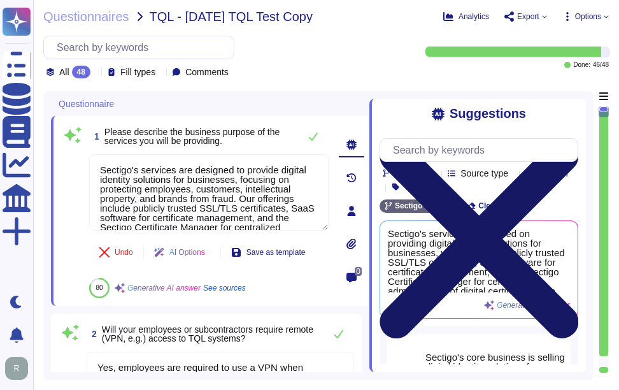
click at [570, 140] on icon at bounding box center [479, 239] width 199 height 199
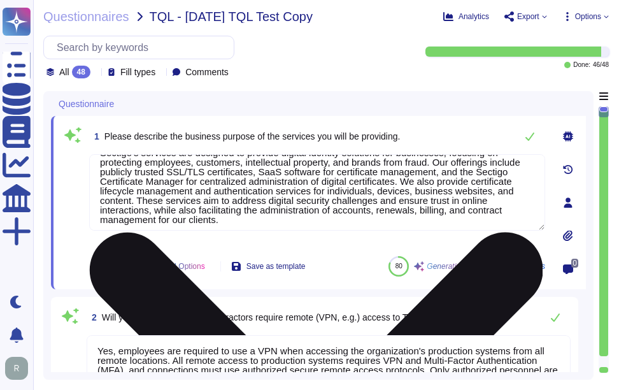
scroll to position [22, 0]
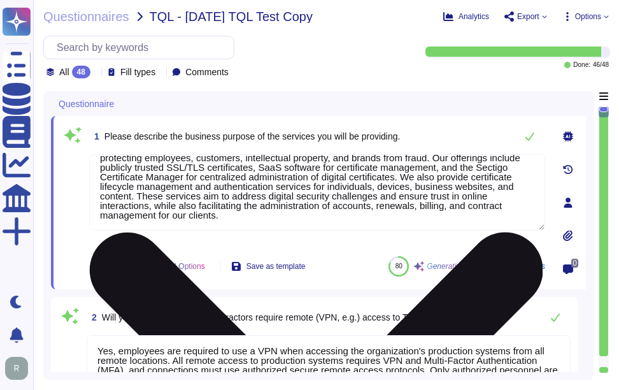
drag, startPoint x: 135, startPoint y: 195, endPoint x: 256, endPoint y: 215, distance: 122.8
click at [256, 215] on textarea "Sectigo's services are designed to provide digital identity solutions for busin…" at bounding box center [317, 192] width 456 height 76
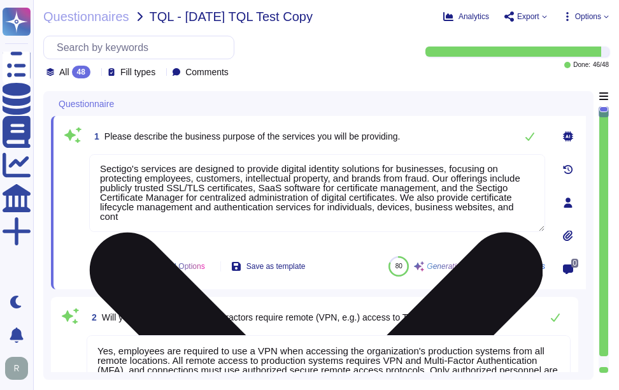
scroll to position [0, 0]
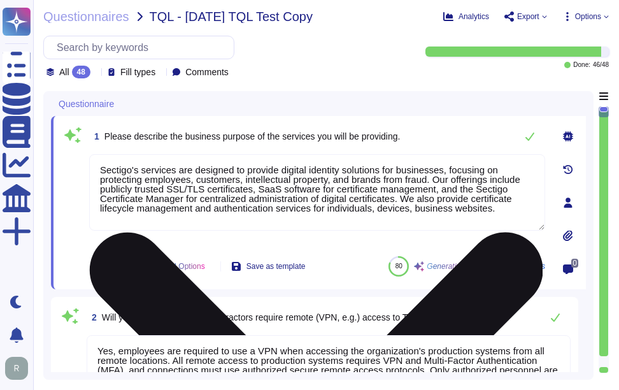
click at [409, 212] on textarea "Sectigo's services are designed to provide digital identity solutions for busin…" at bounding box center [317, 192] width 456 height 76
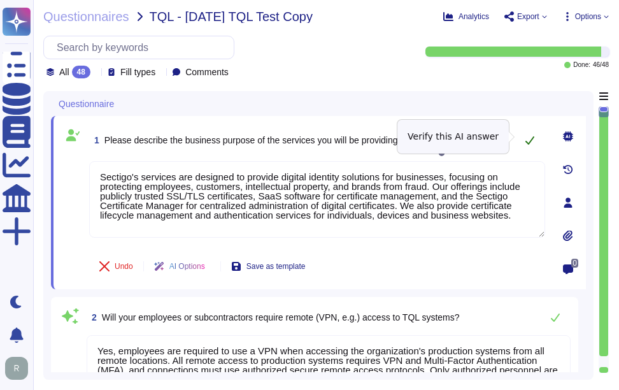
click at [529, 135] on icon at bounding box center [530, 140] width 10 height 10
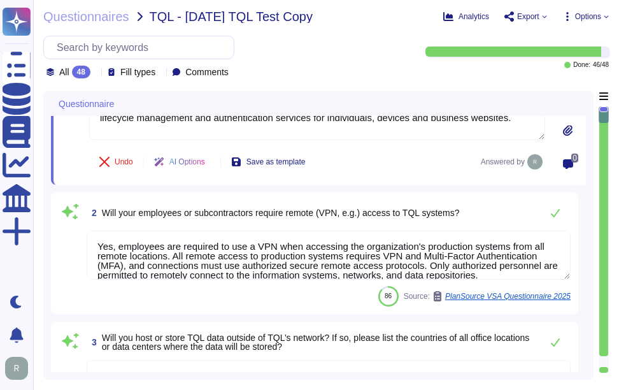
scroll to position [127, 0]
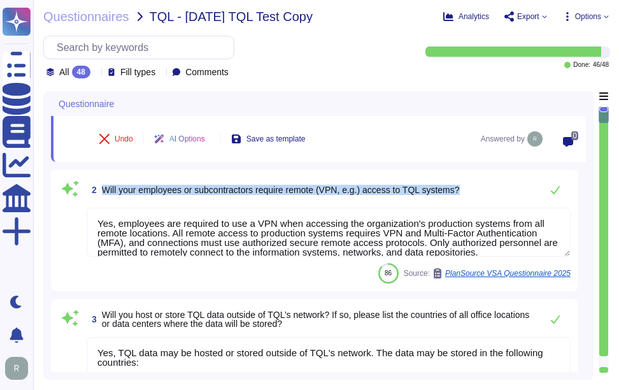
drag, startPoint x: 104, startPoint y: 188, endPoint x: 495, endPoint y: 190, distance: 390.6
click at [495, 190] on div "2 Will your employees or subcontractors require remote (VPN, e.g.) access to TQ…" at bounding box center [329, 189] width 484 height 25
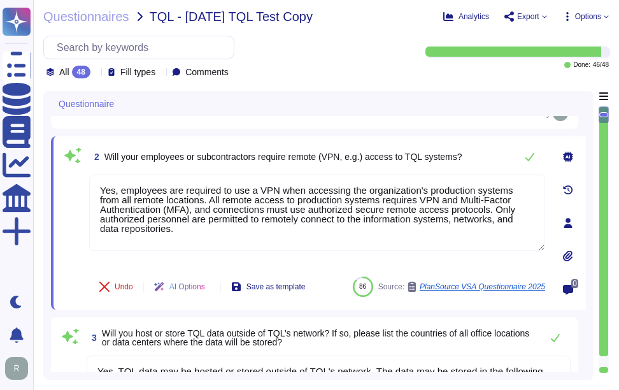
drag, startPoint x: 191, startPoint y: 231, endPoint x: 92, endPoint y: 174, distance: 113.9
click at [92, 174] on div "2 Will your employees or subcontractors require remote (VPN, e.g.) access to TQ…" at bounding box center [303, 223] width 484 height 158
paste textarea "No. We have a SaaS portal accessible through popular browser"
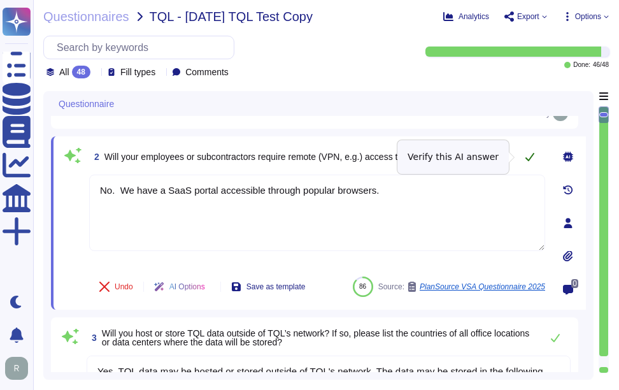
click at [528, 159] on icon at bounding box center [530, 157] width 9 height 8
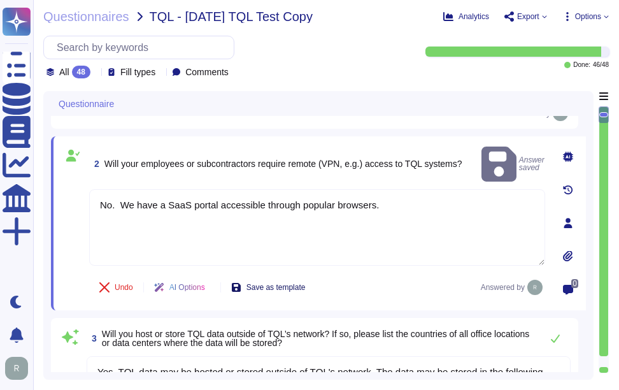
click at [285, 284] on span "Save as template" at bounding box center [276, 288] width 59 height 8
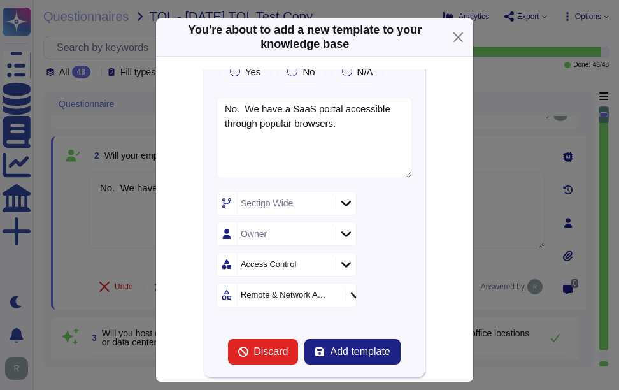
scroll to position [182, 0]
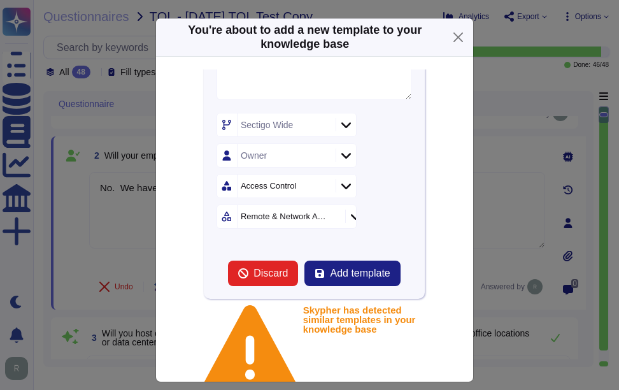
click at [335, 270] on span "Add template" at bounding box center [360, 273] width 60 height 10
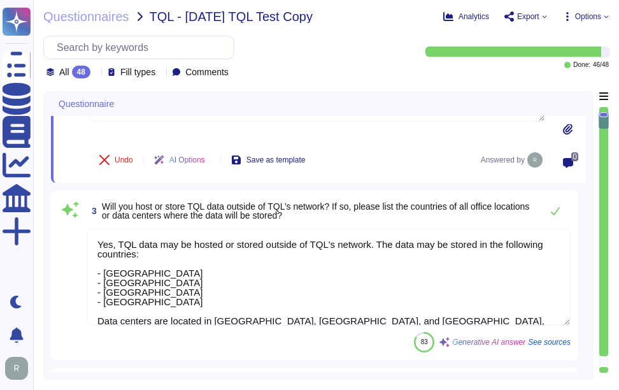
scroll to position [255, 0]
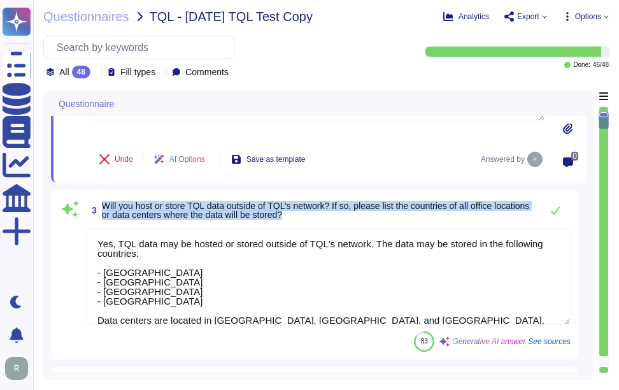
drag, startPoint x: 104, startPoint y: 203, endPoint x: 377, endPoint y: 222, distance: 274.1
click at [377, 222] on div "3 Will you host or store TQL data outside of TQL’s network? If so, please list …" at bounding box center [329, 210] width 484 height 25
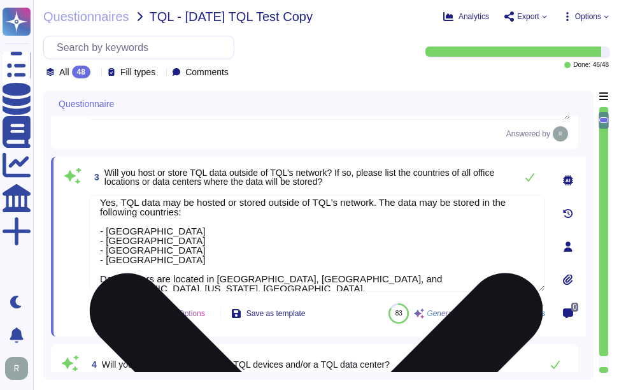
scroll to position [11, 0]
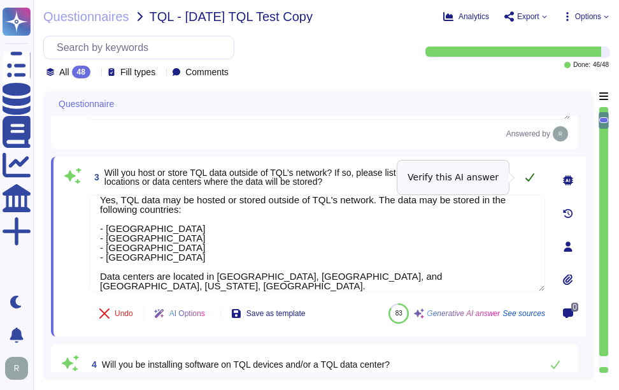
click at [530, 178] on icon at bounding box center [530, 177] width 10 height 10
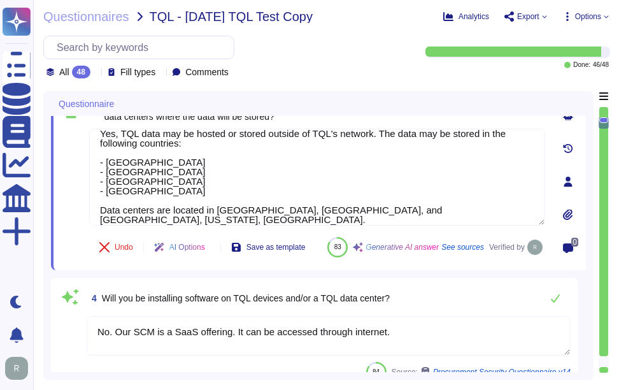
scroll to position [382, 0]
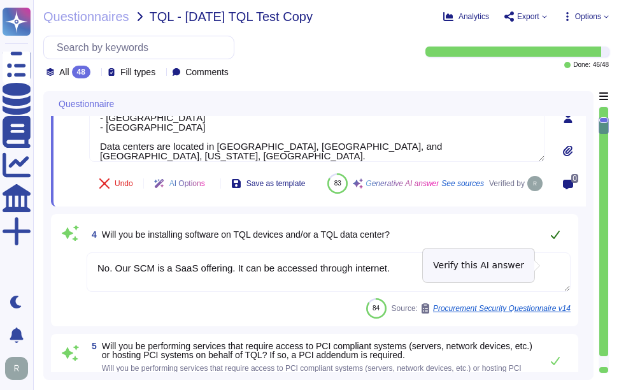
click at [551, 240] on icon at bounding box center [556, 234] width 10 height 10
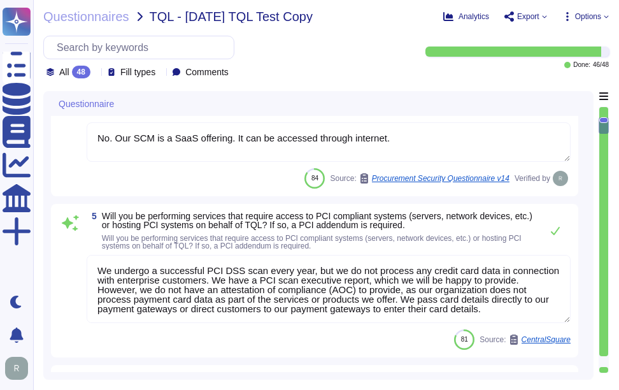
scroll to position [1, 0]
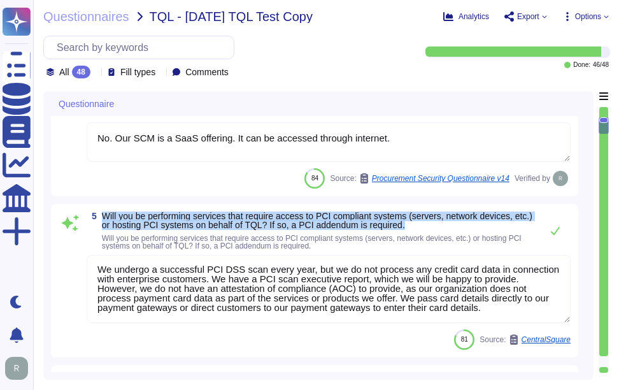
drag, startPoint x: 103, startPoint y: 244, endPoint x: 430, endPoint y: 256, distance: 327.1
click at [430, 229] on span "Will you be performing services that require access to PCI compliant systems (s…" at bounding box center [318, 221] width 433 height 18
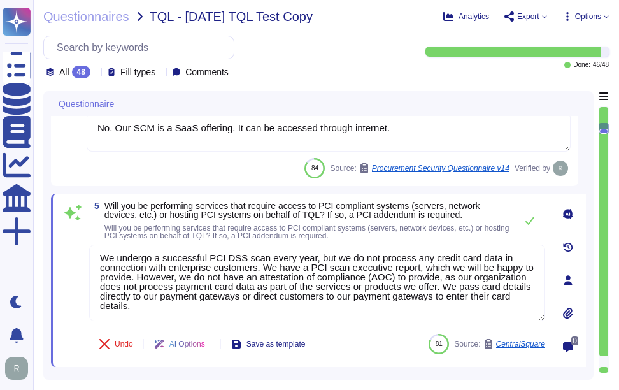
scroll to position [0, 0]
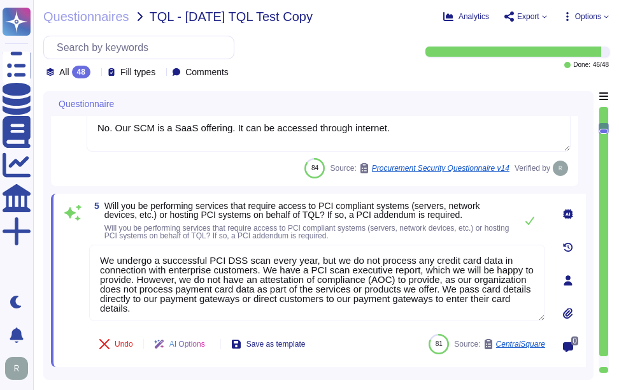
drag, startPoint x: 207, startPoint y: 314, endPoint x: 80, endPoint y: 247, distance: 143.9
click at [80, 247] on div "5 Will you be performing services that require access to PCI compliant systems …" at bounding box center [303, 280] width 484 height 158
paste textarea "; however, we do not process payment card data as part of the services or produ…"
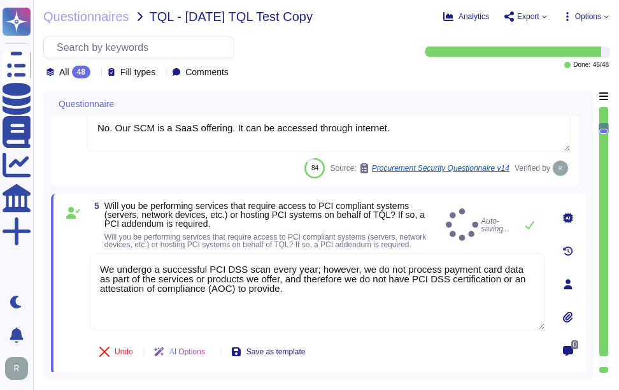
click at [361, 341] on div "Undo AI Options Save as template" at bounding box center [317, 351] width 456 height 31
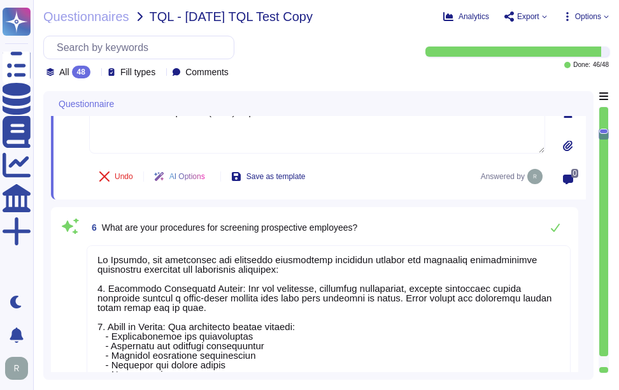
scroll to position [701, 0]
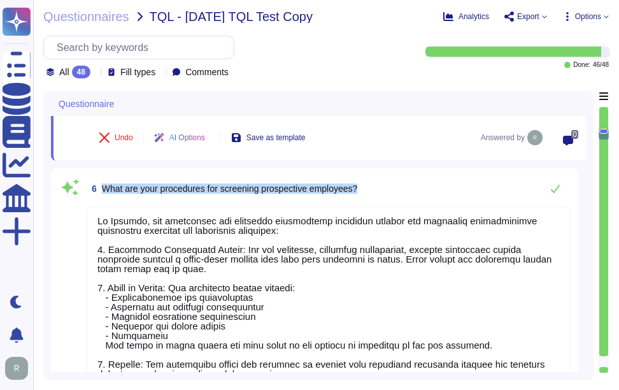
drag, startPoint x: 105, startPoint y: 189, endPoint x: 435, endPoint y: 185, distance: 330.8
click at [435, 185] on div "6 What are your procedures for screening prospective employees?" at bounding box center [329, 188] width 484 height 25
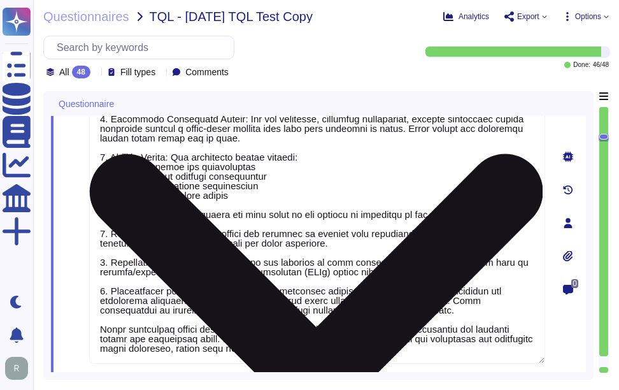
scroll to position [892, 0]
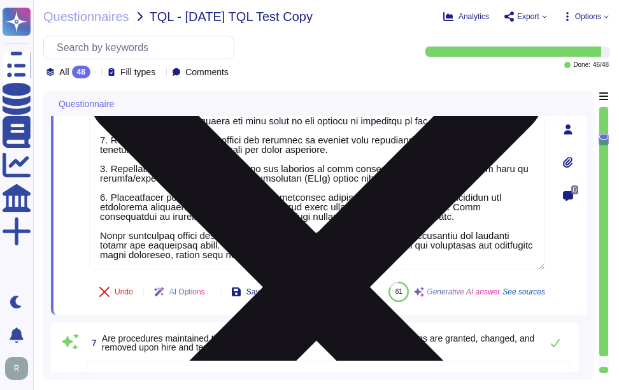
drag, startPoint x: 352, startPoint y: 255, endPoint x: 263, endPoint y: 246, distance: 89.0
click at [263, 246] on textarea at bounding box center [317, 126] width 456 height 288
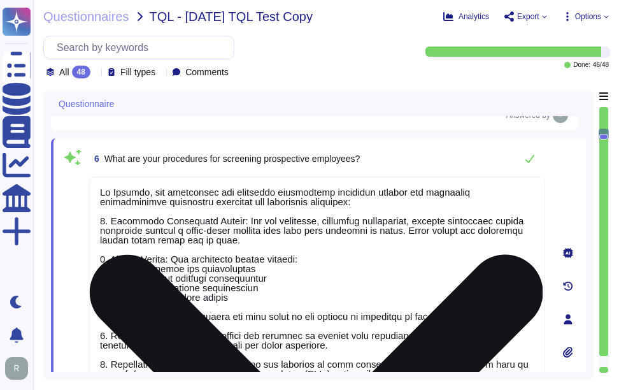
scroll to position [711, 0]
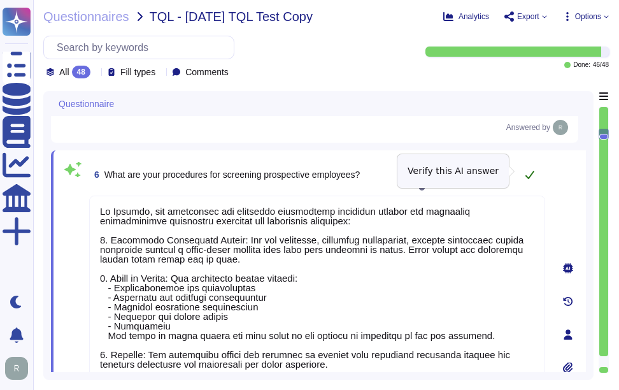
click at [531, 172] on icon at bounding box center [530, 175] width 9 height 8
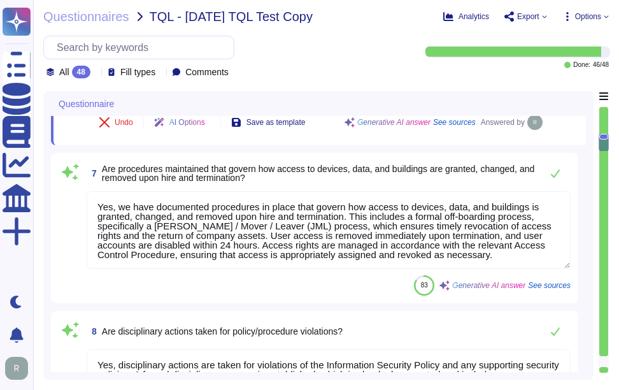
scroll to position [1029, 0]
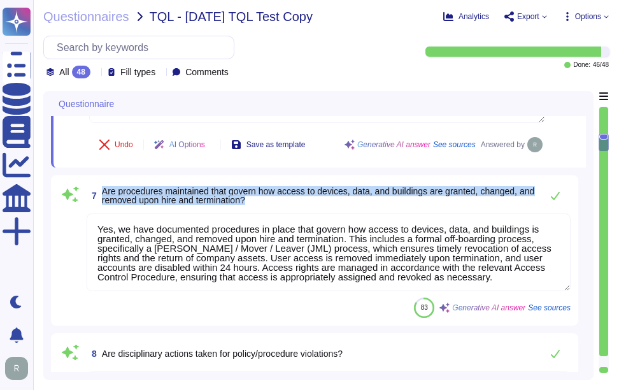
drag, startPoint x: 103, startPoint y: 192, endPoint x: 359, endPoint y: 203, distance: 255.8
click at [359, 203] on span "Are procedures maintained that govern how access to devices, data, and building…" at bounding box center [318, 196] width 433 height 18
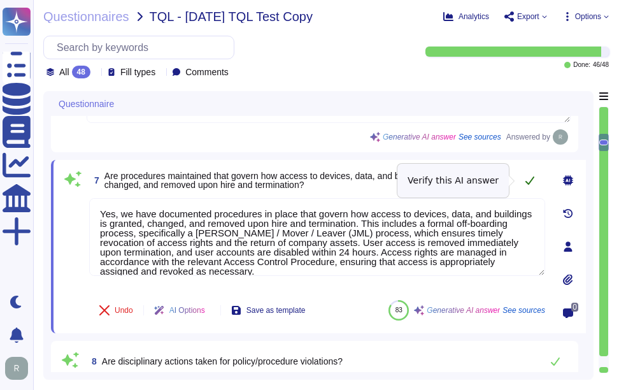
click at [528, 180] on icon at bounding box center [530, 180] width 10 height 10
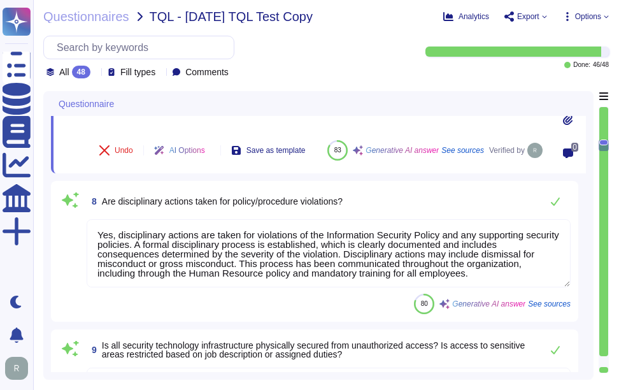
scroll to position [1220, 0]
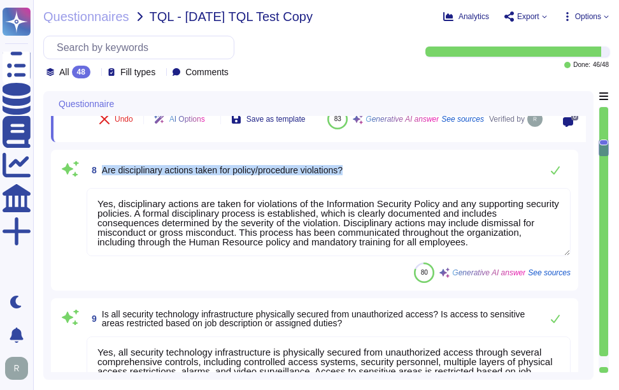
drag, startPoint x: 102, startPoint y: 185, endPoint x: 426, endPoint y: 195, distance: 324.5
click at [426, 183] on div "8 Are disciplinary actions taken for policy/procedure violations?" at bounding box center [329, 169] width 484 height 25
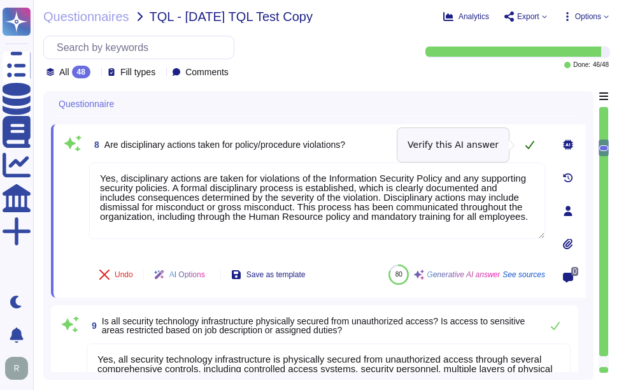
click at [528, 143] on icon at bounding box center [530, 145] width 10 height 10
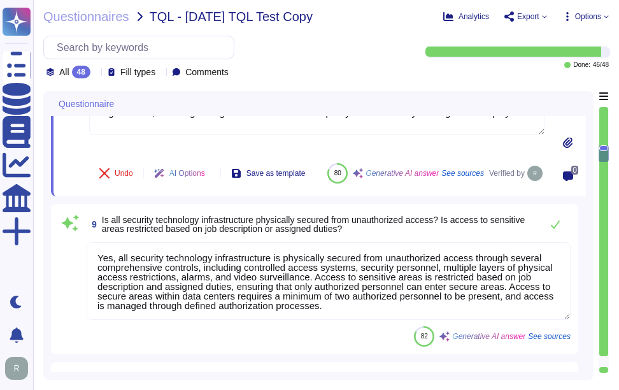
scroll to position [1348, 0]
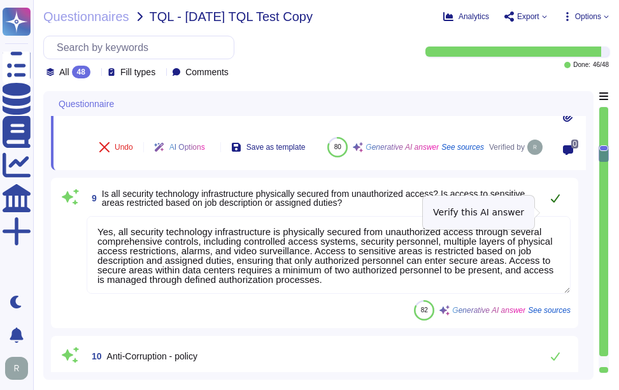
click at [559, 203] on icon at bounding box center [556, 198] width 10 height 10
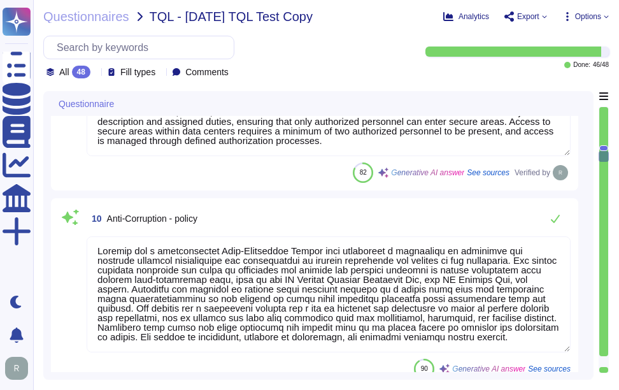
scroll to position [1539, 0]
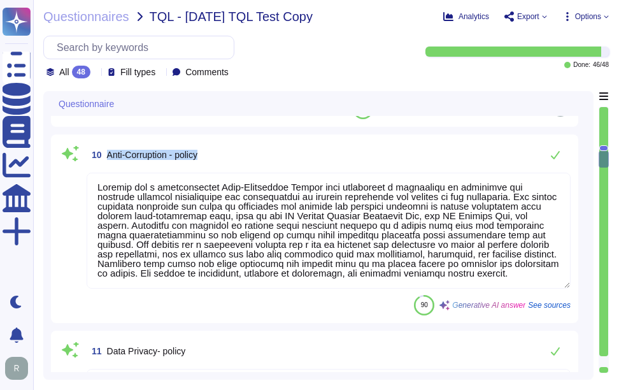
drag, startPoint x: 109, startPoint y: 168, endPoint x: 234, endPoint y: 170, distance: 124.9
click at [234, 168] on div "10 Anti-Corruption - policy" at bounding box center [329, 154] width 484 height 25
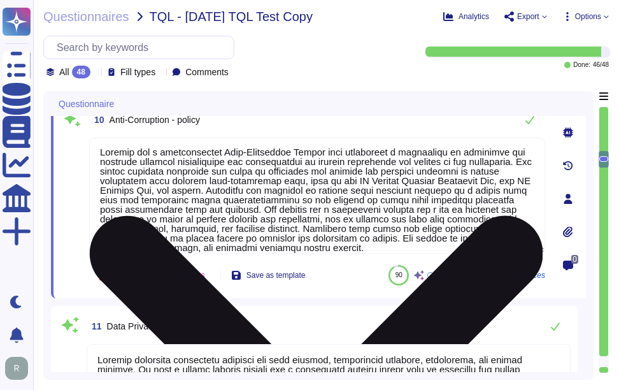
click at [279, 210] on textarea at bounding box center [317, 196] width 456 height 116
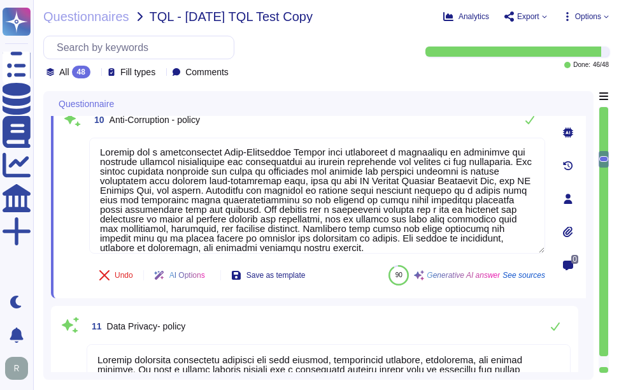
click at [567, 129] on icon at bounding box center [568, 132] width 10 height 10
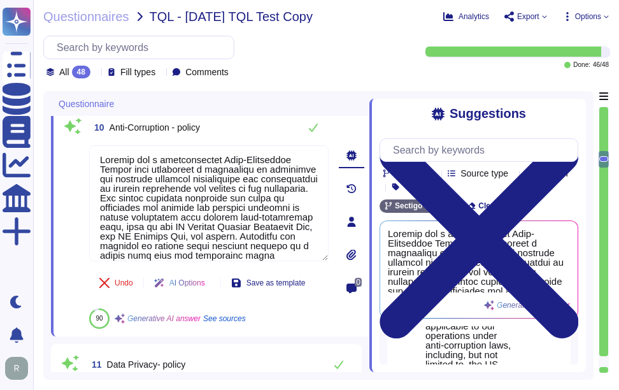
scroll to position [127, 0]
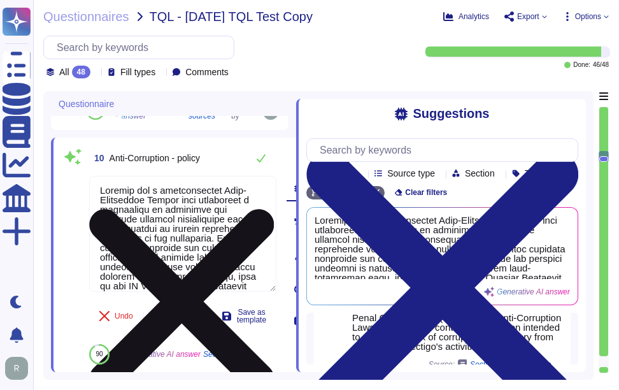
drag, startPoint x: 370, startPoint y: 293, endPoint x: 92, endPoint y: 274, distance: 278.5
click at [92, 274] on div "Questionnaire 8 Are disciplinary actions taken for policy/procedure violations?…" at bounding box center [318, 235] width 551 height 289
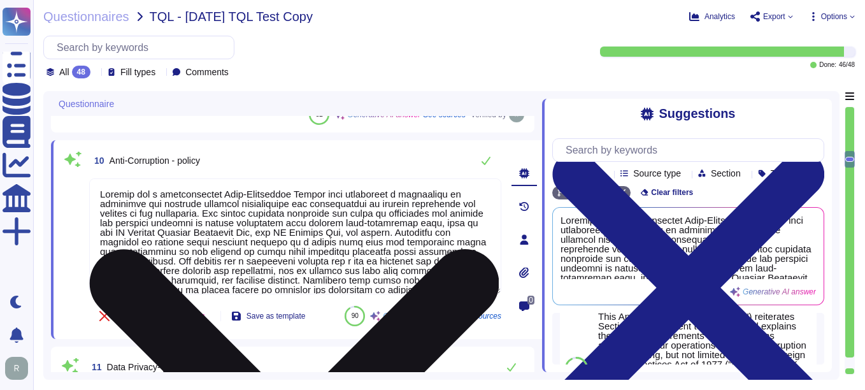
scroll to position [1417, 0]
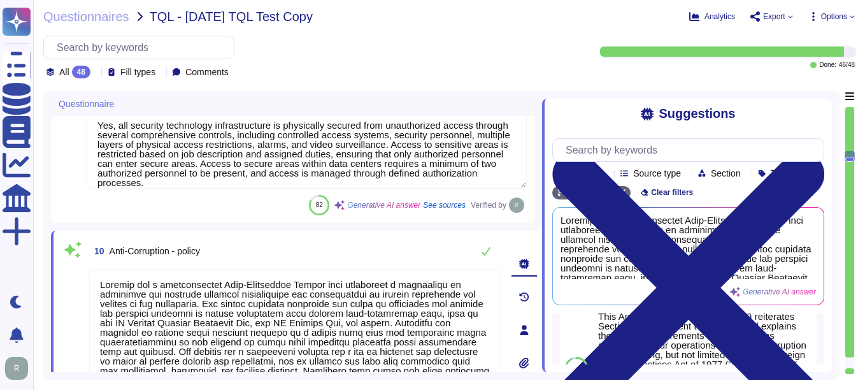
click at [524, 356] on div at bounding box center [524, 362] width 25 height 25
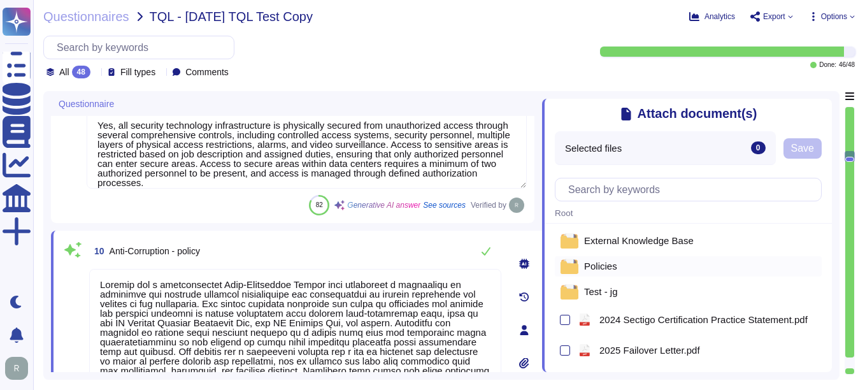
scroll to position [0, 0]
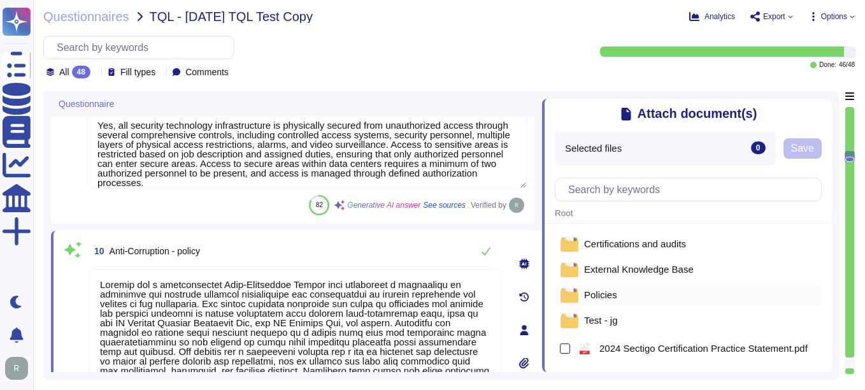
click at [605, 300] on span "Policies" at bounding box center [600, 295] width 33 height 10
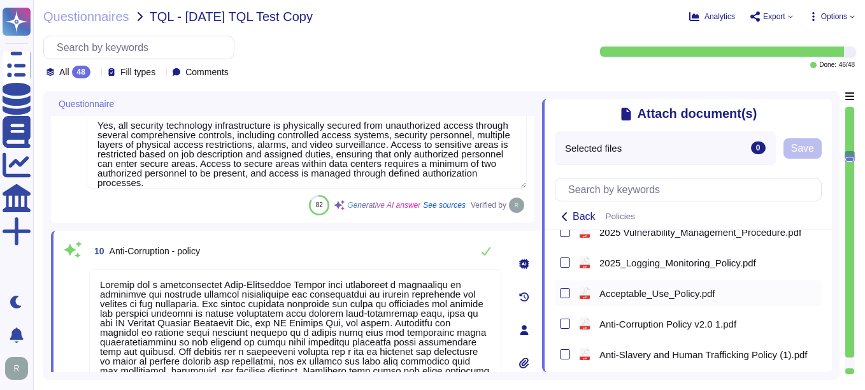
scroll to position [637, 0]
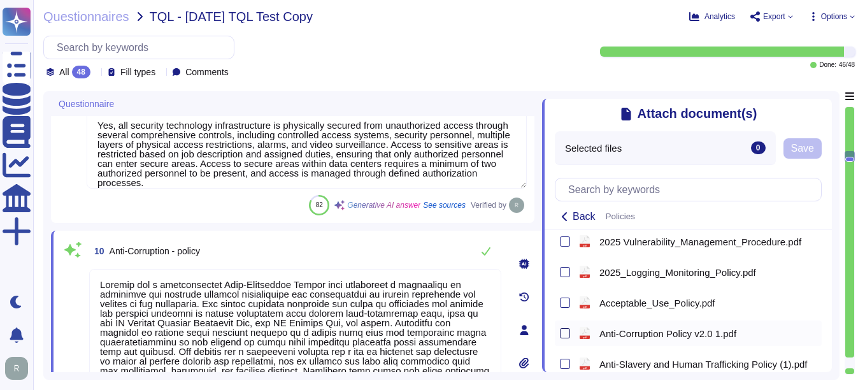
click at [562, 331] on div at bounding box center [565, 333] width 10 height 10
click at [0, 0] on input "checkbox" at bounding box center [0, 0] width 0 height 0
click at [619, 151] on span "Save" at bounding box center [802, 148] width 23 height 10
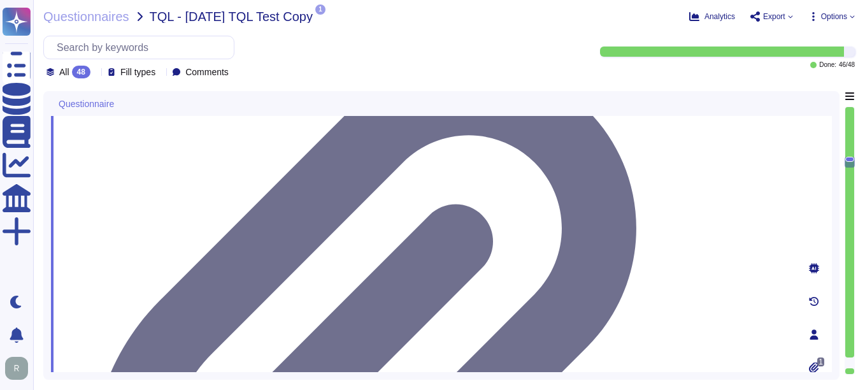
scroll to position [1736, 0]
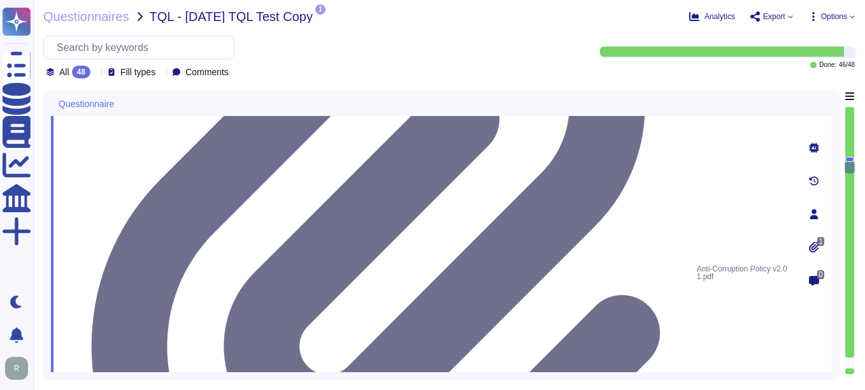
scroll to position [1800, 0]
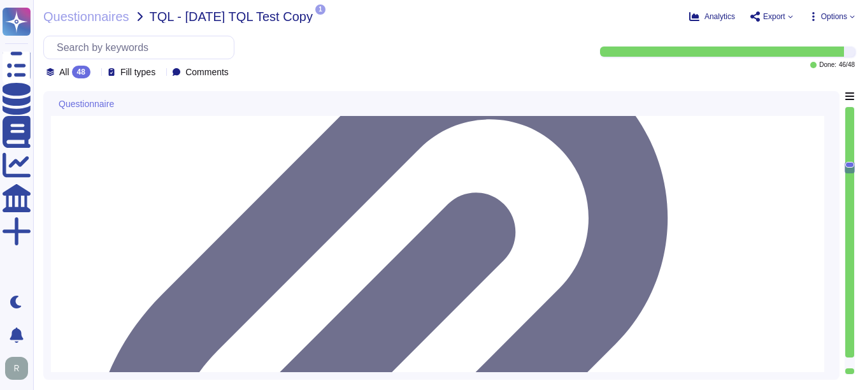
scroll to position [1653, 0]
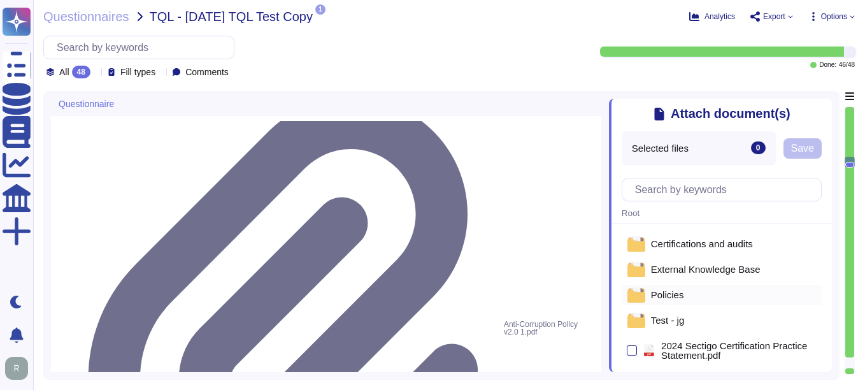
click at [619, 295] on div "Policies" at bounding box center [722, 295] width 200 height 20
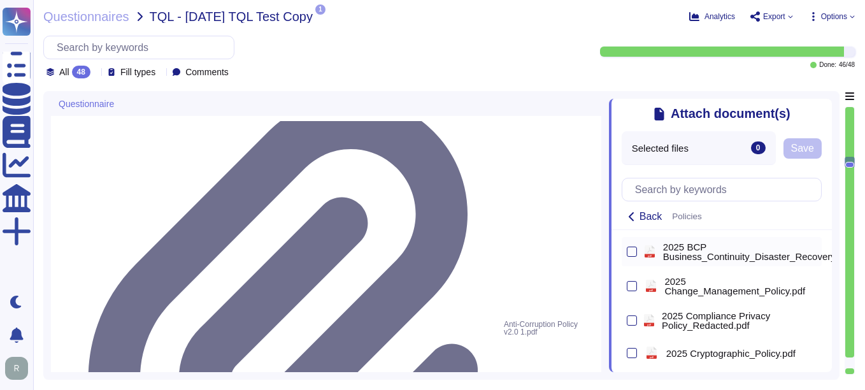
scroll to position [205, 0]
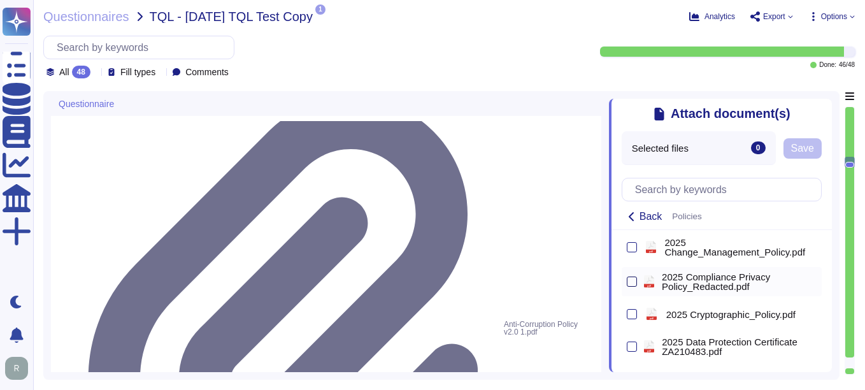
click at [619, 285] on div at bounding box center [632, 282] width 10 height 10
click at [0, 0] on input "checkbox" at bounding box center [0, 0] width 0 height 0
click at [619, 143] on button "Save" at bounding box center [803, 148] width 38 height 20
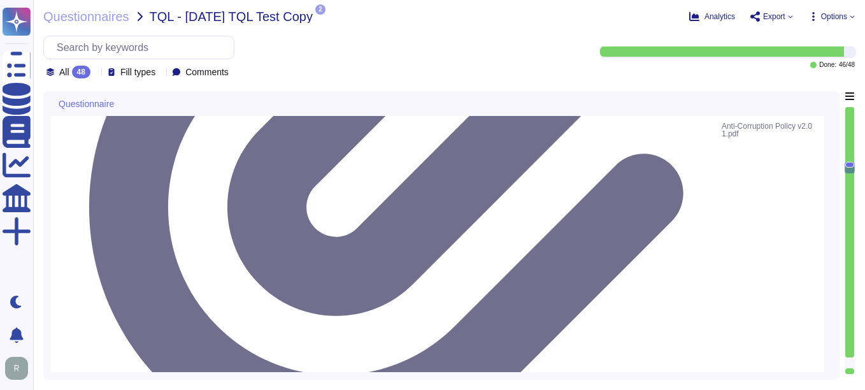
scroll to position [1972, 0]
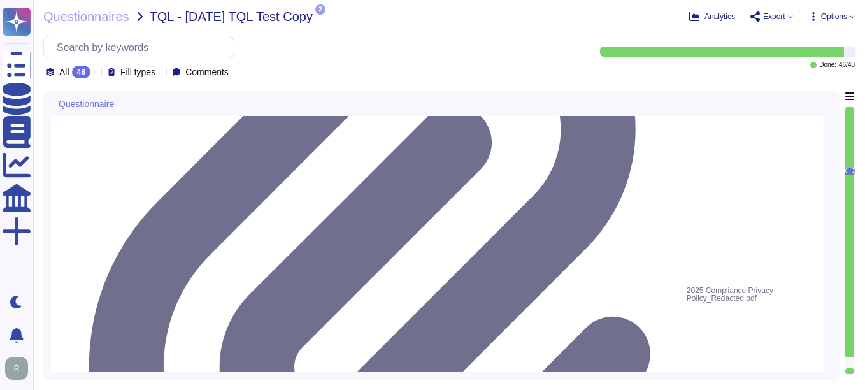
scroll to position [2035, 0]
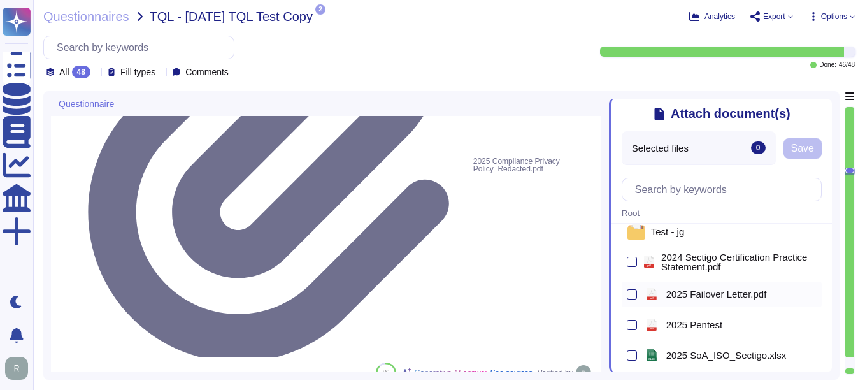
scroll to position [0, 0]
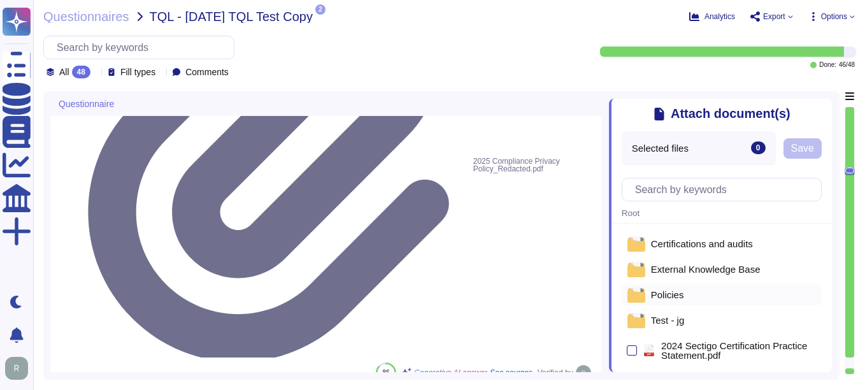
click at [619, 300] on span "Policies" at bounding box center [667, 295] width 33 height 10
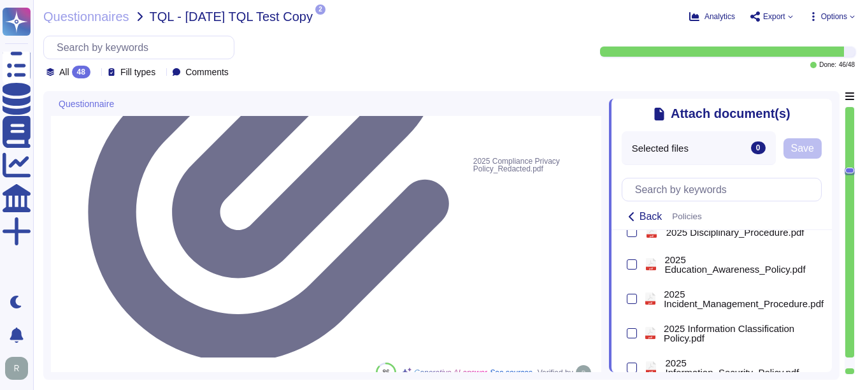
scroll to position [382, 0]
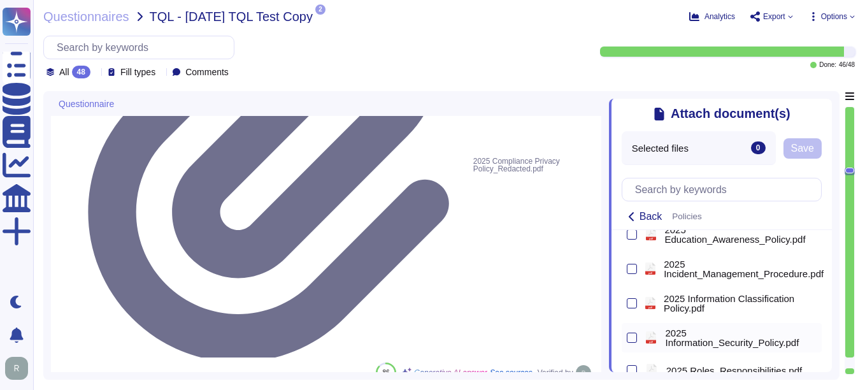
click at [619, 345] on div at bounding box center [632, 337] width 10 height 15
click at [619, 340] on div at bounding box center [632, 338] width 10 height 10
click at [0, 0] on input "checkbox" at bounding box center [0, 0] width 0 height 0
click at [619, 164] on div "Attach document(s) Selected files 1 2025 Information_Security_Policy.pdf Save B…" at bounding box center [720, 235] width 223 height 273
click at [619, 154] on span "Save" at bounding box center [823, 148] width 23 height 10
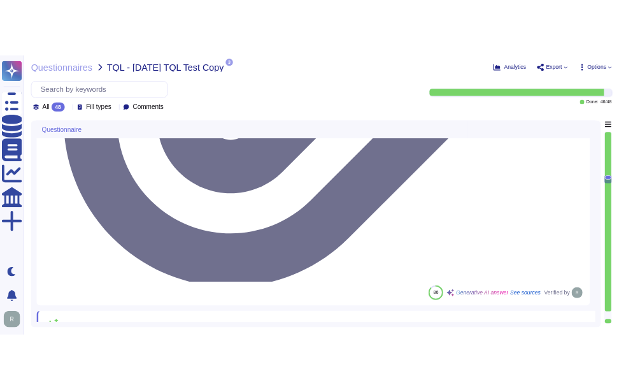
scroll to position [1, 0]
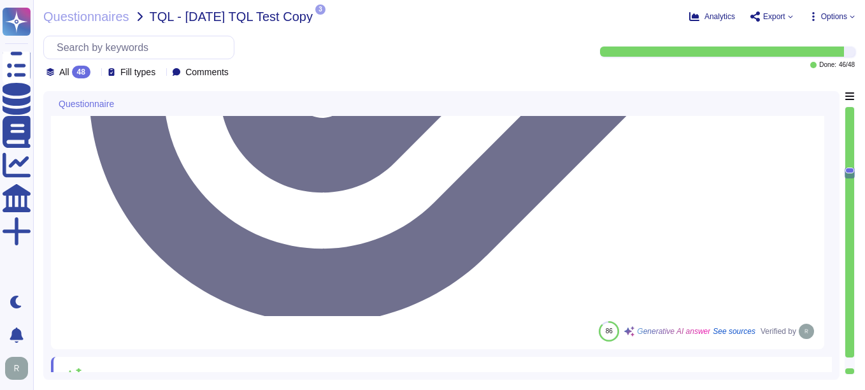
drag, startPoint x: 108, startPoint y: 228, endPoint x: 268, endPoint y: 220, distance: 160.1
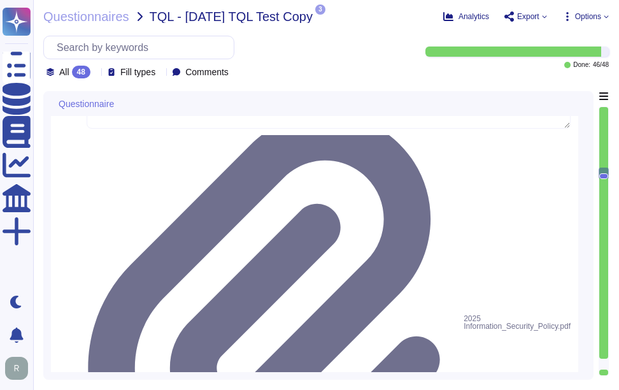
drag, startPoint x: 111, startPoint y: 208, endPoint x: 293, endPoint y: 205, distance: 181.7
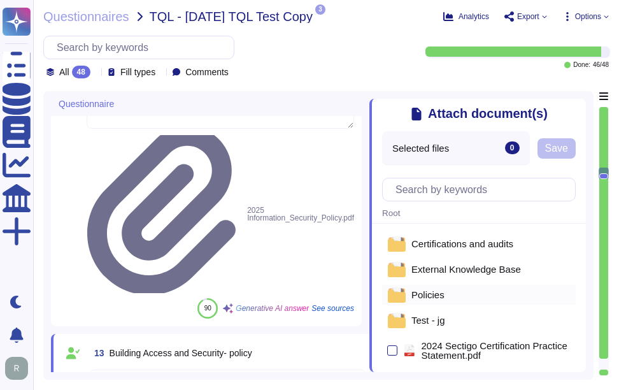
click at [444, 298] on div "Policies" at bounding box center [479, 295] width 194 height 20
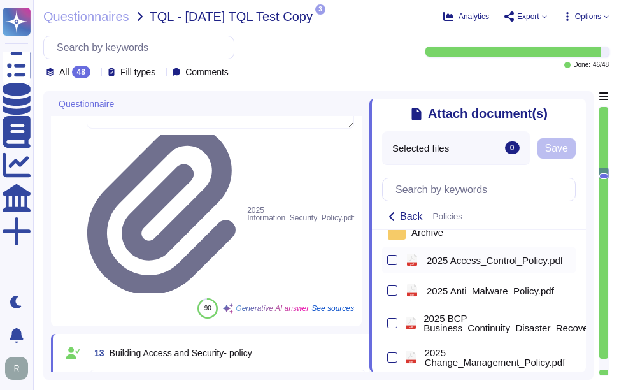
scroll to position [64, 0]
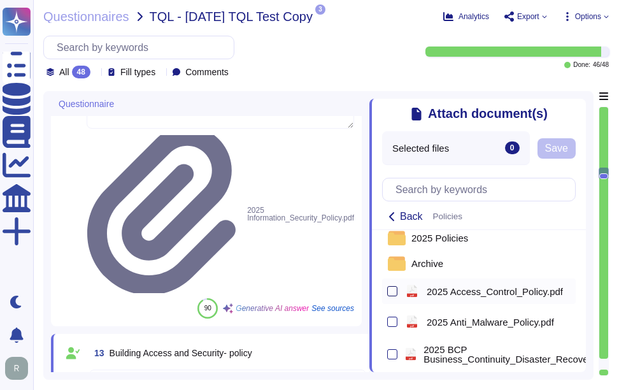
click at [393, 293] on div at bounding box center [392, 291] width 10 height 10
click at [0, 0] on input "checkbox" at bounding box center [0, 0] width 0 height 0
click at [567, 151] on span "Save" at bounding box center [562, 148] width 23 height 10
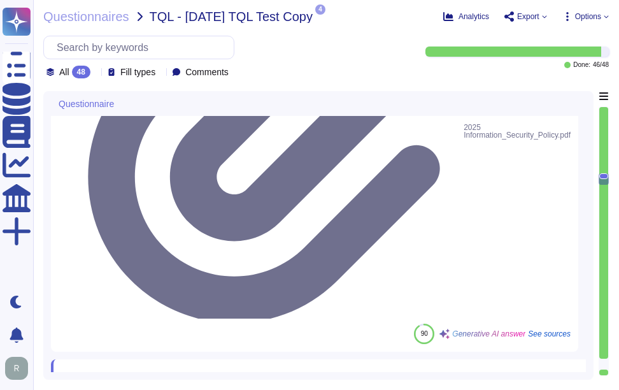
scroll to position [0, 0]
drag, startPoint x: 107, startPoint y: 243, endPoint x: 249, endPoint y: 254, distance: 142.5
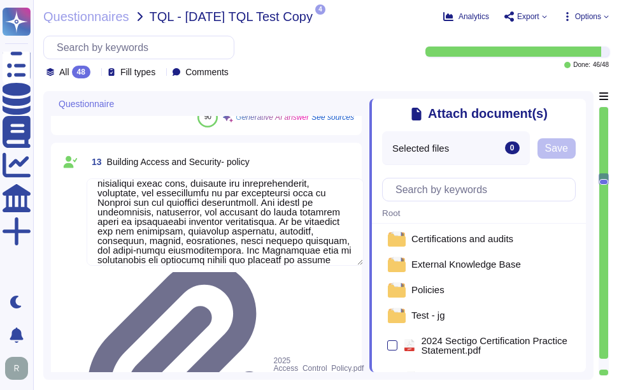
scroll to position [0, 0]
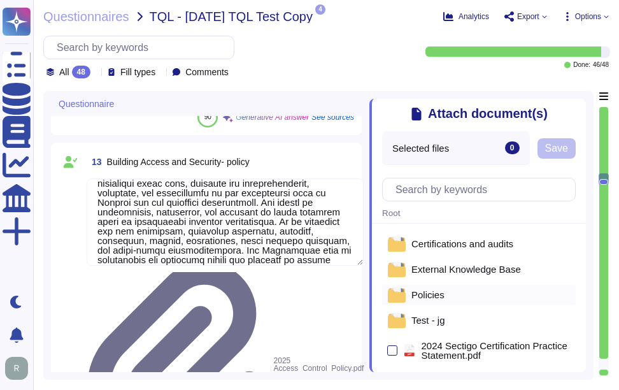
click at [440, 300] on span "Policies" at bounding box center [428, 295] width 33 height 10
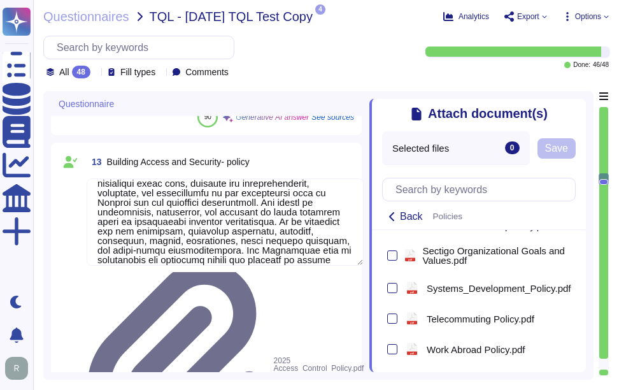
scroll to position [1178, 0]
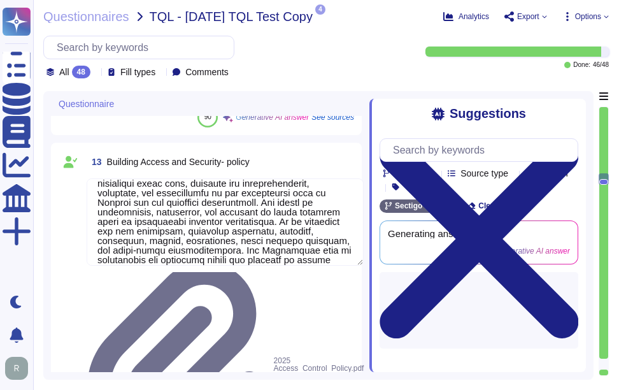
scroll to position [127, 0]
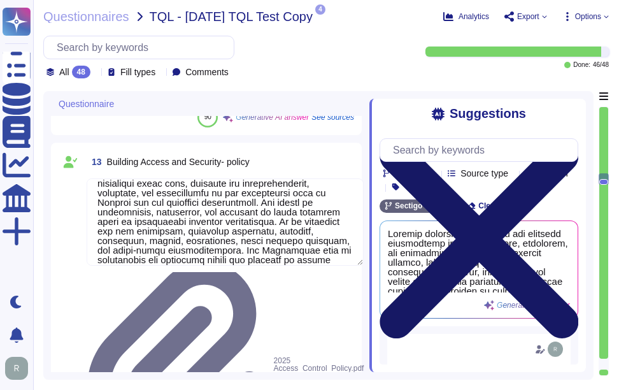
click at [572, 140] on icon at bounding box center [479, 239] width 199 height 199
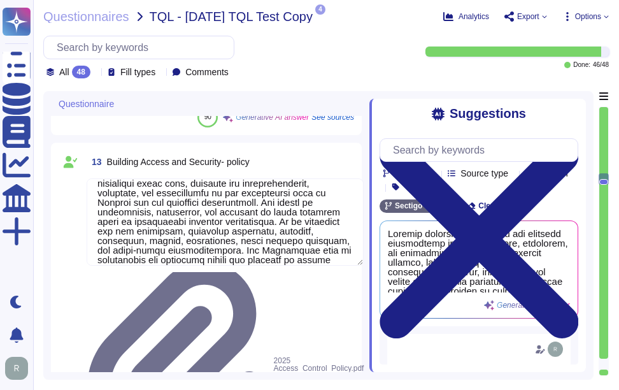
scroll to position [40, 0]
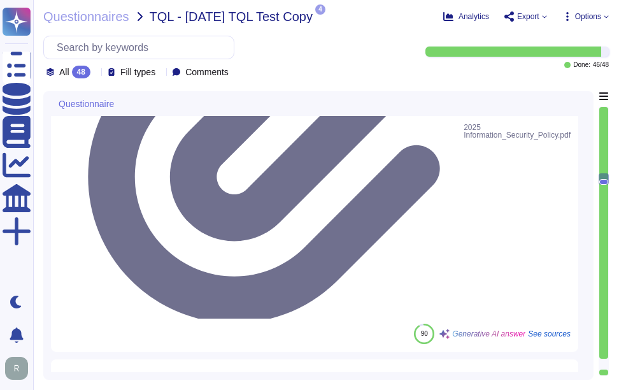
drag, startPoint x: 356, startPoint y: 299, endPoint x: 480, endPoint y: 303, distance: 125.0
drag, startPoint x: 366, startPoint y: 300, endPoint x: 477, endPoint y: 303, distance: 110.9
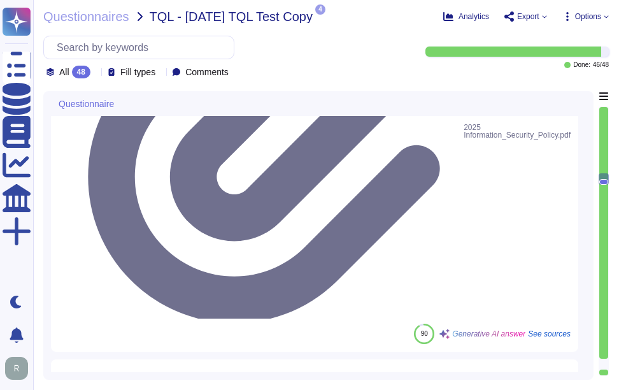
scroll to position [1, 0]
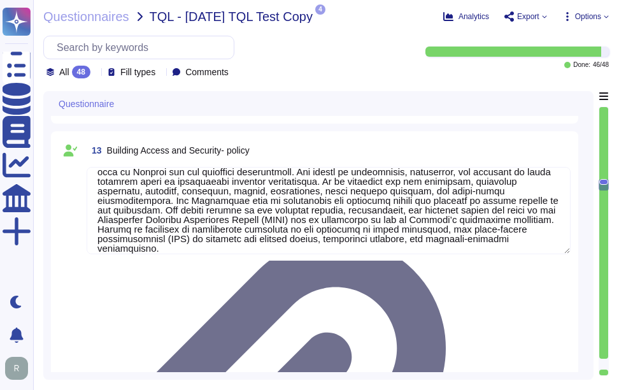
scroll to position [2736, 0]
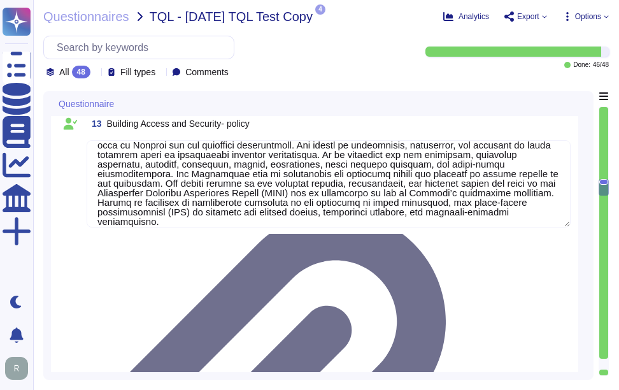
drag, startPoint x: 107, startPoint y: 178, endPoint x: 229, endPoint y: 180, distance: 121.7
drag, startPoint x: 529, startPoint y: 296, endPoint x: 440, endPoint y: 287, distance: 89.7
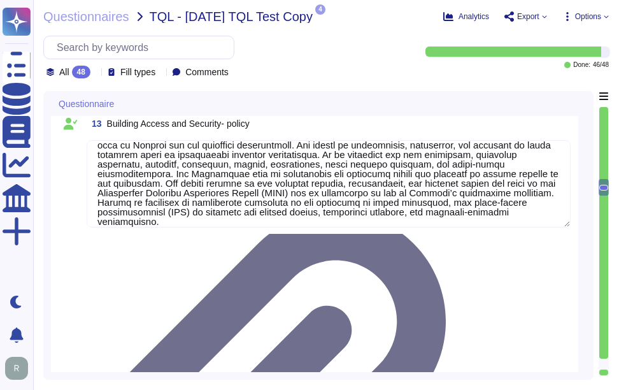
drag, startPoint x: 96, startPoint y: 291, endPoint x: 529, endPoint y: 294, distance: 433.4
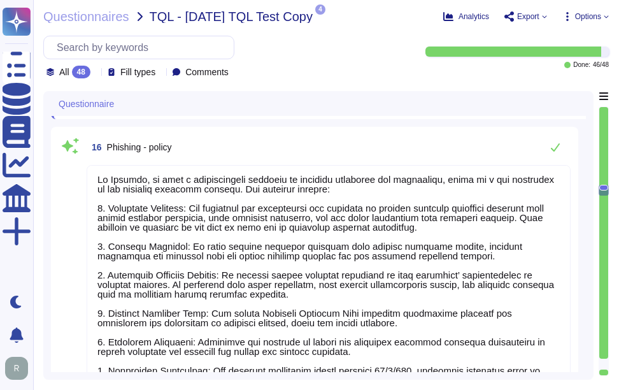
scroll to position [2991, 0]
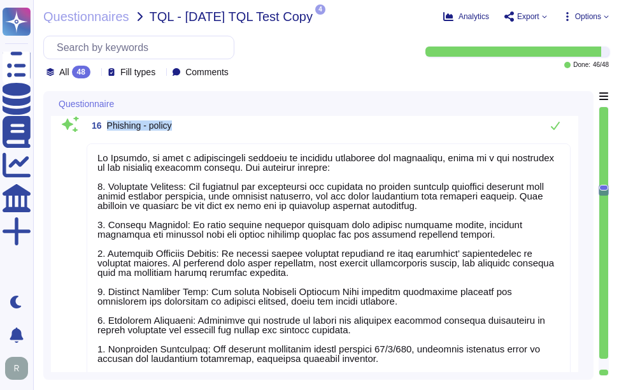
drag, startPoint x: 108, startPoint y: 124, endPoint x: 236, endPoint y: 120, distance: 128.2
click at [236, 120] on div "16 Phishing - policy" at bounding box center [329, 125] width 484 height 25
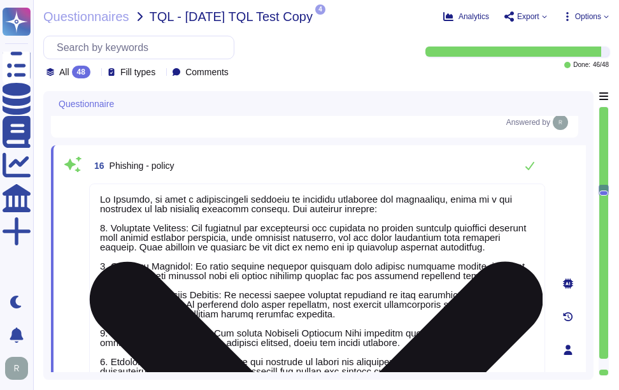
scroll to position [2864, 0]
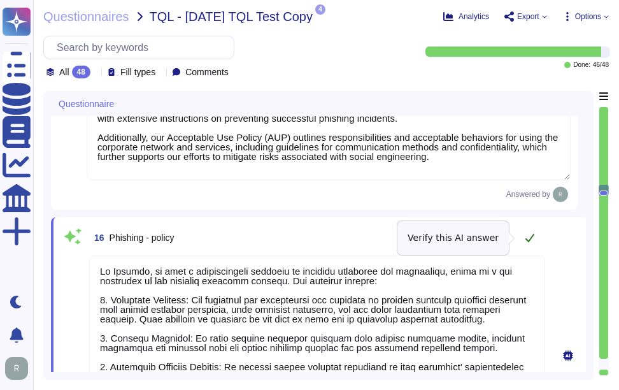
click at [532, 238] on icon at bounding box center [530, 238] width 9 height 8
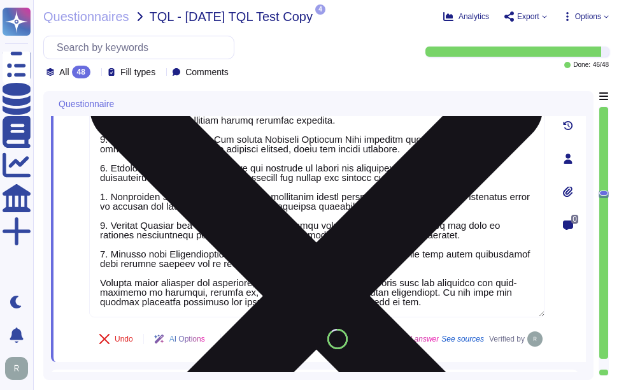
scroll to position [3119, 0]
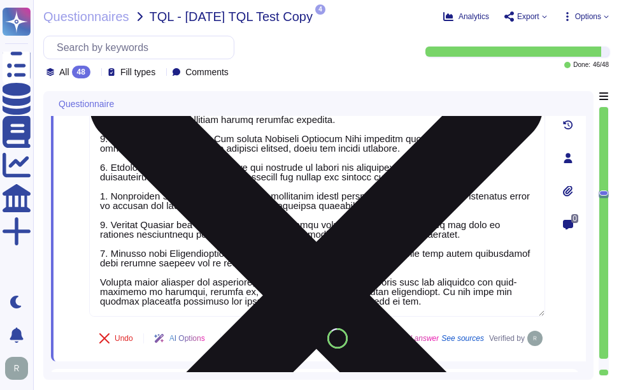
drag, startPoint x: 414, startPoint y: 293, endPoint x: 421, endPoint y: 303, distance: 12.9
click at [421, 303] on textarea at bounding box center [317, 153] width 456 height 326
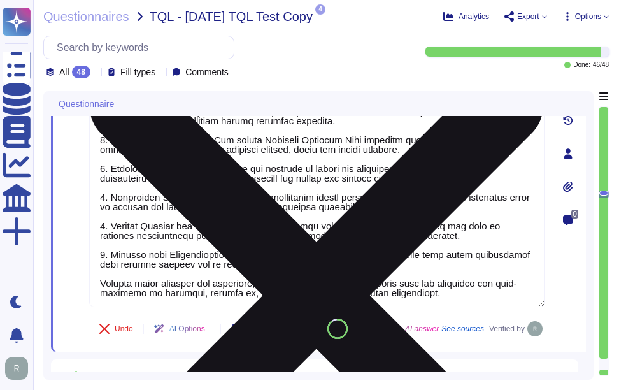
scroll to position [2928, 0]
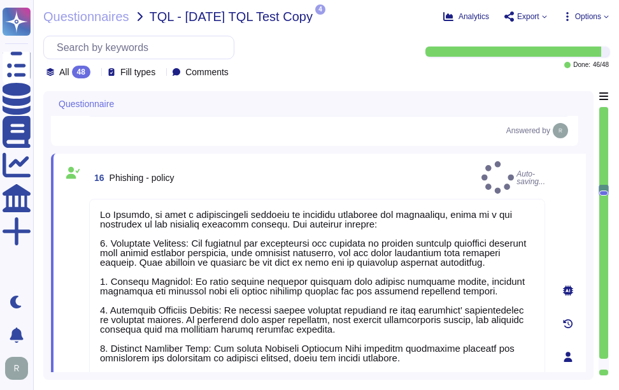
click at [496, 176] on div "16 Phishing - policy Auto-saving..." at bounding box center [317, 177] width 456 height 33
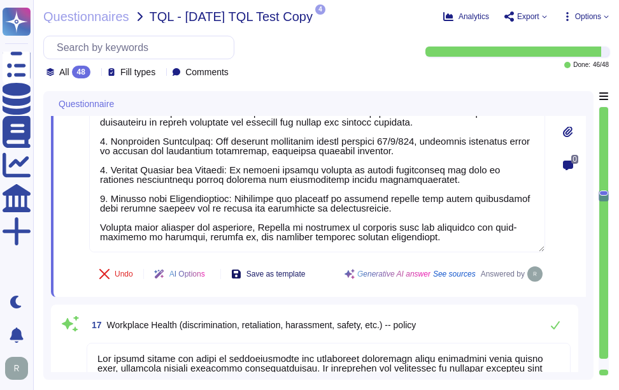
scroll to position [3175, 0]
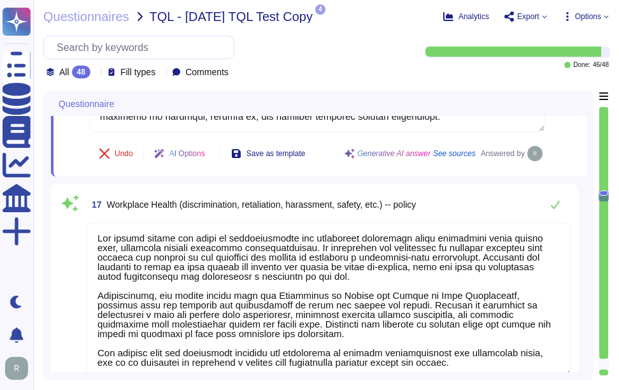
scroll to position [3302, 0]
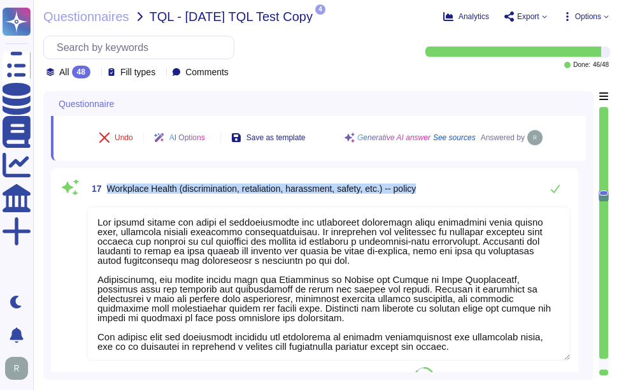
drag, startPoint x: 108, startPoint y: 187, endPoint x: 462, endPoint y: 194, distance: 354.4
click at [462, 194] on div "17 Workplace Health (discrimination, retaliation, harassment, safety, etc.) -- …" at bounding box center [329, 188] width 484 height 25
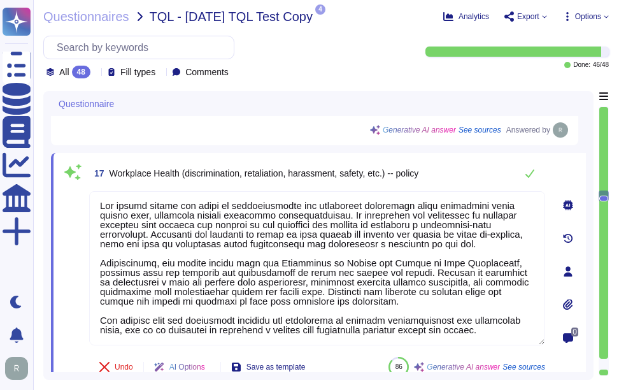
scroll to position [0, 0]
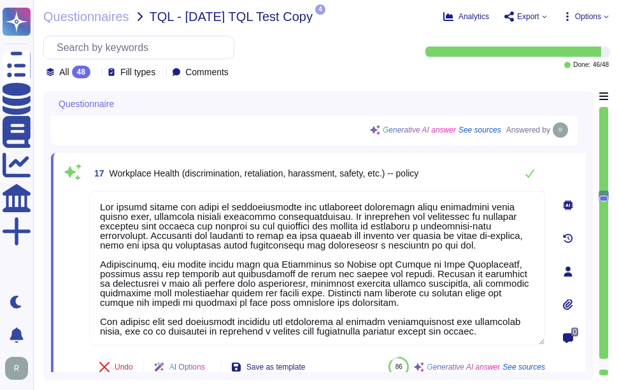
drag, startPoint x: 147, startPoint y: 335, endPoint x: 82, endPoint y: 187, distance: 160.9
click at [82, 187] on div "17 Workplace Health (discrimination, retaliation, harassment, safety, etc.) -- …" at bounding box center [303, 272] width 484 height 222
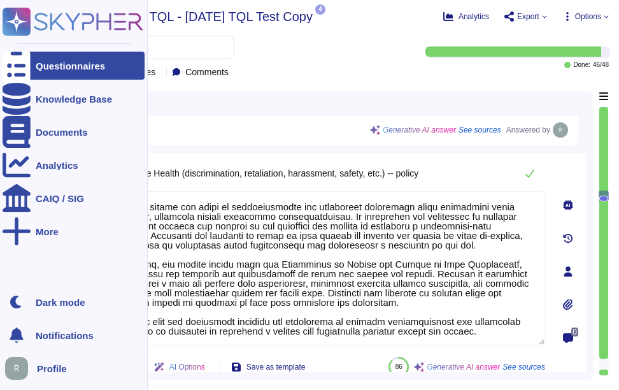
paste textarea "established by the employer. The company also provides training and supervision…"
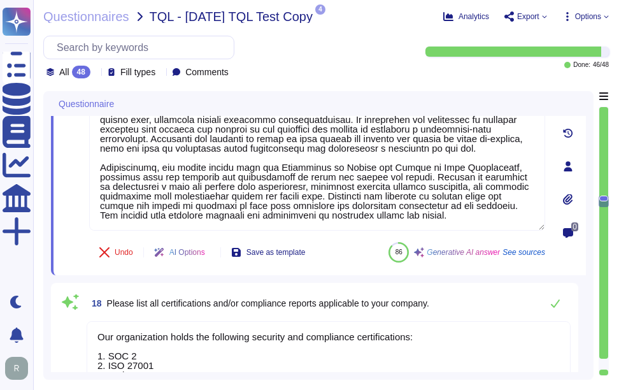
scroll to position [3430, 0]
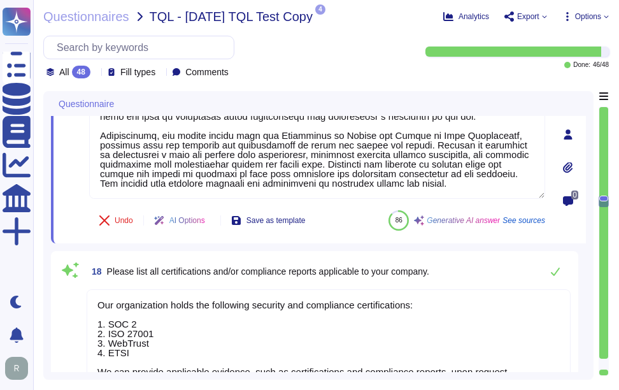
click at [353, 229] on div "Undo AI Options Save as template 86 Generative AI answer See sources" at bounding box center [317, 220] width 456 height 31
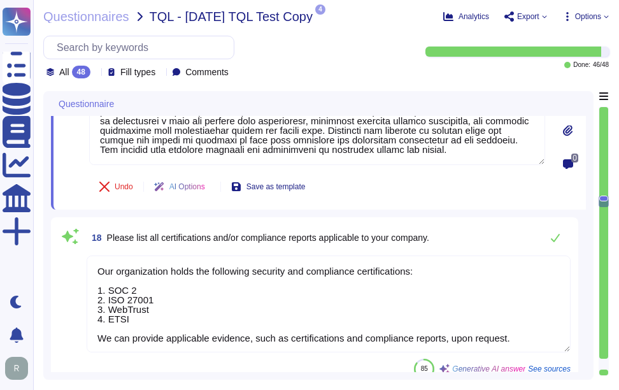
scroll to position [3493, 0]
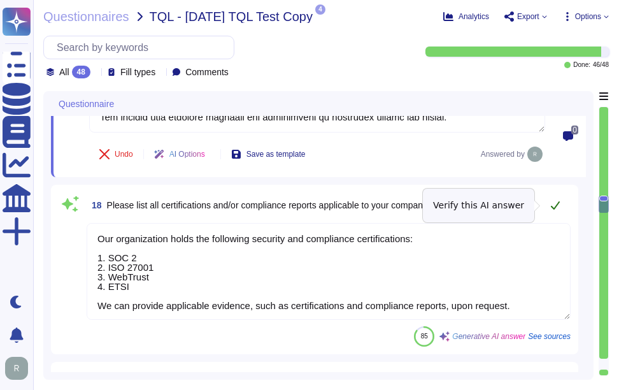
click at [550, 206] on button at bounding box center [555, 204] width 31 height 25
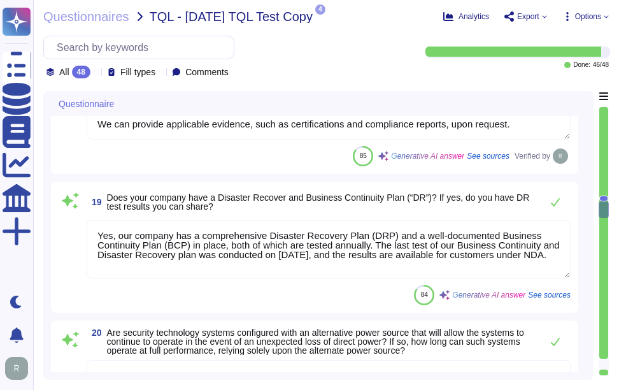
scroll to position [3685, 0]
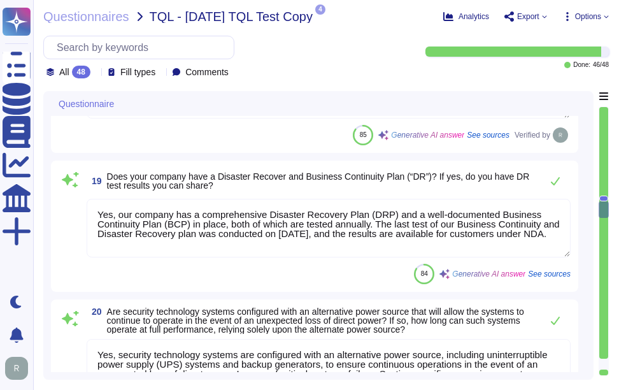
click at [232, 232] on textarea "Yes, our company has a comprehensive Disaster Recovery Plan (DRP) and a well-do…" at bounding box center [329, 228] width 484 height 59
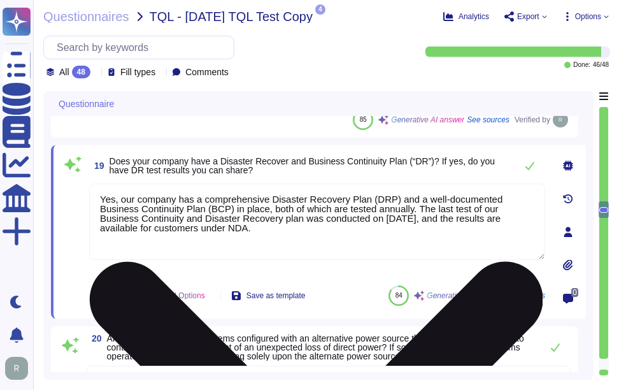
paste textarea "Our Last BC/DR exercise was on [DATE] and Failover test was conducted on [DATE]"
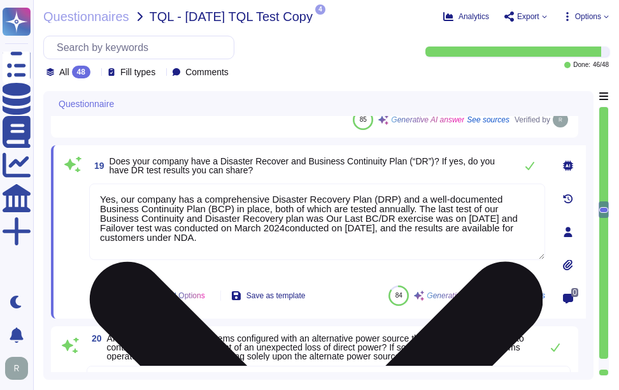
drag, startPoint x: 279, startPoint y: 220, endPoint x: 197, endPoint y: 221, distance: 82.2
click at [197, 221] on textarea "Yes, our company has a comprehensive Disaster Recovery Plan (DRP) and a well-do…" at bounding box center [317, 222] width 456 height 76
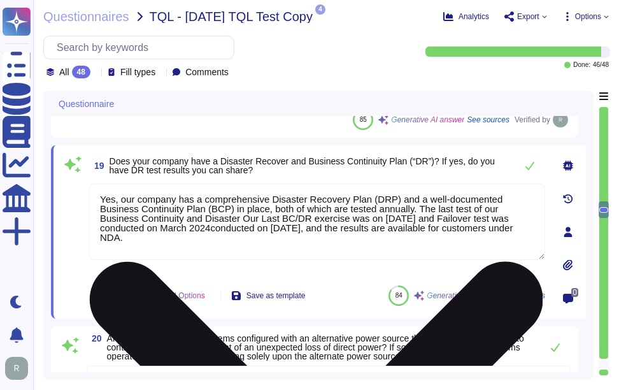
drag, startPoint x: 202, startPoint y: 218, endPoint x: 101, endPoint y: 216, distance: 101.3
click at [101, 216] on textarea "Yes, our company has a comprehensive Disaster Recovery Plan (DRP) and a well-do…" at bounding box center [317, 222] width 456 height 76
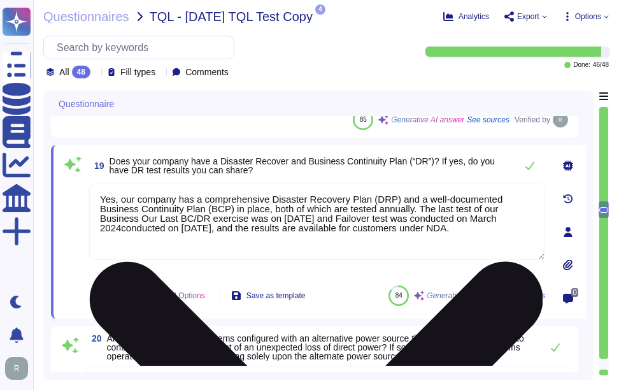
drag, startPoint x: 187, startPoint y: 219, endPoint x: 268, endPoint y: 229, distance: 82.1
click at [143, 217] on textarea "Yes, our company has a comprehensive Disaster Recovery Plan (DRP) and a well-do…" at bounding box center [317, 222] width 456 height 76
drag, startPoint x: 493, startPoint y: 209, endPoint x: 377, endPoint y: 209, distance: 116.6
click at [377, 209] on textarea "Yes, our company has a comprehensive Disaster Recovery Plan (DRP) and a well-do…" at bounding box center [317, 222] width 456 height 76
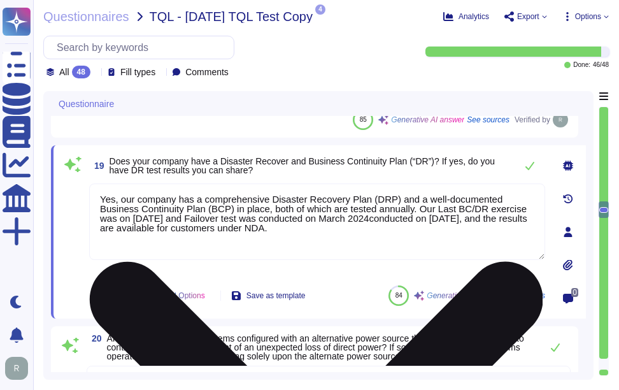
click at [414, 250] on textarea "Yes, our company has a comprehensive Disaster Recovery Plan (DRP) and a well-do…" at bounding box center [317, 222] width 456 height 76
drag, startPoint x: 356, startPoint y: 219, endPoint x: 483, endPoint y: 215, distance: 126.9
click at [483, 215] on textarea "Yes, our company has a comprehensive Disaster Recovery Plan (DRP) and a well-do…" at bounding box center [317, 222] width 456 height 76
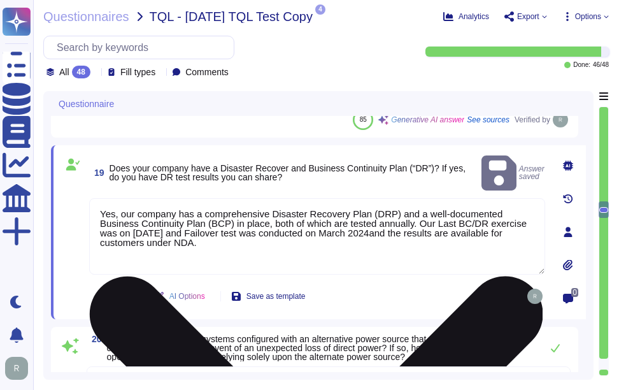
click at [206, 247] on textarea "Yes, our company has a comprehensive Disaster Recovery Plan (DRP) and a well-do…" at bounding box center [317, 236] width 456 height 76
click at [354, 217] on textarea "Yes, our company has a comprehensive Disaster Recovery Plan (DRP) and a well-do…" at bounding box center [317, 236] width 456 height 76
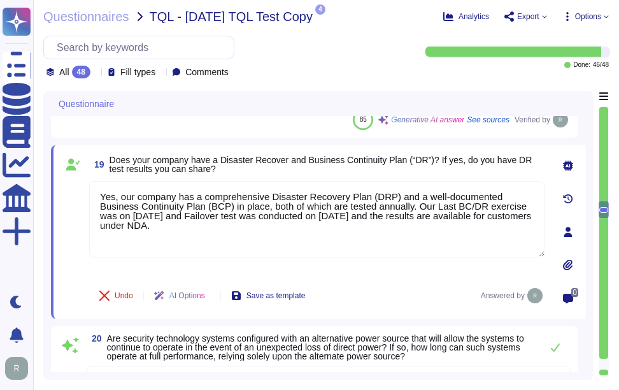
click at [568, 262] on icon at bounding box center [568, 264] width 10 height 11
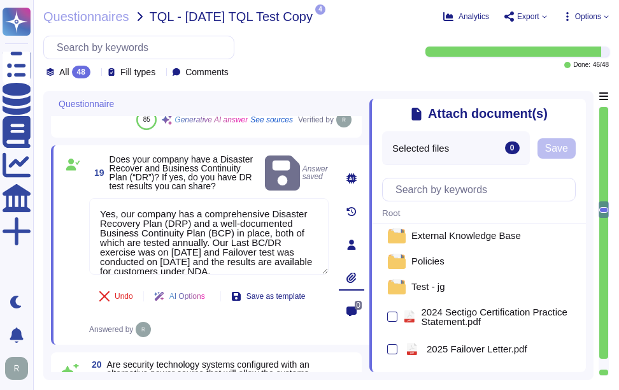
scroll to position [127, 0]
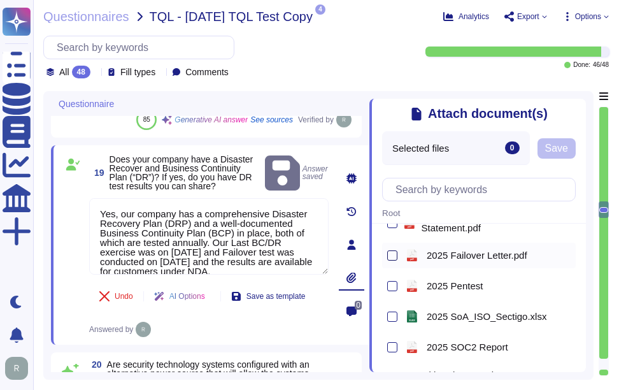
click at [393, 257] on div at bounding box center [392, 255] width 10 height 10
click at [0, 0] on input "checkbox" at bounding box center [0, 0] width 0 height 0
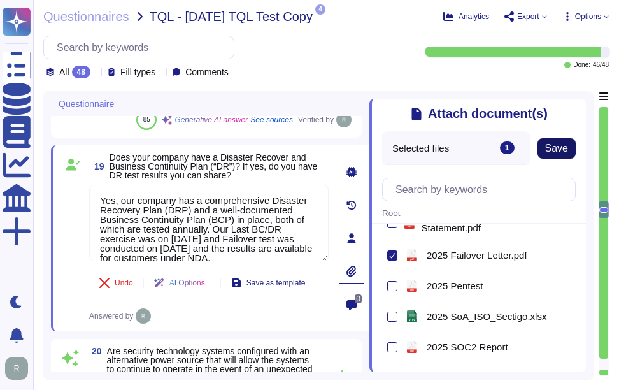
click at [570, 158] on button "Save" at bounding box center [557, 148] width 38 height 20
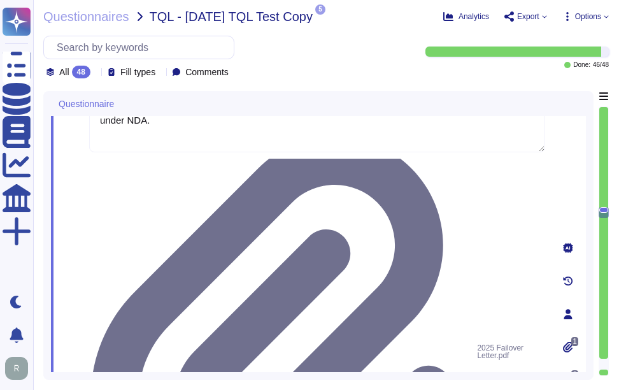
scroll to position [3812, 0]
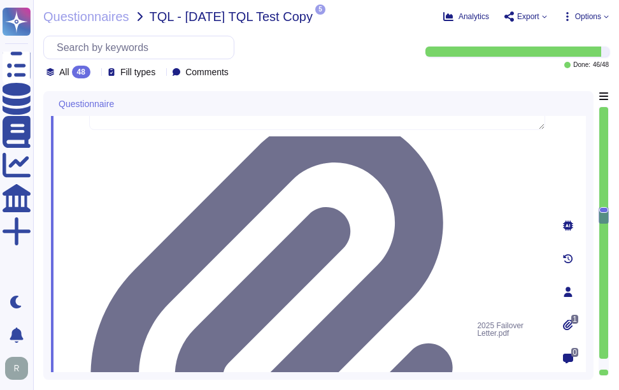
drag, startPoint x: 107, startPoint y: 213, endPoint x: 475, endPoint y: 230, distance: 368.7
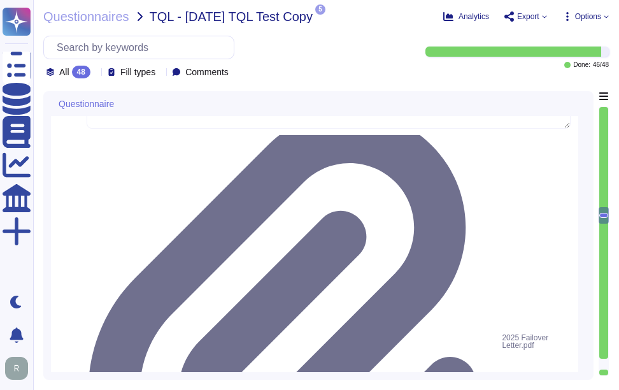
drag, startPoint x: 277, startPoint y: 271, endPoint x: 101, endPoint y: 233, distance: 179.5
paste textarea ", during which the systems can operate at full performance relying solely upon …"
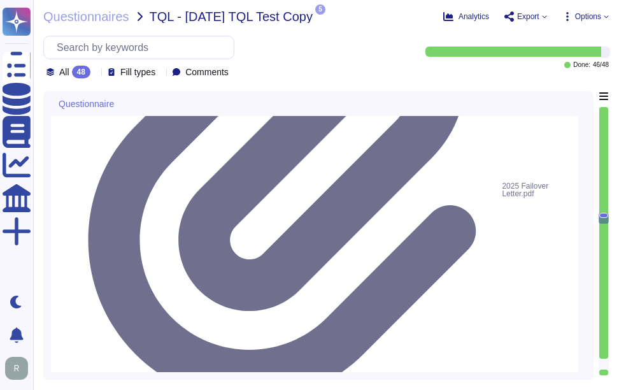
scroll to position [4003, 0]
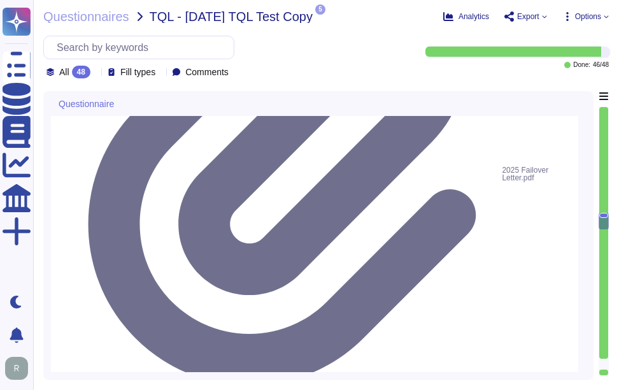
scroll to position [3940, 0]
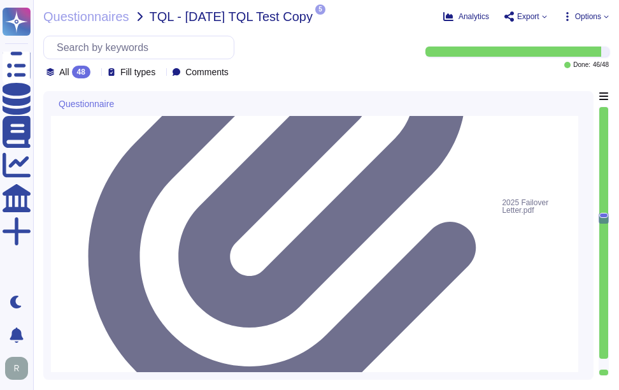
drag, startPoint x: 112, startPoint y: 218, endPoint x: 505, endPoint y: 212, distance: 393.2
drag, startPoint x: 168, startPoint y: 295, endPoint x: 63, endPoint y: 245, distance: 116.6
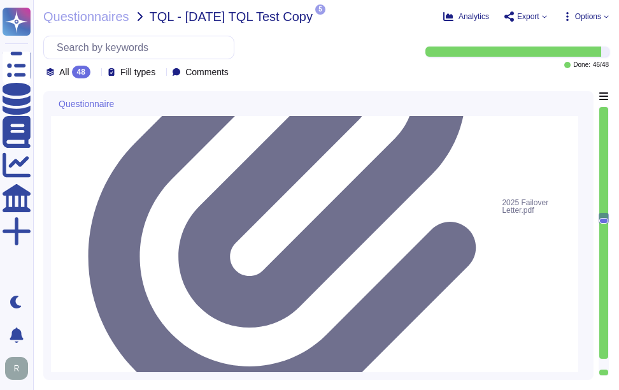
paste textarea "company has data backup procedures that include continual backups for all runni…"
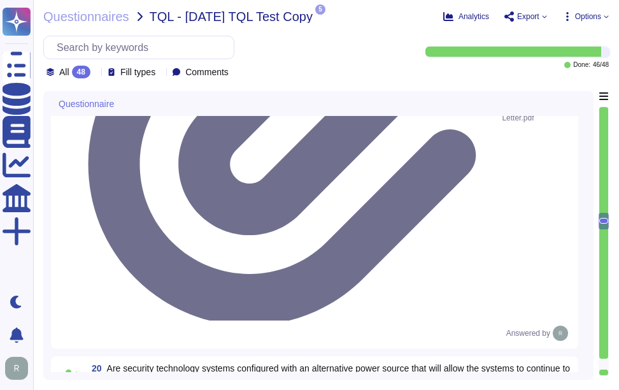
scroll to position [4050, 0]
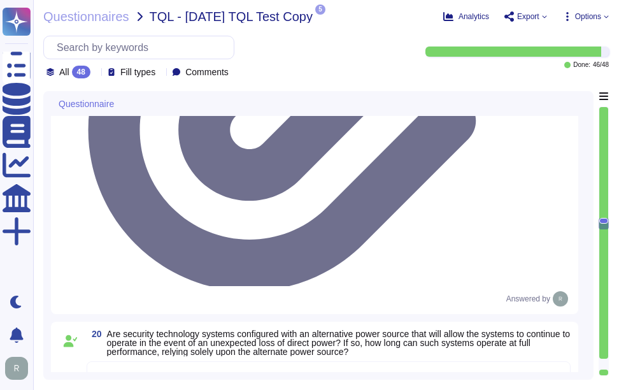
drag, startPoint x: 110, startPoint y: 283, endPoint x: 257, endPoint y: 282, distance: 147.8
drag, startPoint x: 110, startPoint y: 250, endPoint x: 250, endPoint y: 255, distance: 140.3
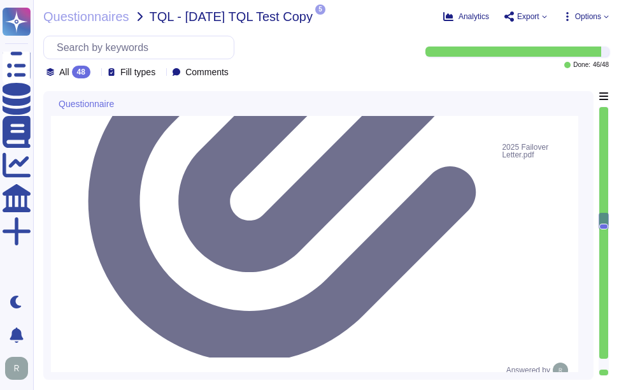
scroll to position [3970, 0]
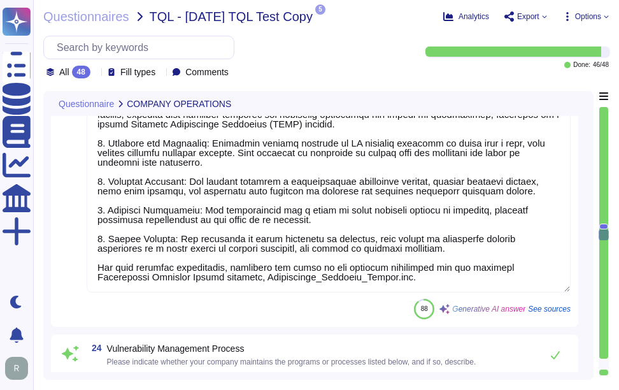
scroll to position [4798, 0]
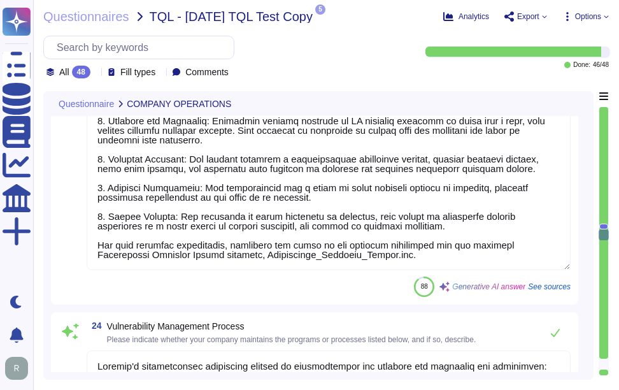
drag, startPoint x: 227, startPoint y: 278, endPoint x: 269, endPoint y: 278, distance: 42.1
click at [269, 270] on textarea at bounding box center [329, 111] width 484 height 317
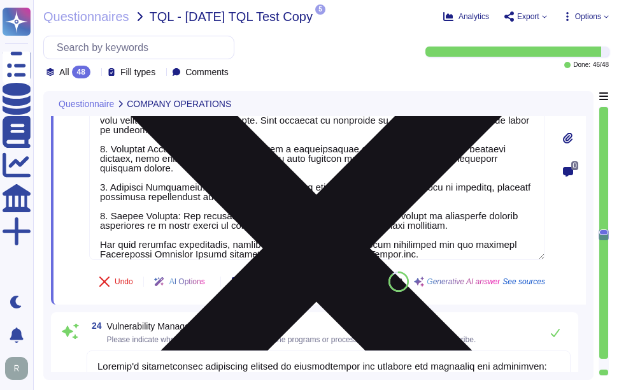
drag, startPoint x: 437, startPoint y: 246, endPoint x: 328, endPoint y: 245, distance: 109.6
click at [328, 245] on textarea at bounding box center [317, 101] width 456 height 317
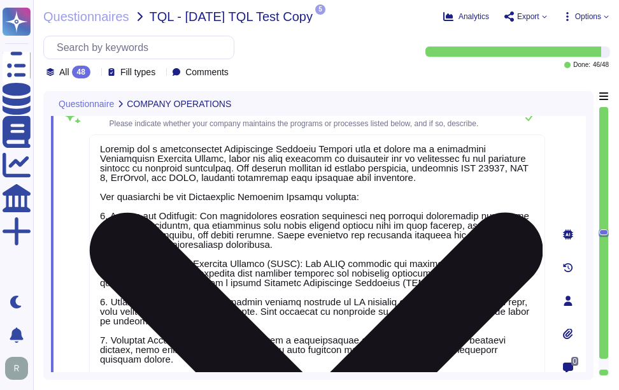
scroll to position [0, 0]
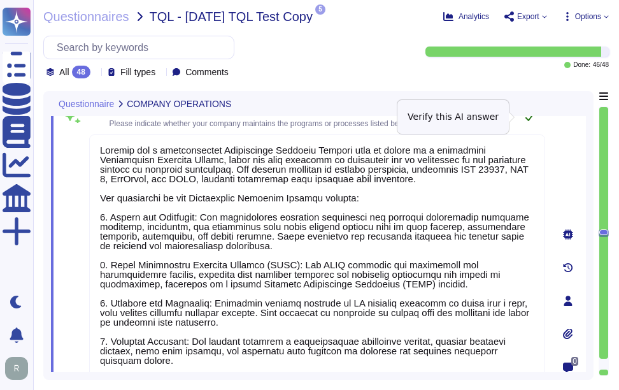
click at [528, 119] on icon at bounding box center [530, 117] width 10 height 10
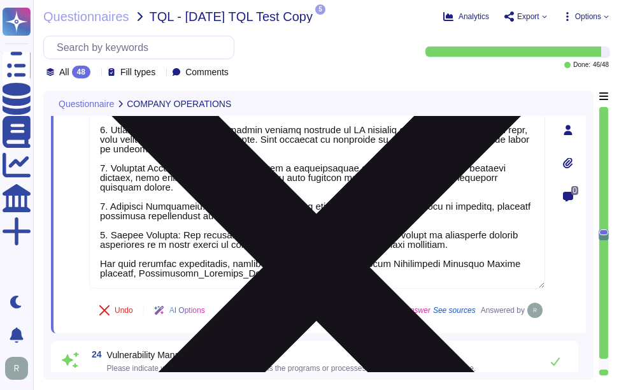
scroll to position [4838, 0]
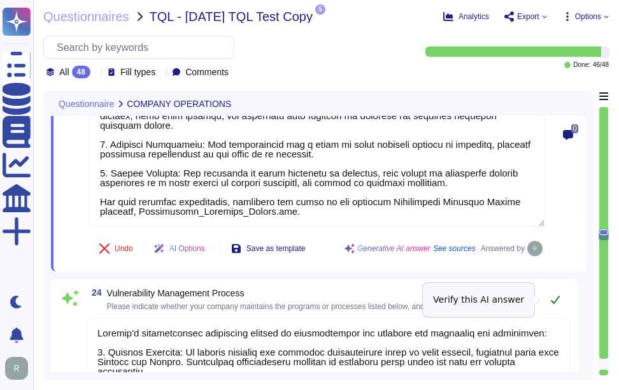
click at [553, 296] on icon at bounding box center [556, 299] width 10 height 10
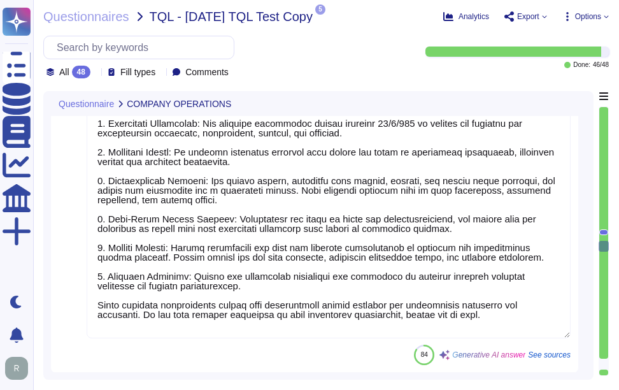
scroll to position [5475, 0]
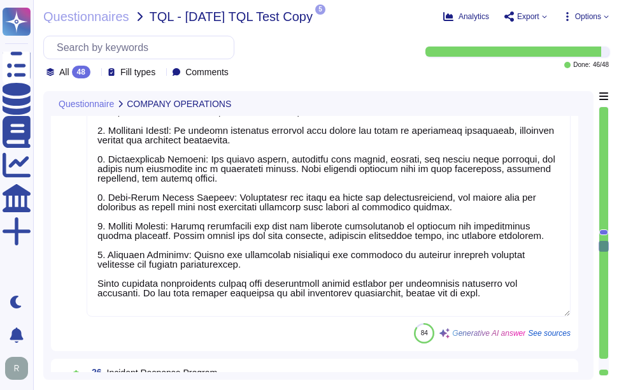
drag, startPoint x: 486, startPoint y: 303, endPoint x: 144, endPoint y: 305, distance: 342.2
click at [144, 305] on textarea at bounding box center [329, 192] width 484 height 250
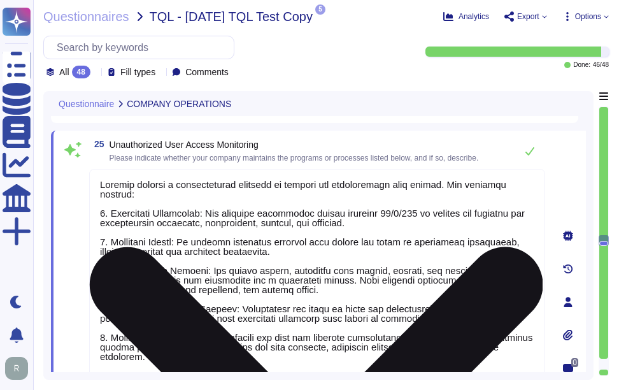
scroll to position [5348, 0]
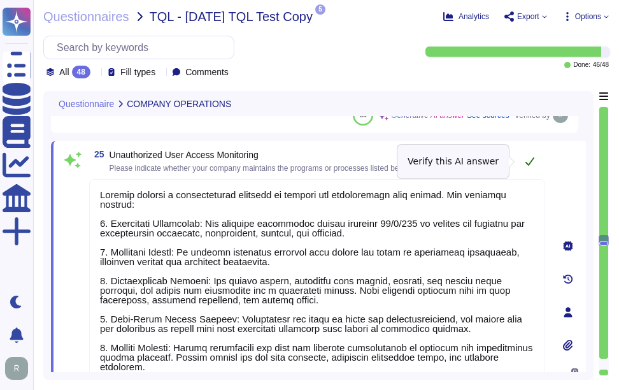
click at [529, 161] on icon at bounding box center [530, 161] width 10 height 10
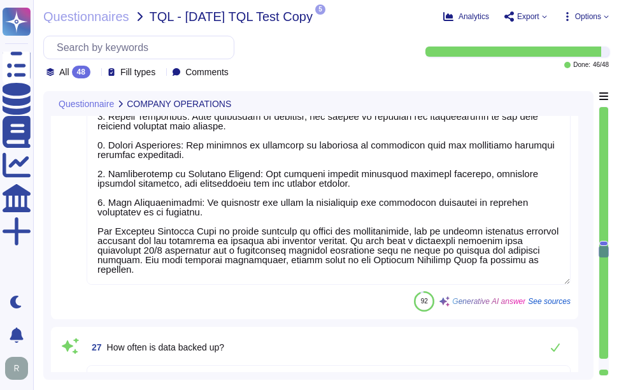
scroll to position [5863, 0]
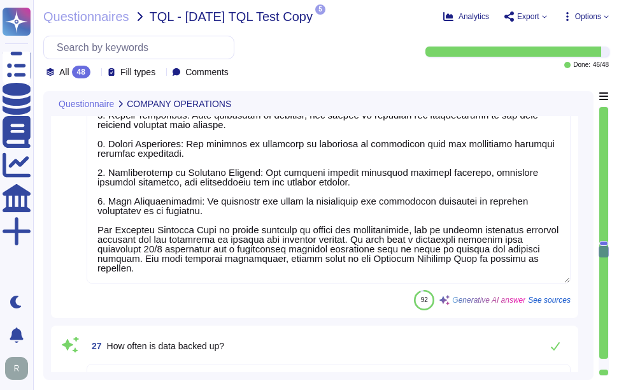
click at [466, 194] on textarea at bounding box center [329, 140] width 484 height 288
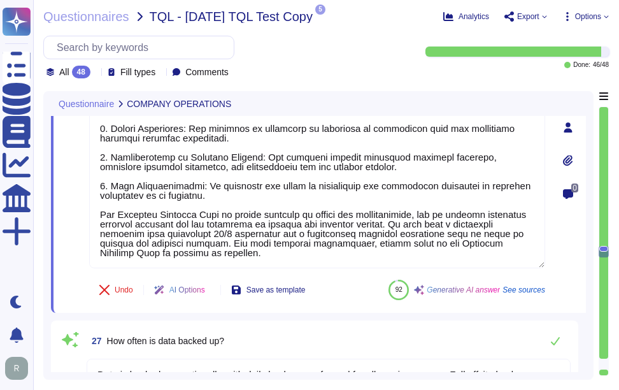
click at [570, 159] on icon at bounding box center [568, 160] width 10 height 11
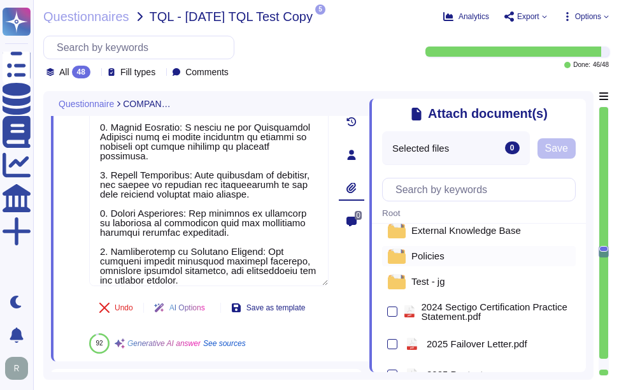
scroll to position [0, 0]
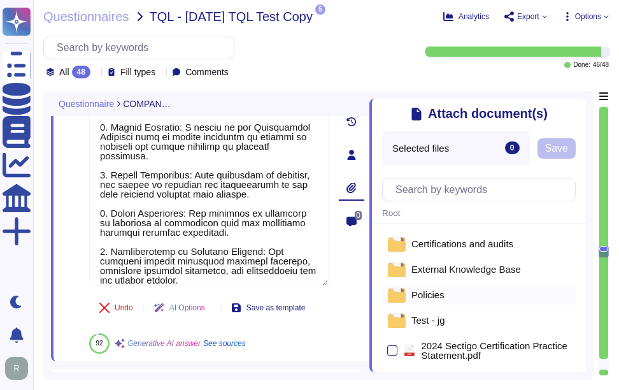
click at [441, 299] on span "Policies" at bounding box center [428, 295] width 33 height 10
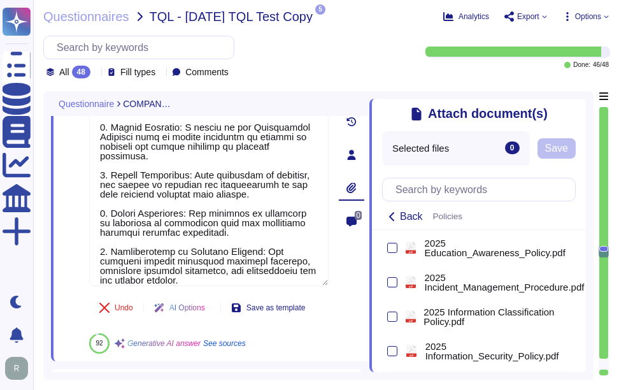
scroll to position [319, 0]
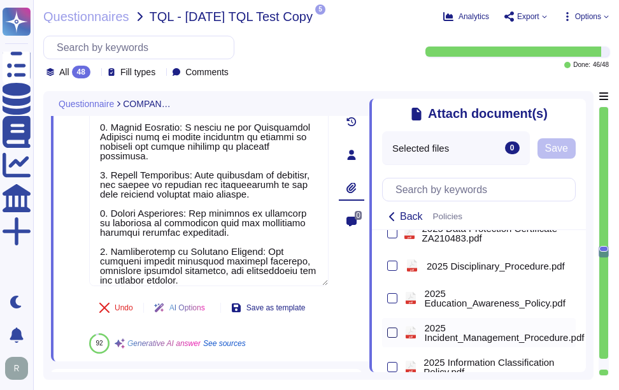
click at [390, 335] on div at bounding box center [392, 333] width 10 height 10
click at [0, 0] on input "checkbox" at bounding box center [0, 0] width 0 height 0
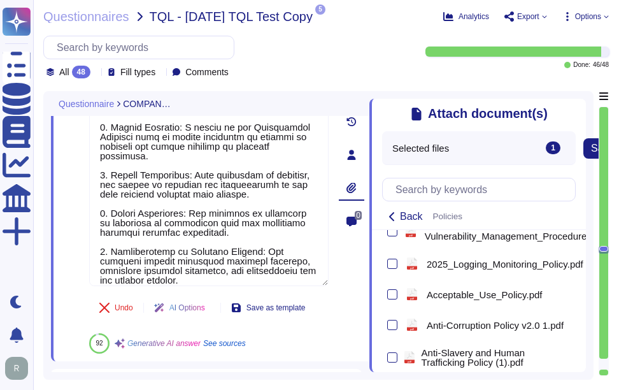
scroll to position [701, 0]
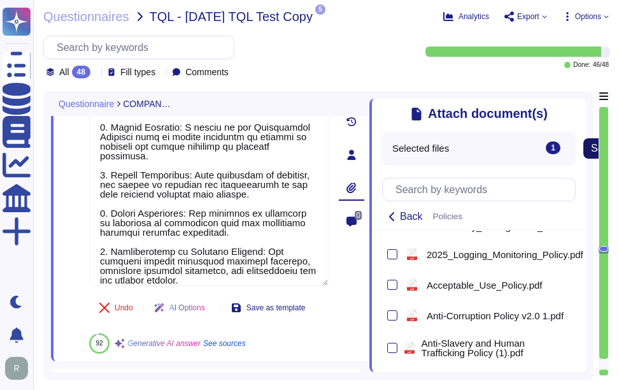
click at [597, 150] on span "Save" at bounding box center [602, 148] width 23 height 10
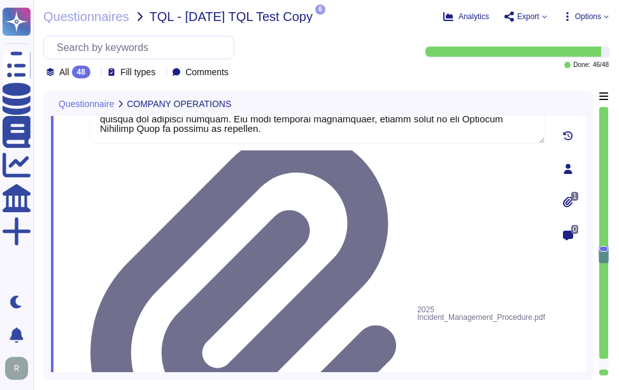
scroll to position [5991, 0]
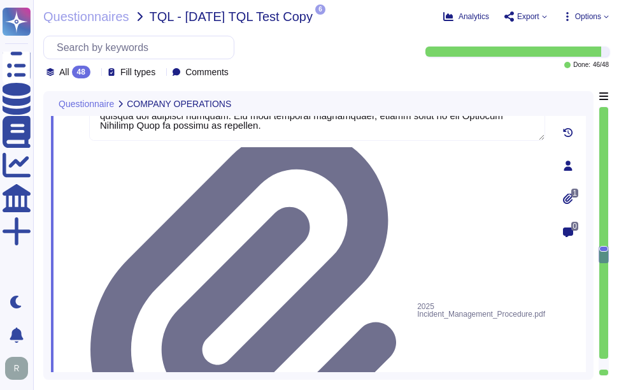
drag, startPoint x: 106, startPoint y: 231, endPoint x: 249, endPoint y: 236, distance: 142.2
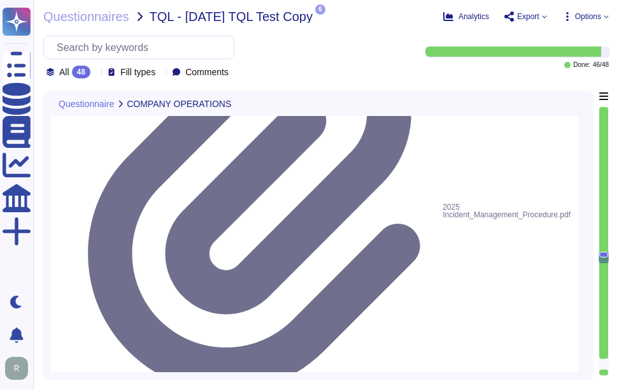
scroll to position [6118, 0]
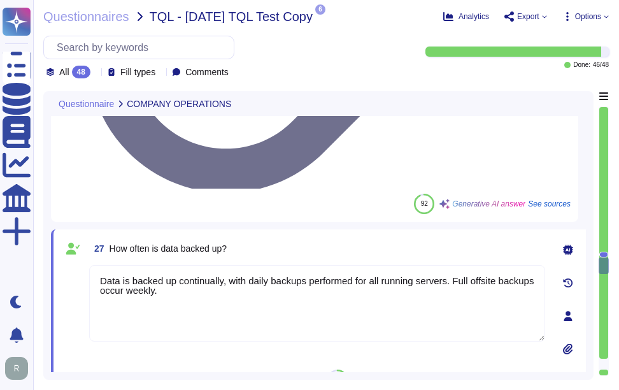
scroll to position [6301, 0]
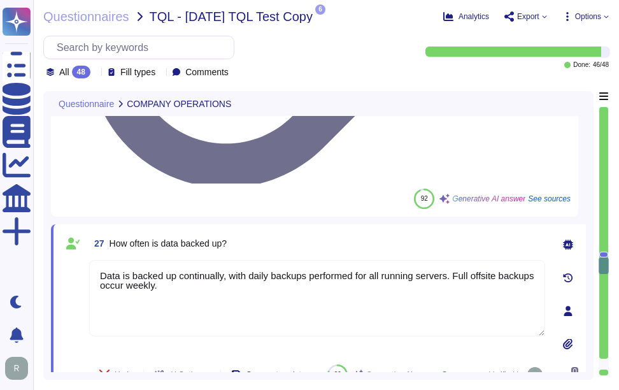
drag, startPoint x: 108, startPoint y: 212, endPoint x: 150, endPoint y: 217, distance: 41.7
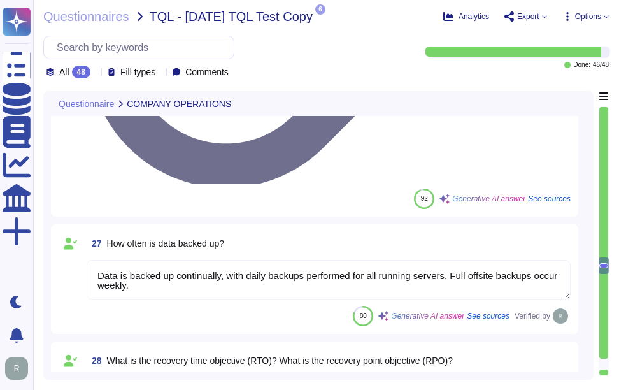
drag, startPoint x: 101, startPoint y: 175, endPoint x: 598, endPoint y: 193, distance: 496.8
click at [598, 193] on div "Questionnaire COMPANY OPERATIONS 26 Incident Response Program Please indicate w…" at bounding box center [326, 235] width 566 height 289
paste textarea "Data backups are retained for the last 14 backups, with backups taken daily. Ad…"
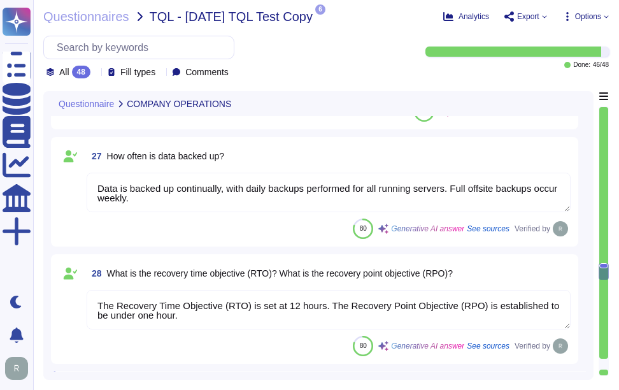
scroll to position [6428, 0]
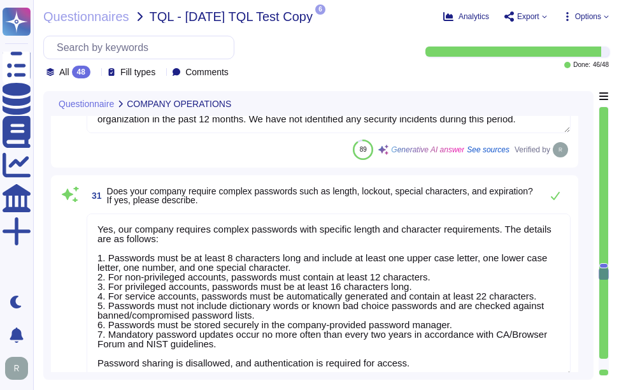
scroll to position [6556, 0]
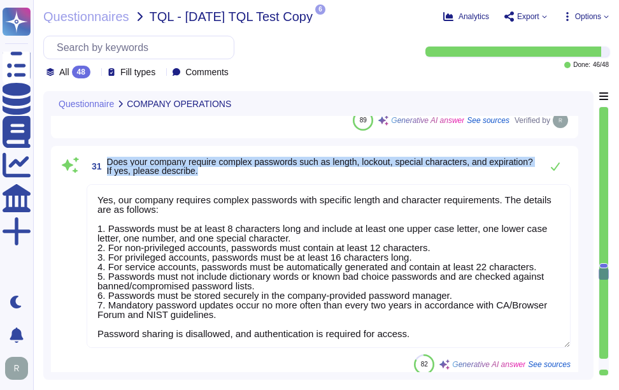
drag, startPoint x: 108, startPoint y: 161, endPoint x: 250, endPoint y: 173, distance: 142.6
click at [250, 173] on span "Does your company require complex passwords such as length, lockout, special ch…" at bounding box center [321, 166] width 428 height 18
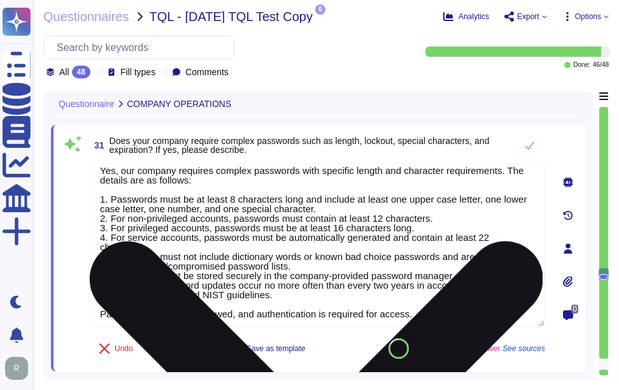
scroll to position [11, 0]
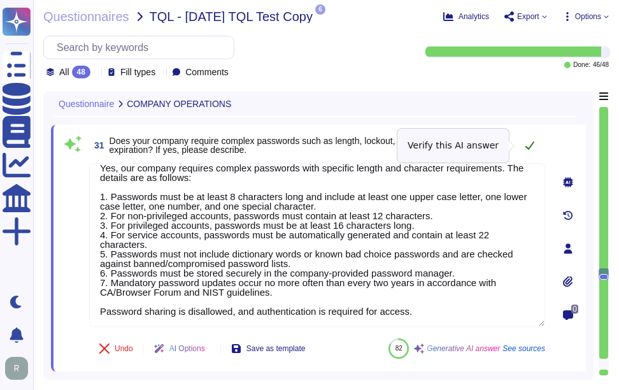
click at [531, 141] on icon at bounding box center [530, 145] width 10 height 10
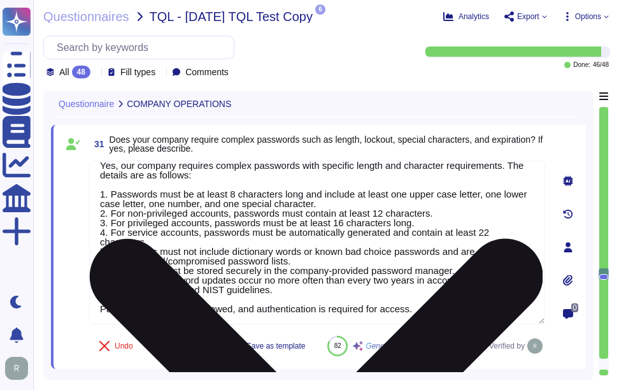
drag, startPoint x: 101, startPoint y: 164, endPoint x: 435, endPoint y: 314, distance: 366.0
click at [435, 314] on textarea "Yes, our company requires complex passwords with specific length and character …" at bounding box center [317, 243] width 456 height 164
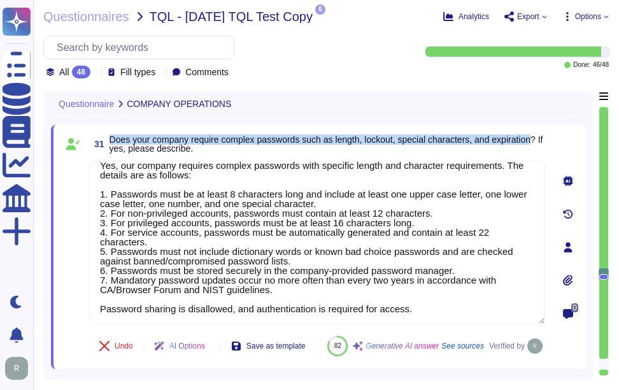
drag, startPoint x: 110, startPoint y: 137, endPoint x: 538, endPoint y: 135, distance: 428.9
click at [538, 135] on span "Does your company require complex passwords such as length, lockout, special ch…" at bounding box center [327, 143] width 434 height 19
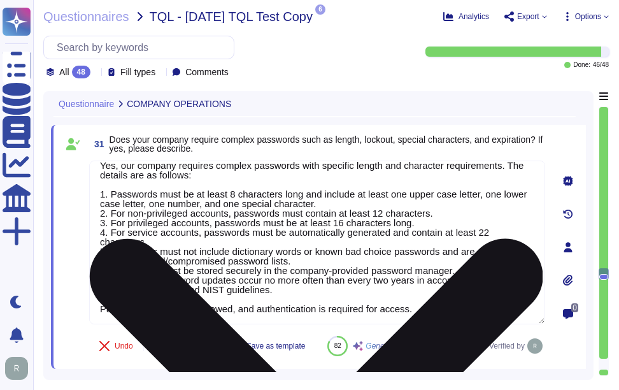
click at [273, 289] on textarea "Yes, our company requires complex passwords with specific length and character …" at bounding box center [317, 243] width 456 height 164
paste textarea "Additionally, passwords expire every two years as per CA/Browser Forum guidelin…"
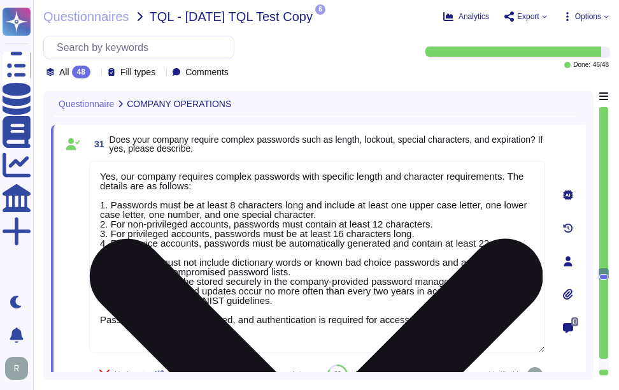
scroll to position [1, 0]
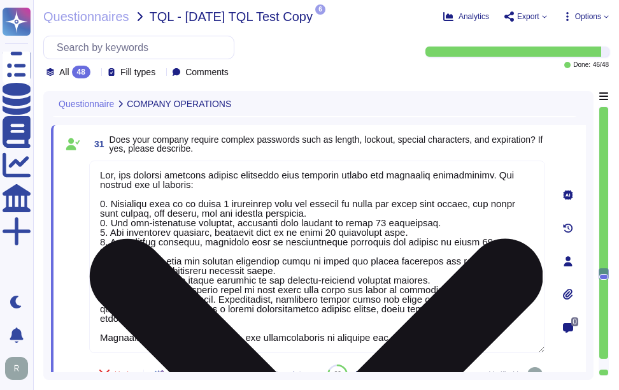
click at [270, 296] on textarea at bounding box center [317, 257] width 456 height 192
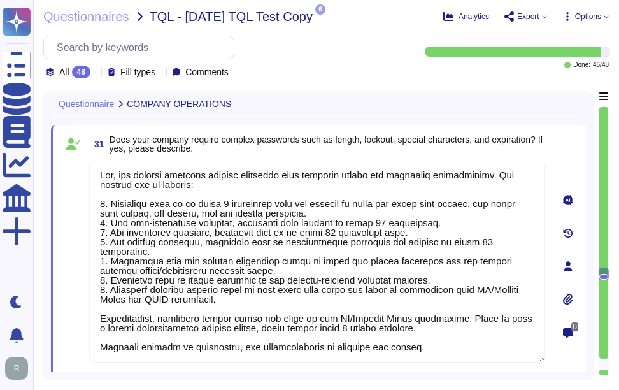
click at [392, 374] on div "Questionnaire COMPANY OPERATIONS 28 What is the recovery time objective (RTO)? …" at bounding box center [318, 235] width 551 height 289
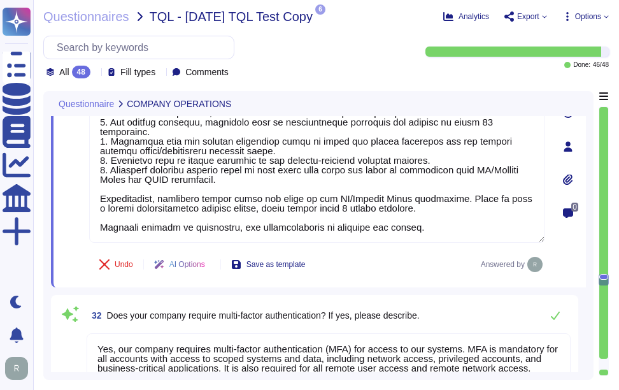
scroll to position [6683, 0]
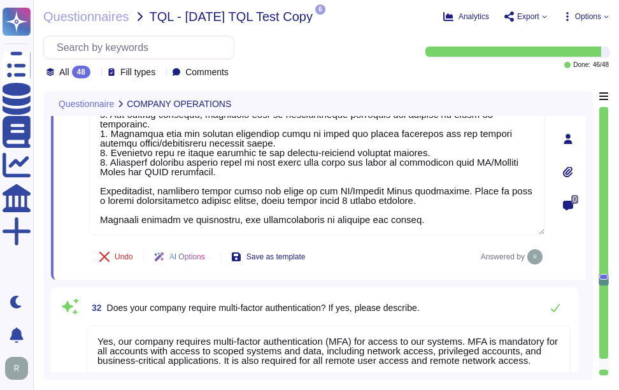
click at [430, 272] on div "31 Does your company require complex passwords such as length, lockout, special…" at bounding box center [318, 138] width 535 height 282
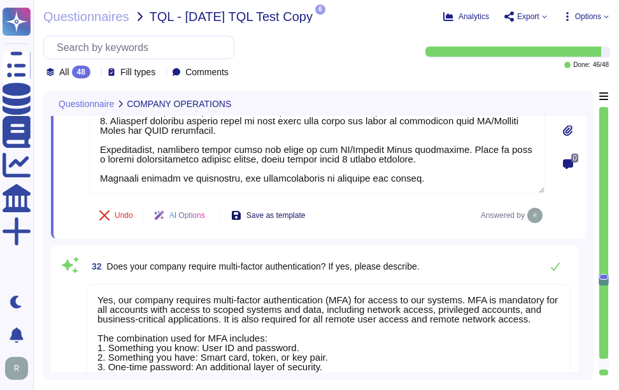
scroll to position [6747, 0]
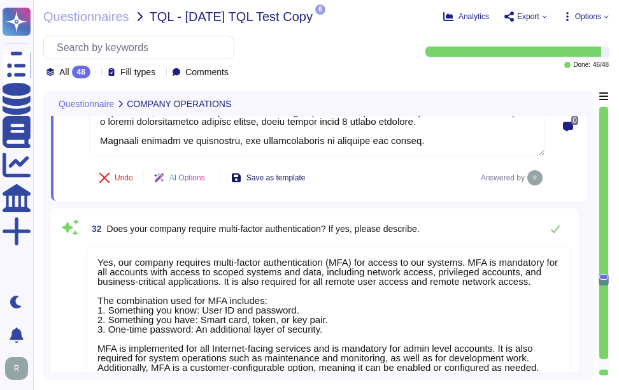
click at [300, 175] on span "Save as template" at bounding box center [276, 178] width 59 height 8
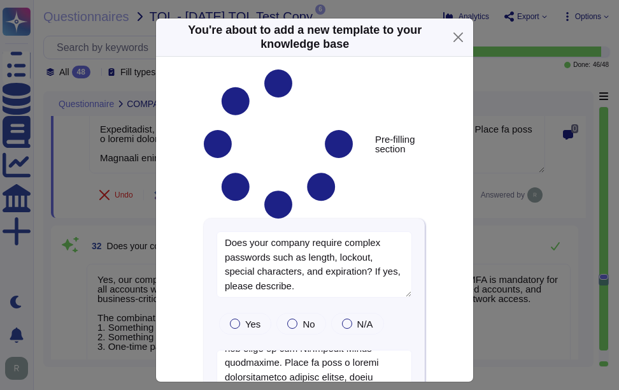
scroll to position [473, 0]
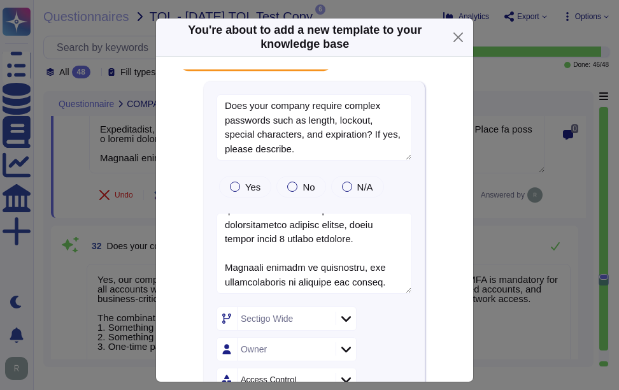
scroll to position [138, 0]
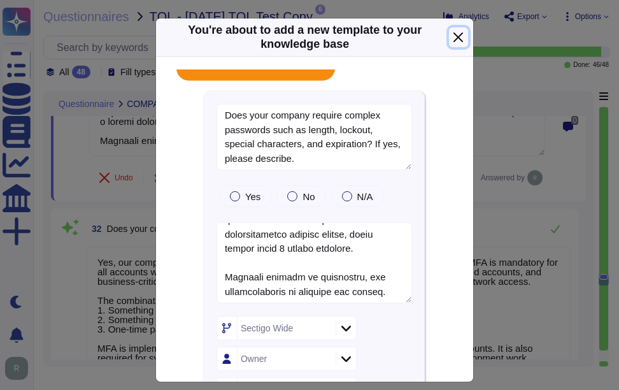
click at [455, 33] on button "Close" at bounding box center [458, 37] width 18 height 20
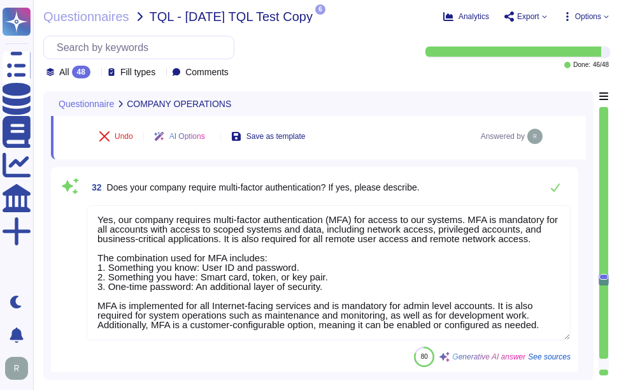
scroll to position [6810, 0]
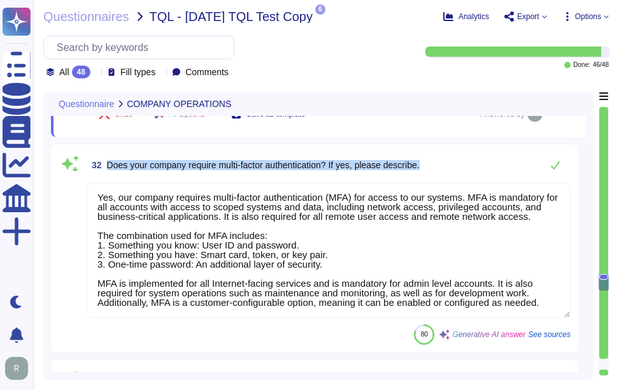
drag, startPoint x: 108, startPoint y: 163, endPoint x: 472, endPoint y: 166, distance: 363.3
click at [472, 166] on div "32 Does your company require multi-factor authentication? If yes, please descri…" at bounding box center [329, 164] width 484 height 25
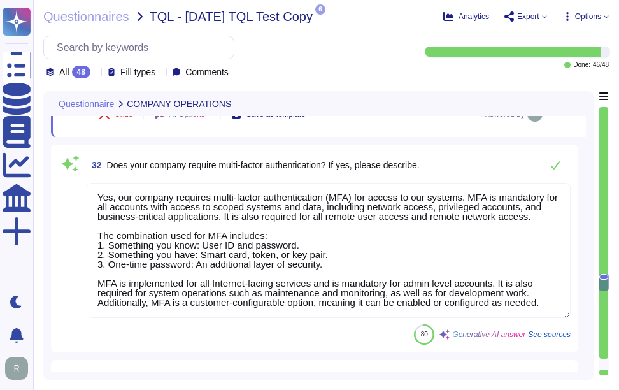
scroll to position [0, 0]
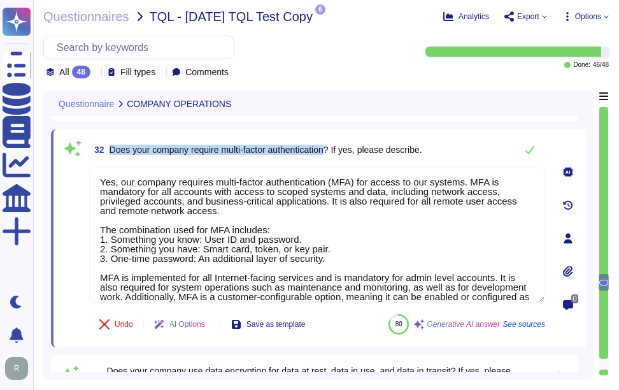
drag, startPoint x: 109, startPoint y: 146, endPoint x: 334, endPoint y: 145, distance: 225.0
click at [334, 145] on span "32 Does your company require multi-factor authentication? If yes, please descri…" at bounding box center [255, 149] width 333 height 23
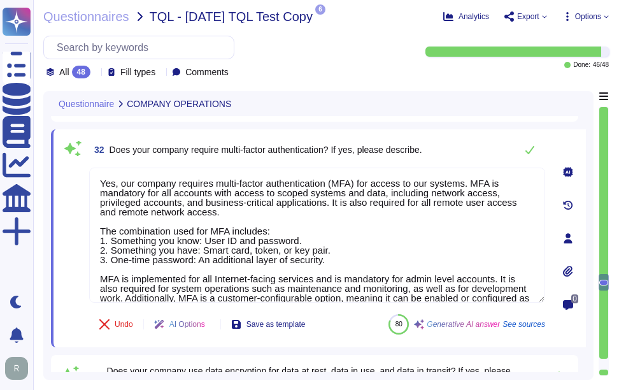
drag, startPoint x: 155, startPoint y: 293, endPoint x: 82, endPoint y: 167, distance: 145.4
click at [82, 167] on div "32 Does your company require multi-factor authentication? If yes, please descri…" at bounding box center [303, 238] width 484 height 203
paste textarea
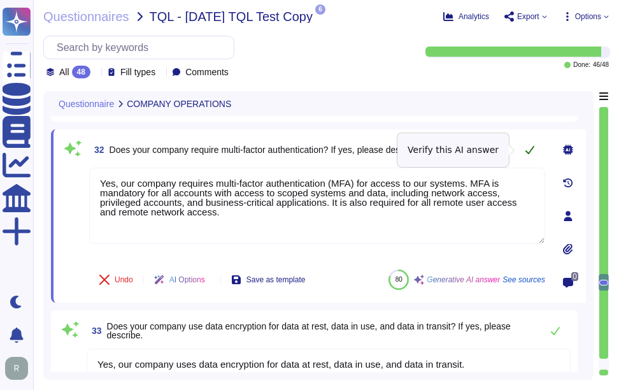
click at [530, 154] on icon at bounding box center [530, 150] width 9 height 8
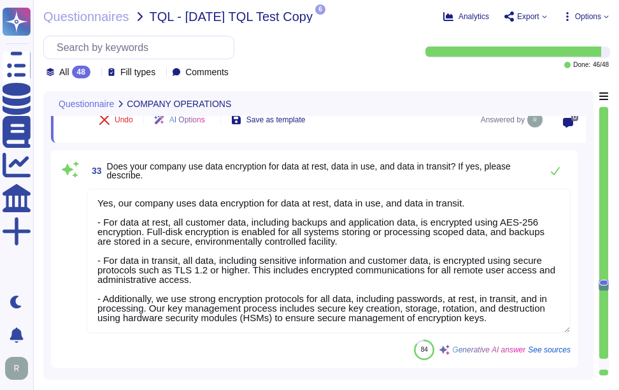
scroll to position [7002, 0]
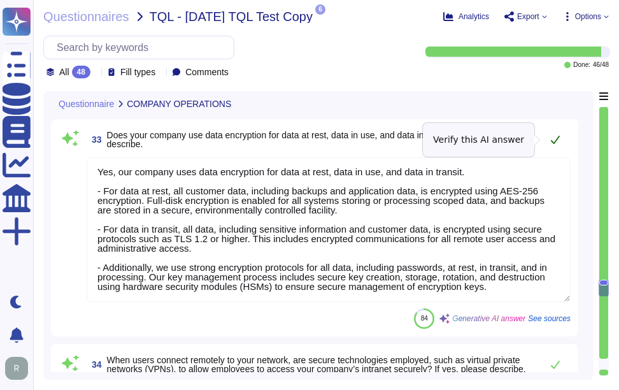
click at [555, 140] on icon at bounding box center [556, 139] width 10 height 10
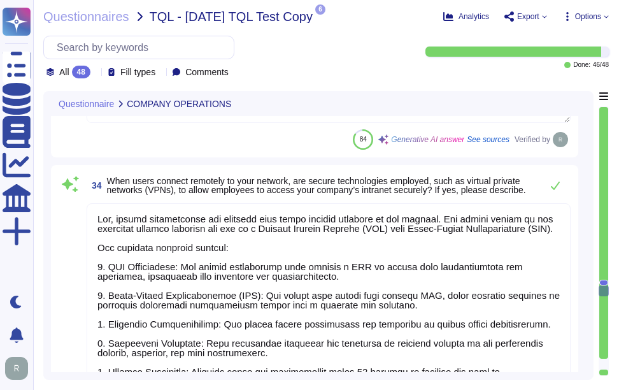
scroll to position [7193, 0]
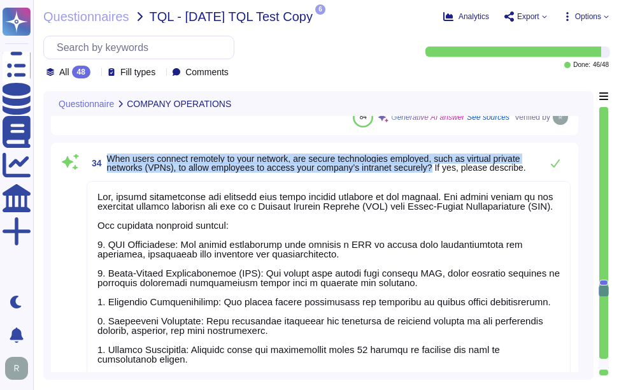
drag, startPoint x: 107, startPoint y: 156, endPoint x: 435, endPoint y: 174, distance: 328.0
click at [435, 174] on span "34 When users connect remotely to your network, are secure technologies employe…" at bounding box center [311, 163] width 449 height 23
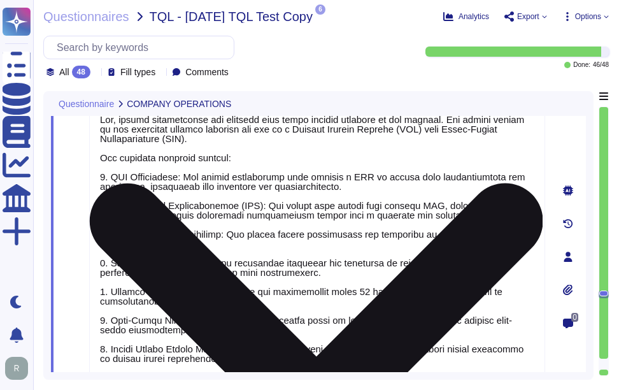
scroll to position [7320, 0]
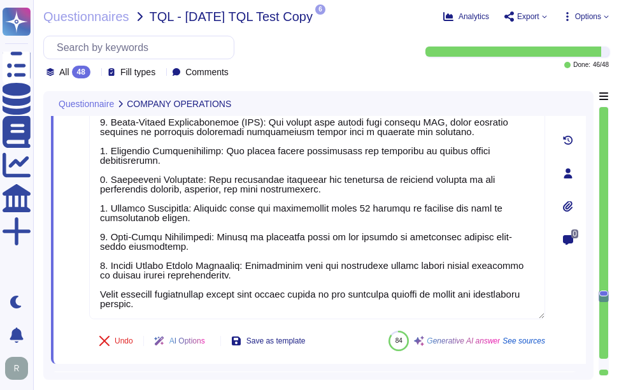
drag, startPoint x: 192, startPoint y: 308, endPoint x: 97, endPoint y: 100, distance: 228.4
click at [97, 100] on div "Questionnaire COMPANY OPERATIONS 31 Does your company require complex passwords…" at bounding box center [318, 231] width 535 height 281
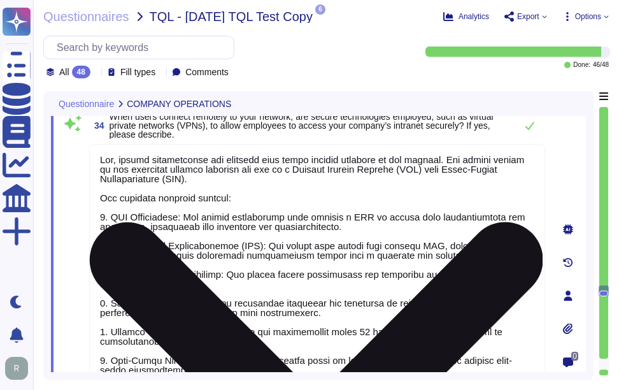
scroll to position [7193, 0]
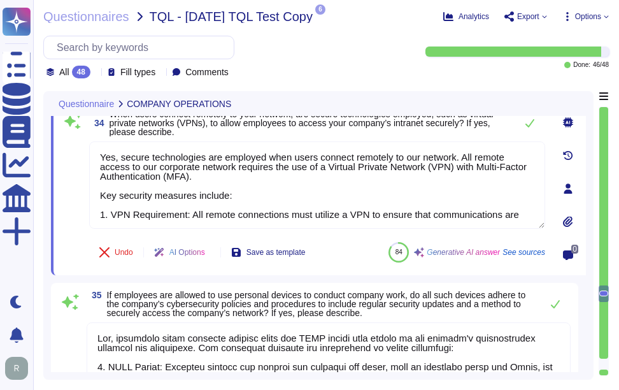
drag, startPoint x: 519, startPoint y: 216, endPoint x: 89, endPoint y: 140, distance: 437.4
click at [89, 140] on div "34 When users connect remotely to your network, are secure technologies employe…" at bounding box center [303, 189] width 484 height 158
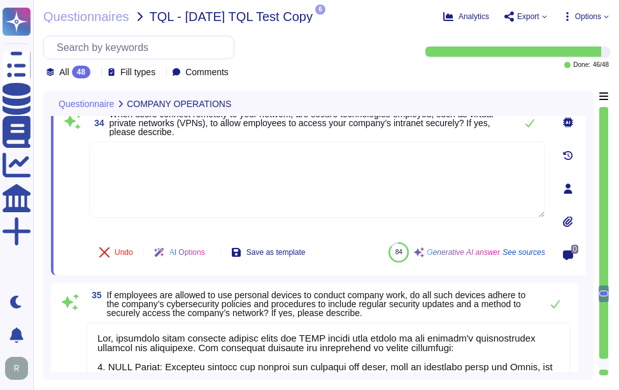
paste textarea "Yes, secure technologies are employed when users connect remotely to our networ…"
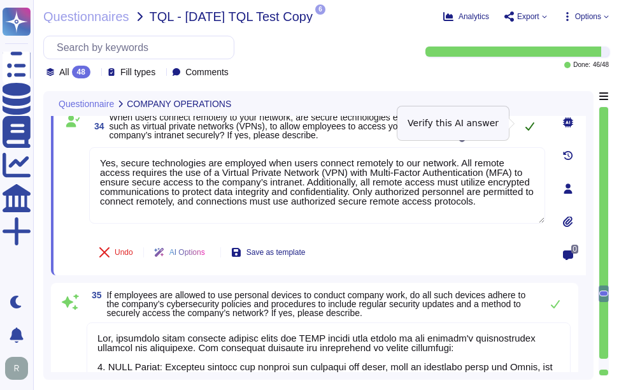
click at [530, 122] on icon at bounding box center [530, 126] width 10 height 10
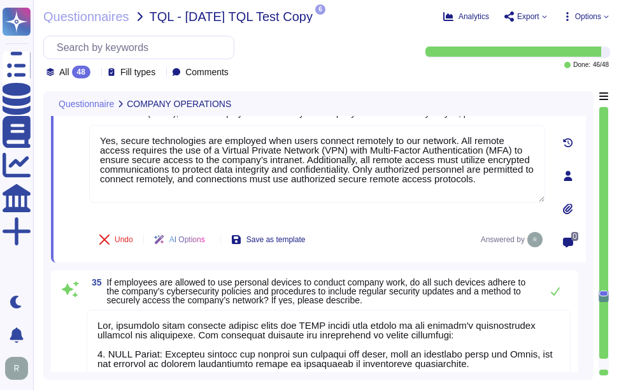
scroll to position [7198, 0]
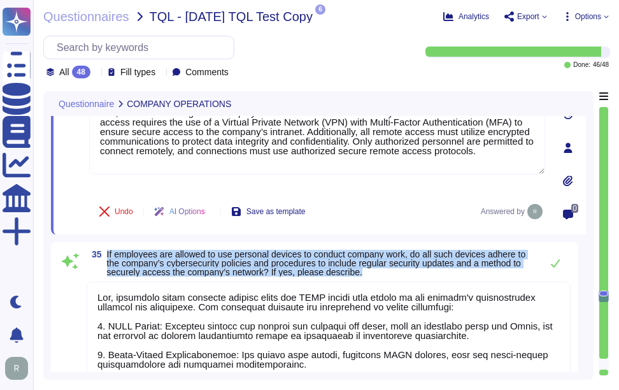
drag, startPoint x: 107, startPoint y: 255, endPoint x: 377, endPoint y: 275, distance: 271.0
click at [377, 275] on span "If employees are allowed to use personal devices to conduct company work, do al…" at bounding box center [321, 263] width 428 height 27
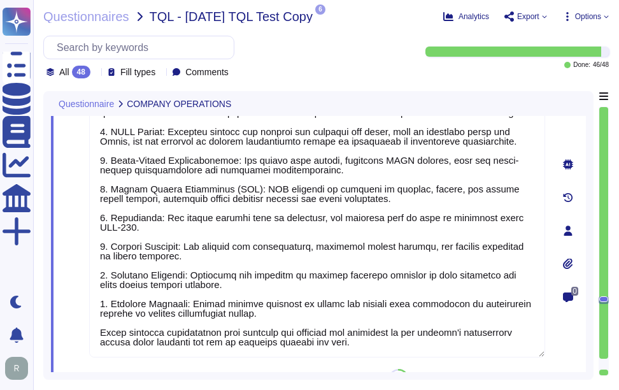
scroll to position [0, 0]
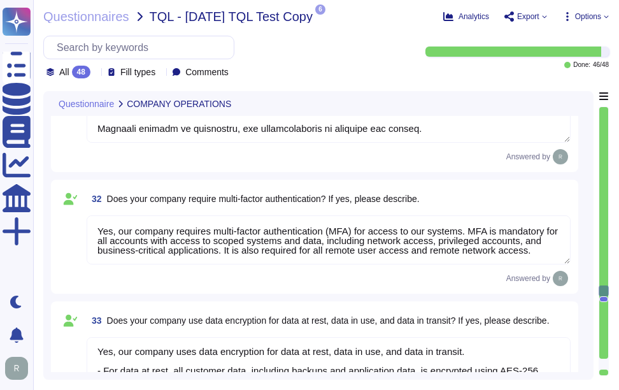
drag, startPoint x: 360, startPoint y: 296, endPoint x: 104, endPoint y: 117, distance: 312.6
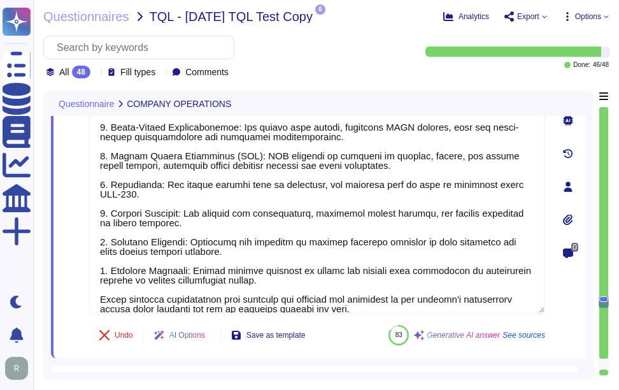
scroll to position [20, 0]
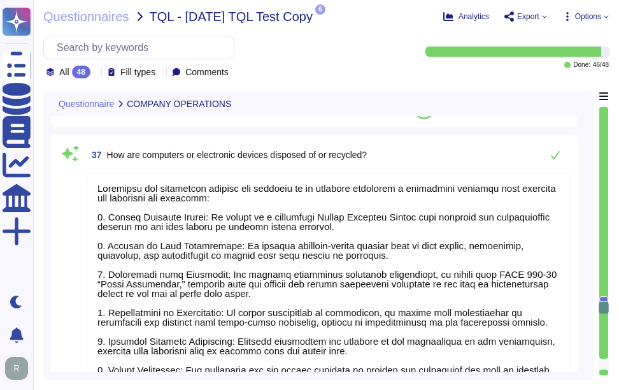
drag, startPoint x: 100, startPoint y: 286, endPoint x: 353, endPoint y: 285, distance: 253.0
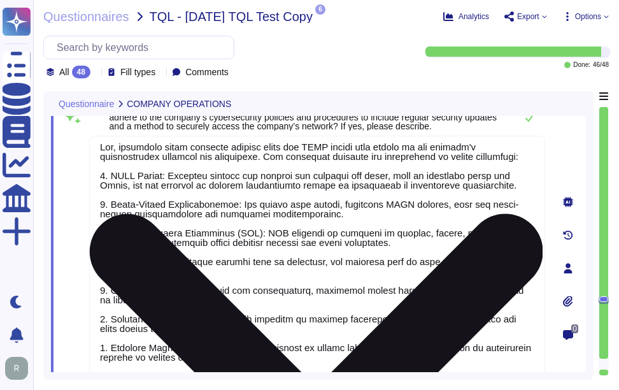
scroll to position [0, 0]
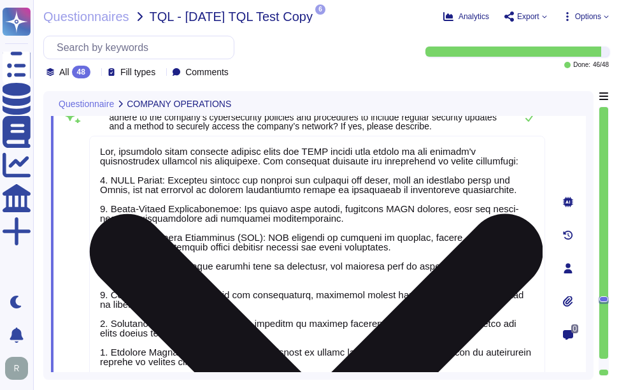
drag, startPoint x: 99, startPoint y: 148, endPoint x: 303, endPoint y: 357, distance: 291.1
click at [303, 357] on textarea at bounding box center [317, 265] width 456 height 259
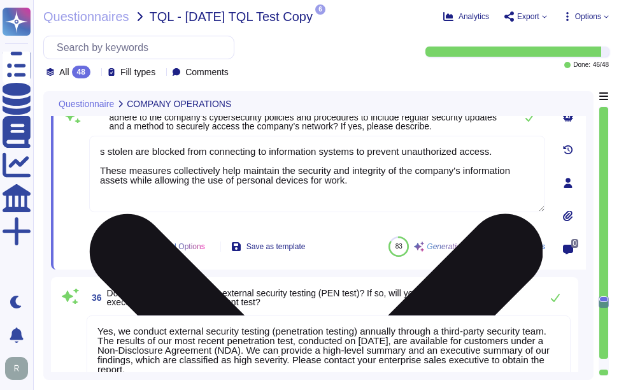
drag, startPoint x: 101, startPoint y: 147, endPoint x: 380, endPoint y: 206, distance: 285.8
click at [380, 206] on textarea "s stolen are blocked from connecting to information systems to prevent unauthor…" at bounding box center [317, 174] width 456 height 76
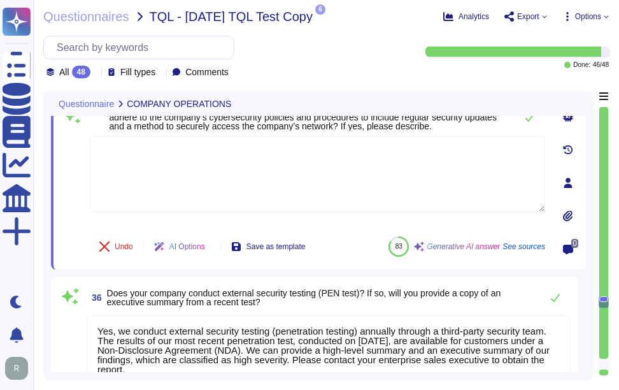
paste textarea "Employees and contractors are allowed to connect their personal devices under a…"
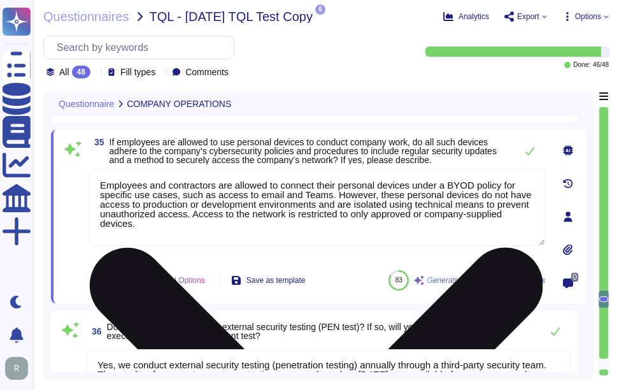
scroll to position [7232, 0]
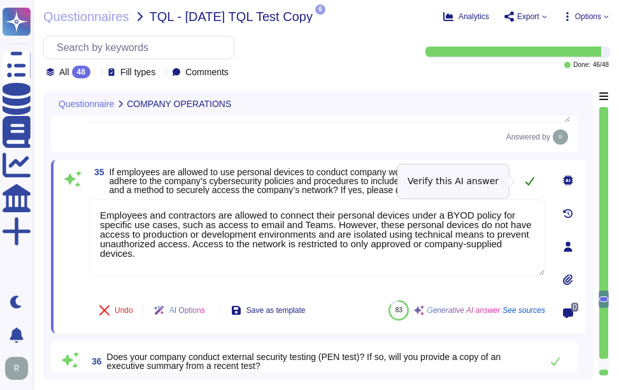
click at [530, 178] on button at bounding box center [530, 180] width 31 height 25
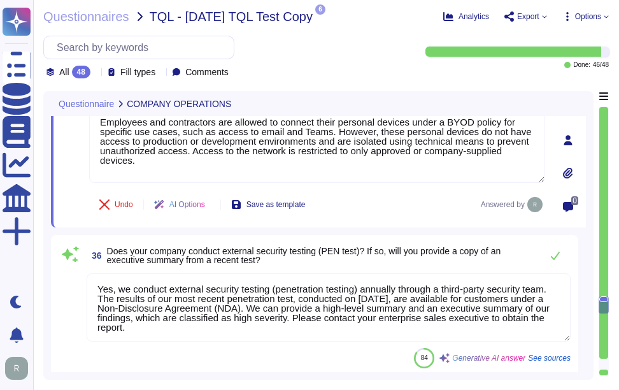
scroll to position [7360, 0]
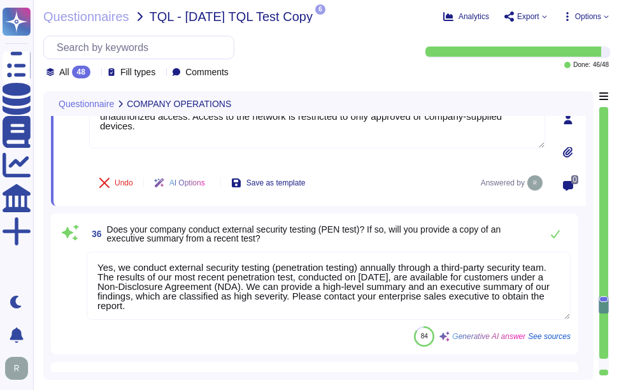
click at [417, 275] on textarea "Yes, we conduct external security testing (penetration testing) annually throug…" at bounding box center [329, 286] width 484 height 68
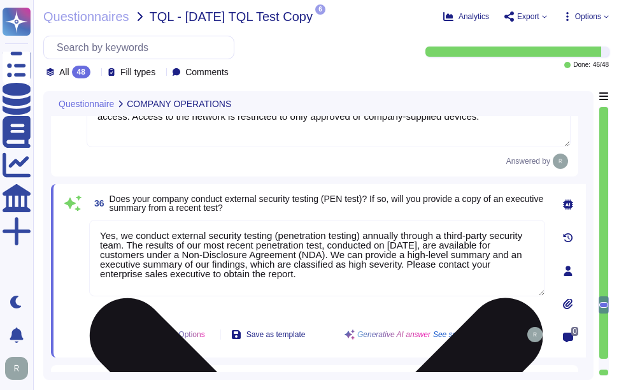
drag, startPoint x: 388, startPoint y: 245, endPoint x: 445, endPoint y: 245, distance: 57.4
click at [445, 245] on textarea "Yes, we conduct external security testing (penetration testing) annually throug…" at bounding box center [317, 258] width 456 height 76
paste textarea "[DATE]"
click at [466, 247] on textarea "Yes, we conduct external security testing (penetration testing) annually throug…" at bounding box center [317, 258] width 456 height 76
drag, startPoint x: 403, startPoint y: 261, endPoint x: 423, endPoint y: 284, distance: 30.7
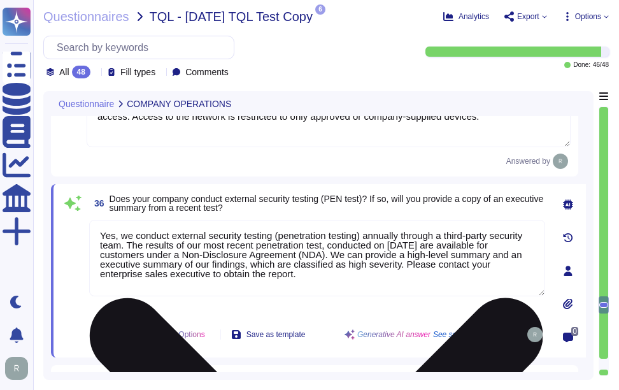
click at [423, 284] on textarea "Yes, we conduct external security testing (penetration testing) annually throug…" at bounding box center [317, 258] width 456 height 76
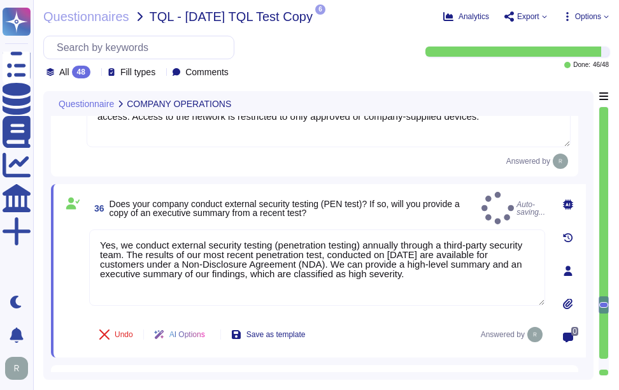
click at [570, 301] on div at bounding box center [568, 303] width 25 height 25
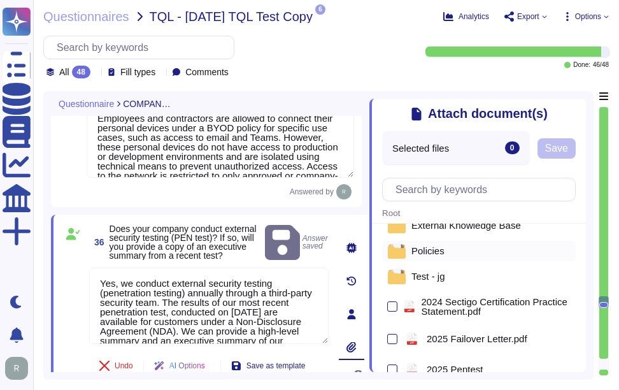
scroll to position [64, 0]
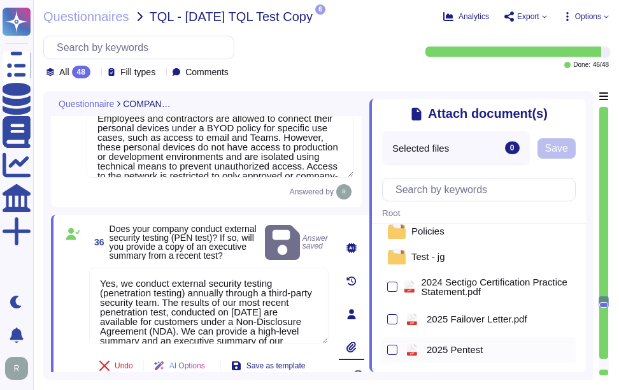
click at [394, 352] on div at bounding box center [392, 350] width 10 height 10
click at [0, 0] on input "checkbox" at bounding box center [0, 0] width 0 height 0
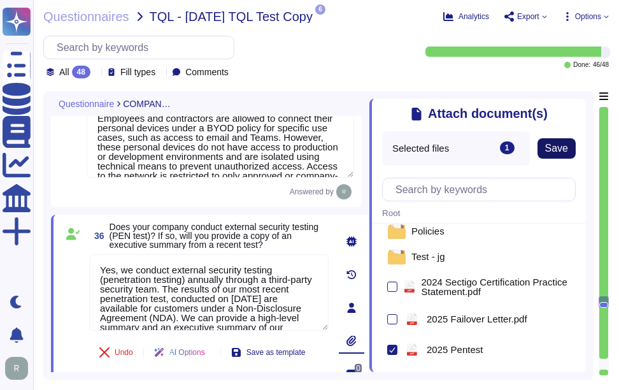
click at [553, 154] on span "Save" at bounding box center [556, 148] width 23 height 10
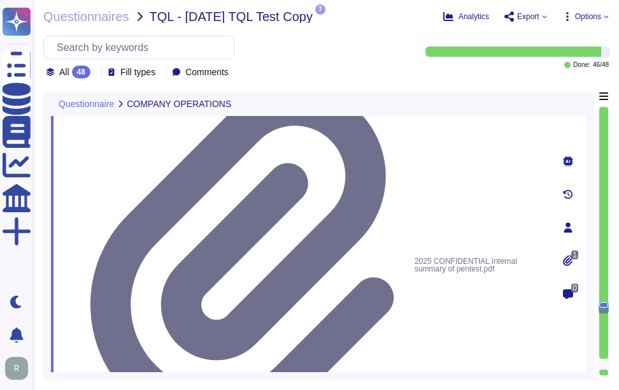
scroll to position [1, 0]
drag, startPoint x: 108, startPoint y: 184, endPoint x: 373, endPoint y: 190, distance: 265.8
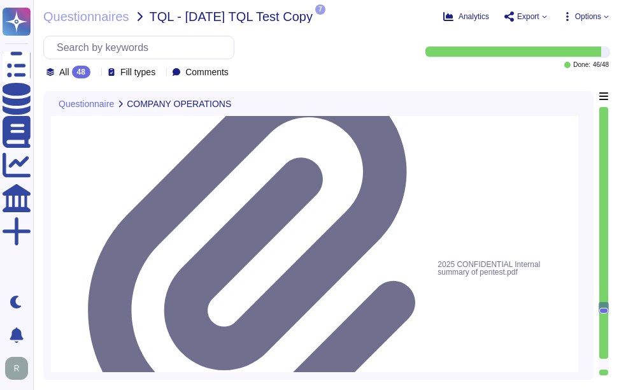
scroll to position [7551, 0]
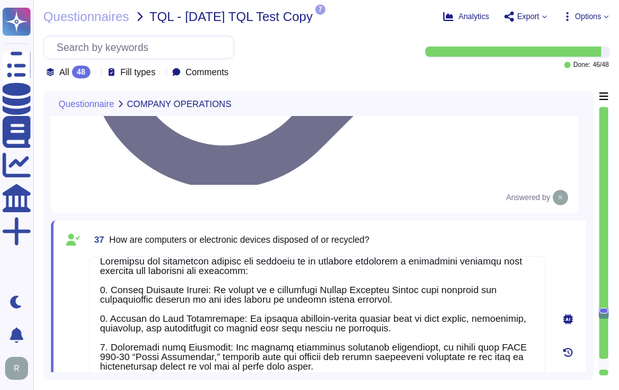
scroll to position [7806, 0]
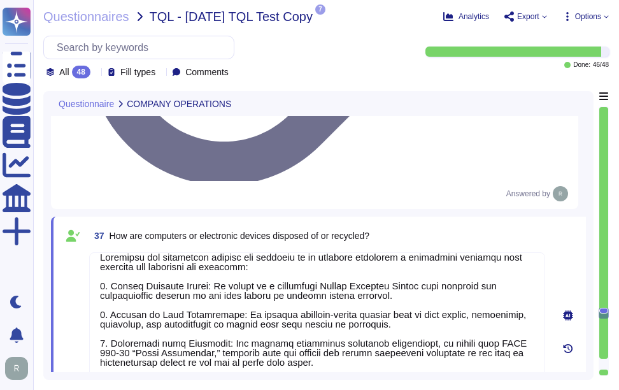
drag, startPoint x: 107, startPoint y: 264, endPoint x: 266, endPoint y: 275, distance: 159.0
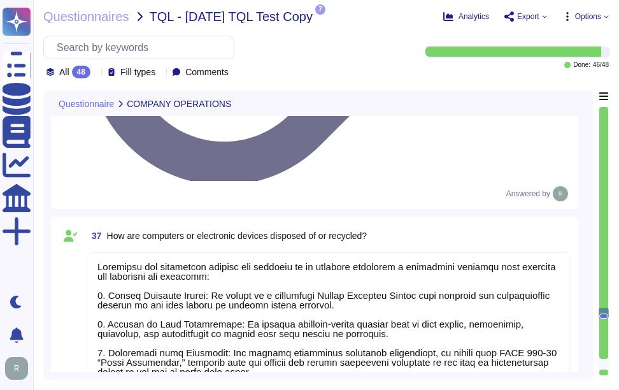
scroll to position [1, 0]
paste textarea "The solution is hosted in two ways: 1. As a Software as a Service (SaaS) hosted…"
drag, startPoint x: 345, startPoint y: 340, endPoint x: 100, endPoint y: 314, distance: 246.8
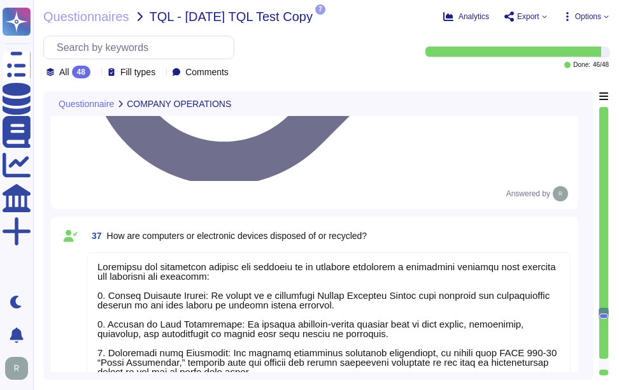
scroll to position [0, 0]
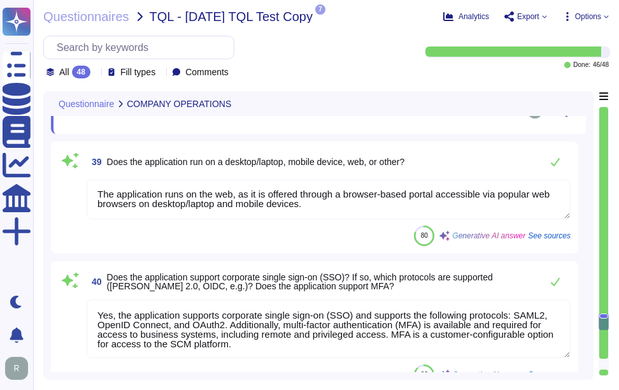
scroll to position [8061, 0]
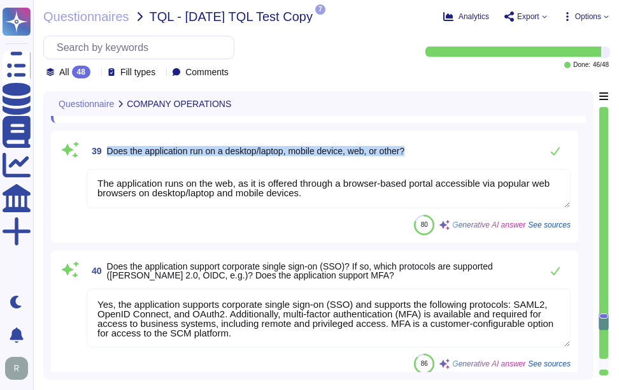
drag, startPoint x: 106, startPoint y: 150, endPoint x: 444, endPoint y: 160, distance: 338.5
click at [444, 160] on div "39 Does the application run on a desktop/laptop, mobile device, web, or other?" at bounding box center [329, 150] width 484 height 25
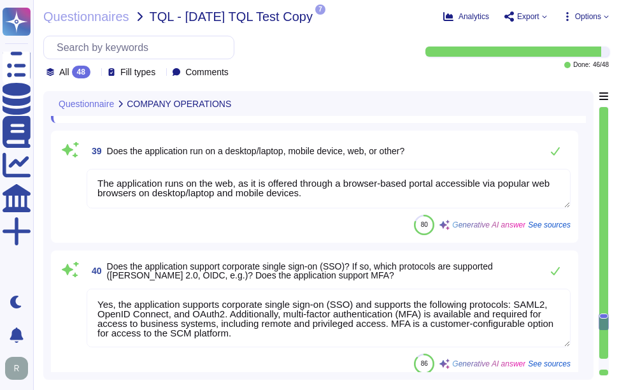
scroll to position [0, 0]
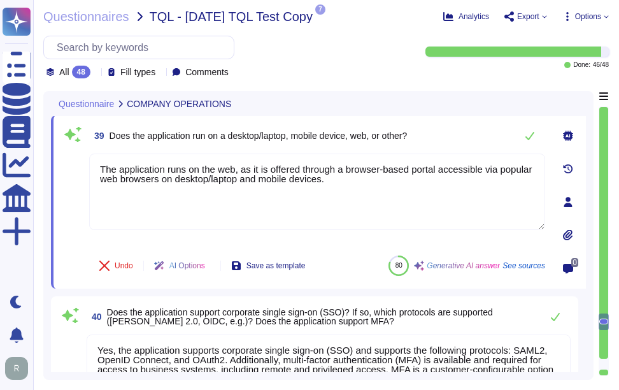
drag, startPoint x: 347, startPoint y: 179, endPoint x: 65, endPoint y: 161, distance: 282.2
click at [65, 161] on div "39 Does the application run on a desktop/laptop, mobile device, web, or other? …" at bounding box center [303, 202] width 484 height 158
click at [529, 137] on icon at bounding box center [530, 136] width 10 height 10
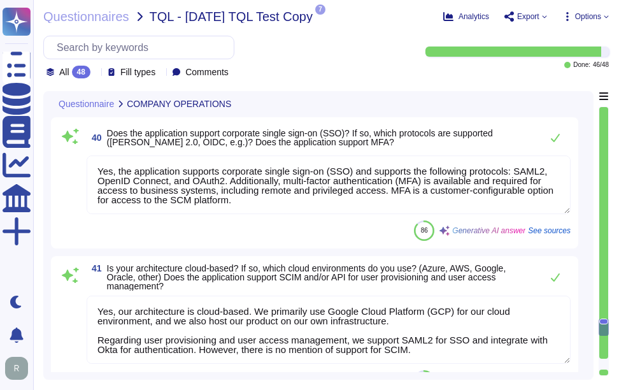
scroll to position [8252, 0]
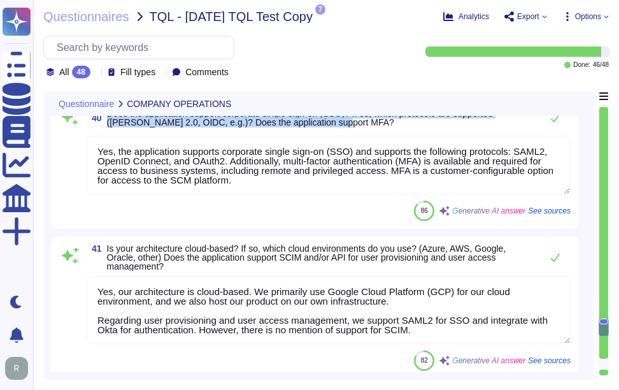
drag, startPoint x: 108, startPoint y: 126, endPoint x: 328, endPoint y: 136, distance: 220.1
click at [328, 127] on span "Does the application support corporate single sign-on (SSO)? If so, which proto…" at bounding box center [321, 118] width 428 height 18
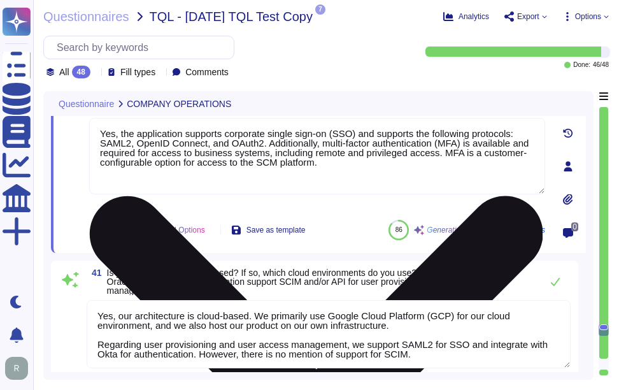
scroll to position [8142, 0]
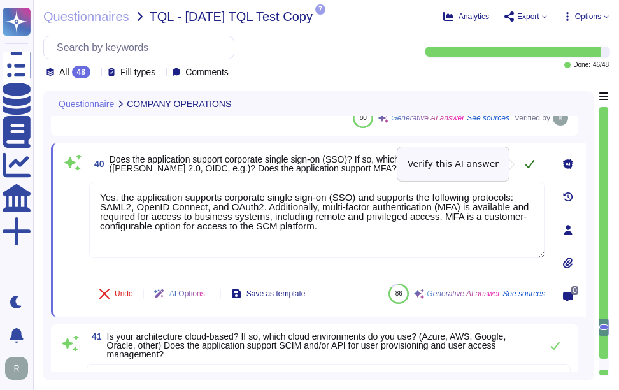
click at [530, 162] on icon at bounding box center [530, 164] width 10 height 10
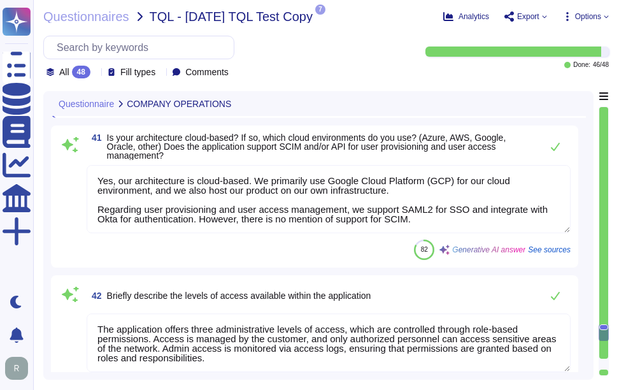
scroll to position [1, 0]
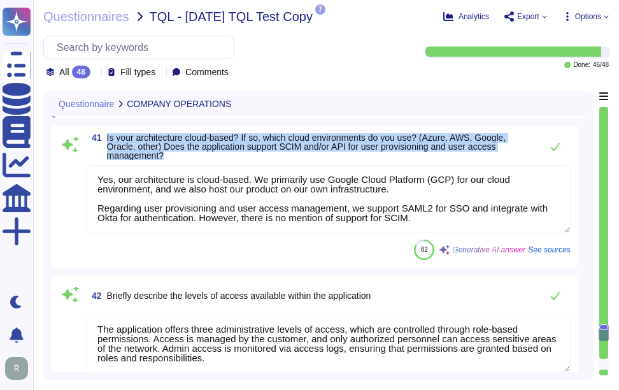
drag, startPoint x: 108, startPoint y: 151, endPoint x: 182, endPoint y: 172, distance: 76.9
click at [182, 160] on span "Is your architecture cloud-based? If so, which cloud environments do you use? (…" at bounding box center [321, 146] width 428 height 27
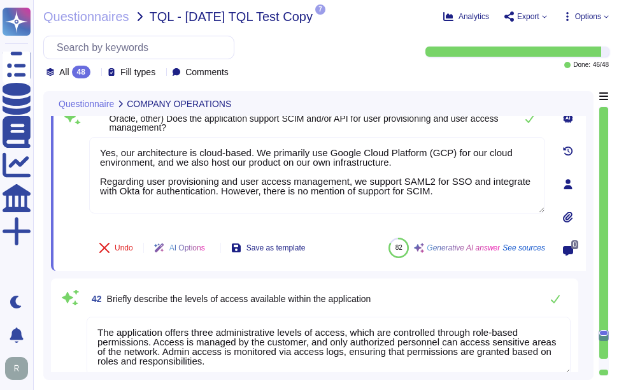
scroll to position [8270, 0]
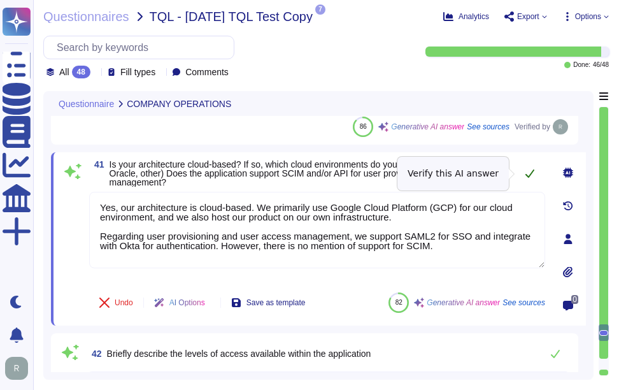
click at [527, 175] on icon at bounding box center [530, 174] width 9 height 8
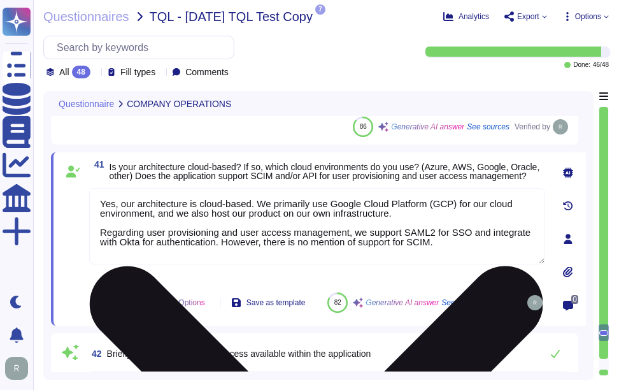
drag, startPoint x: 224, startPoint y: 241, endPoint x: 445, endPoint y: 242, distance: 221.1
click at [449, 243] on textarea "Yes, our architecture is cloud-based. We primarily use Google Cloud Platform (G…" at bounding box center [317, 226] width 456 height 76
paste textarea "Customers manage their own user provisioning/deprovisioning using whatever mode…"
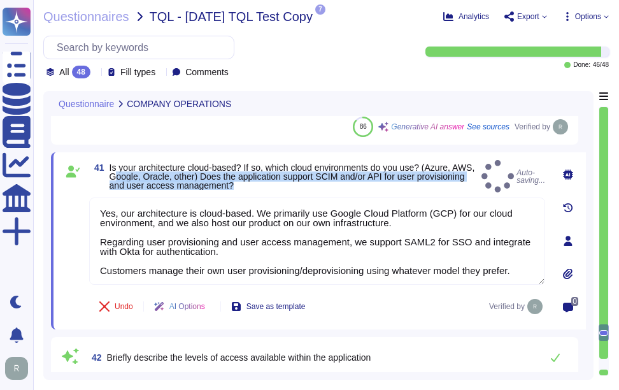
drag, startPoint x: 138, startPoint y: 177, endPoint x: 319, endPoint y: 182, distance: 181.7
click at [319, 182] on span "Is your architecture cloud-based? If so, which cloud environments do you use? (…" at bounding box center [293, 176] width 367 height 27
click at [315, 185] on span "Is your architecture cloud-based? If so, which cloud environments do you use? (…" at bounding box center [293, 176] width 367 height 27
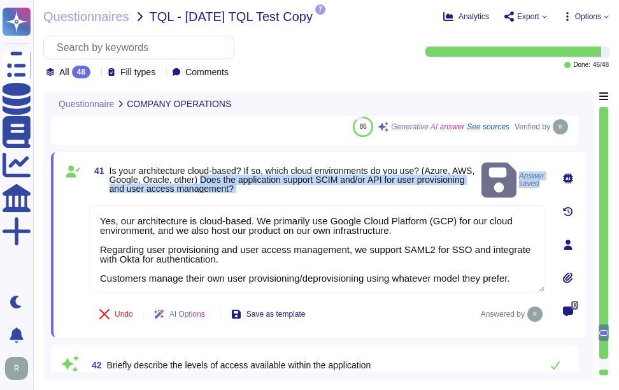
drag, startPoint x: 224, startPoint y: 171, endPoint x: 308, endPoint y: 190, distance: 86.1
click at [308, 190] on div "41 Is your architecture cloud-based? If so, which cloud environments do you use…" at bounding box center [303, 245] width 484 height 170
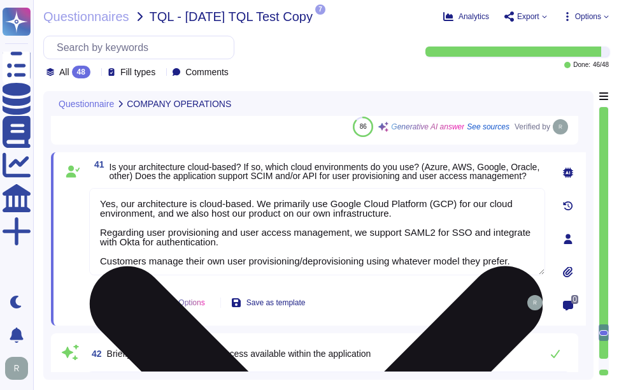
drag, startPoint x: 228, startPoint y: 245, endPoint x: 92, endPoint y: 232, distance: 136.3
click at [92, 232] on textarea "Yes, our architecture is cloud-based. We primarily use Google Cloud Platform (G…" at bounding box center [317, 231] width 456 height 87
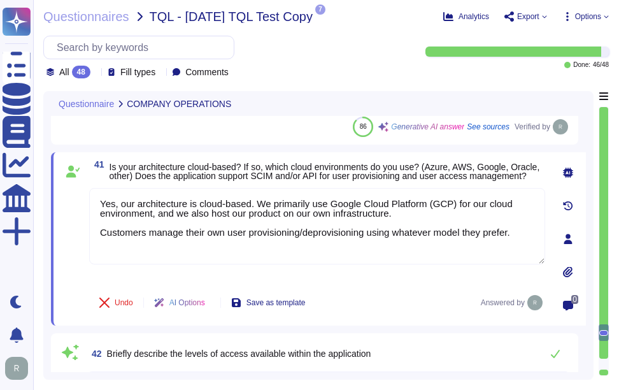
click at [377, 288] on div "Undo AI Options Save as template Answered by" at bounding box center [317, 302] width 456 height 31
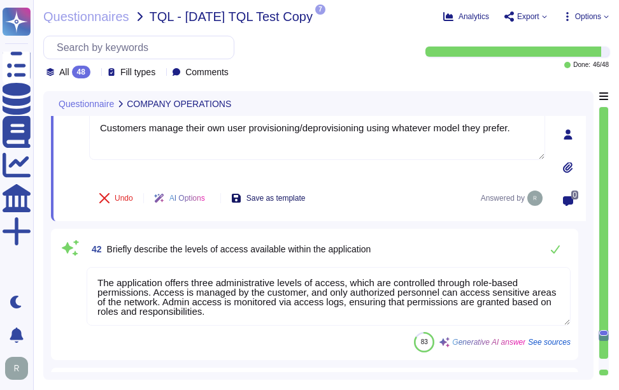
scroll to position [8397, 0]
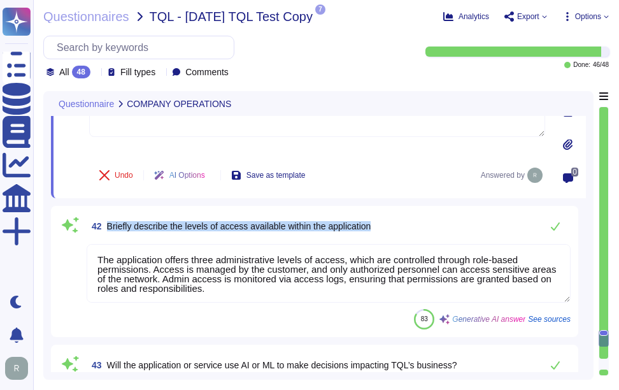
drag, startPoint x: 109, startPoint y: 226, endPoint x: 428, endPoint y: 245, distance: 319.8
click at [428, 245] on div "42 Briefly describe the levels of access available within the application The a…" at bounding box center [315, 271] width 512 height 116
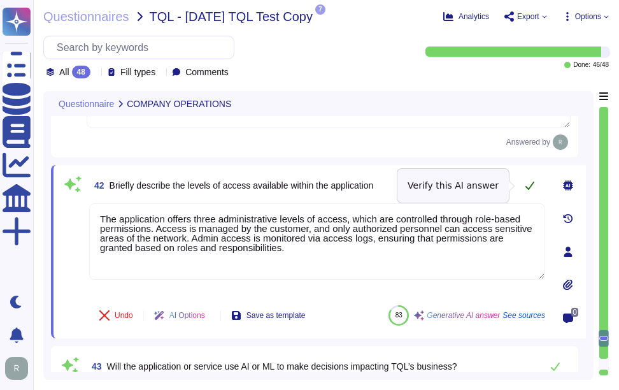
click at [530, 184] on icon at bounding box center [530, 185] width 10 height 10
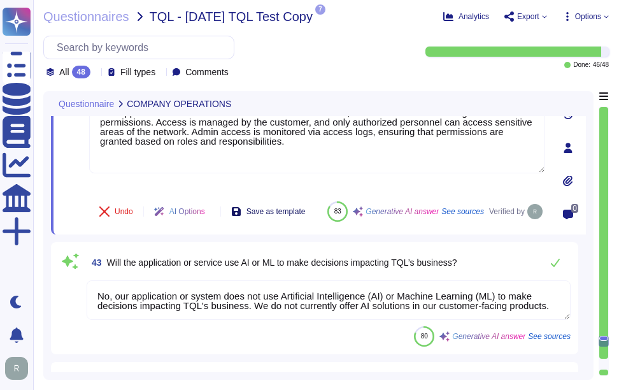
scroll to position [8525, 0]
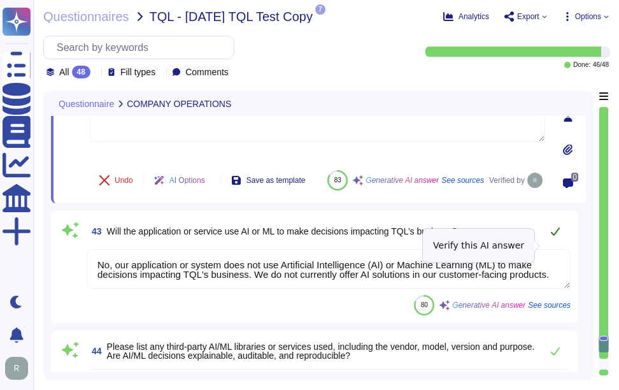
click at [556, 236] on icon at bounding box center [556, 231] width 10 height 10
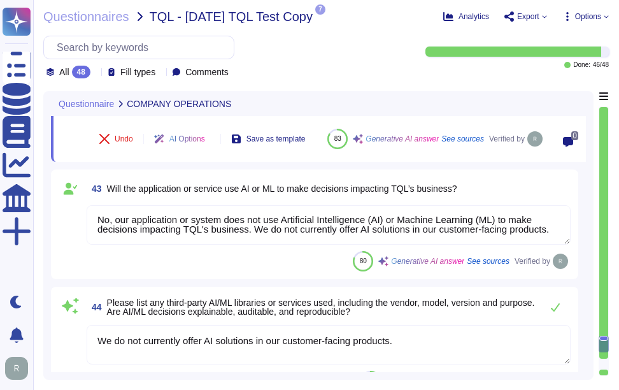
scroll to position [8588, 0]
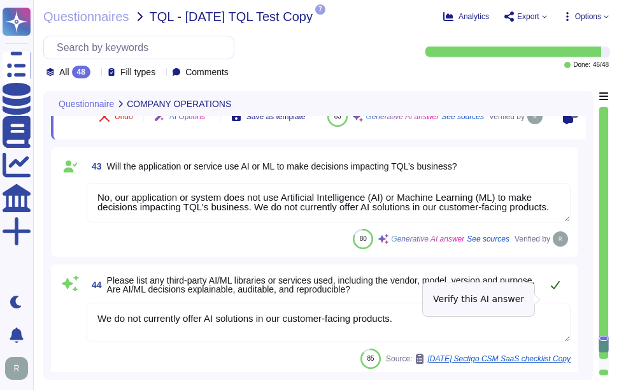
click at [555, 290] on icon at bounding box center [556, 285] width 10 height 10
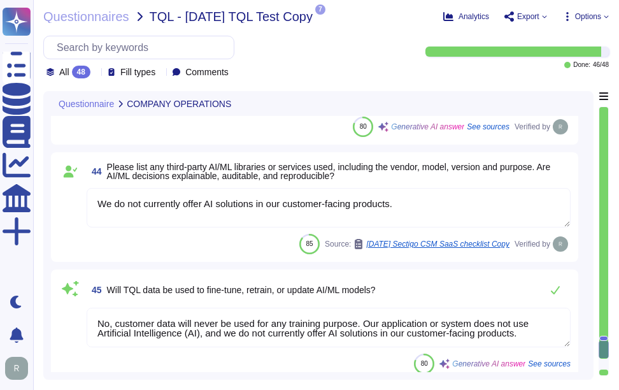
scroll to position [8716, 0]
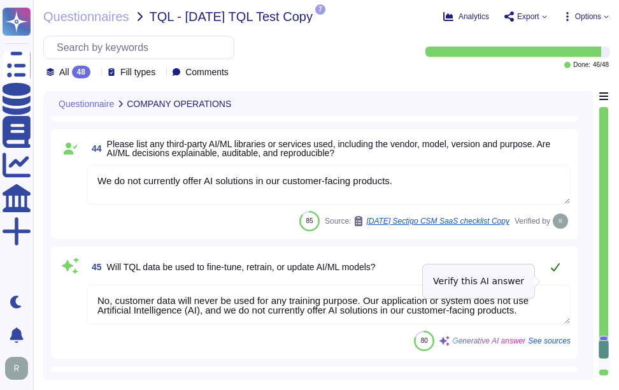
click at [557, 271] on icon at bounding box center [555, 267] width 9 height 8
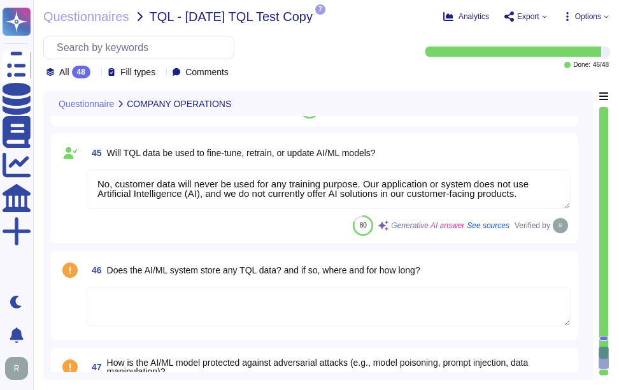
scroll to position [8843, 0]
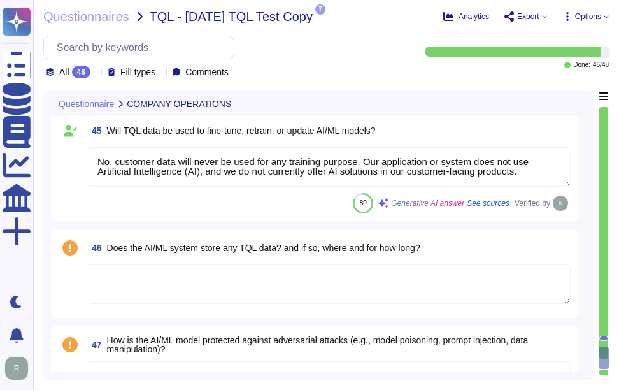
drag, startPoint x: 223, startPoint y: 185, endPoint x: 547, endPoint y: 187, distance: 323.7
click at [547, 187] on textarea "No, customer data will never be used for any training purpose. Our application …" at bounding box center [329, 167] width 484 height 40
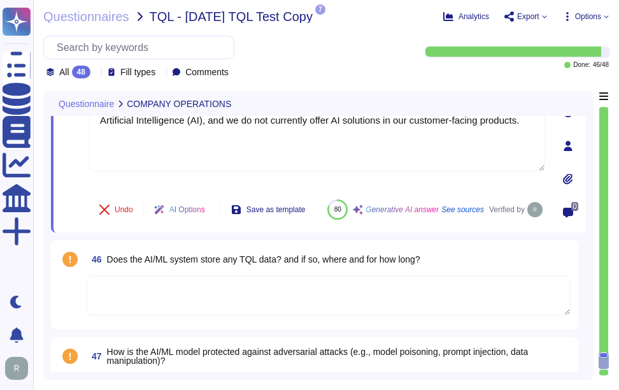
scroll to position [0, 0]
click at [110, 303] on textarea at bounding box center [329, 296] width 484 height 40
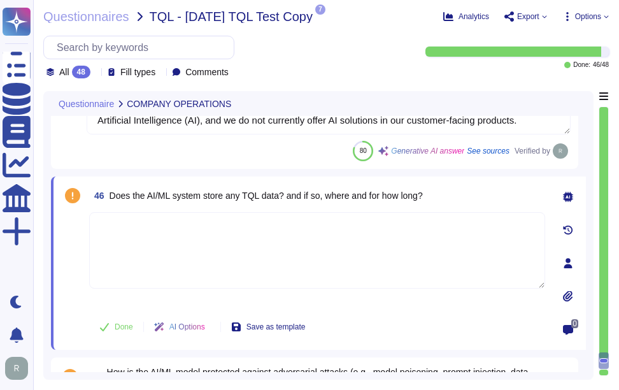
paste textarea "we do not currently offer AI solutions in our customer-facing products."
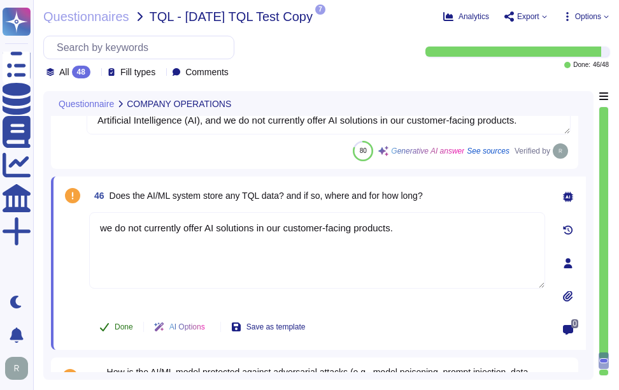
click at [114, 324] on button "Done" at bounding box center [116, 326] width 54 height 25
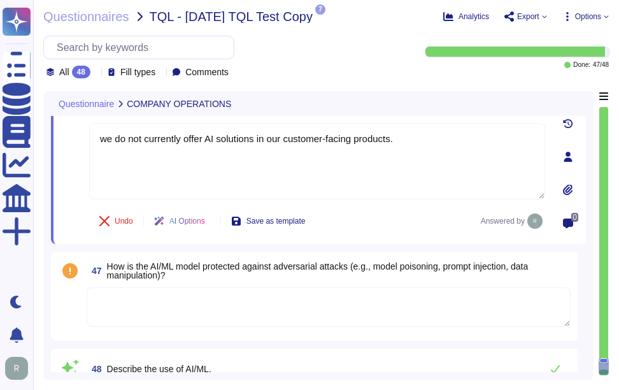
scroll to position [8971, 0]
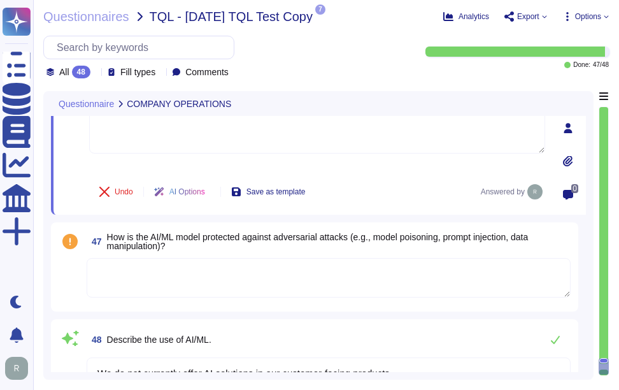
click at [153, 291] on textarea at bounding box center [329, 278] width 484 height 40
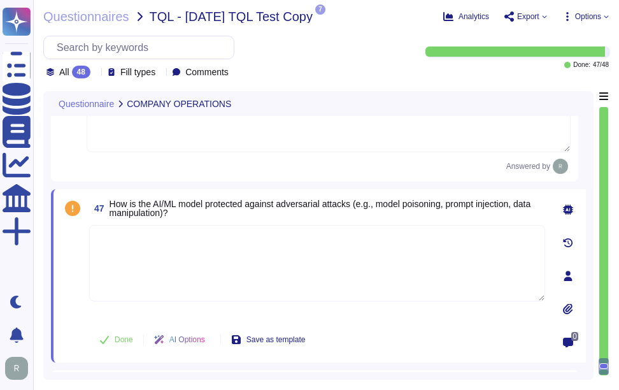
paste textarea "we do not currently offer AI solutions in our customer-facing products."
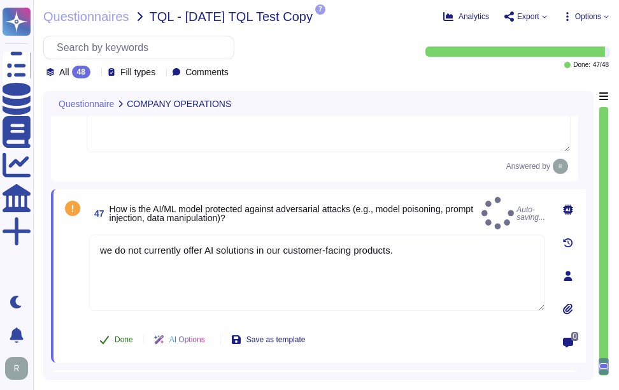
click at [120, 338] on span "Done" at bounding box center [124, 340] width 18 height 8
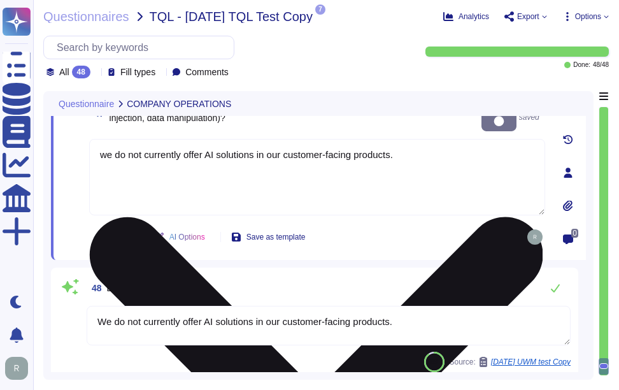
scroll to position [9073, 0]
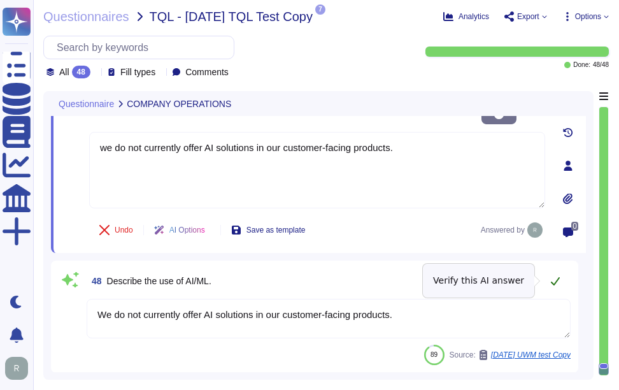
click at [553, 281] on icon at bounding box center [556, 281] width 10 height 10
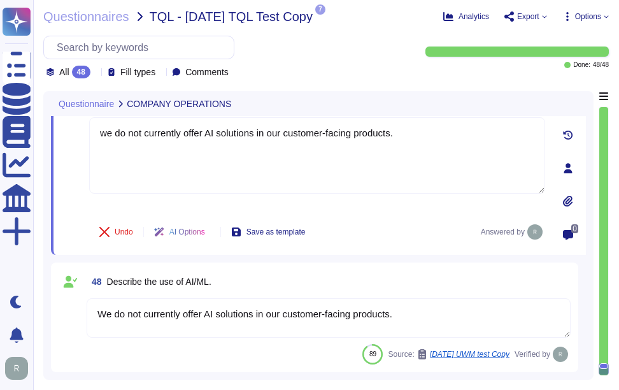
scroll to position [9071, 0]
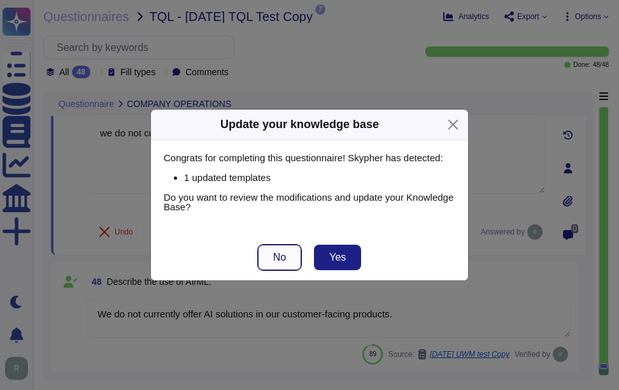
click at [290, 254] on button "No" at bounding box center [279, 257] width 43 height 25
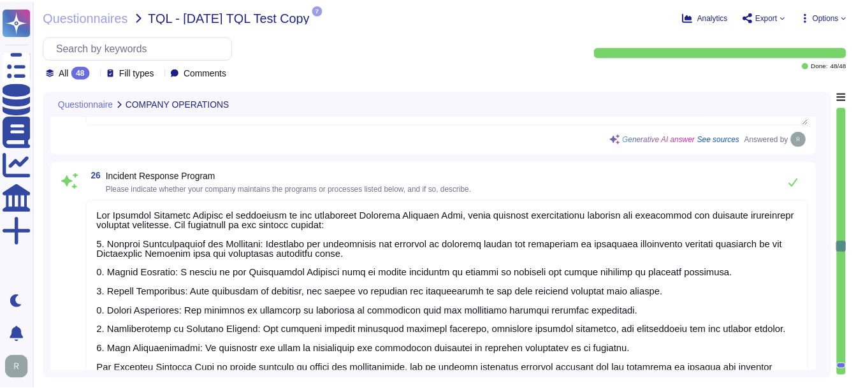
scroll to position [5248, 0]
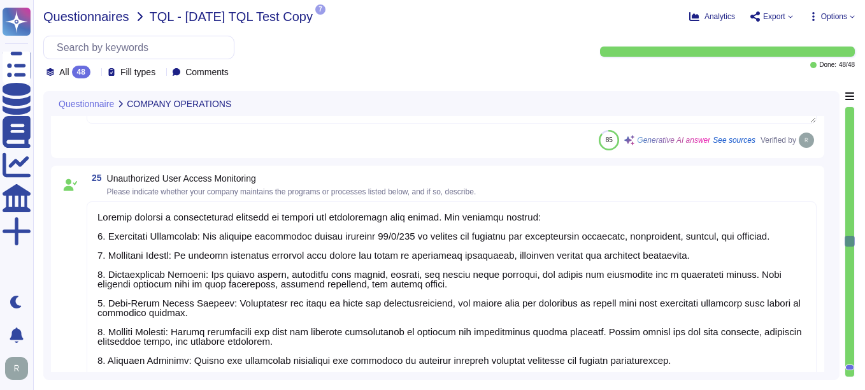
click at [83, 15] on span "Questionnaires" at bounding box center [86, 16] width 86 height 13
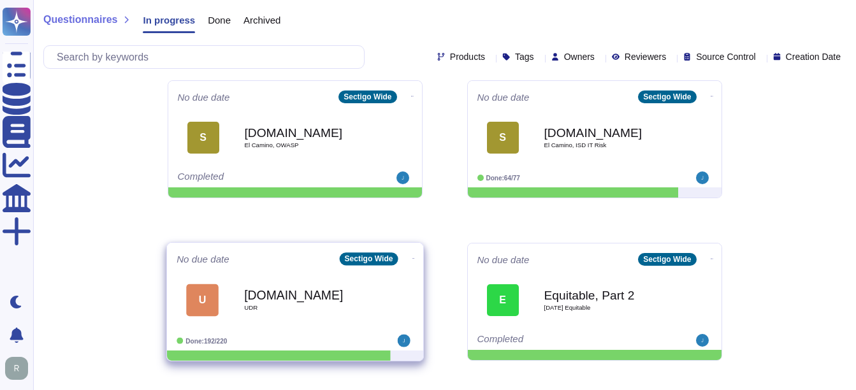
scroll to position [191, 0]
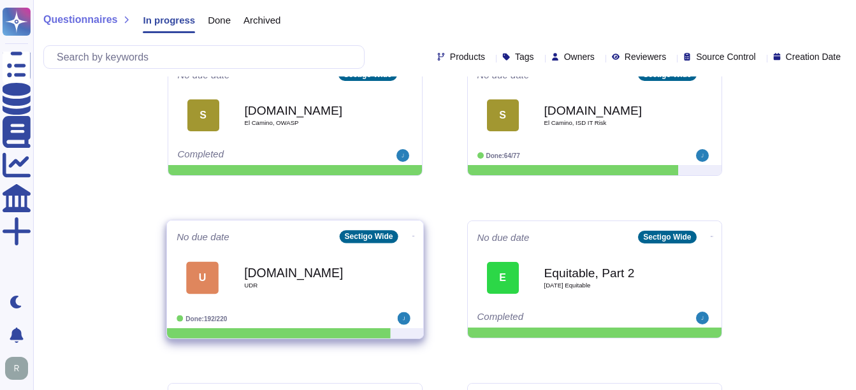
click at [298, 286] on span "UDR" at bounding box center [308, 285] width 129 height 6
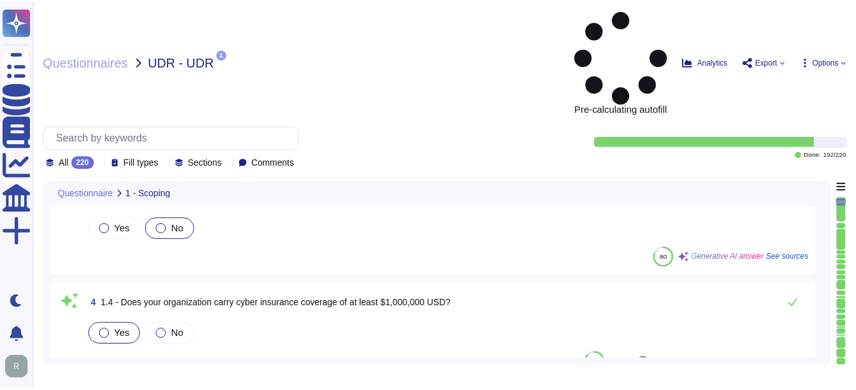
scroll to position [319, 0]
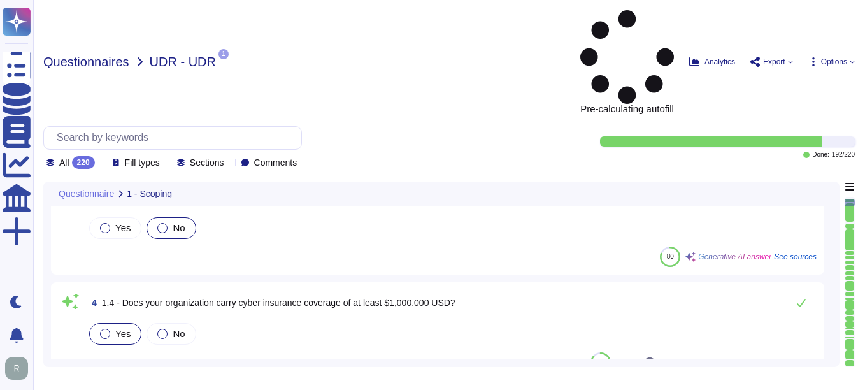
click at [87, 55] on span "Questionnaires" at bounding box center [86, 61] width 86 height 13
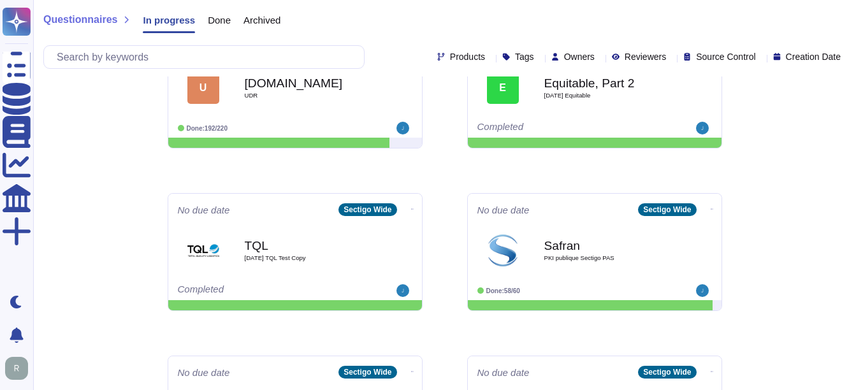
scroll to position [382, 0]
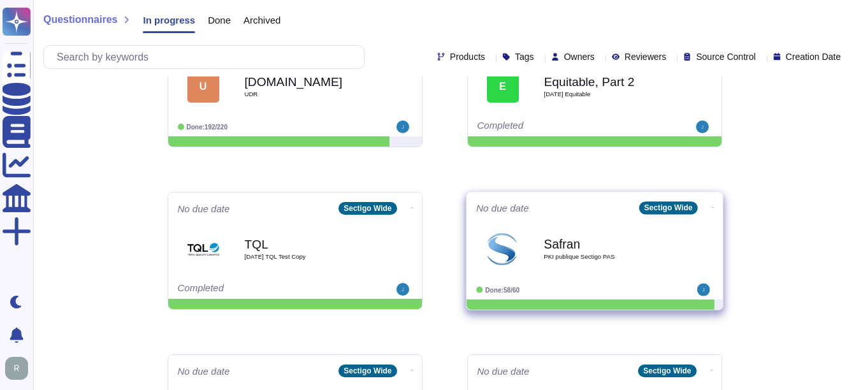
click at [592, 242] on b "Safran" at bounding box center [608, 244] width 129 height 12
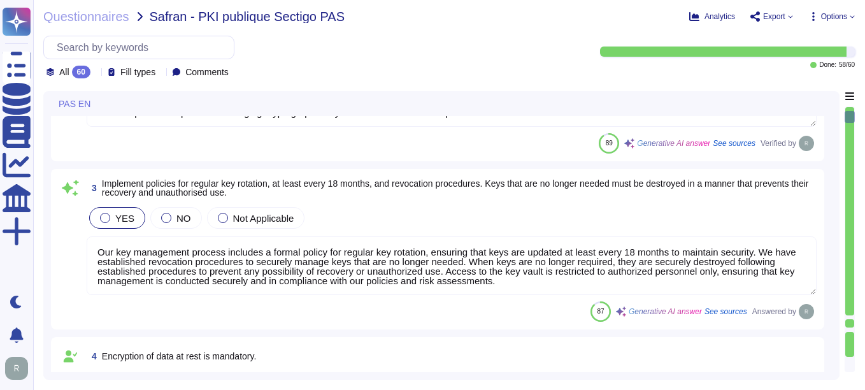
scroll to position [1, 0]
click at [346, 273] on textarea "Our key management process includes a formal policy for regular key rotation, e…" at bounding box center [452, 265] width 730 height 59
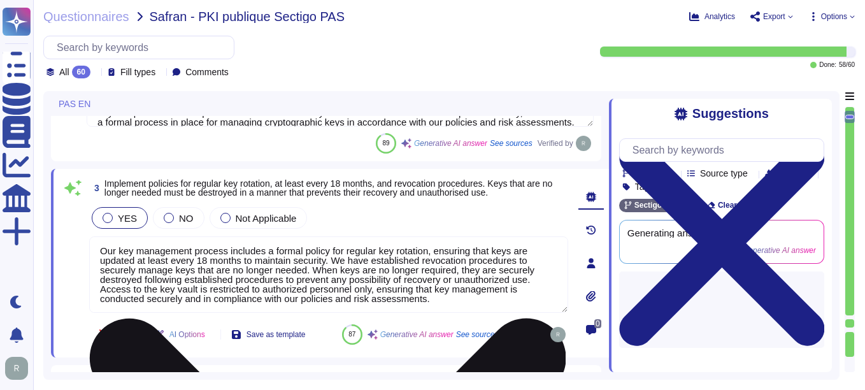
scroll to position [3, 0]
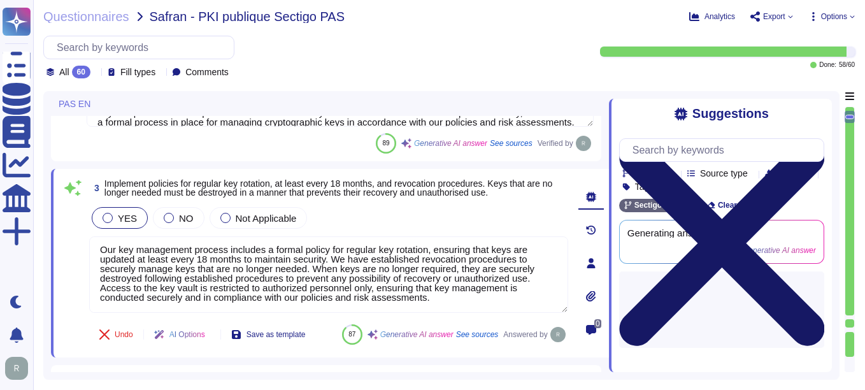
click at [619, 113] on icon at bounding box center [721, 243] width 205 height 274
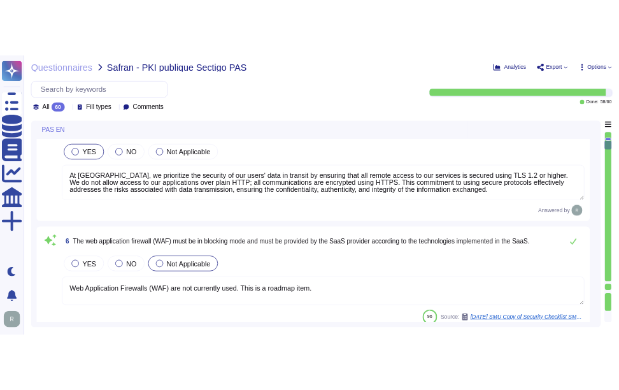
scroll to position [701, 0]
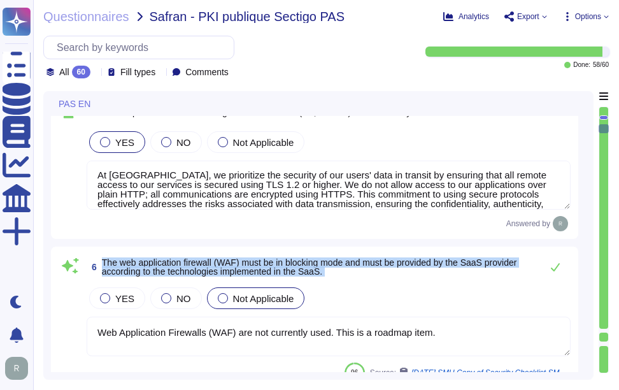
drag, startPoint x: 104, startPoint y: 258, endPoint x: 341, endPoint y: 285, distance: 238.6
click at [341, 285] on div "6 The web application firewall (WAF) must be in blocking mode and must be provi…" at bounding box center [315, 318] width 512 height 129
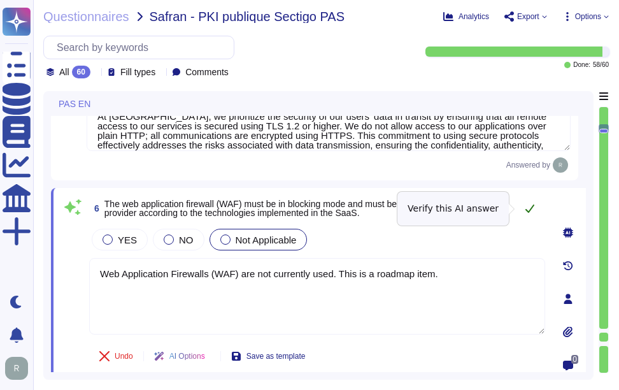
click at [530, 208] on icon at bounding box center [530, 208] width 10 height 10
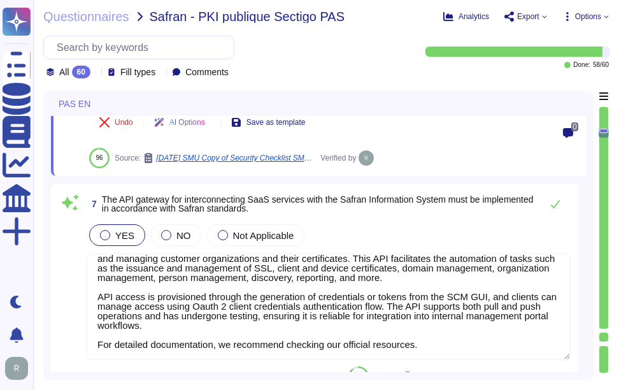
scroll to position [956, 0]
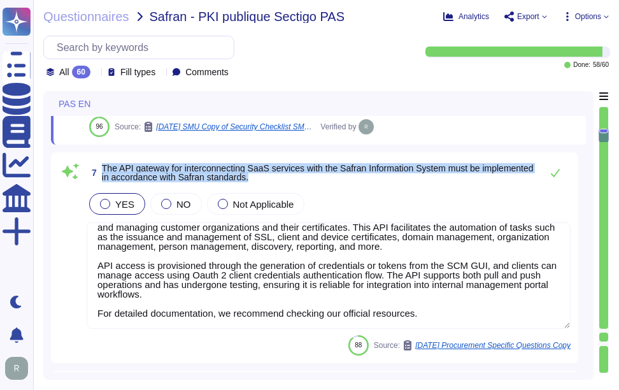
drag, startPoint x: 103, startPoint y: 167, endPoint x: 317, endPoint y: 182, distance: 215.3
click at [317, 182] on span "7 The API gateway for interconnecting SaaS services with the Safran Information…" at bounding box center [311, 172] width 449 height 23
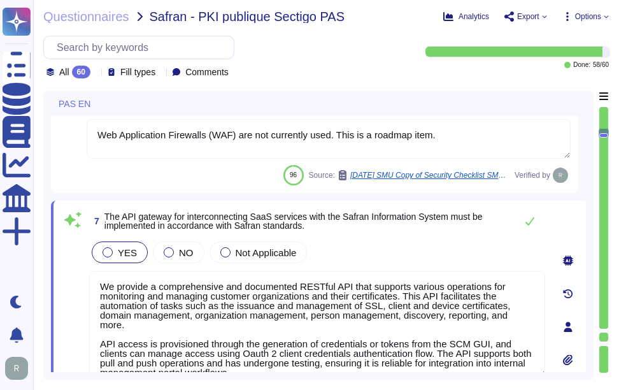
scroll to position [838, 0]
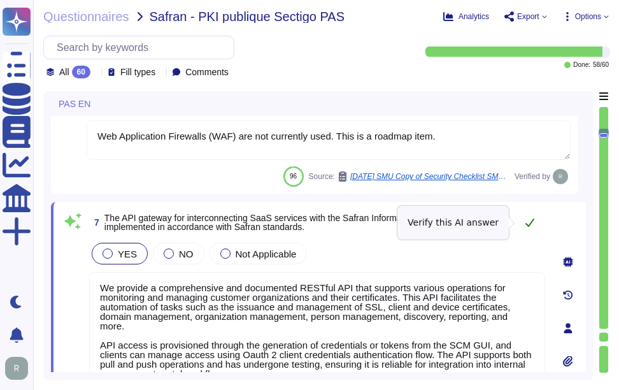
click at [529, 222] on icon at bounding box center [530, 222] width 10 height 10
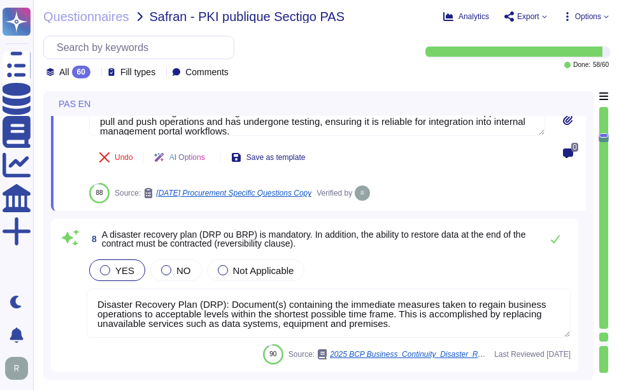
scroll to position [1093, 0]
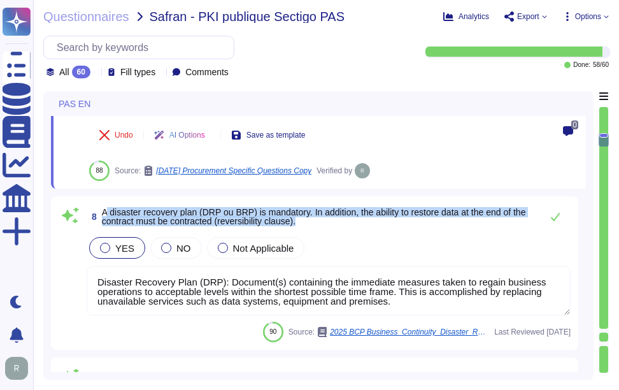
drag, startPoint x: 105, startPoint y: 212, endPoint x: 350, endPoint y: 228, distance: 245.2
click at [350, 228] on div "8 A disaster recovery plan (DRP ou BRP) is mandatory. In addition, the ability …" at bounding box center [329, 216] width 484 height 25
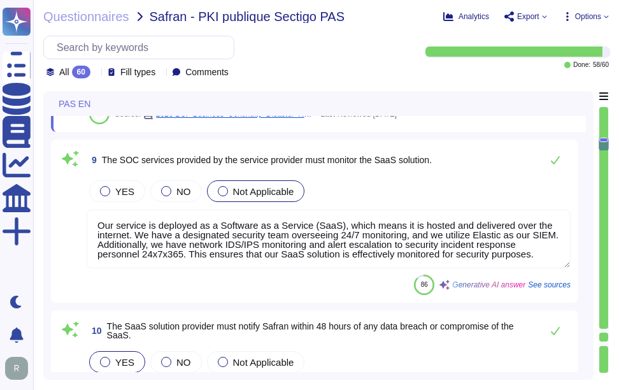
scroll to position [1348, 0]
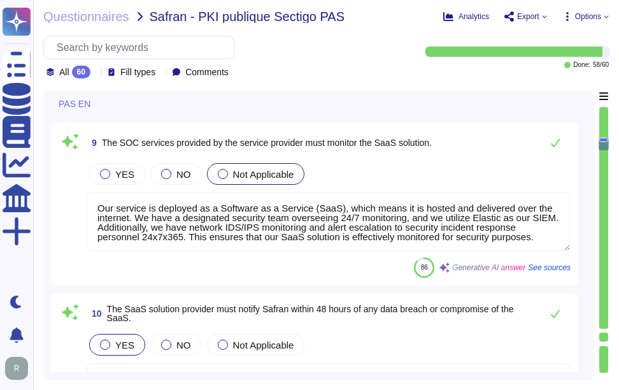
click at [101, 142] on span "9 The SOC services provided by the service provider must monitor the SaaS solut…" at bounding box center [259, 142] width 345 height 23
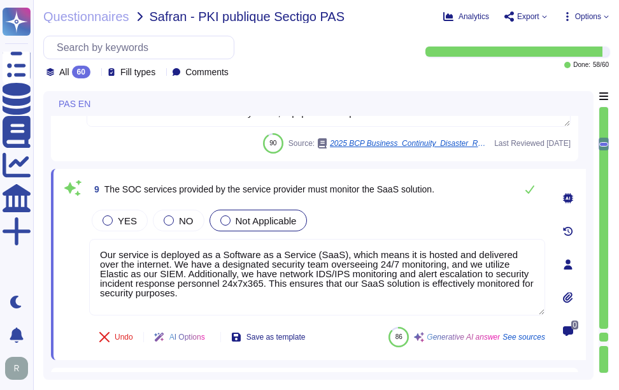
scroll to position [1220, 0]
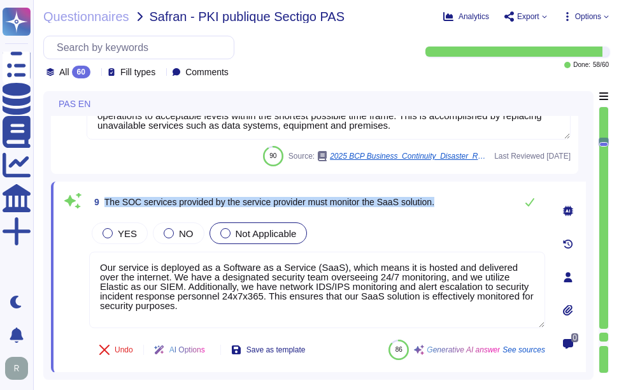
drag, startPoint x: 105, startPoint y: 201, endPoint x: 491, endPoint y: 210, distance: 386.9
click at [491, 210] on div "9 The SOC services provided by the service provider must monitor the SaaS solut…" at bounding box center [317, 201] width 456 height 25
click at [528, 203] on icon at bounding box center [530, 202] width 10 height 10
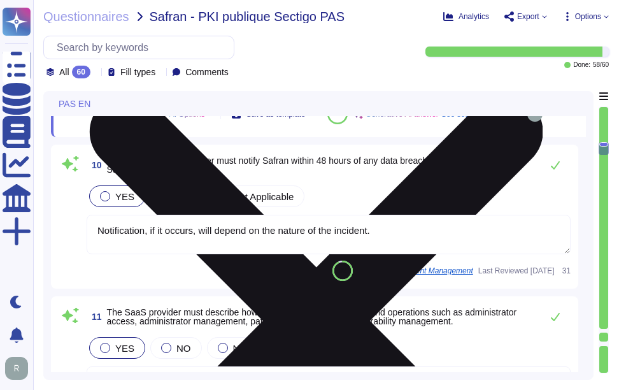
scroll to position [1475, 0]
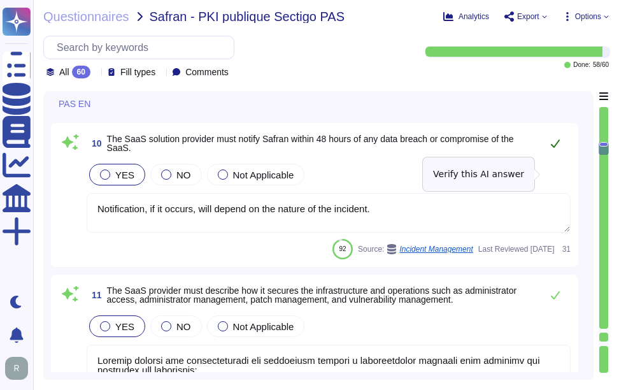
click at [556, 148] on icon at bounding box center [555, 144] width 9 height 8
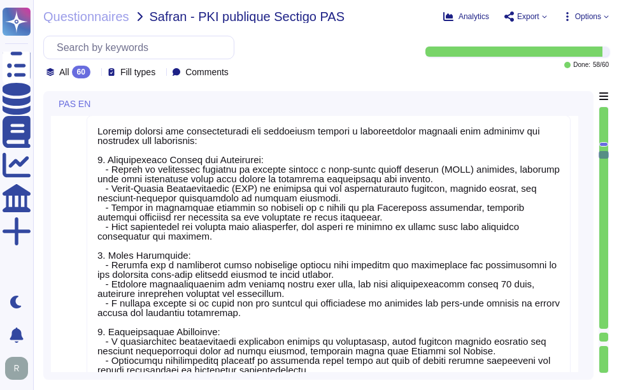
scroll to position [1603, 0]
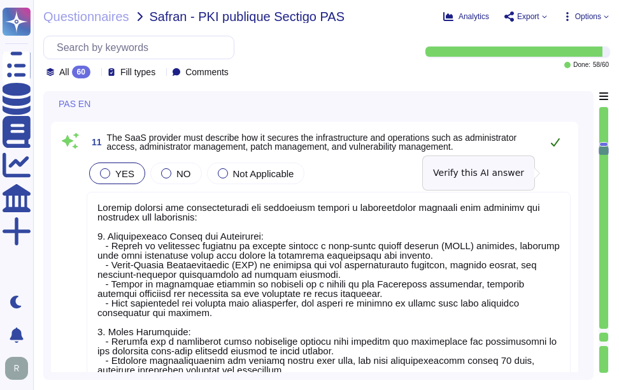
click at [556, 147] on icon at bounding box center [556, 142] width 10 height 10
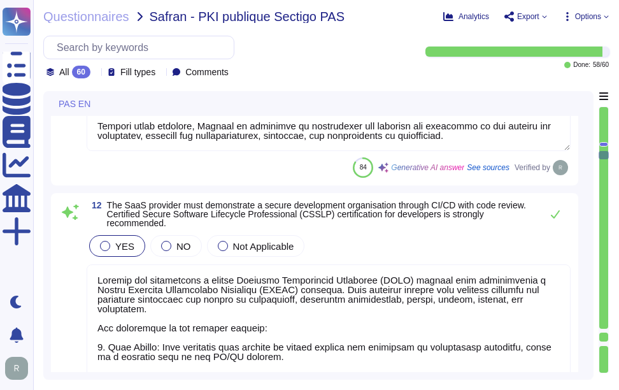
scroll to position [1985, 0]
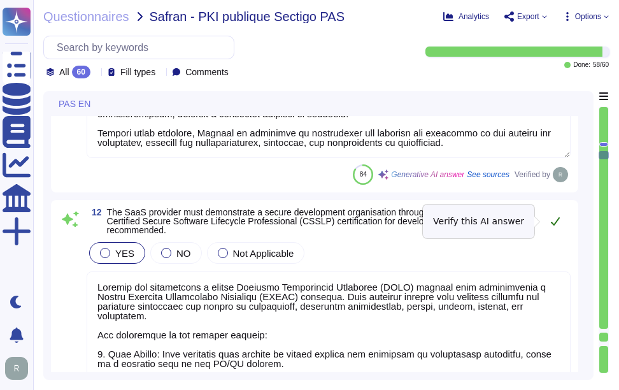
click at [560, 224] on icon at bounding box center [556, 221] width 10 height 10
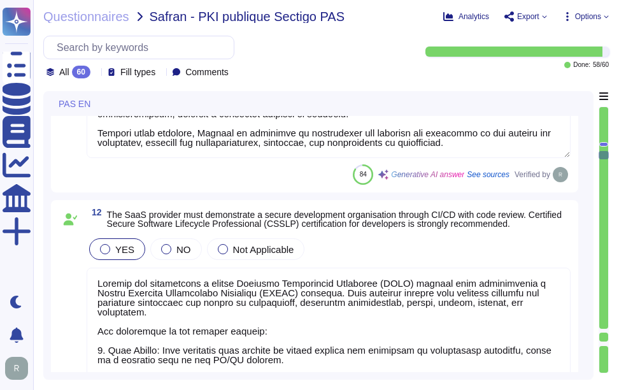
click at [556, 228] on span "12 The SaaS provider must demonstrate a secure development organisation through…" at bounding box center [329, 219] width 484 height 23
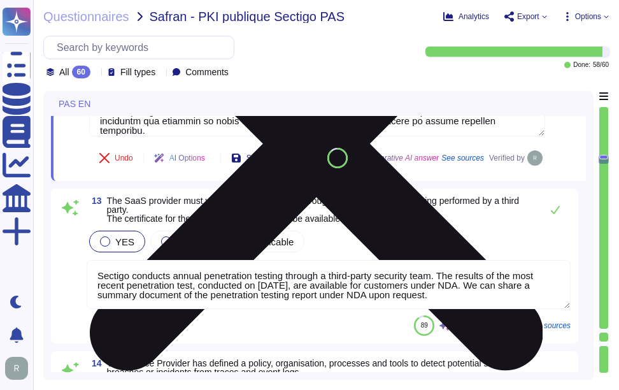
scroll to position [2431, 0]
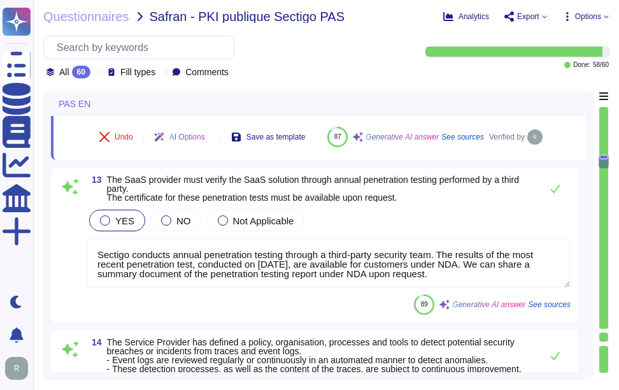
click at [516, 288] on textarea "Sectigo conducts annual penetration testing through a third-party security team…" at bounding box center [329, 263] width 484 height 49
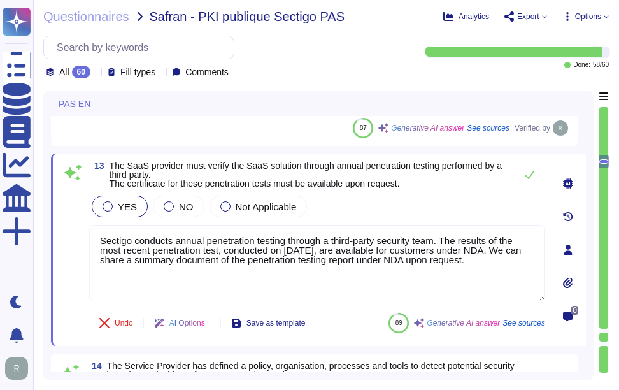
click at [570, 280] on icon at bounding box center [568, 282] width 10 height 11
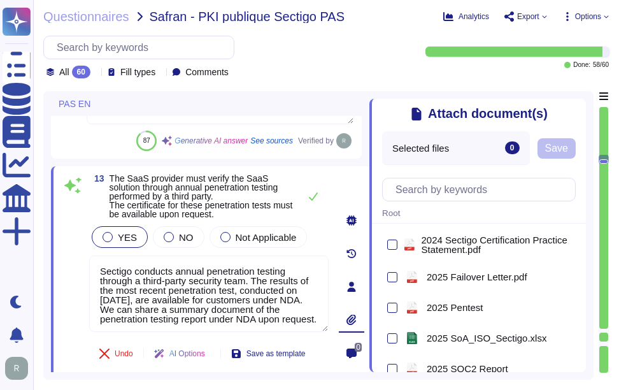
scroll to position [127, 0]
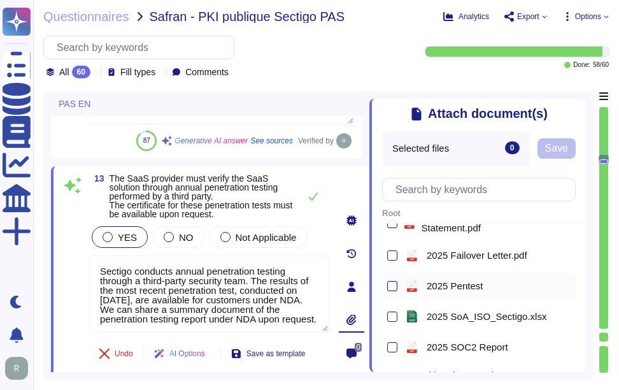
click at [393, 287] on div at bounding box center [392, 286] width 10 height 10
click at [0, 0] on input "checkbox" at bounding box center [0, 0] width 0 height 0
click at [555, 150] on span "Save" at bounding box center [556, 148] width 23 height 10
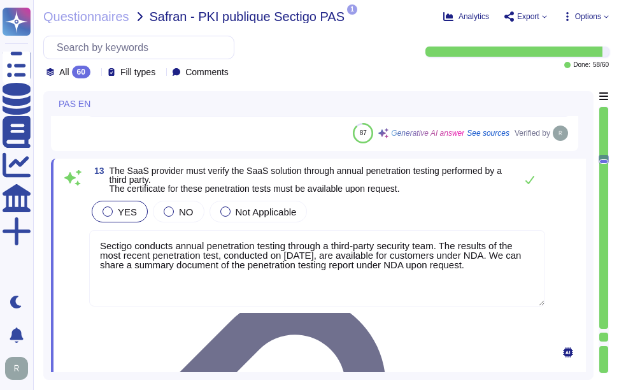
scroll to position [2387, 0]
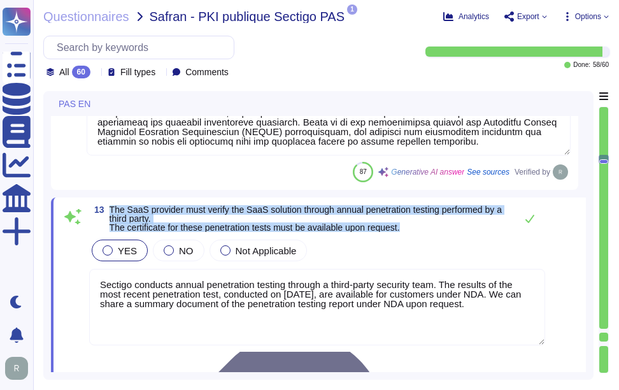
drag, startPoint x: 111, startPoint y: 208, endPoint x: 412, endPoint y: 228, distance: 301.4
click at [412, 228] on span "The SaaS provider must verify the SaaS solution through annual penetration test…" at bounding box center [310, 218] width 400 height 27
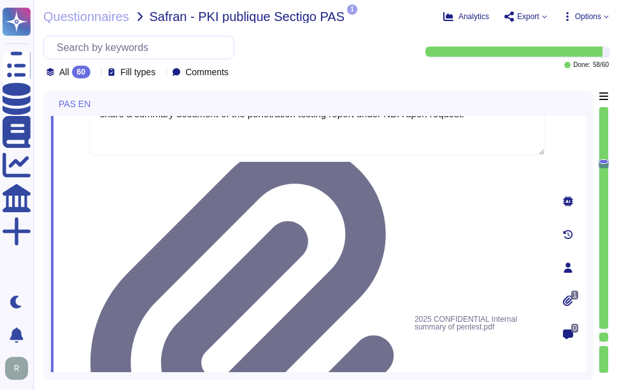
scroll to position [2578, 0]
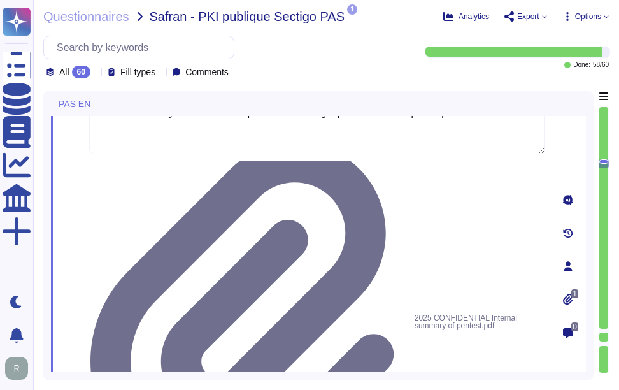
drag, startPoint x: 109, startPoint y: 236, endPoint x: 549, endPoint y: 265, distance: 440.6
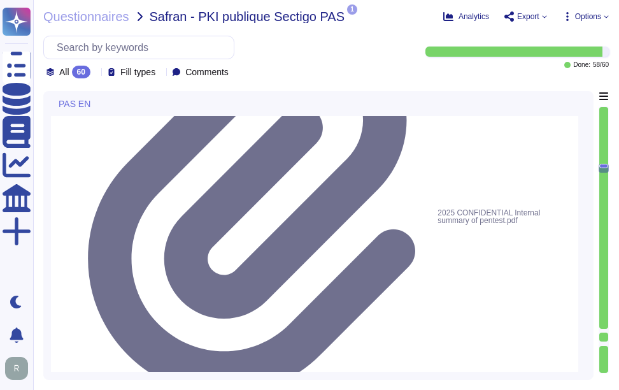
scroll to position [2642, 0]
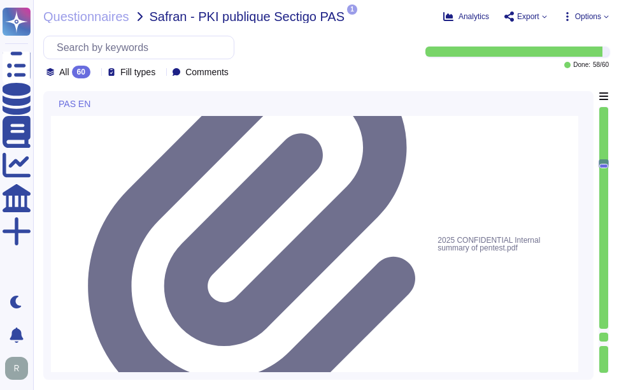
drag, startPoint x: 98, startPoint y: 226, endPoint x: 364, endPoint y: 352, distance: 294.2
paste textarea ". We regularly review event logs through a structured process that includes: 1.…"
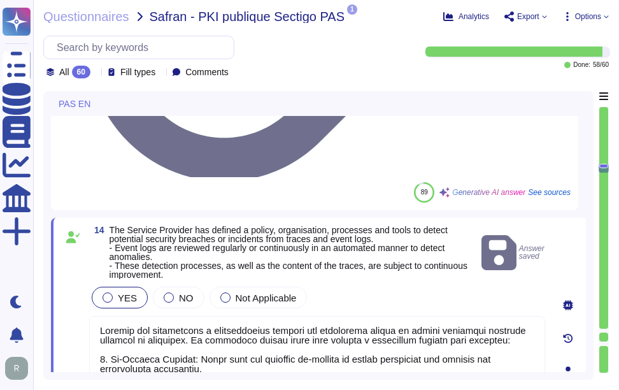
scroll to position [2897, 0]
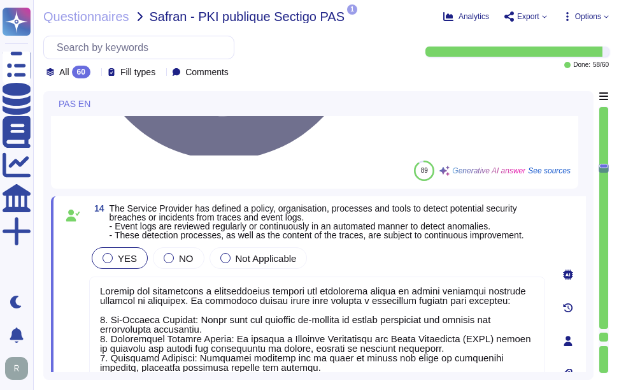
drag, startPoint x: 106, startPoint y: 166, endPoint x: 439, endPoint y: 199, distance: 334.4
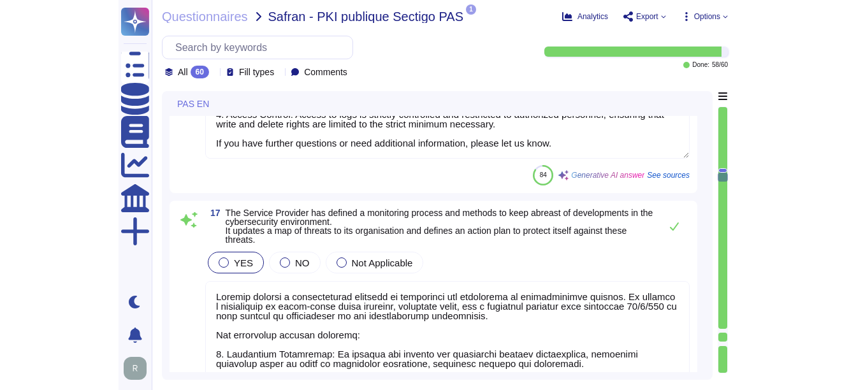
scroll to position [3534, 0]
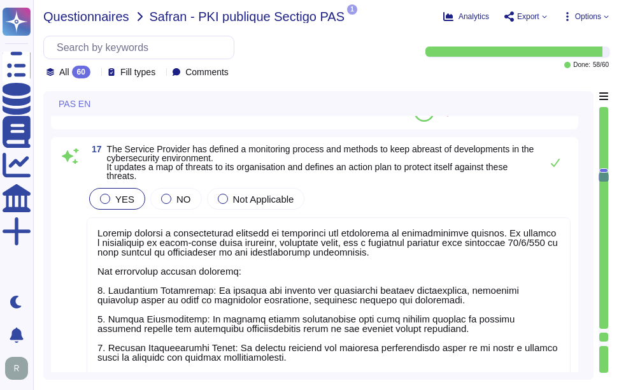
click at [90, 17] on span "Questionnaires" at bounding box center [86, 16] width 86 height 13
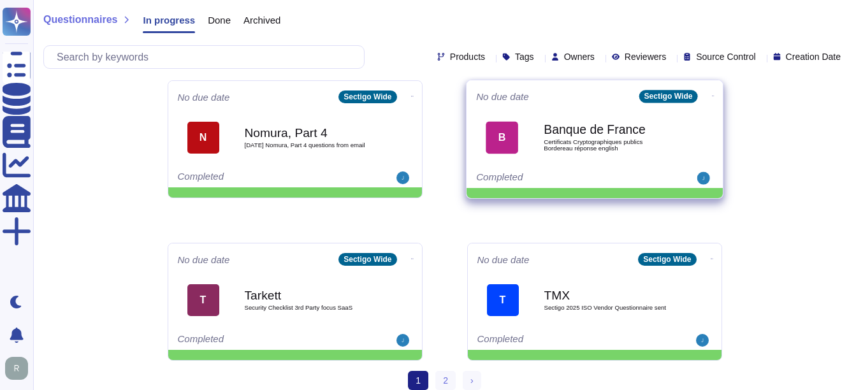
scroll to position [667, 0]
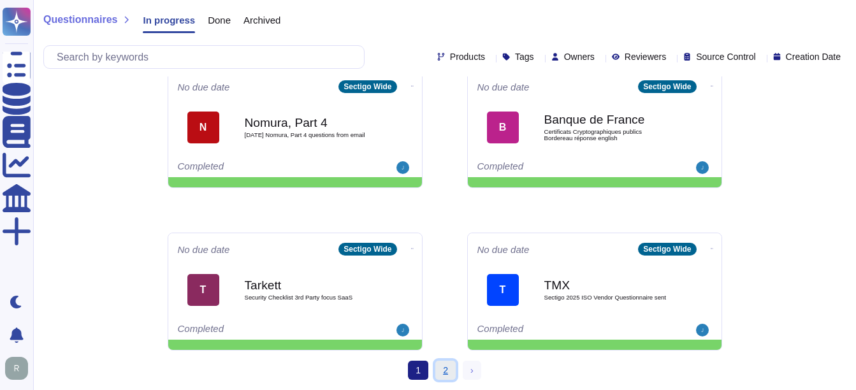
click at [450, 370] on link "2" at bounding box center [445, 370] width 20 height 19
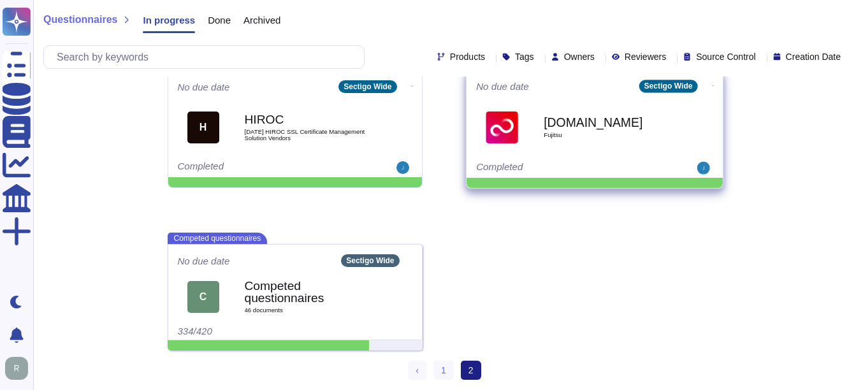
click at [565, 151] on div "[DOMAIN_NAME] Fujitsu" at bounding box center [608, 127] width 129 height 52
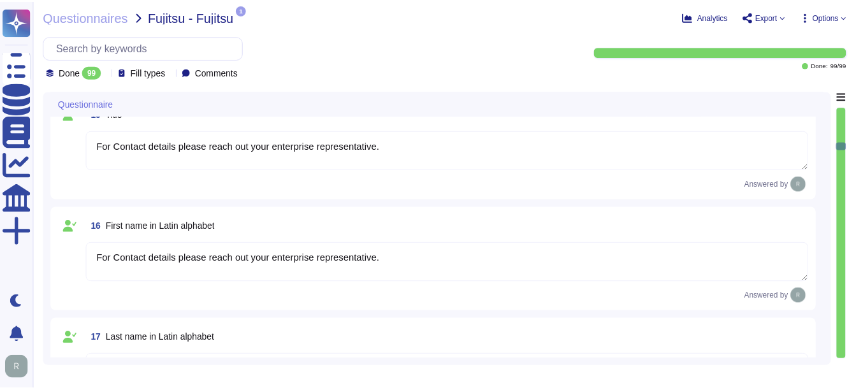
scroll to position [1593, 0]
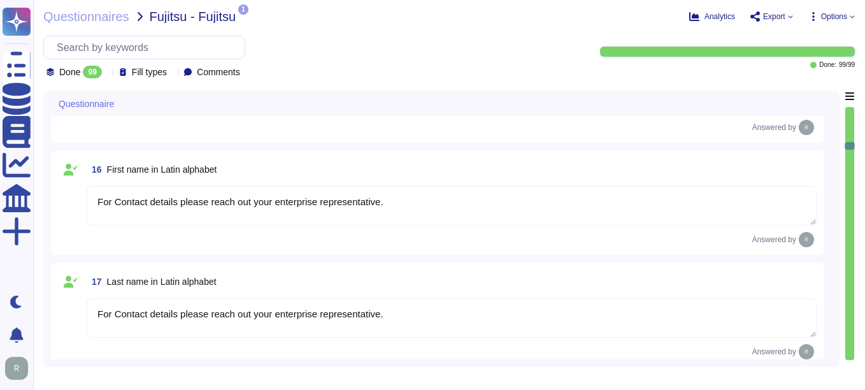
click at [93, 25] on div "Questionnaires Fujitsu - Fujitsu 1 pdf Acceptable_Use_Policy.pdf Analytics Expo…" at bounding box center [449, 195] width 832 height 390
click at [104, 20] on span "Questionnaires" at bounding box center [86, 16] width 86 height 13
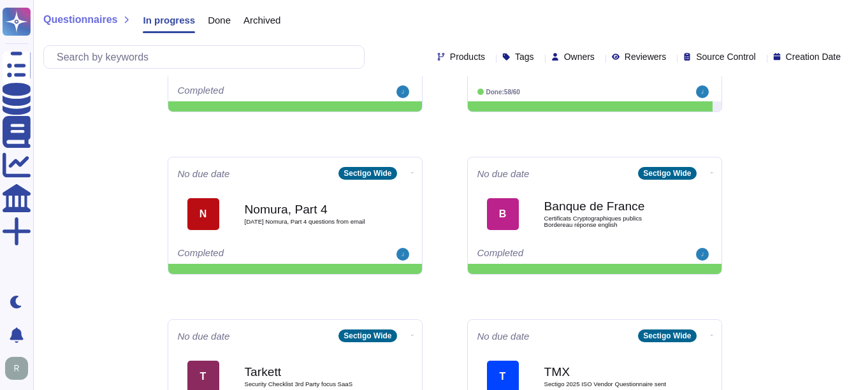
scroll to position [667, 0]
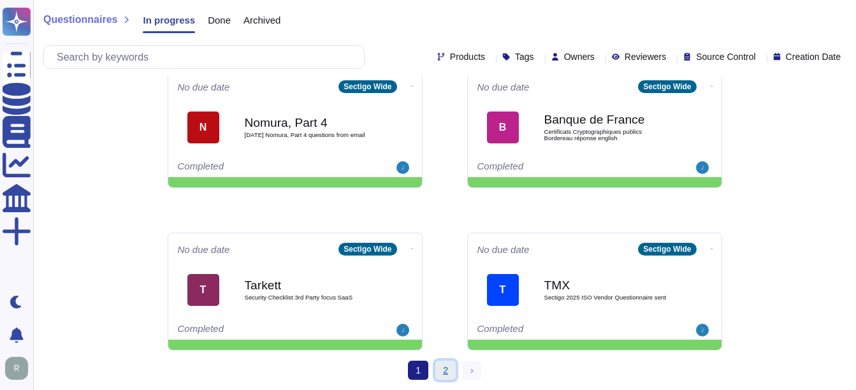
click at [445, 372] on link "2" at bounding box center [445, 370] width 20 height 19
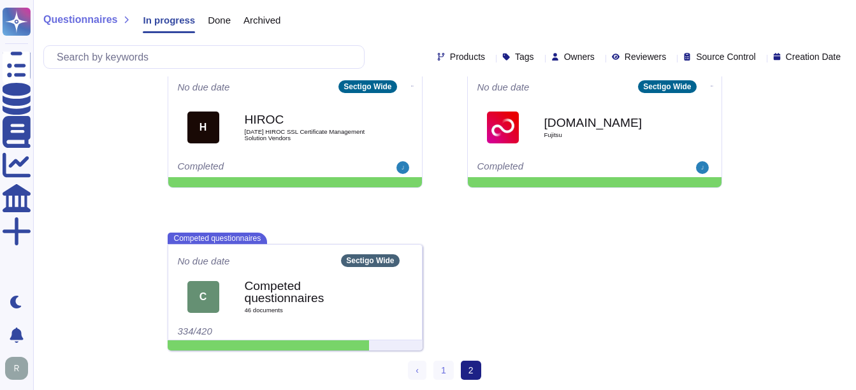
scroll to position [504, 0]
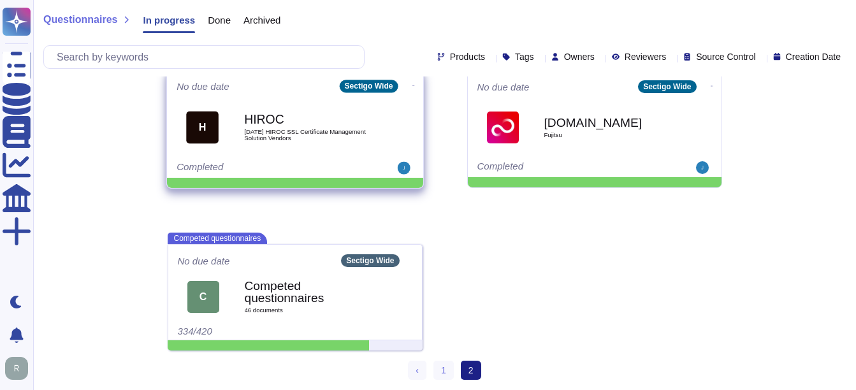
click at [320, 132] on span "[DATE] HIROC SSL Certificate Management Solution Vendors" at bounding box center [308, 135] width 129 height 12
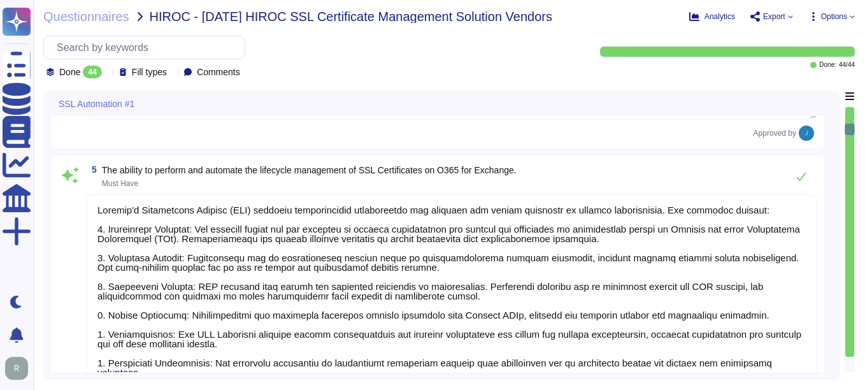
scroll to position [1, 0]
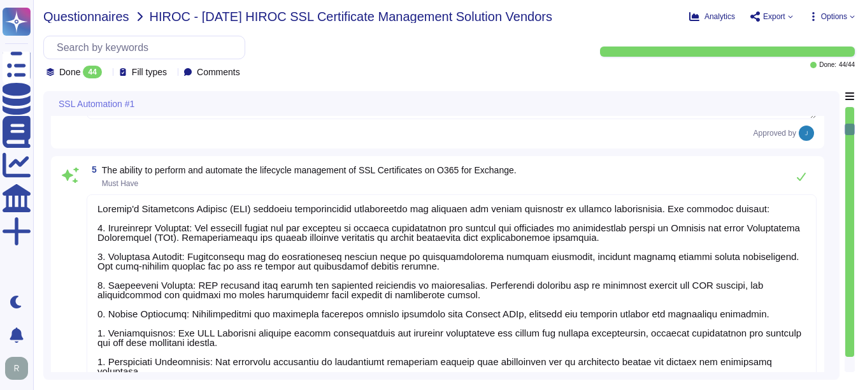
click at [118, 17] on span "Questionnaires" at bounding box center [86, 16] width 86 height 13
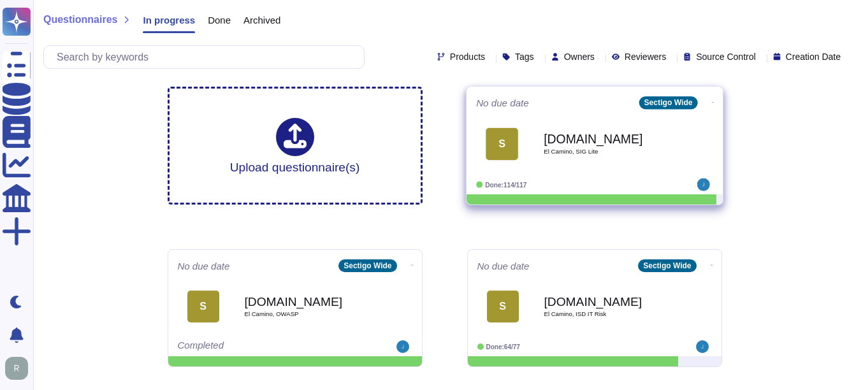
click at [602, 163] on div "[DOMAIN_NAME] El Camino, SIG Lite" at bounding box center [608, 144] width 129 height 52
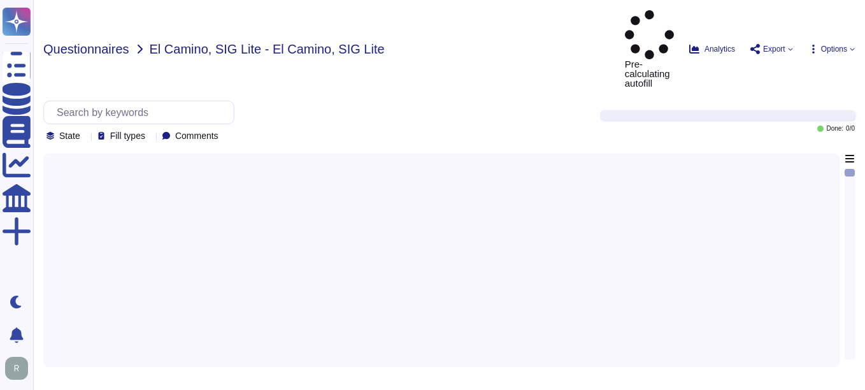
click at [99, 43] on span "Questionnaires" at bounding box center [86, 49] width 86 height 13
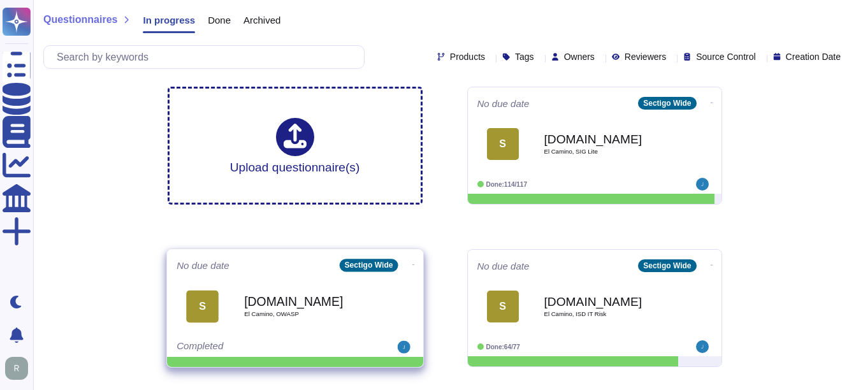
click at [278, 314] on span "El Camino, OWASP" at bounding box center [308, 314] width 129 height 6
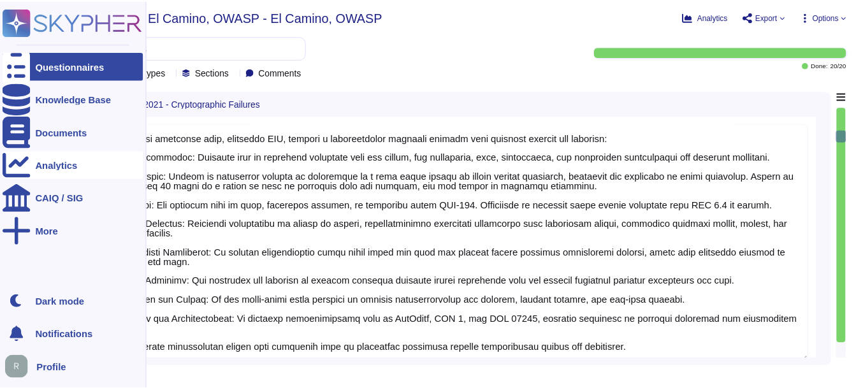
scroll to position [574, 0]
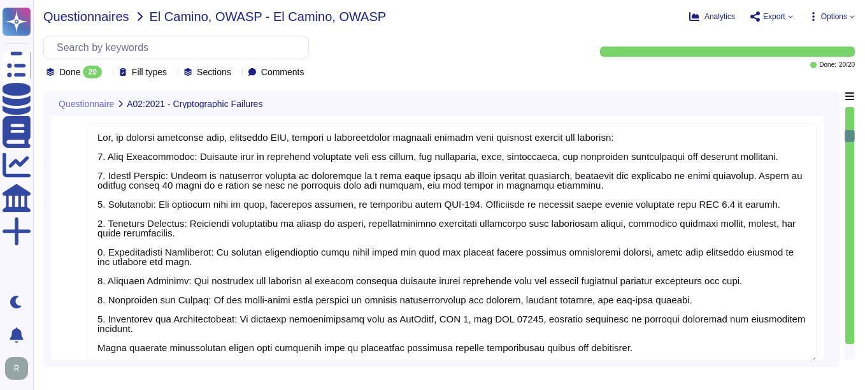
click at [98, 17] on span "Questionnaires" at bounding box center [86, 16] width 86 height 13
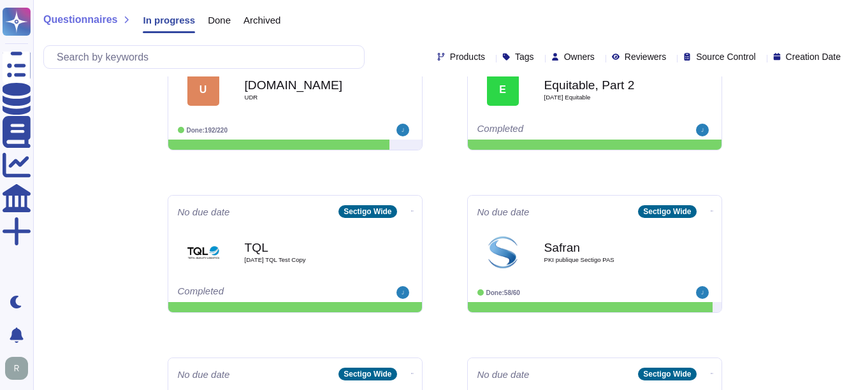
scroll to position [382, 0]
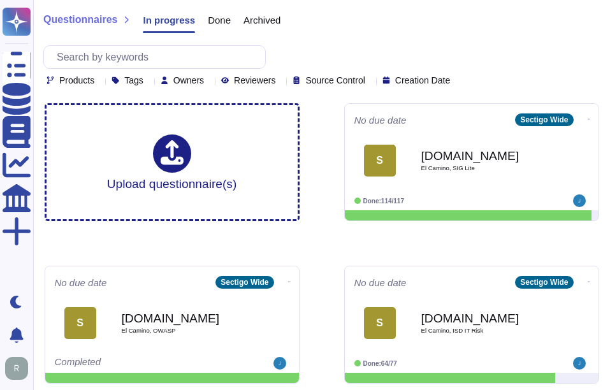
scroll to position [683, 0]
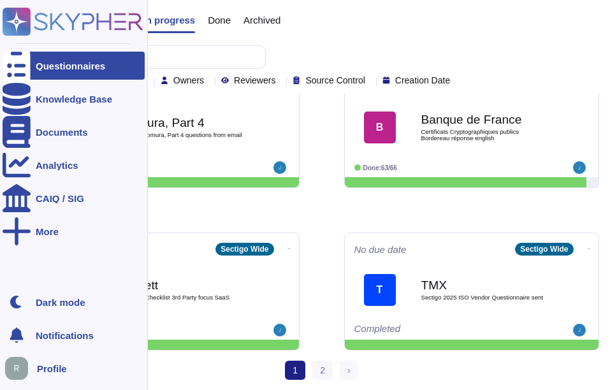
click at [42, 64] on div "Questionnaires" at bounding box center [70, 66] width 69 height 10
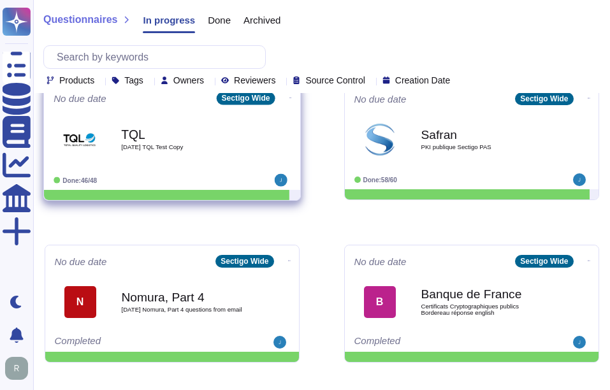
scroll to position [510, 0]
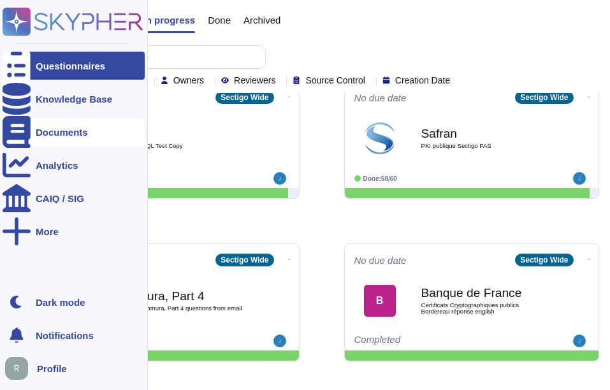
click at [62, 126] on div "Documents" at bounding box center [74, 132] width 142 height 28
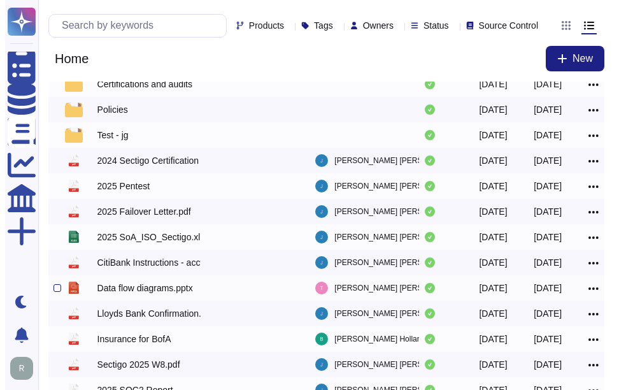
scroll to position [26, 0]
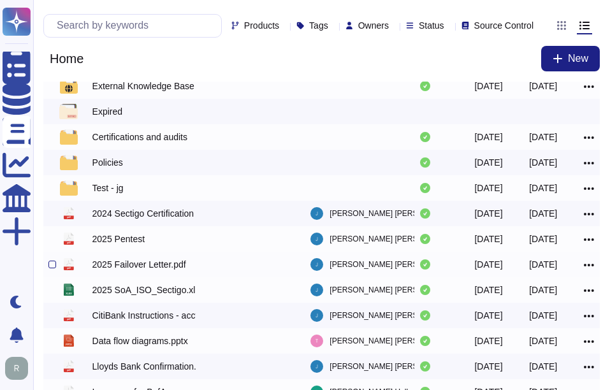
click at [141, 271] on div "2025 Failover Letter.pdf" at bounding box center [139, 264] width 94 height 13
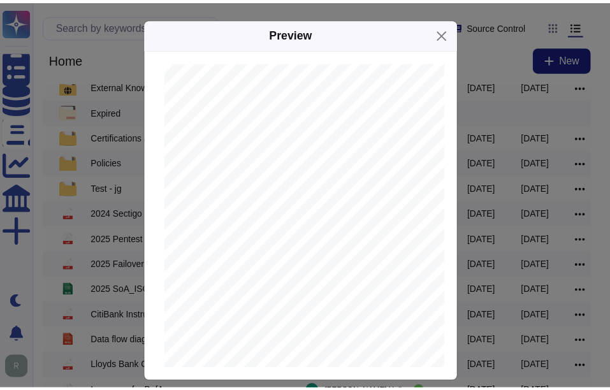
scroll to position [127, 0]
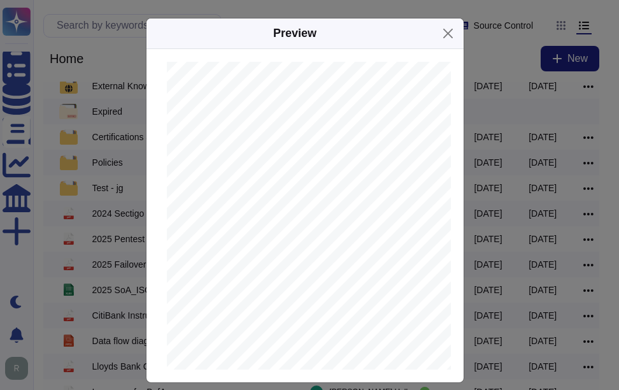
click at [503, 57] on div "Preview Sectigo | [STREET_ADDRESS] | [DOMAIN_NAME] B [PERSON_NAME] General Coun…" at bounding box center [309, 195] width 619 height 390
